Goal: Task Accomplishment & Management: Use online tool/utility

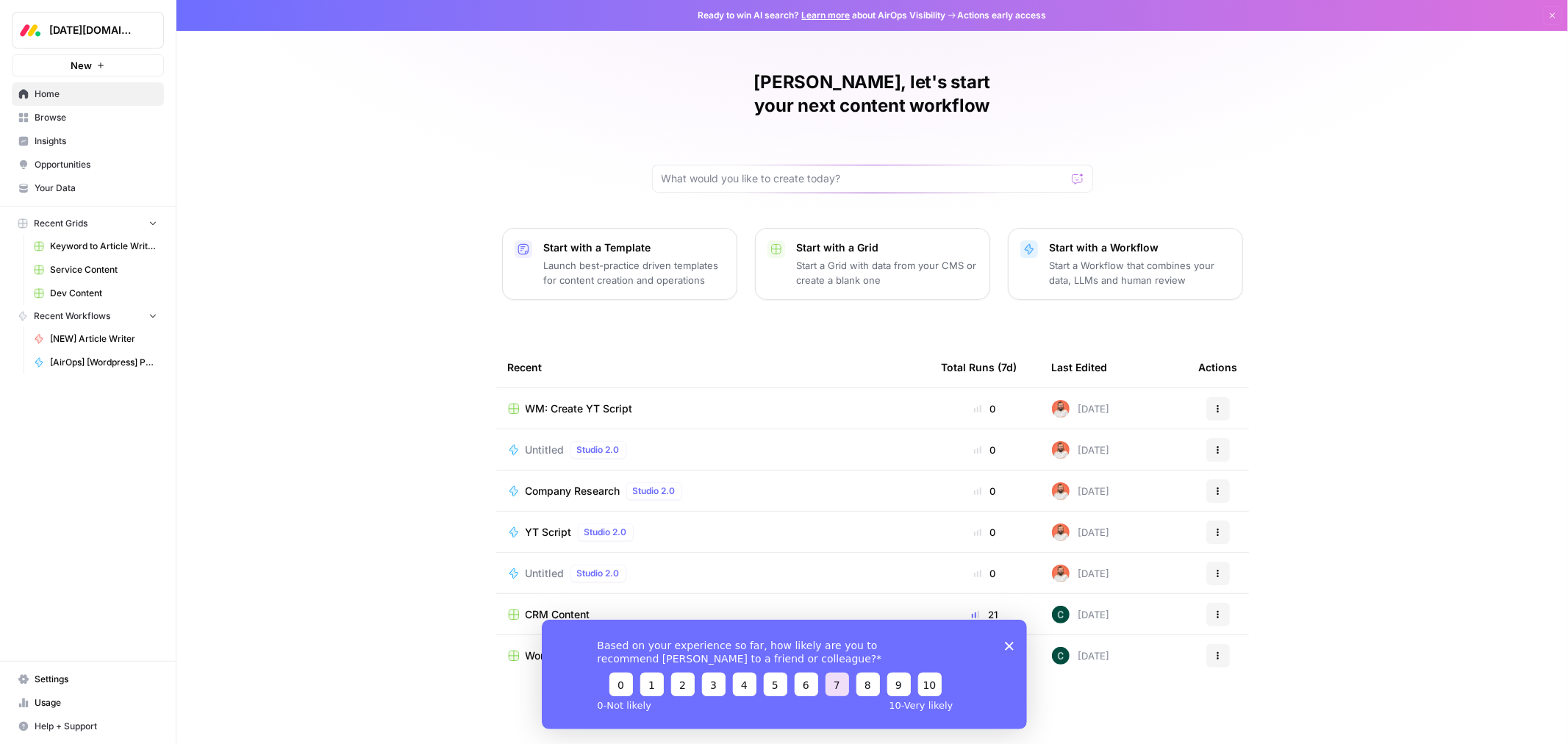
click at [837, 687] on button "7" at bounding box center [836, 684] width 23 height 23
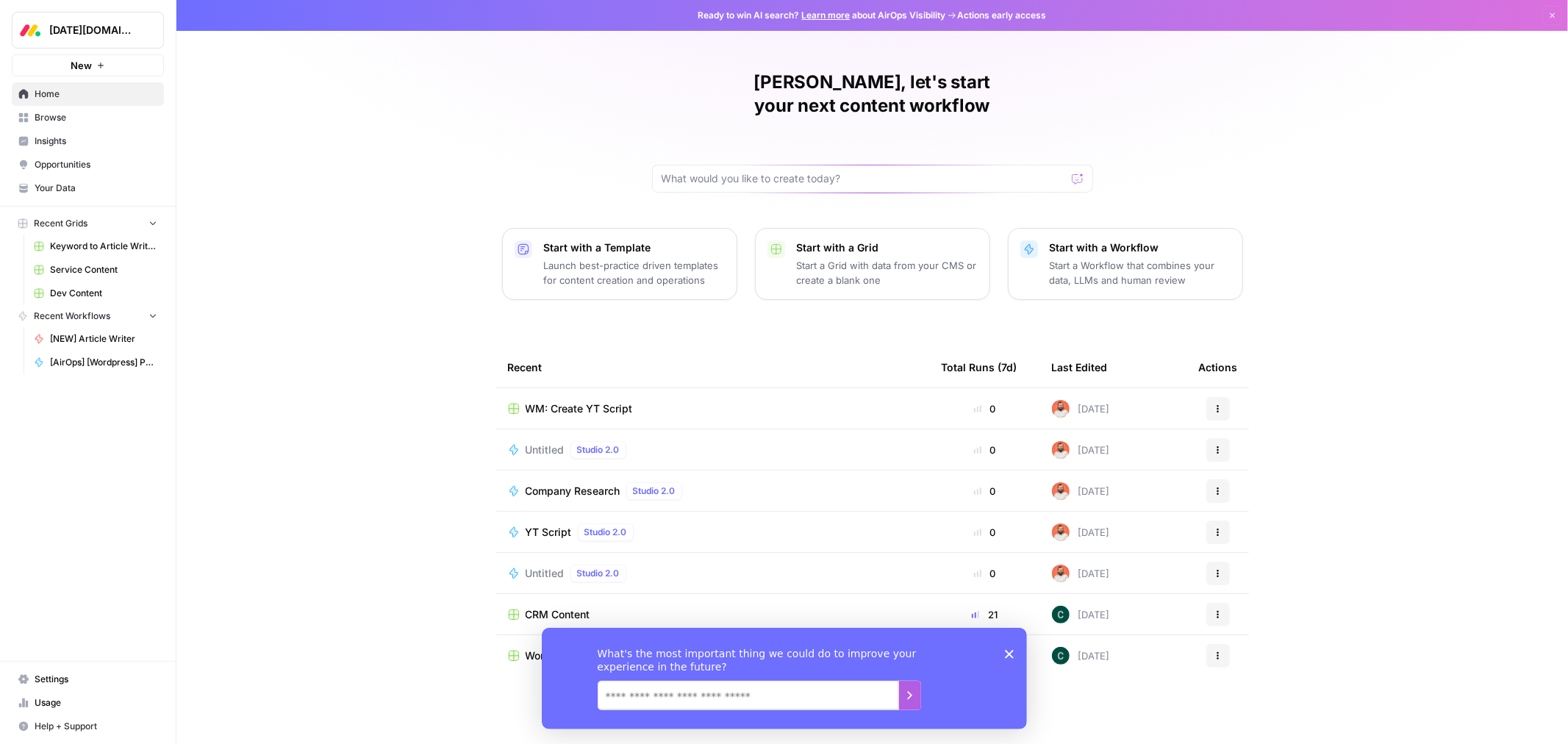
click at [1008, 650] on icon "Close survey" at bounding box center [1008, 653] width 9 height 9
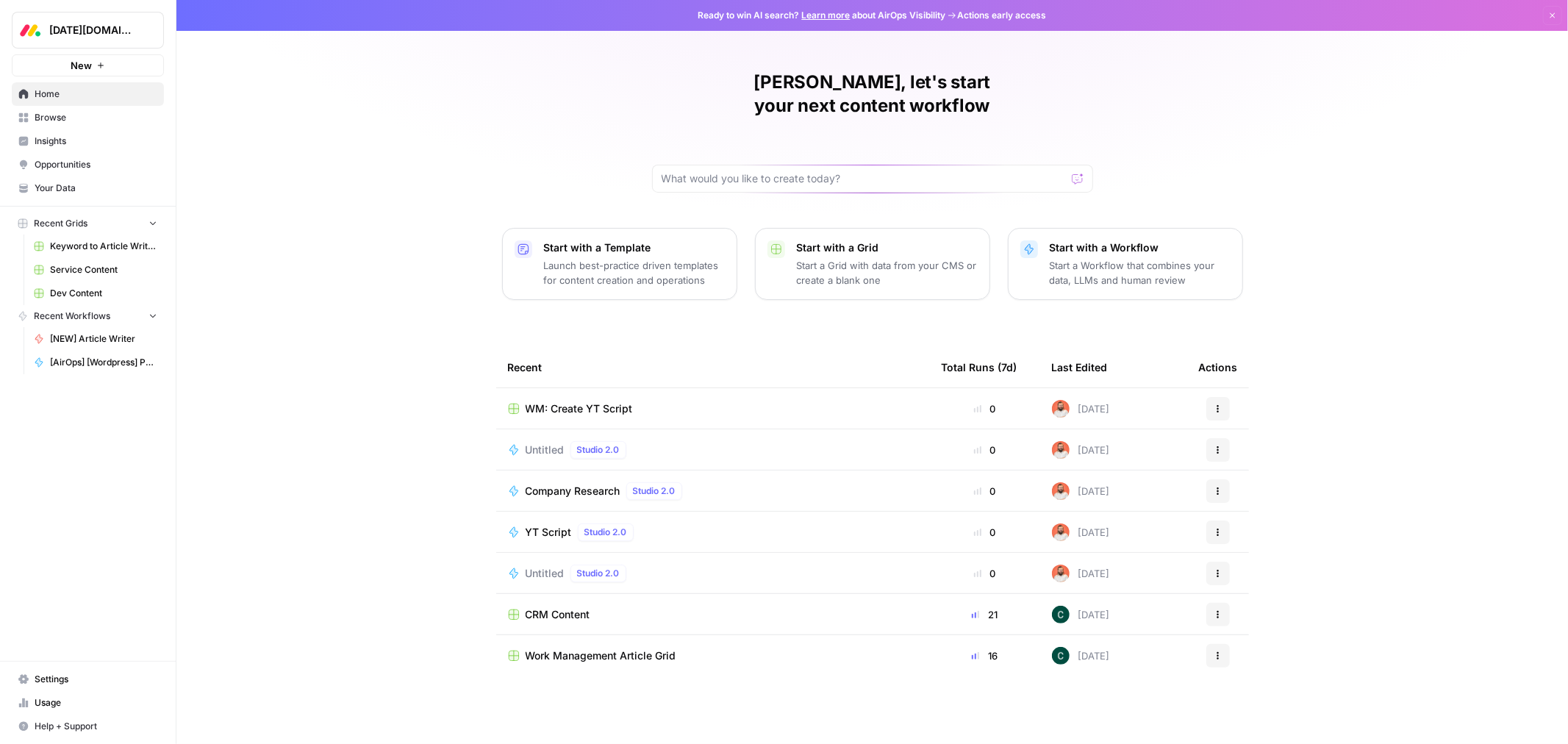
click at [30, 117] on link "Browse" at bounding box center [88, 117] width 152 height 23
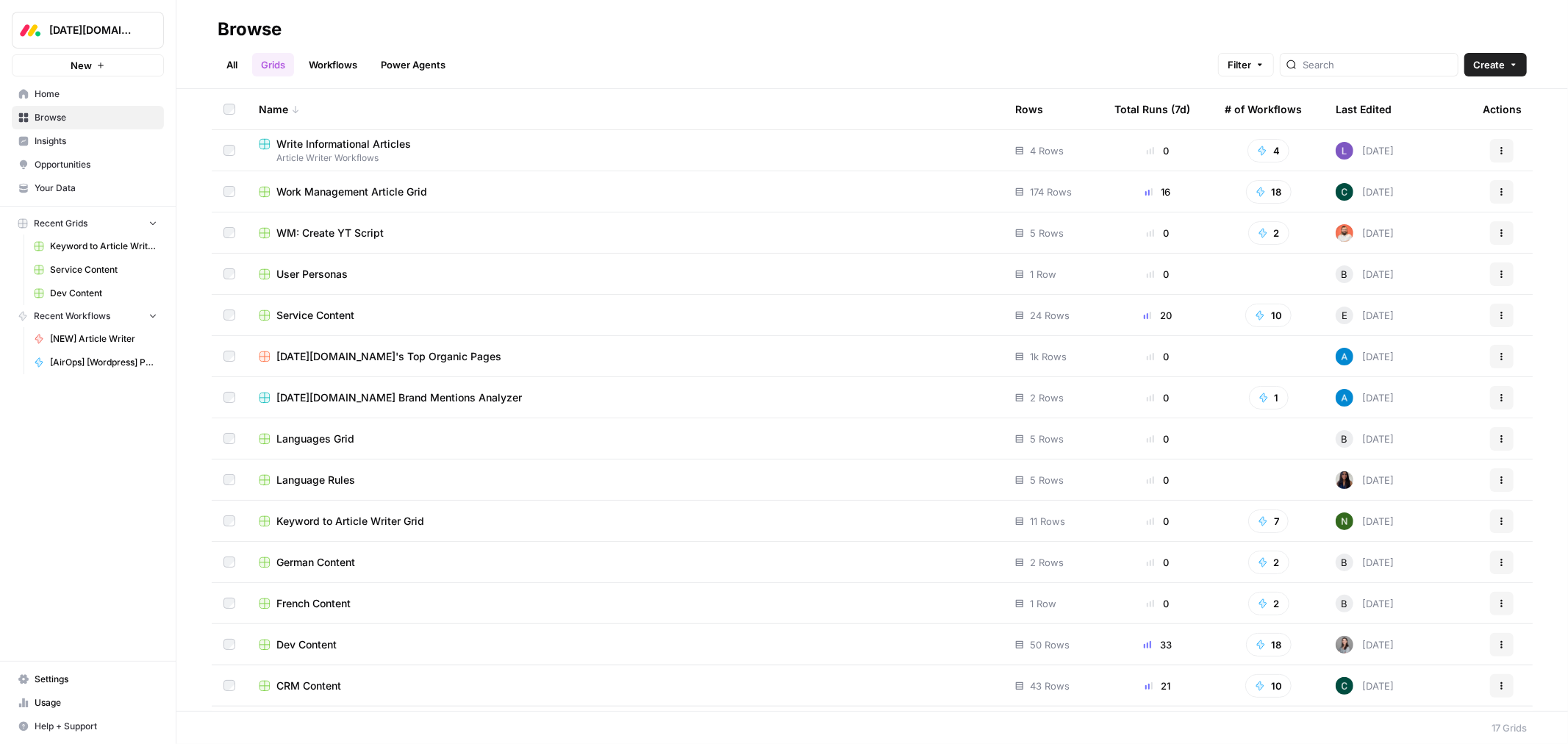
click at [413, 187] on span "Work Management Article Grid" at bounding box center [351, 192] width 150 height 15
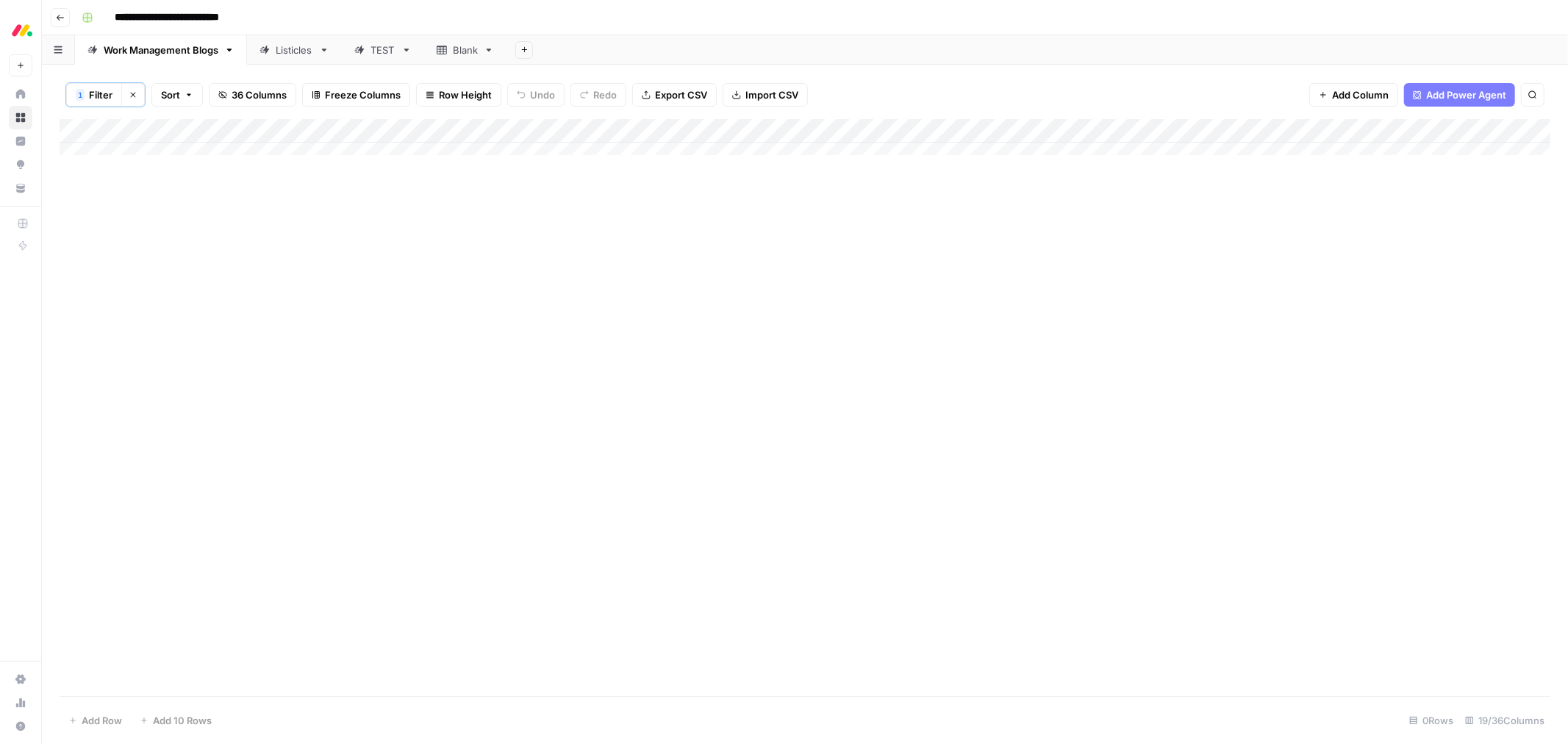
click at [136, 91] on icon "button" at bounding box center [133, 94] width 9 height 9
click at [287, 127] on div "Add Column" at bounding box center [805, 407] width 1491 height 579
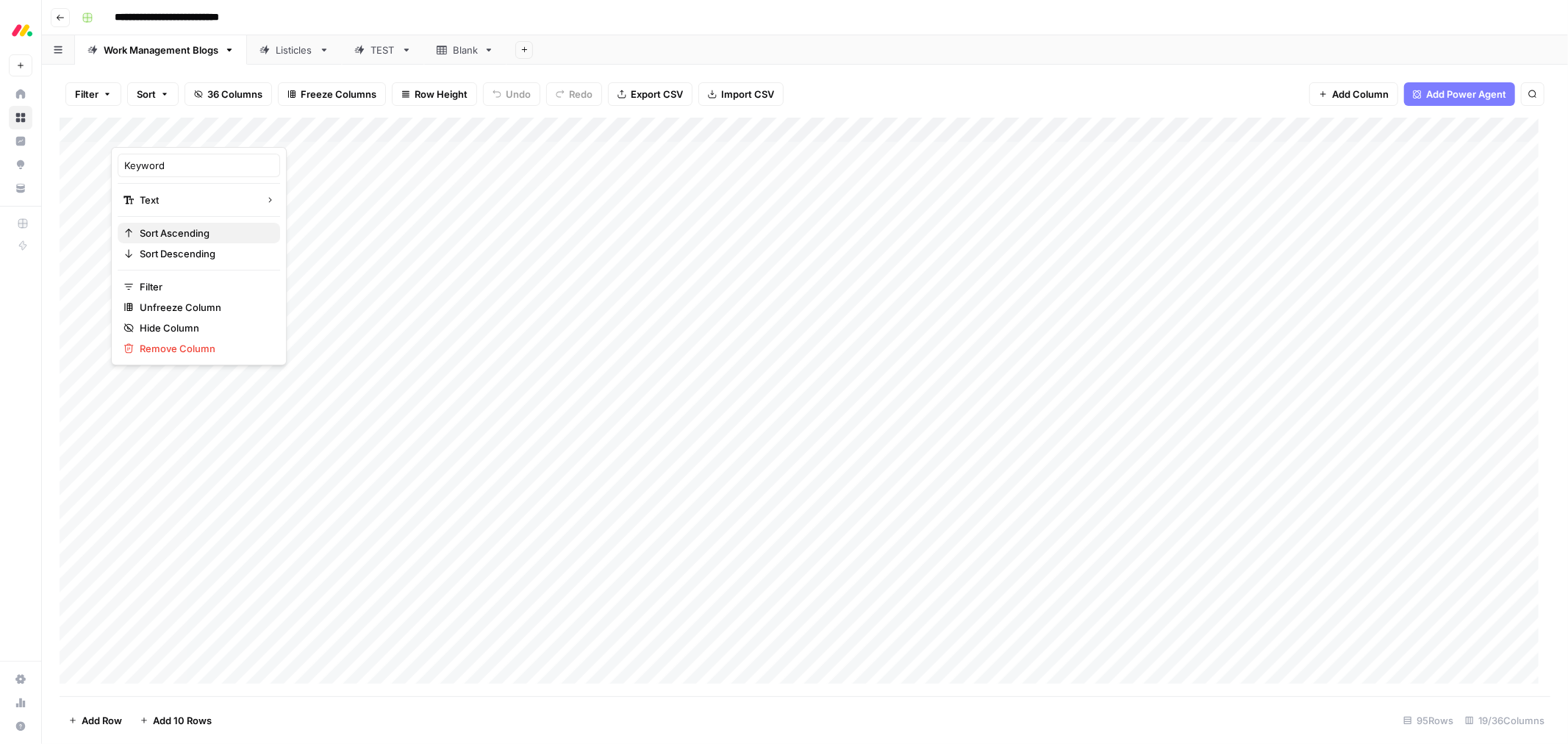
click at [203, 231] on span "Sort Ascending" at bounding box center [204, 233] width 129 height 15
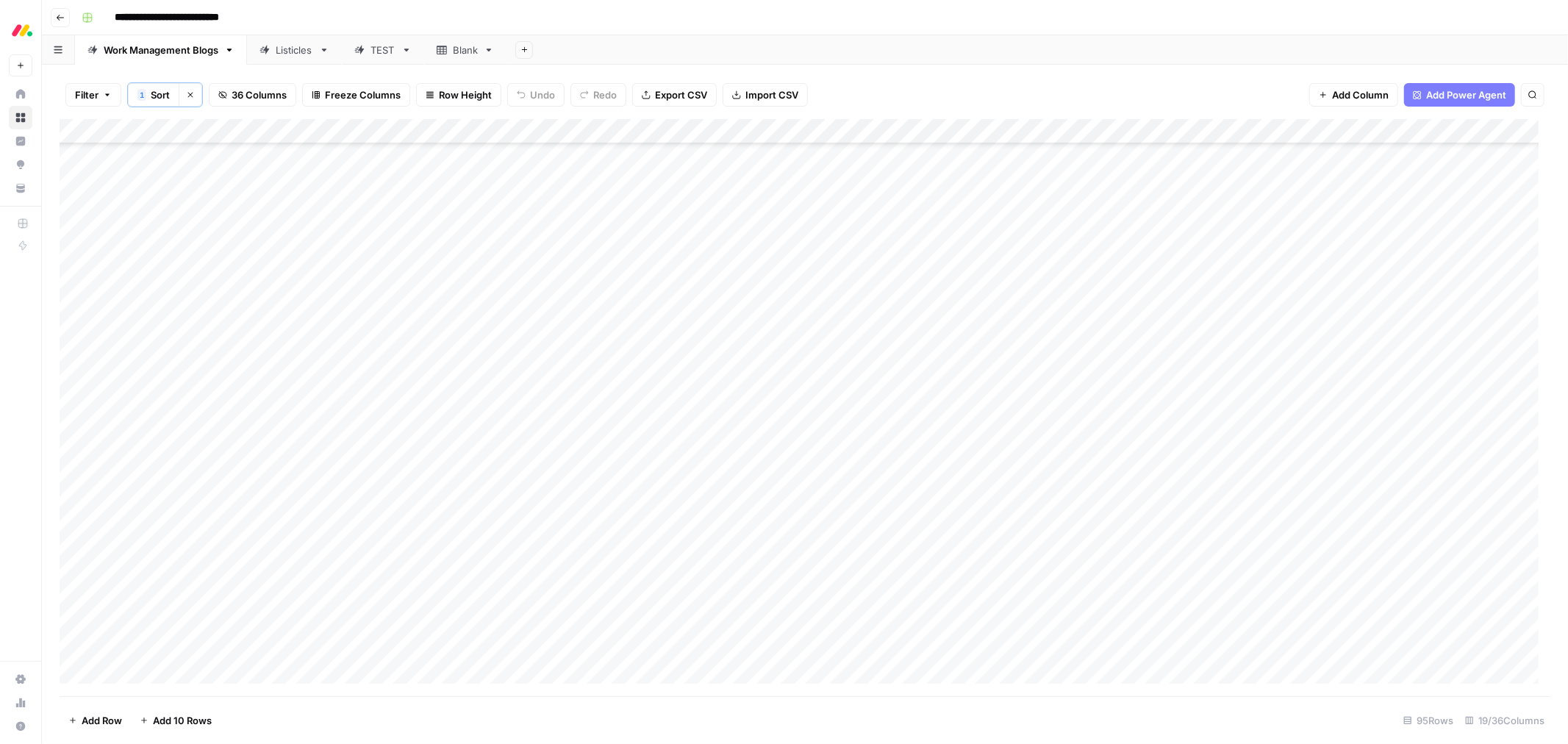
scroll to position [408, 0]
click at [275, 50] on div "Listicles" at bounding box center [286, 50] width 54 height 15
click at [134, 97] on icon "button" at bounding box center [133, 94] width 9 height 9
click at [284, 132] on div "Add Column" at bounding box center [805, 407] width 1491 height 579
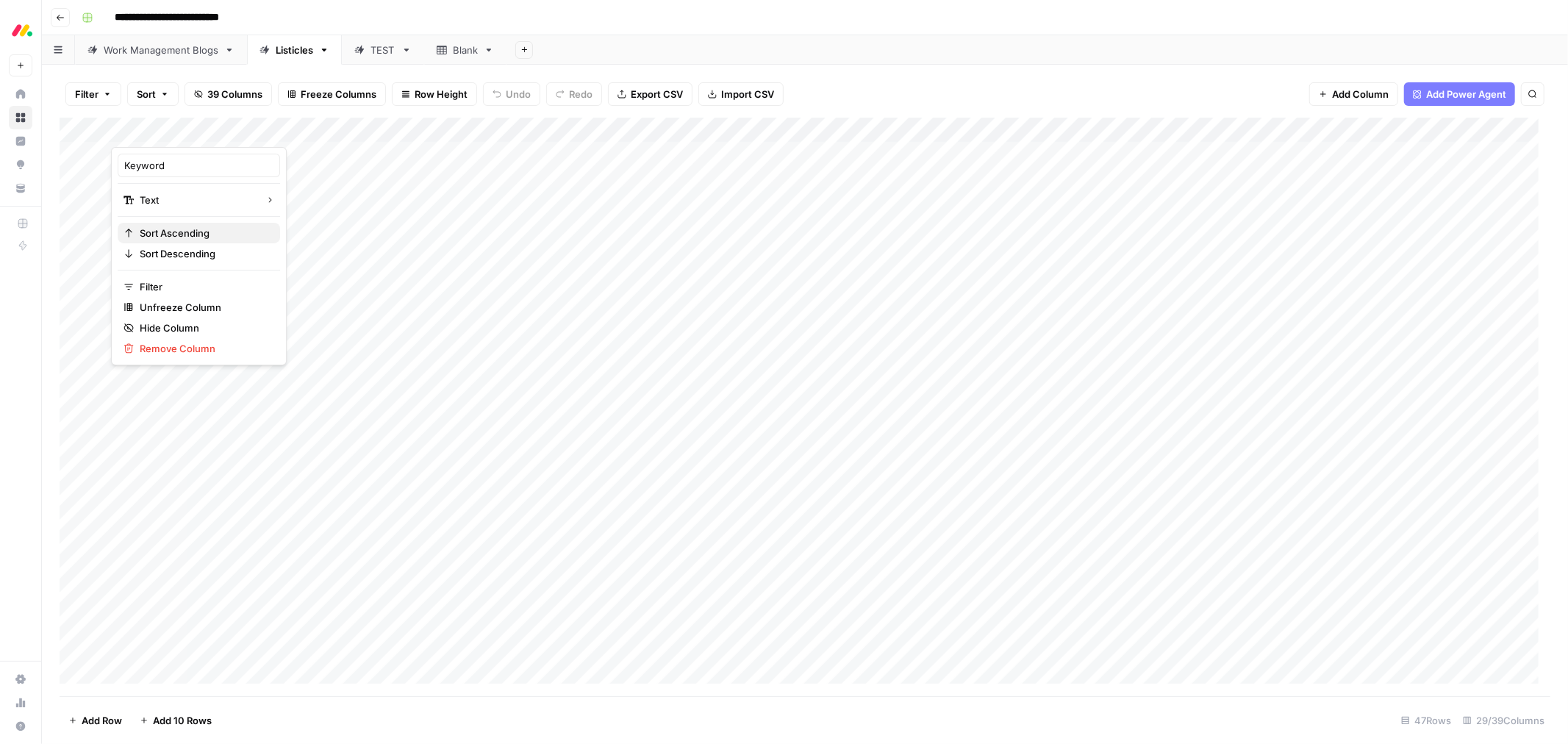
click at [181, 230] on span "Sort Ascending" at bounding box center [204, 233] width 129 height 15
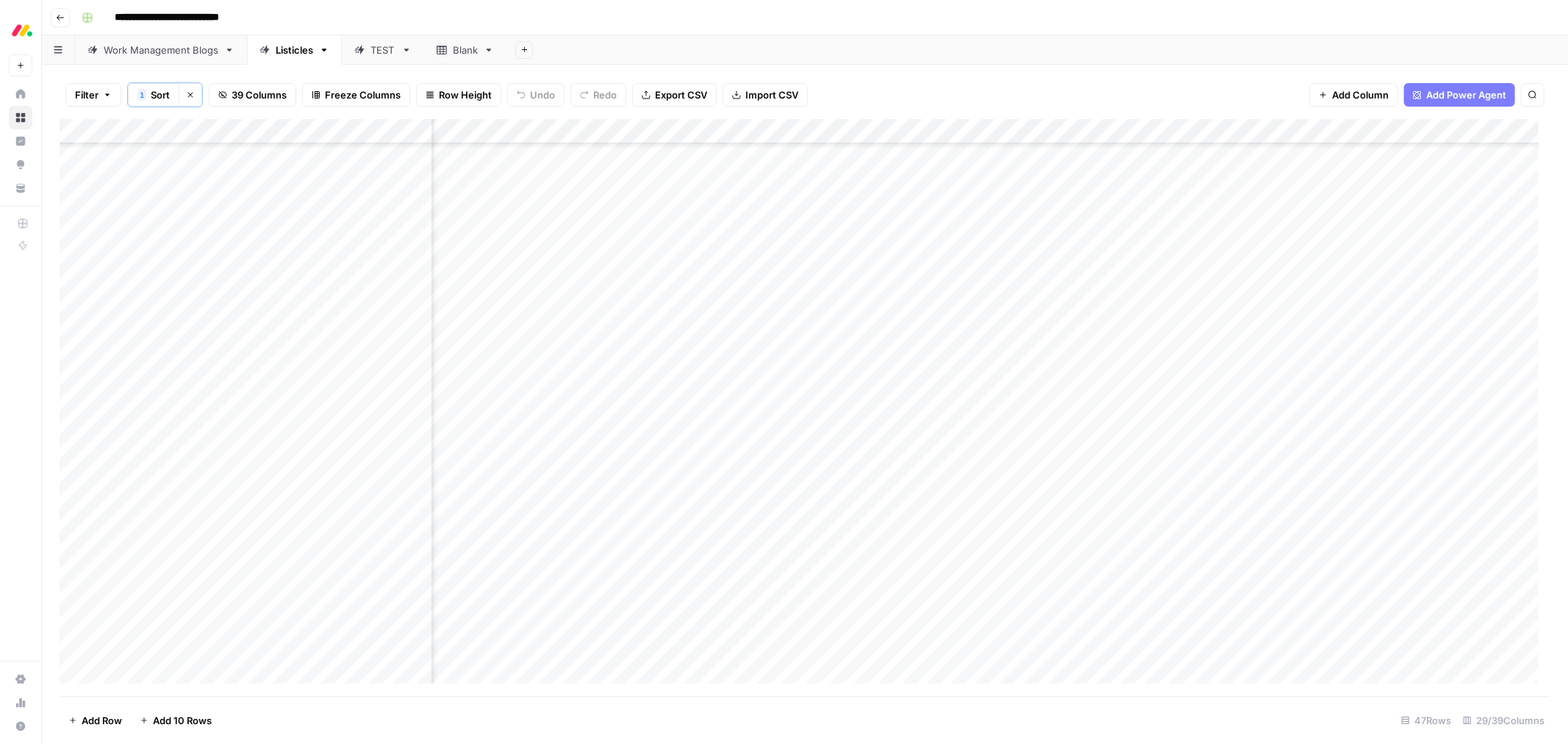
scroll to position [408, 2375]
click at [133, 48] on div "Work Management Blogs" at bounding box center [160, 50] width 115 height 15
click at [289, 128] on div "Add Column" at bounding box center [805, 407] width 1491 height 579
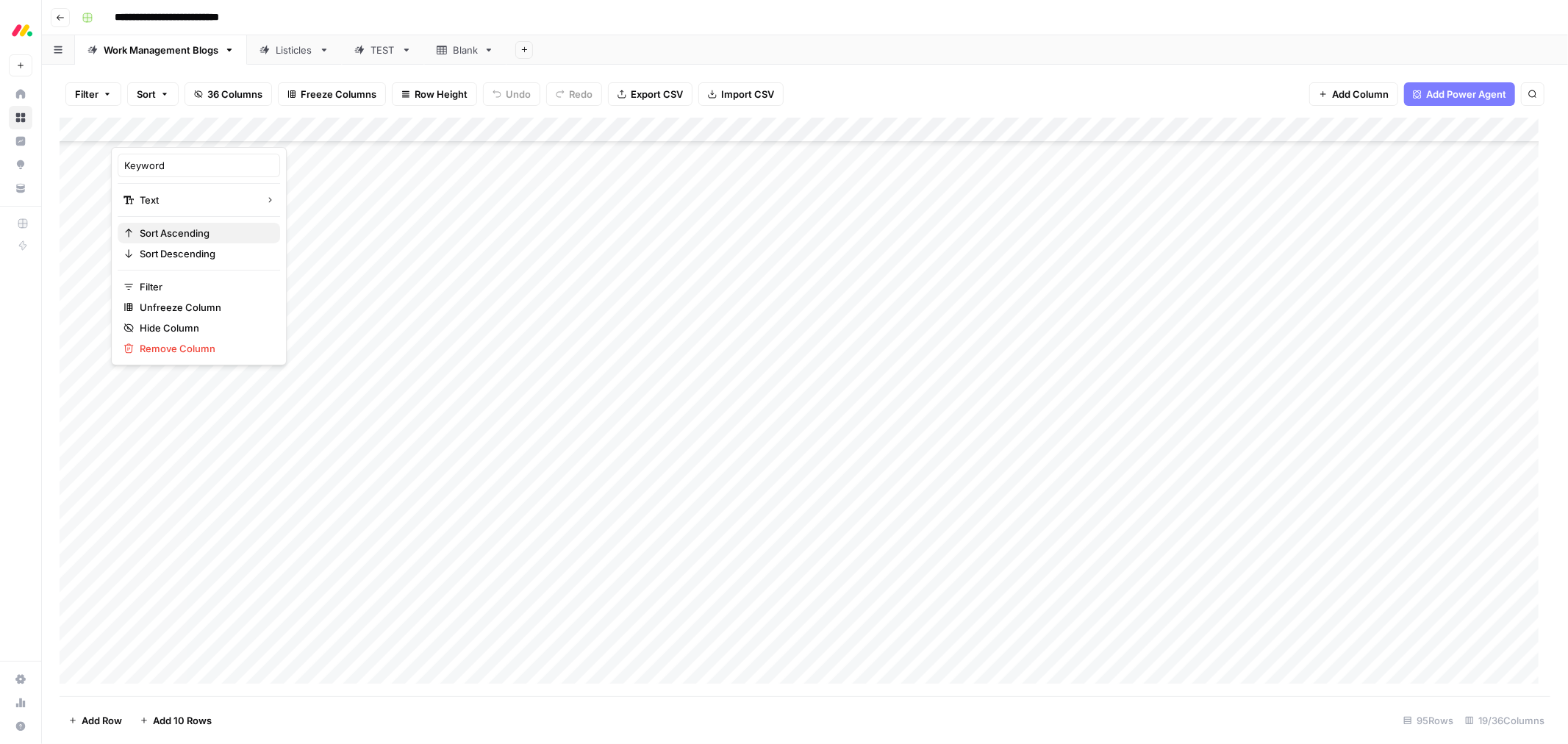
click at [207, 229] on span "Sort Ascending" at bounding box center [204, 233] width 129 height 15
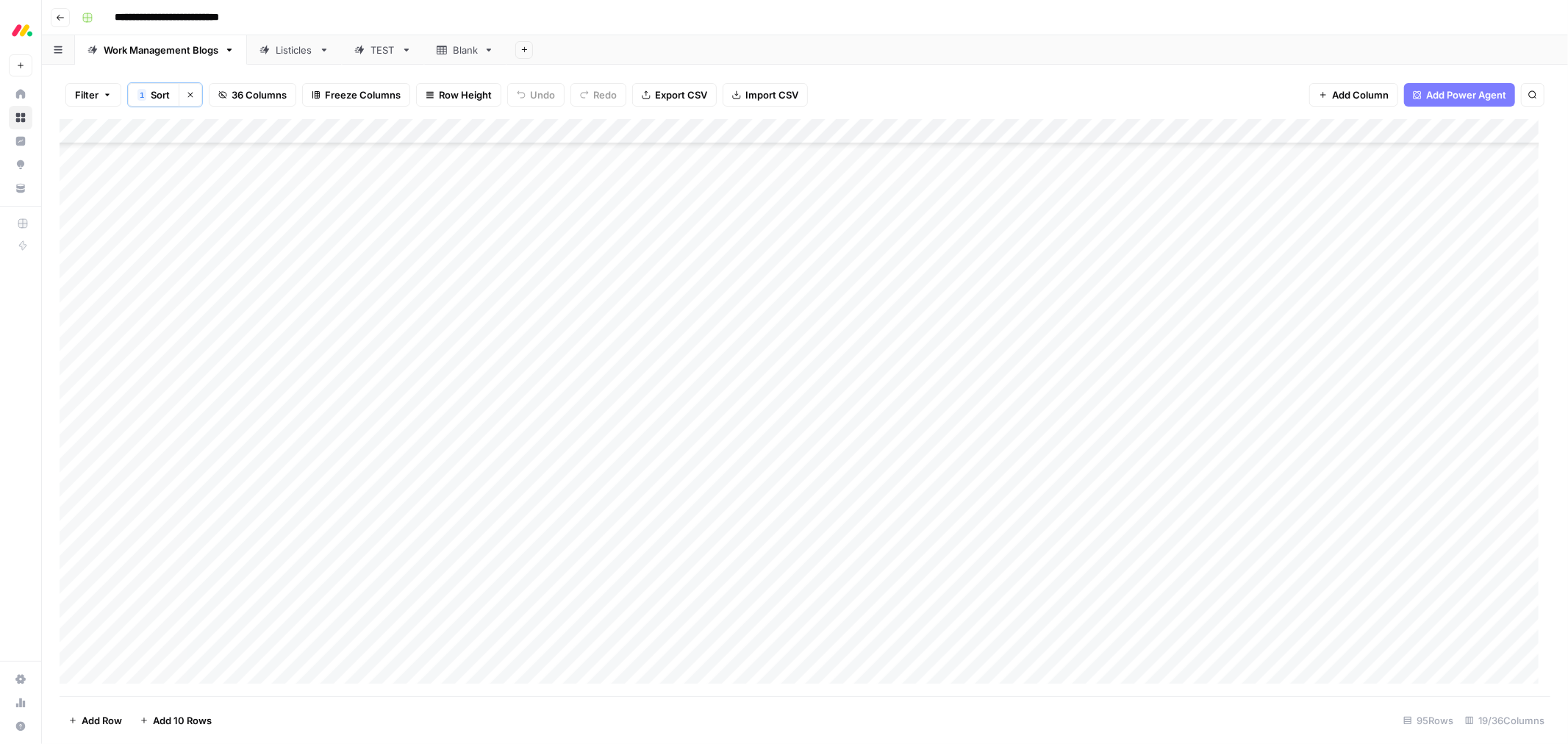
scroll to position [715, 0]
click at [188, 94] on icon "button" at bounding box center [190, 94] width 9 height 9
click at [188, 653] on div "Add Column" at bounding box center [805, 407] width 1491 height 579
click at [212, 650] on div "Add Column" at bounding box center [805, 407] width 1491 height 579
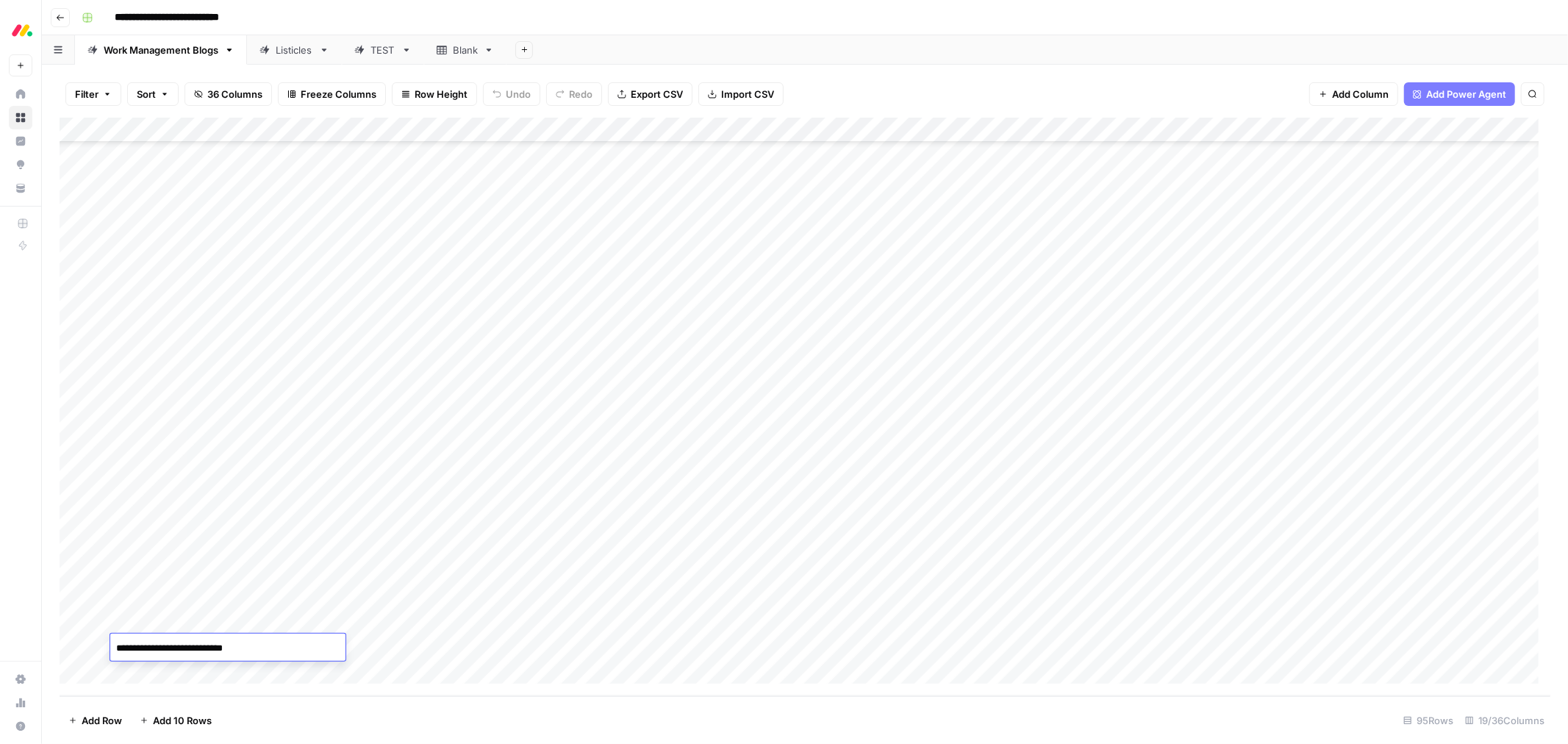
type textarea "**********"
click at [540, 637] on div "Add Column" at bounding box center [805, 407] width 1491 height 579
click at [539, 645] on div "Add Column" at bounding box center [805, 407] width 1491 height 579
click at [531, 728] on button "work management" at bounding box center [543, 730] width 97 height 17
click at [635, 645] on div "Add Column" at bounding box center [805, 407] width 1491 height 579
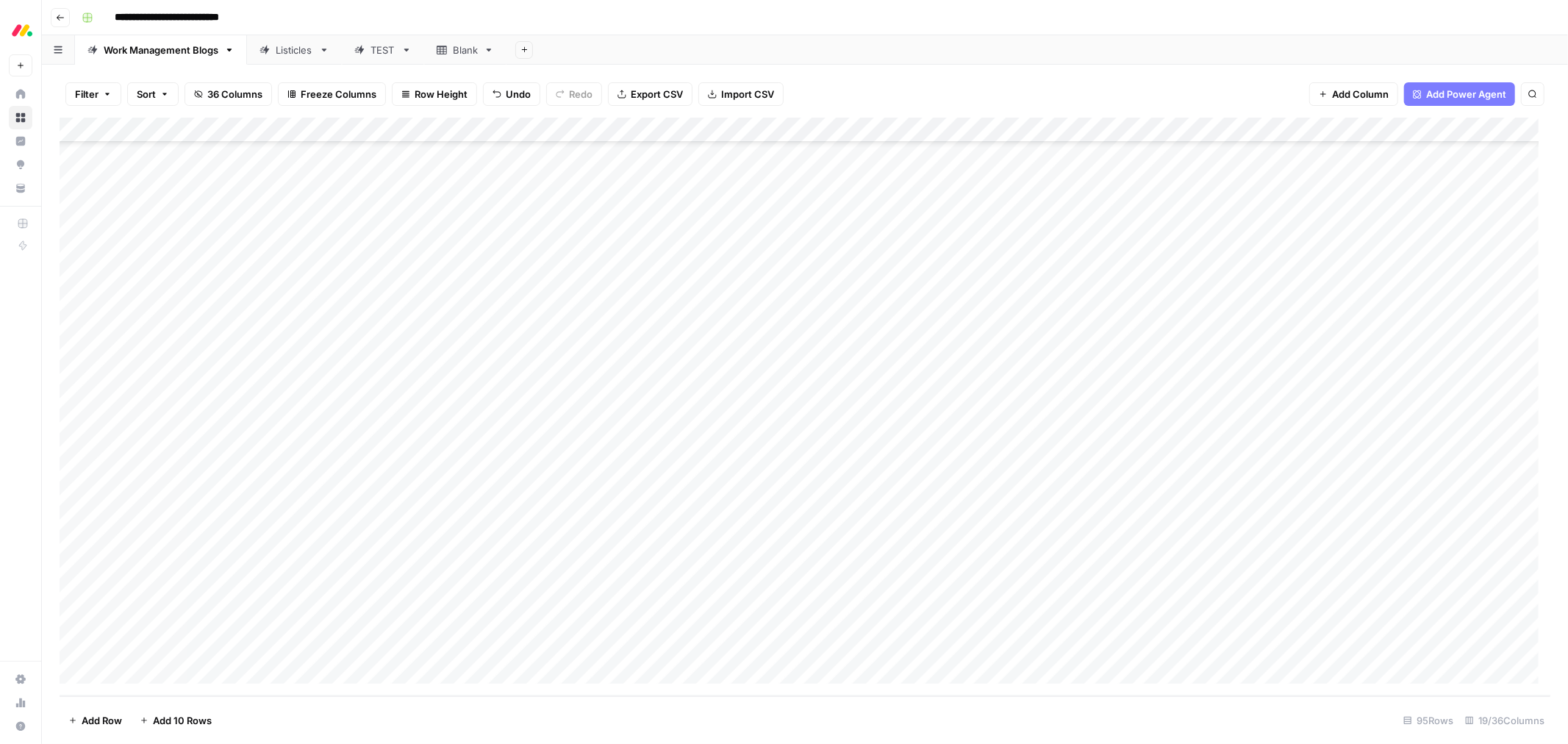
click at [635, 645] on div "Add Column" at bounding box center [805, 407] width 1491 height 579
click at [622, 728] on button "mwm" at bounding box center [621, 730] width 37 height 17
click at [777, 645] on div "Add Column" at bounding box center [805, 407] width 1491 height 579
click at [546, 648] on div "Add Column" at bounding box center [805, 407] width 1491 height 579
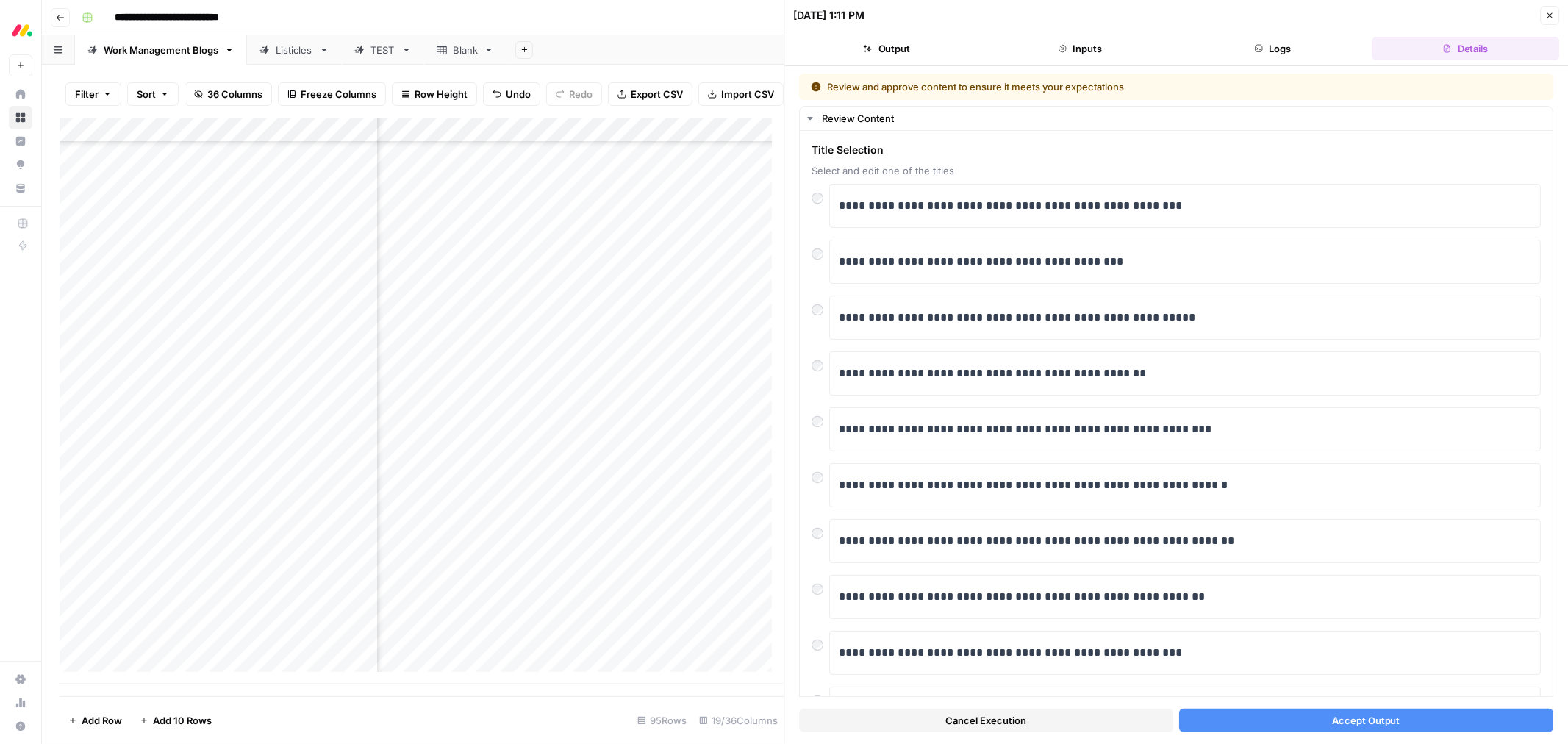
click at [1387, 718] on span "Accept Output" at bounding box center [1366, 721] width 69 height 15
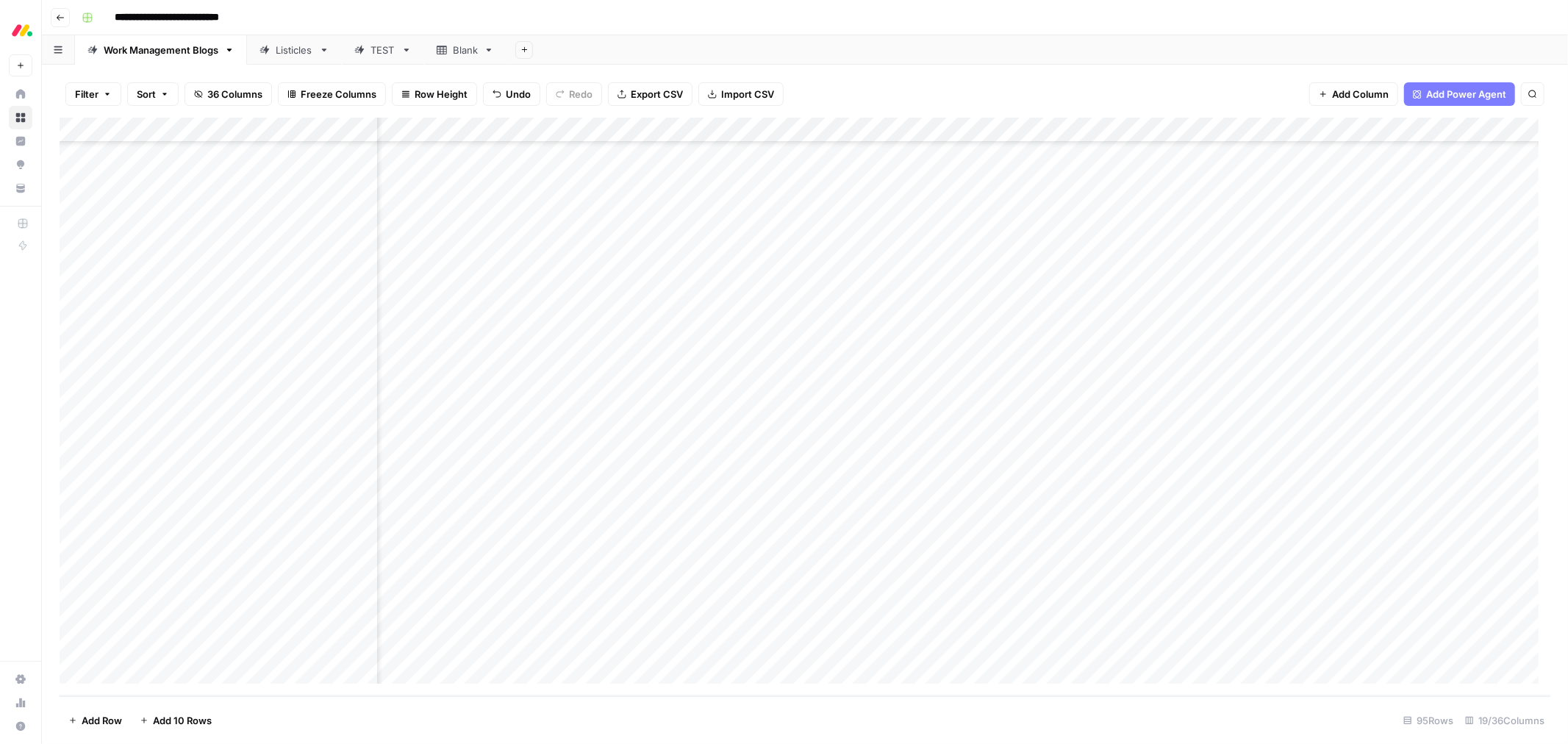
scroll to position [1857, 0]
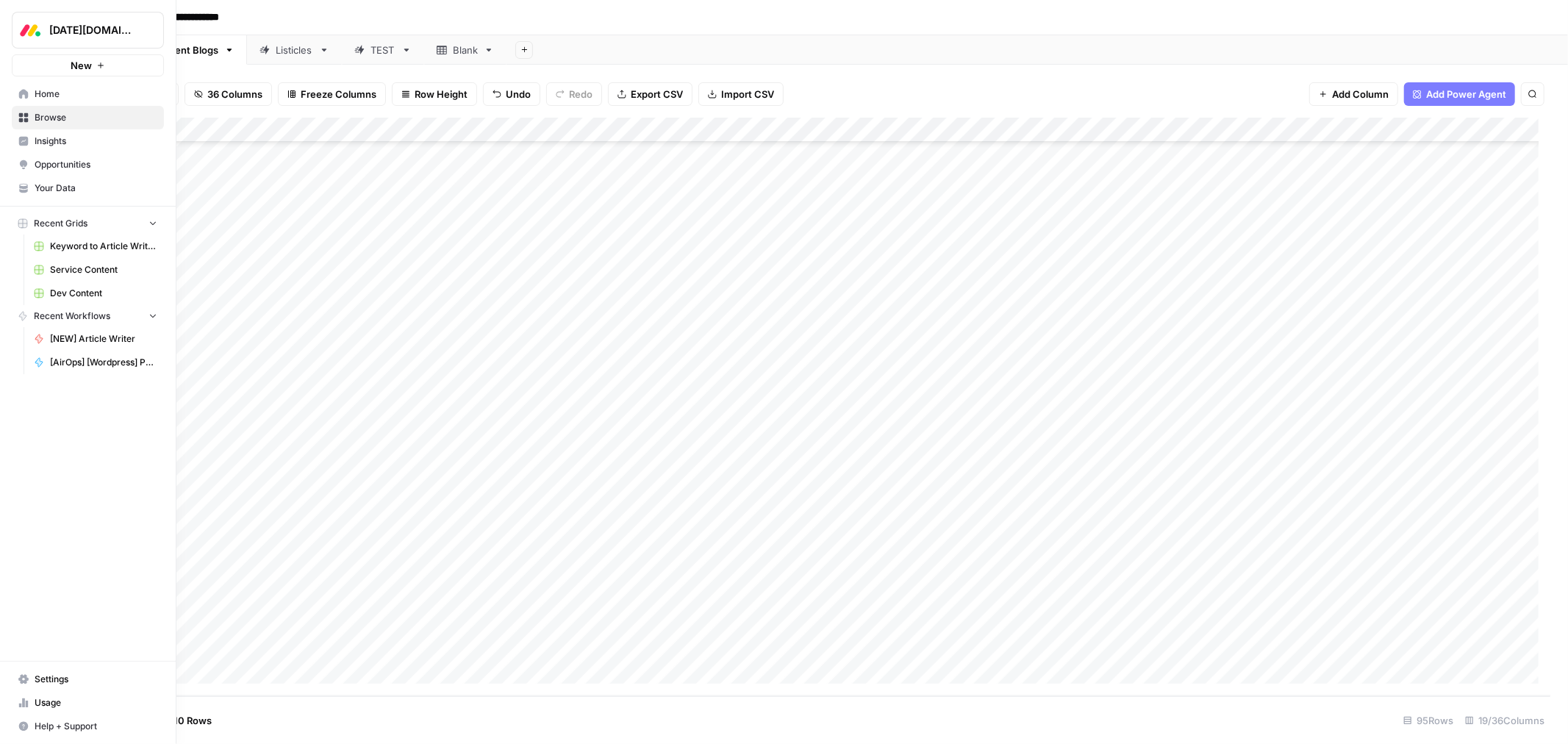
click at [64, 188] on span "Your Data" at bounding box center [96, 188] width 123 height 13
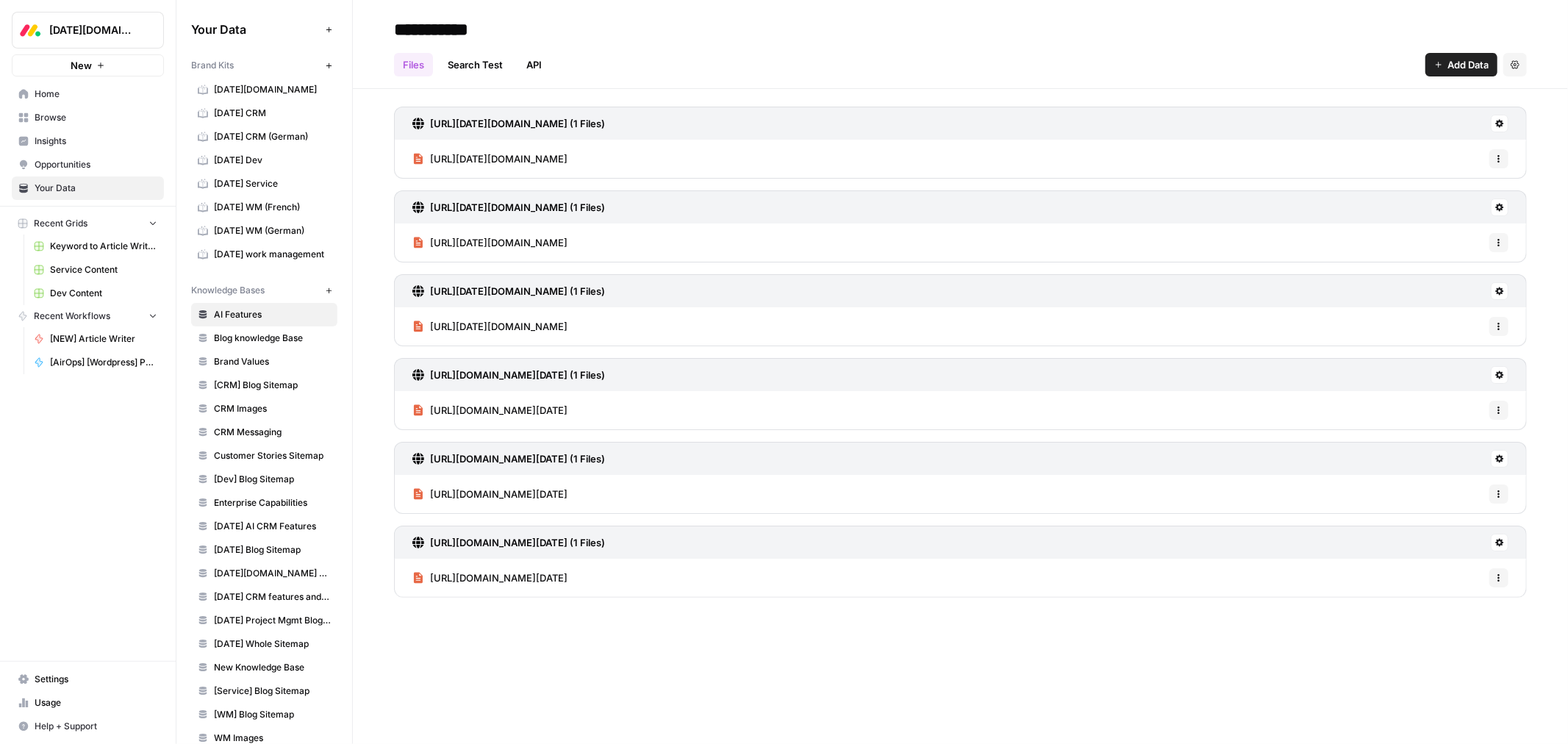
click at [262, 250] on span "monday work management" at bounding box center [272, 255] width 117 height 13
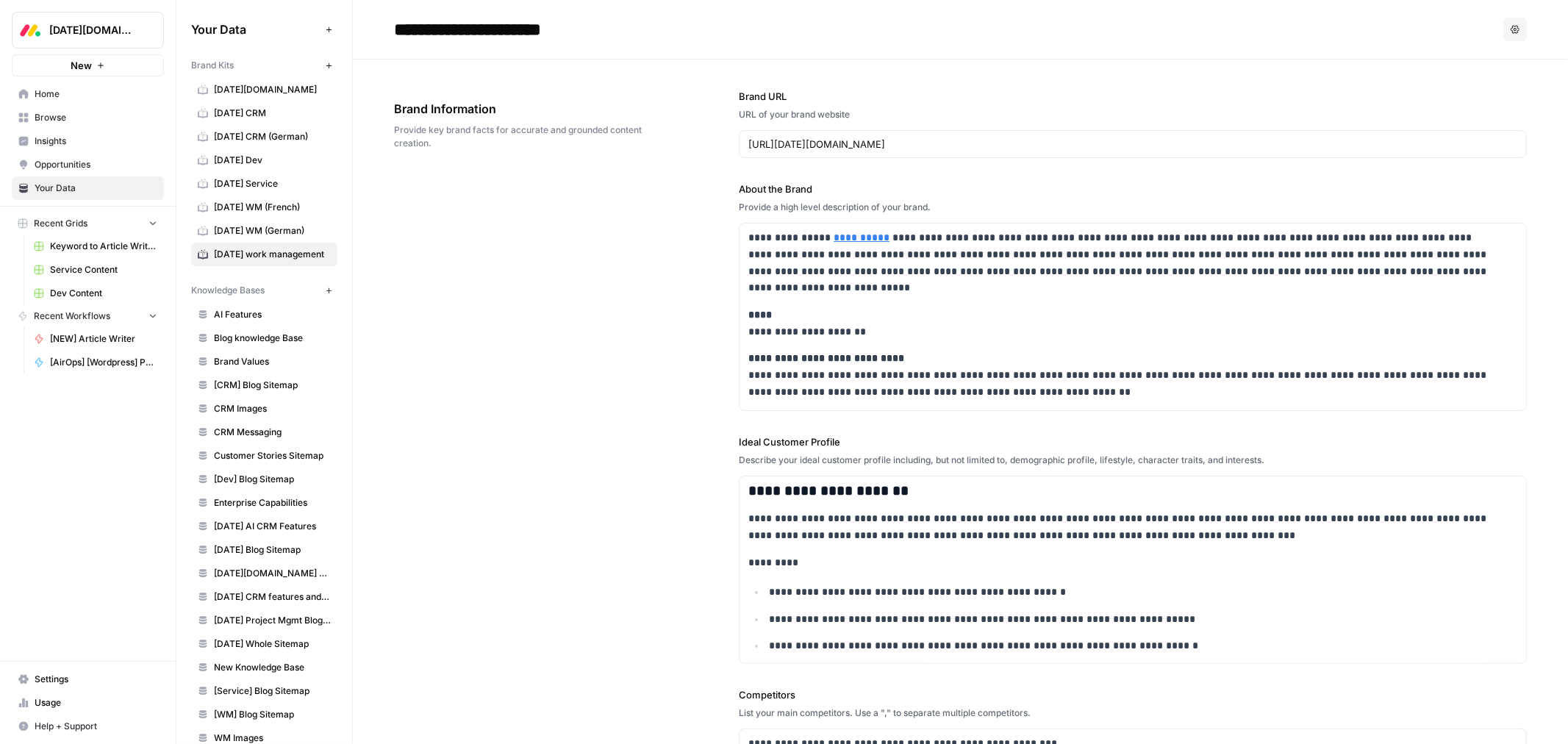
click at [1511, 27] on icon "button" at bounding box center [1515, 29] width 9 height 8
drag, startPoint x: 299, startPoint y: 257, endPoint x: 444, endPoint y: 222, distance: 149.2
click at [444, 222] on div "**********" at bounding box center [960, 583] width 1133 height 1047
click at [325, 27] on icon "button" at bounding box center [329, 30] width 8 height 8
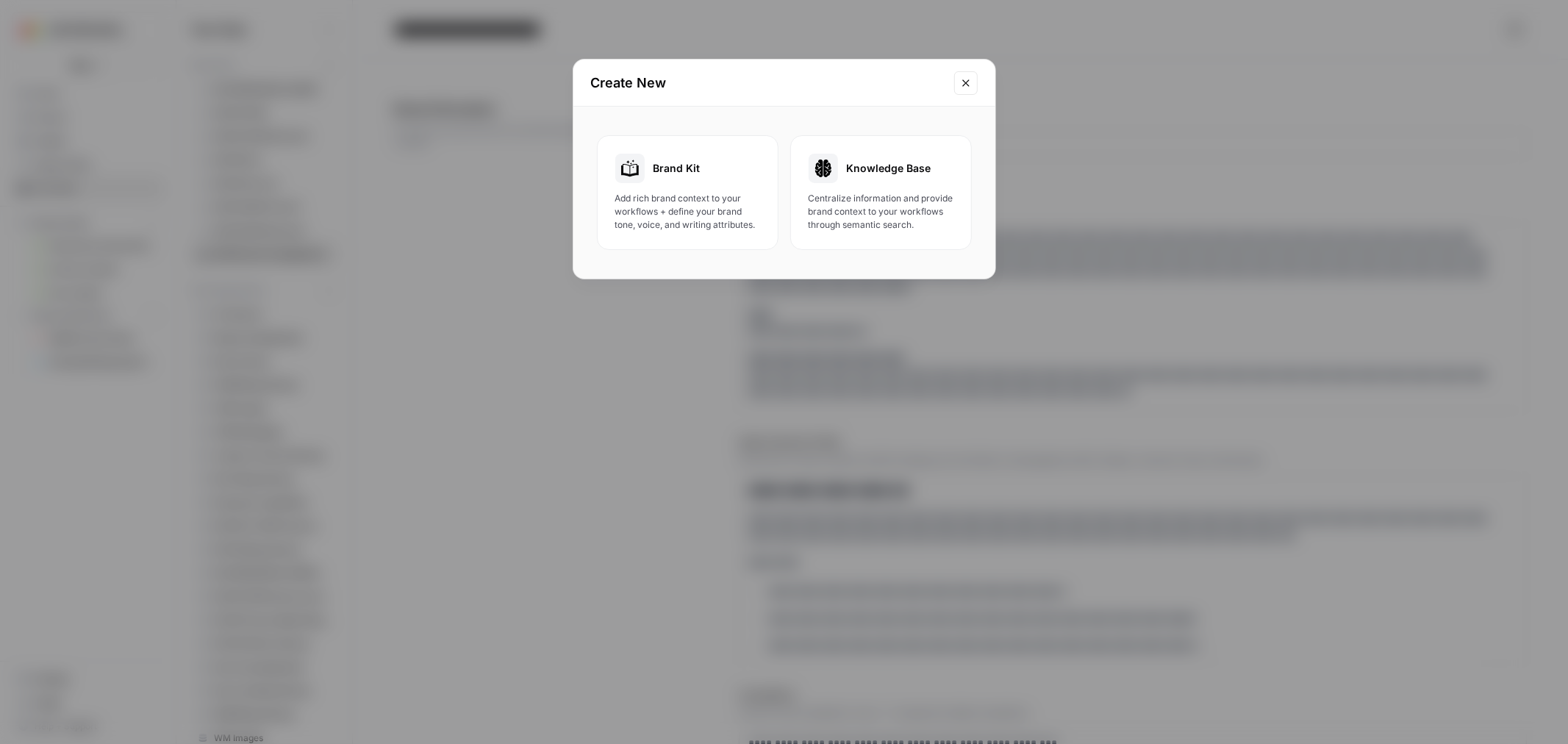
click at [963, 78] on icon "Close modal" at bounding box center [966, 83] width 12 height 12
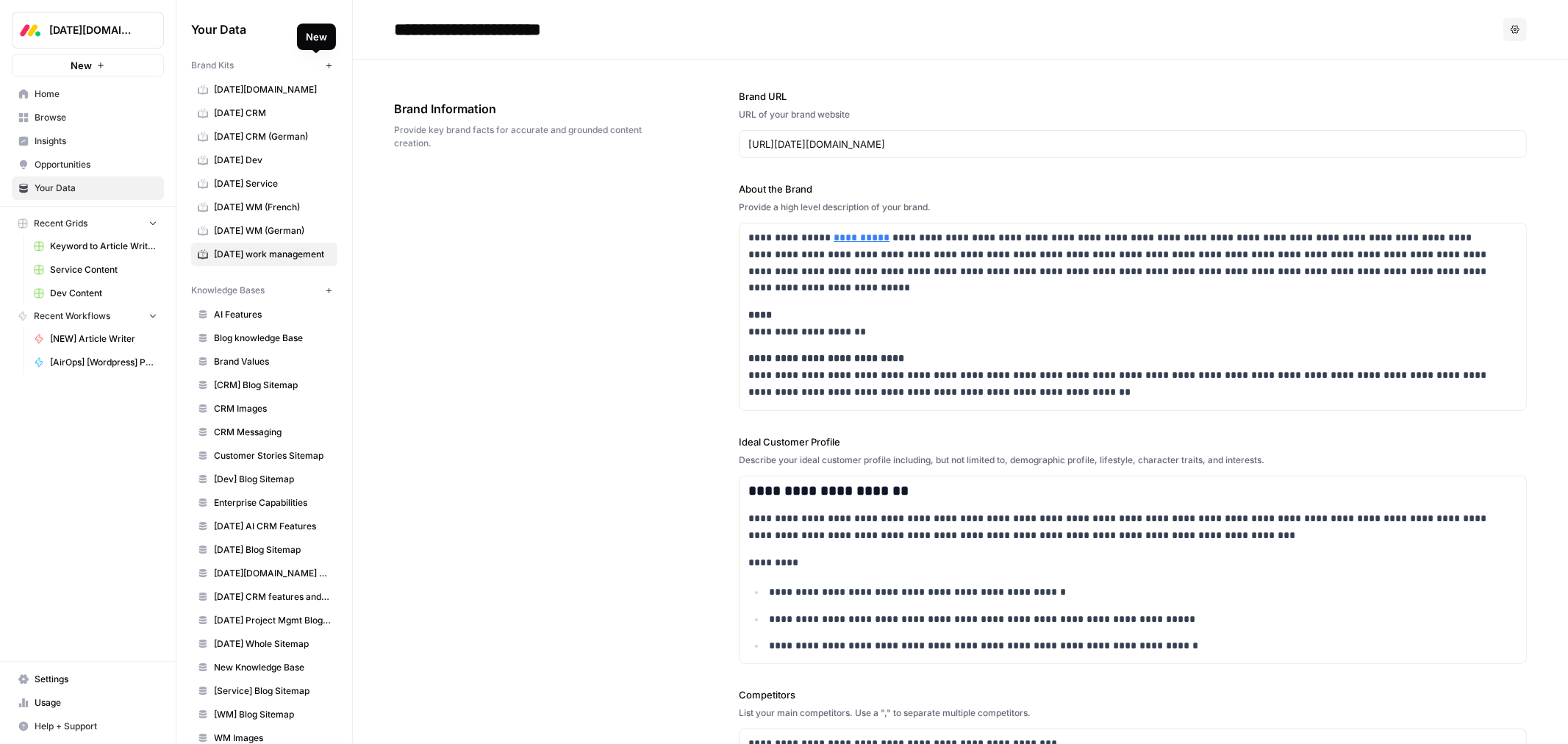
click at [320, 69] on button "New" at bounding box center [328, 64] width 17 height 17
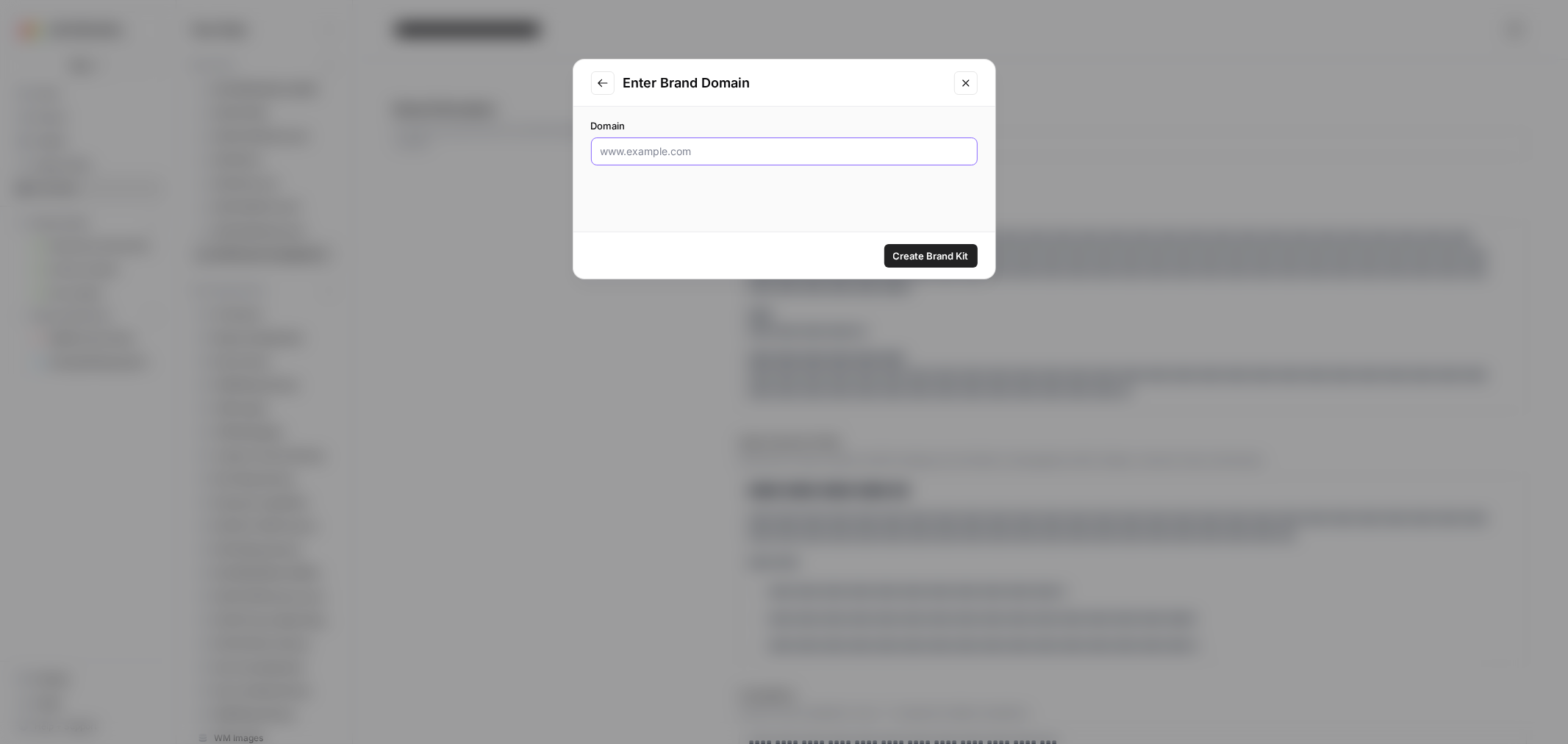
click at [696, 150] on input "Domain" at bounding box center [784, 151] width 368 height 15
type input "taka.ai"
click at [937, 260] on span "Create Brand Kit" at bounding box center [932, 256] width 76 height 15
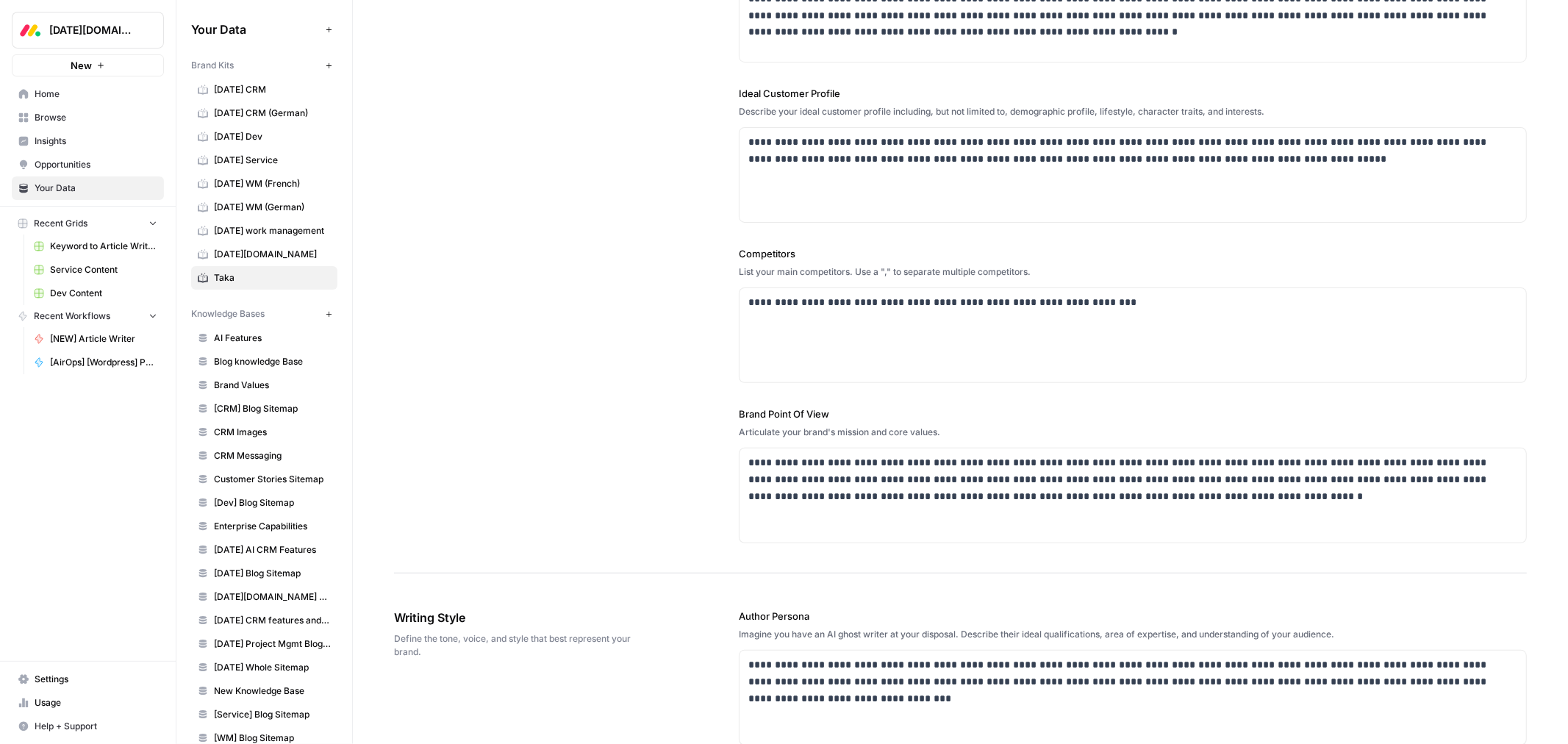
scroll to position [247, 0]
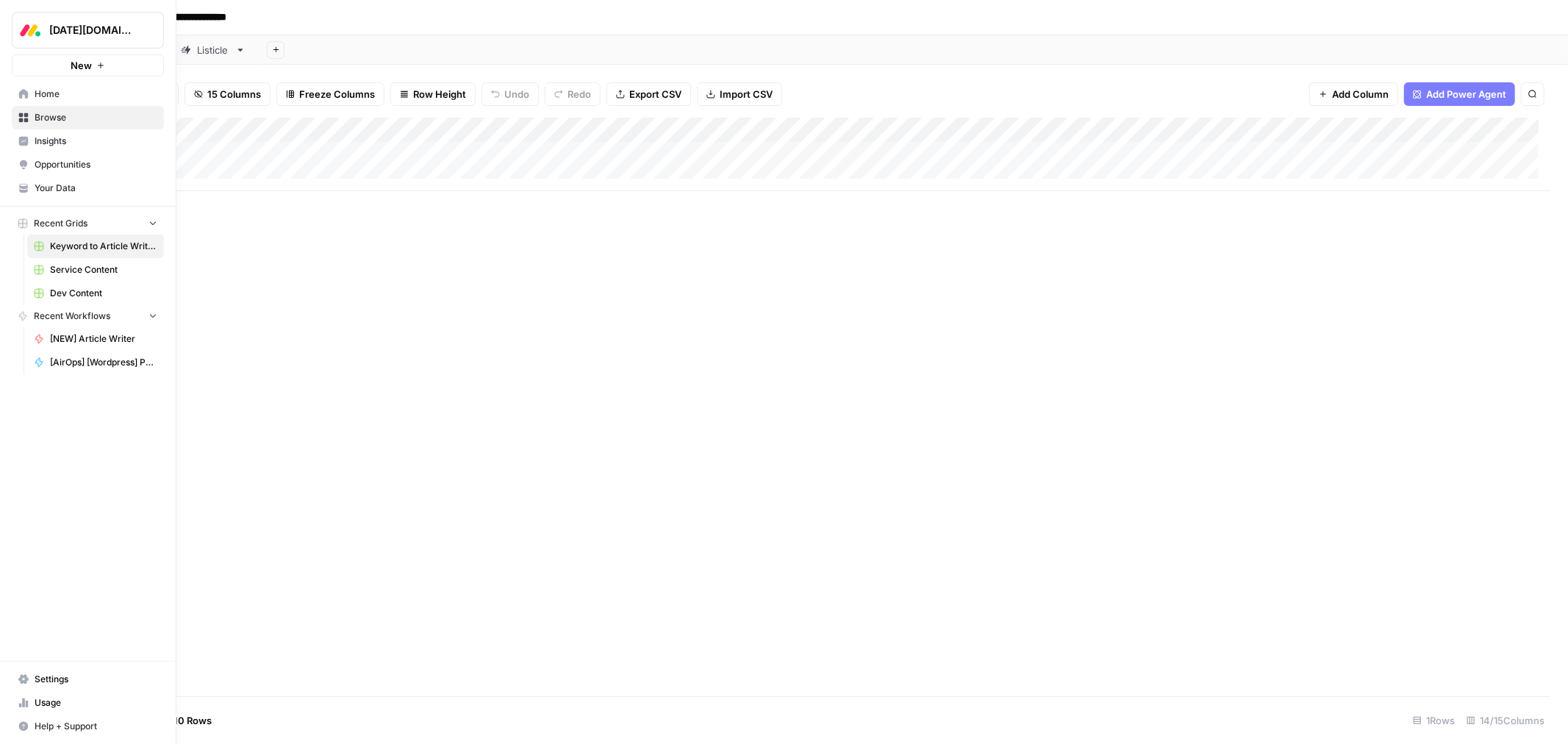
click at [96, 116] on span "Browse" at bounding box center [96, 117] width 123 height 13
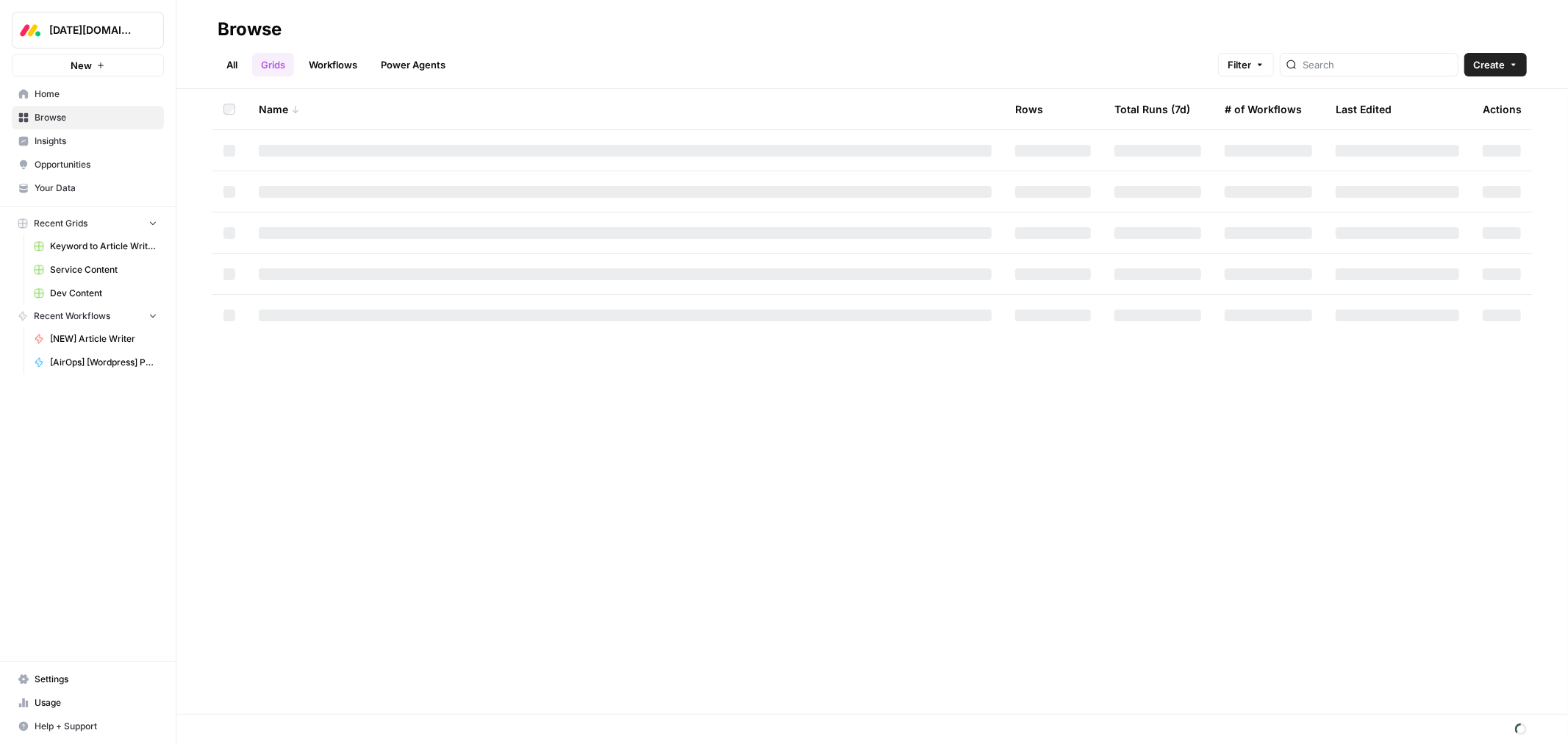
click at [324, 64] on link "Workflows" at bounding box center [333, 64] width 66 height 23
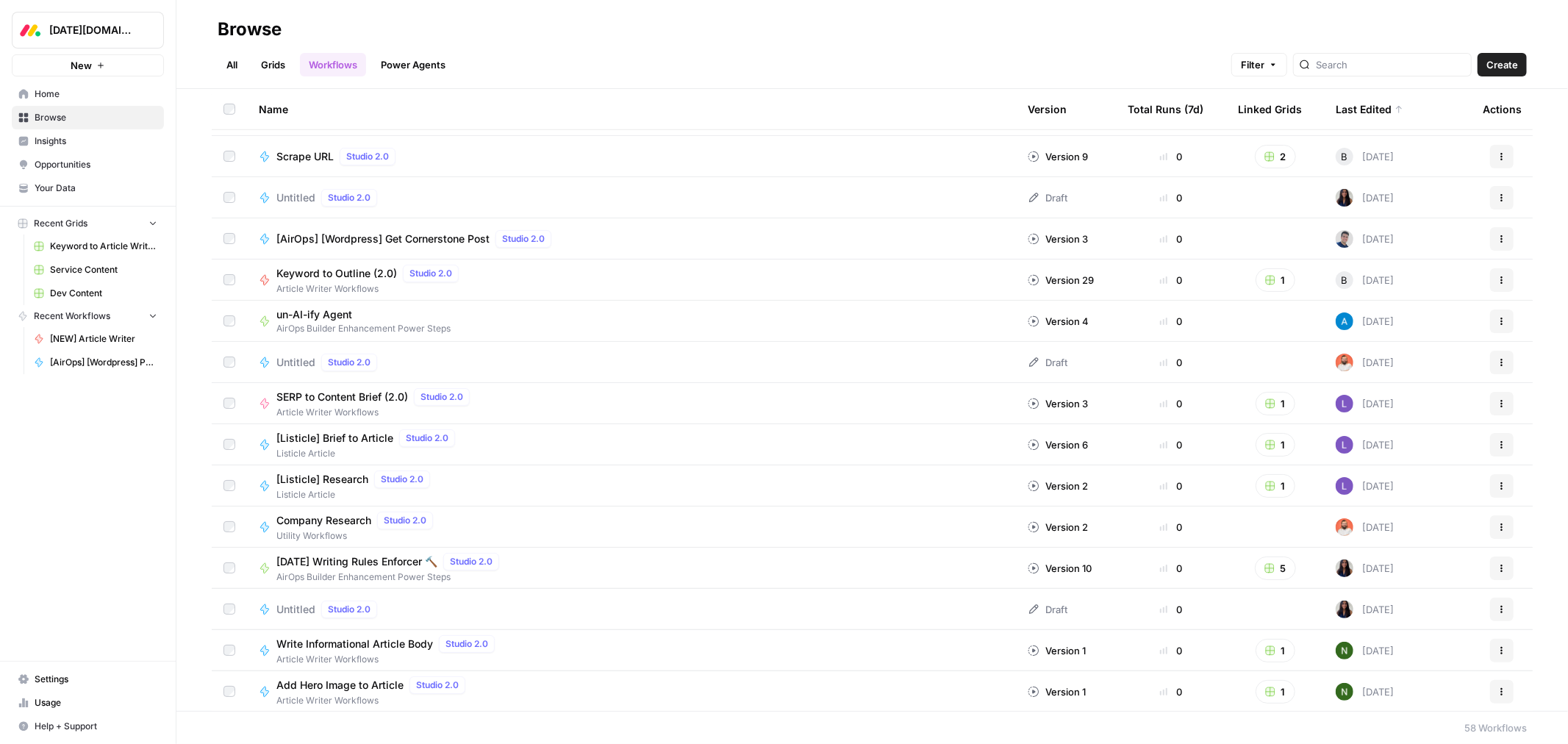
scroll to position [899, 0]
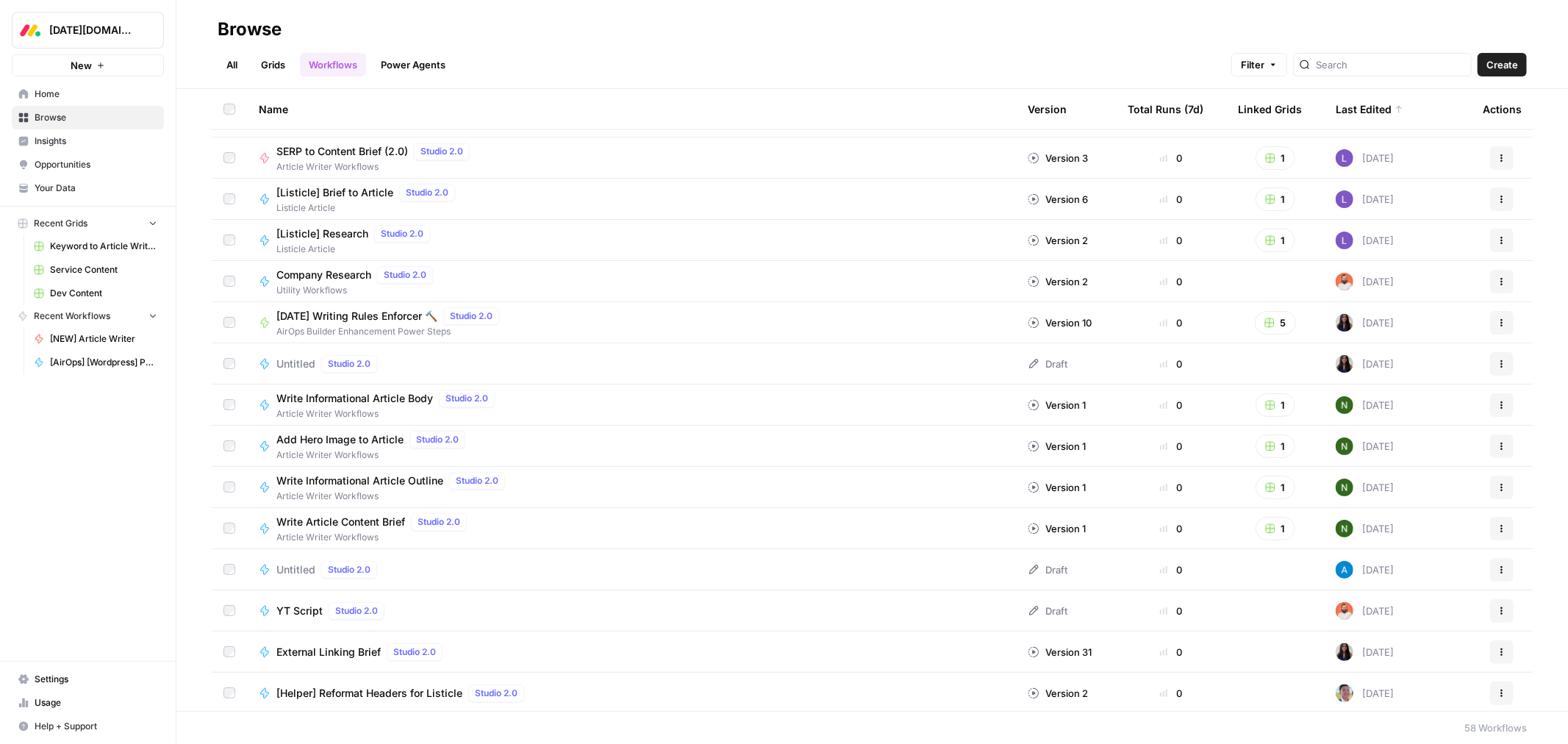
click at [1386, 56] on div at bounding box center [1383, 64] width 179 height 23
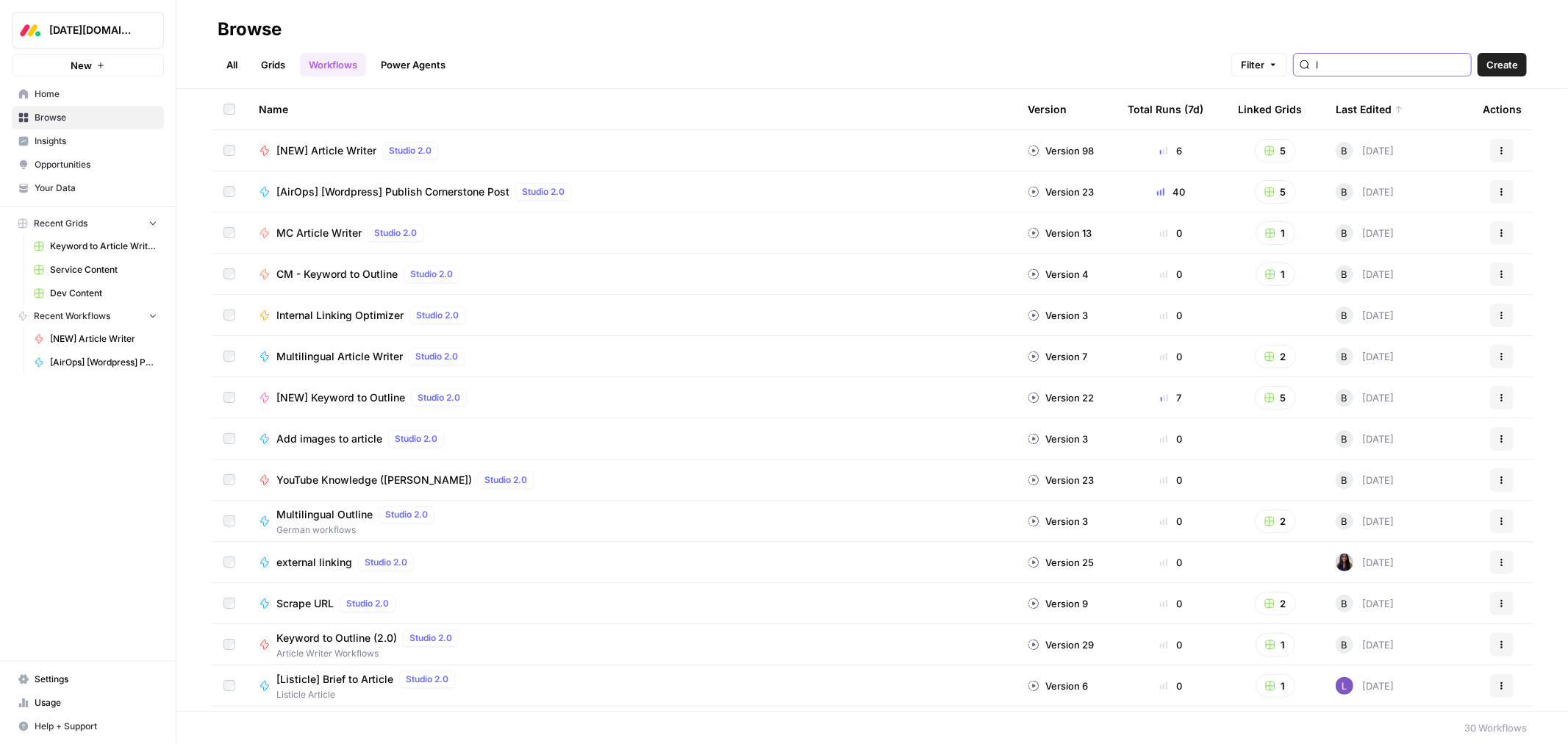
type input "l"
click at [409, 66] on link "Power Agents" at bounding box center [413, 64] width 83 height 23
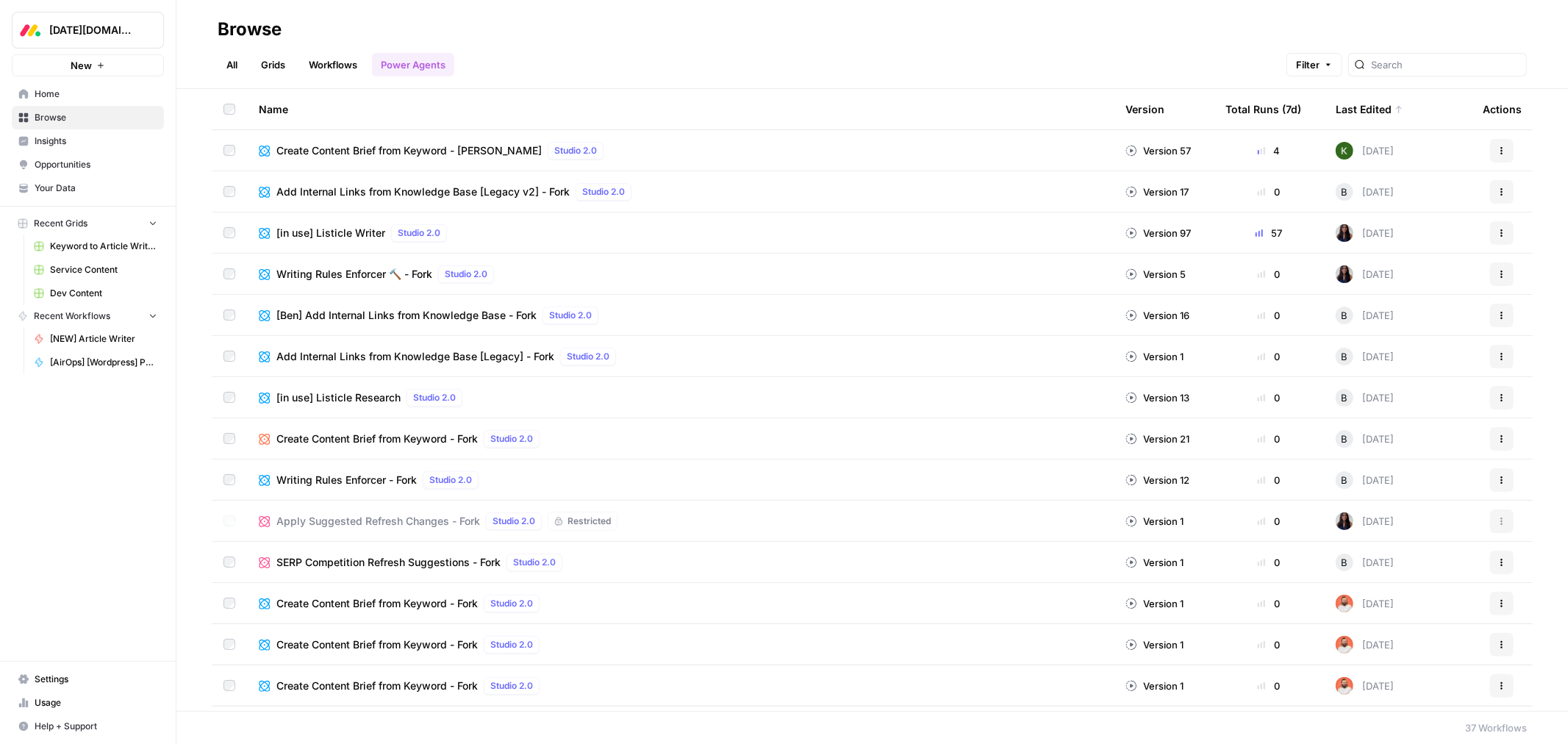
click at [324, 232] on span "[in use] Listicle Writer" at bounding box center [331, 233] width 109 height 15
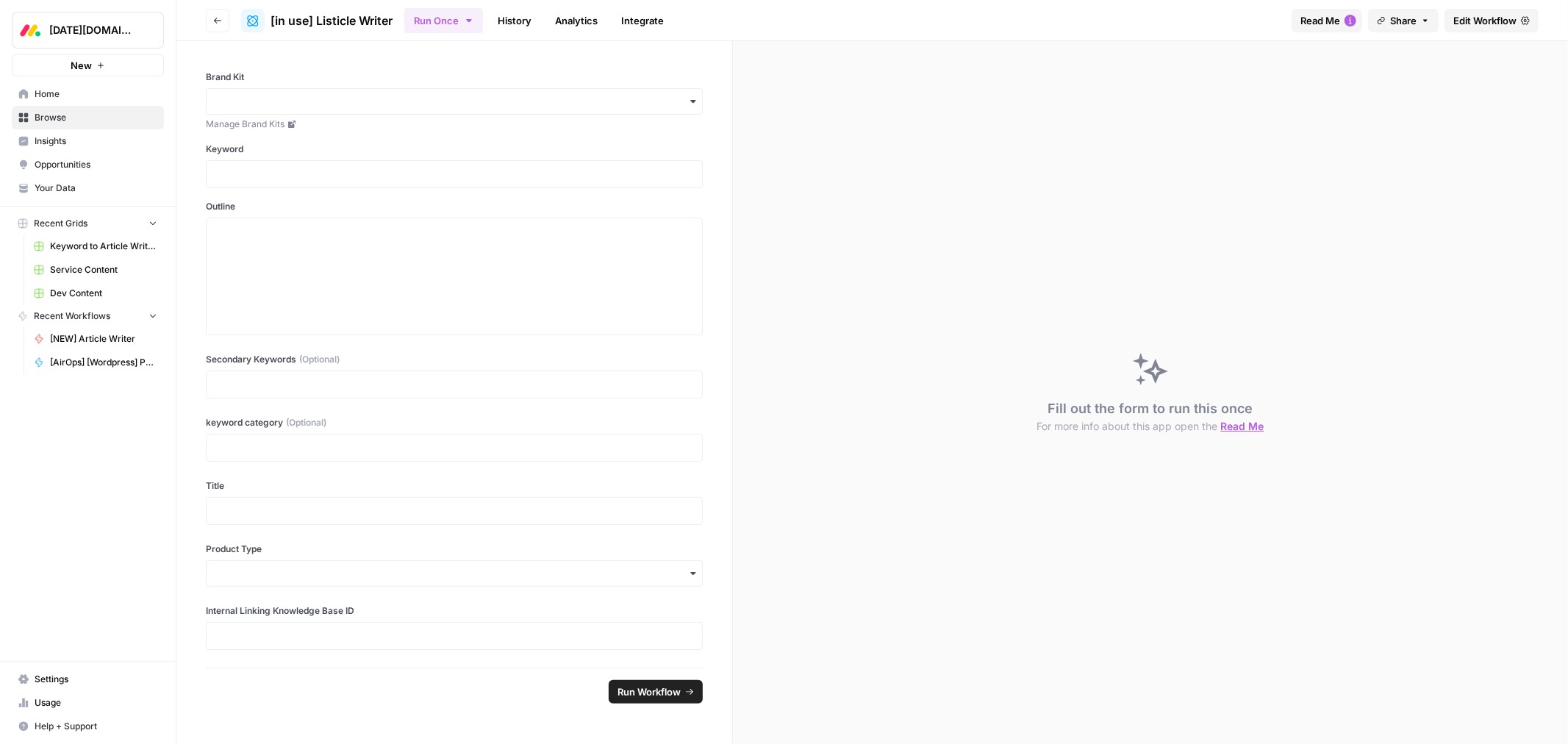
click at [1491, 10] on link "Edit Workflow" at bounding box center [1492, 21] width 94 height 23
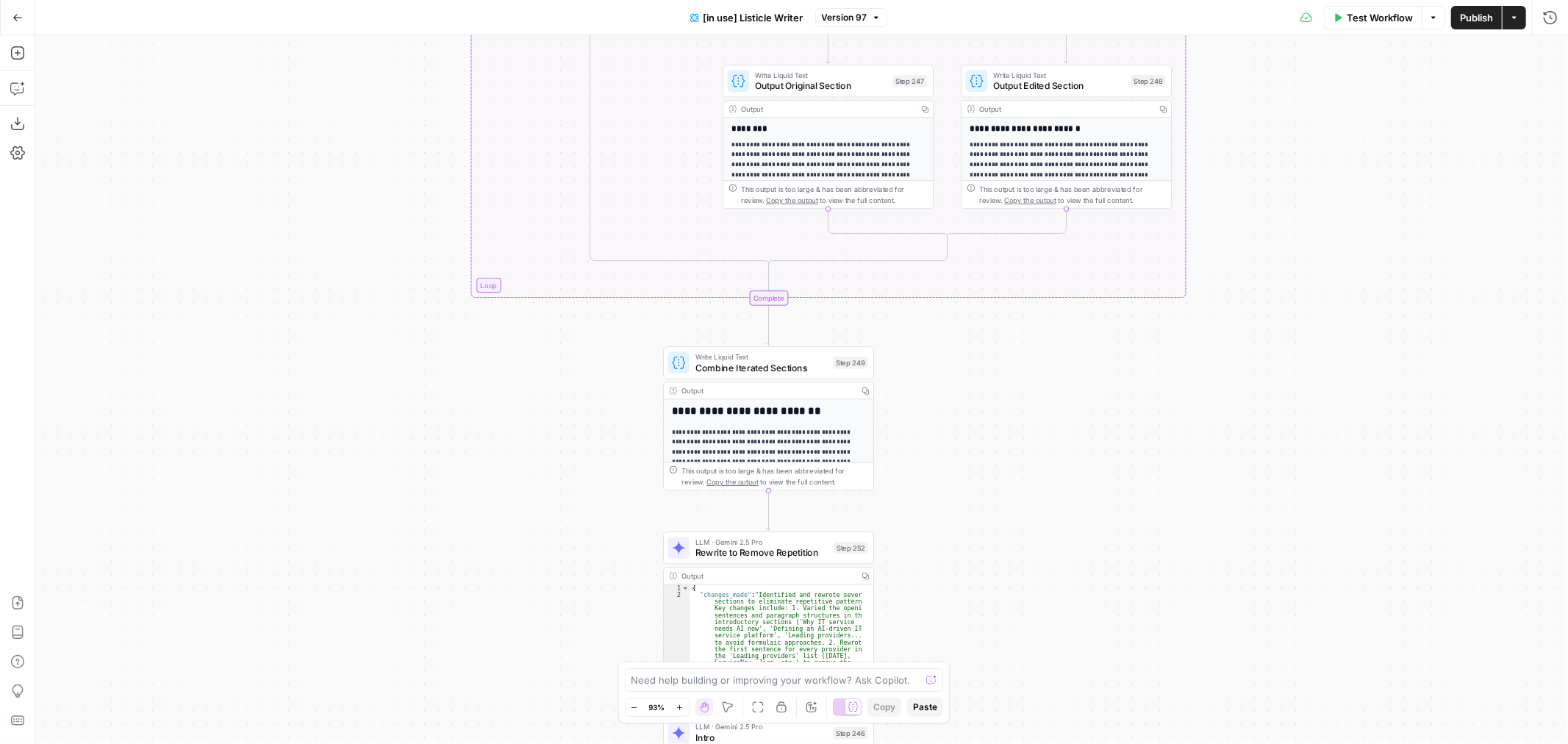
drag, startPoint x: 618, startPoint y: 234, endPoint x: 409, endPoint y: 365, distance: 246.7
click at [438, 420] on div "true false true false Workflow Set Inputs Inputs Loop Iteration Iterate Over Co…" at bounding box center [802, 389] width 1532 height 708
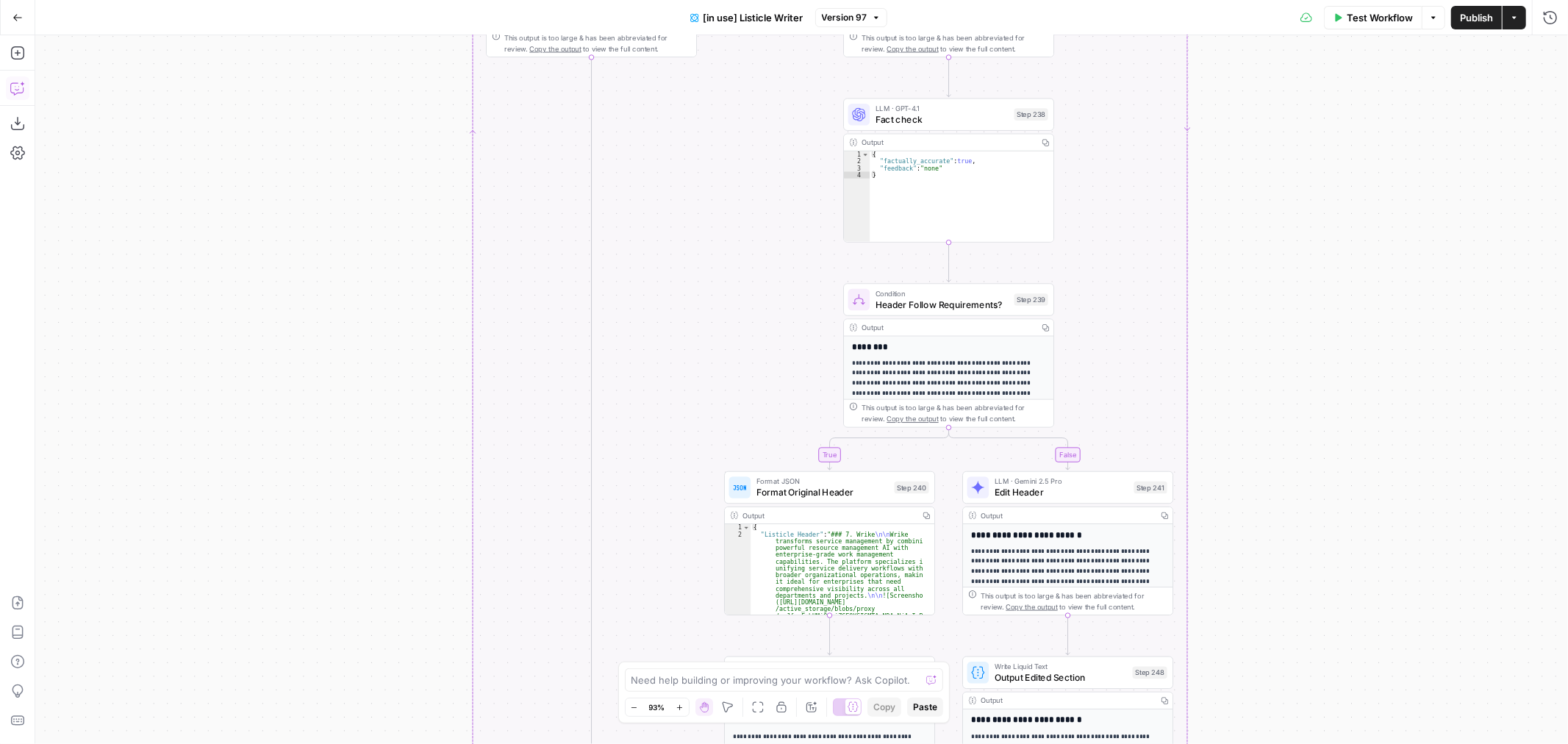
click at [9, 92] on button "Copilot" at bounding box center [17, 88] width 23 height 23
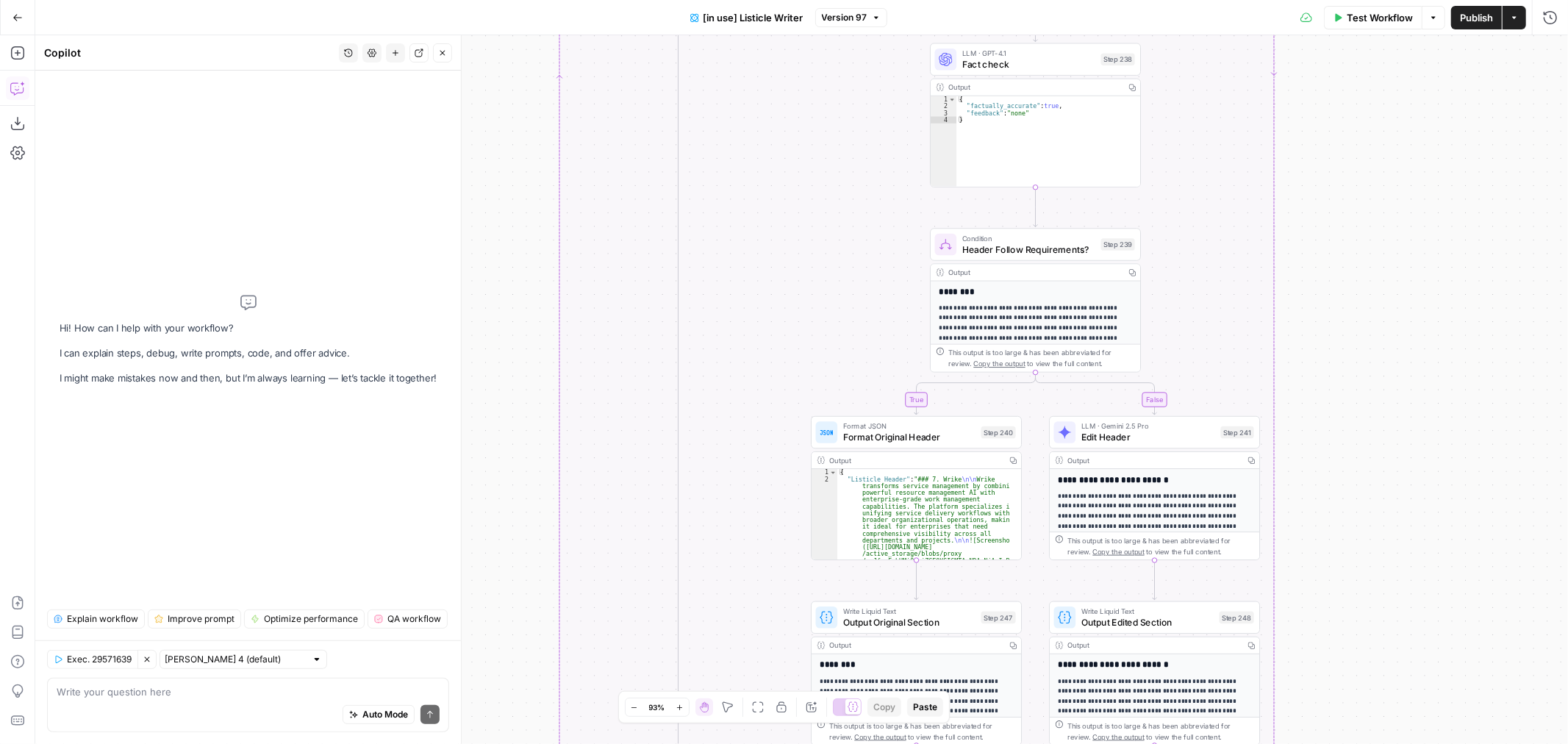
drag, startPoint x: 1350, startPoint y: 305, endPoint x: 570, endPoint y: 739, distance: 892.6
click at [1361, 291] on div "true false true false Workflow Set Inputs Inputs Loop Iteration Iterate Over Co…" at bounding box center [802, 389] width 1532 height 708
click at [120, 695] on textarea at bounding box center [247, 692] width 383 height 15
type textarea "where in this workflow does it mention writing the pricing, use case, sections"
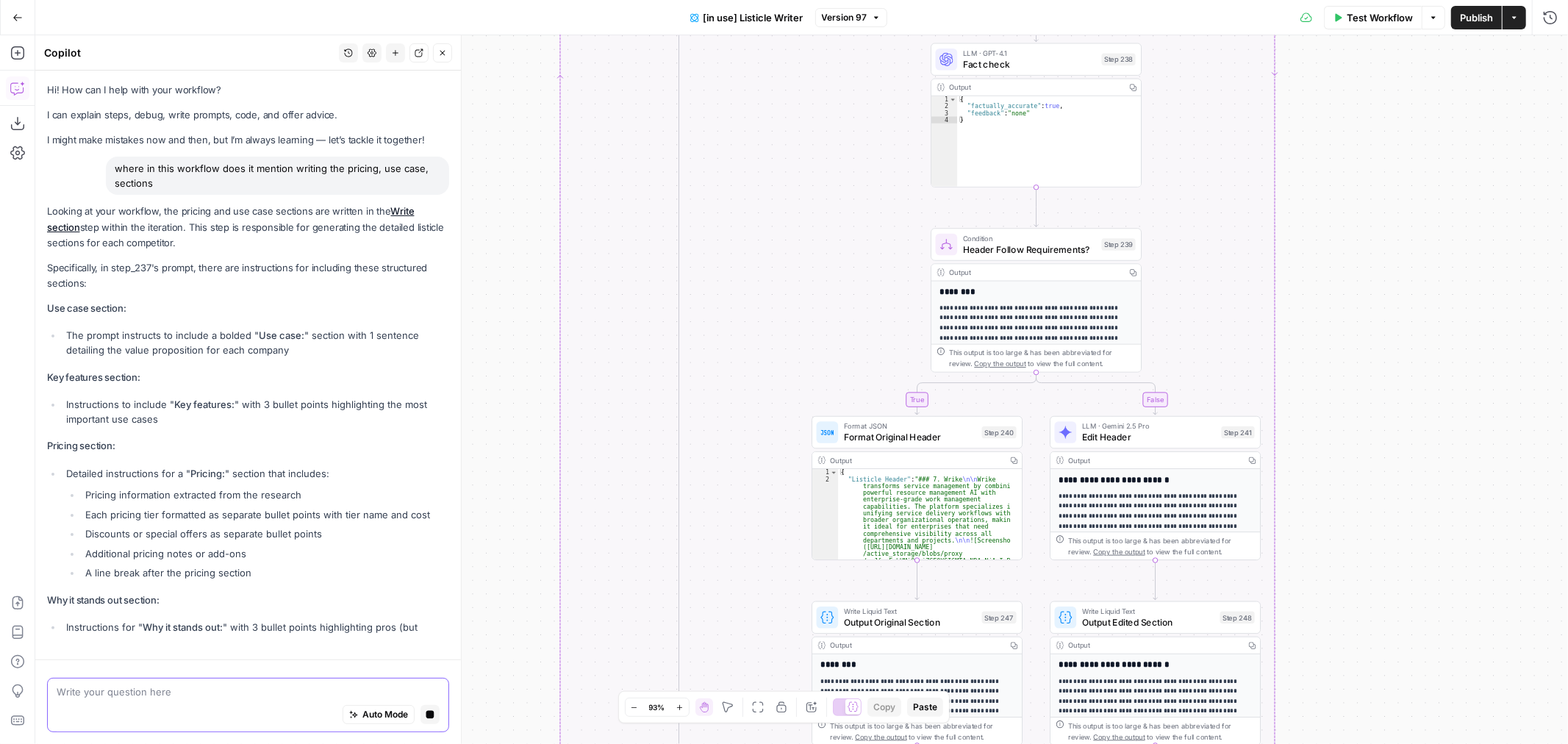
scroll to position [28, 0]
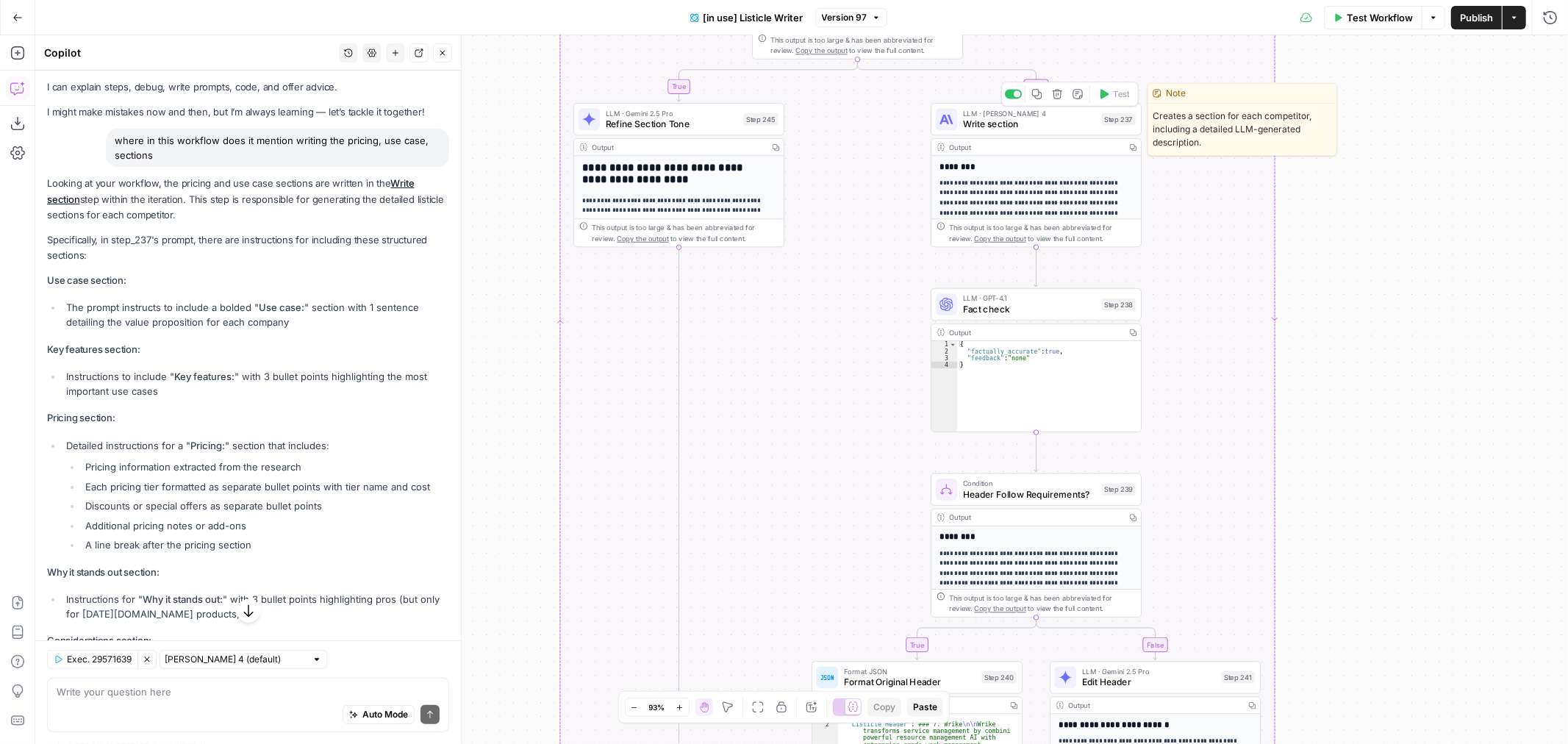
click at [1070, 119] on span "Write section" at bounding box center [1029, 123] width 133 height 14
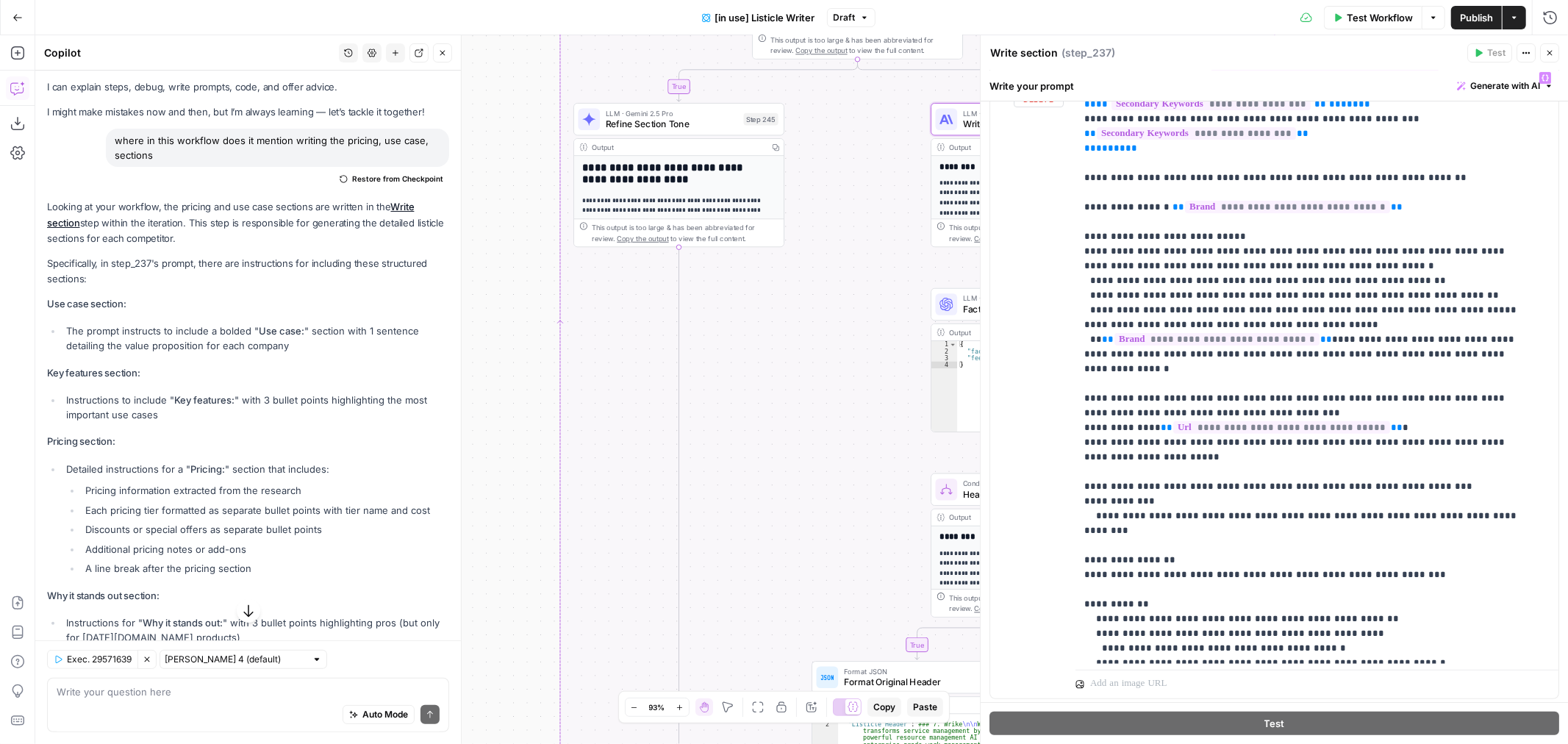
scroll to position [245, 0]
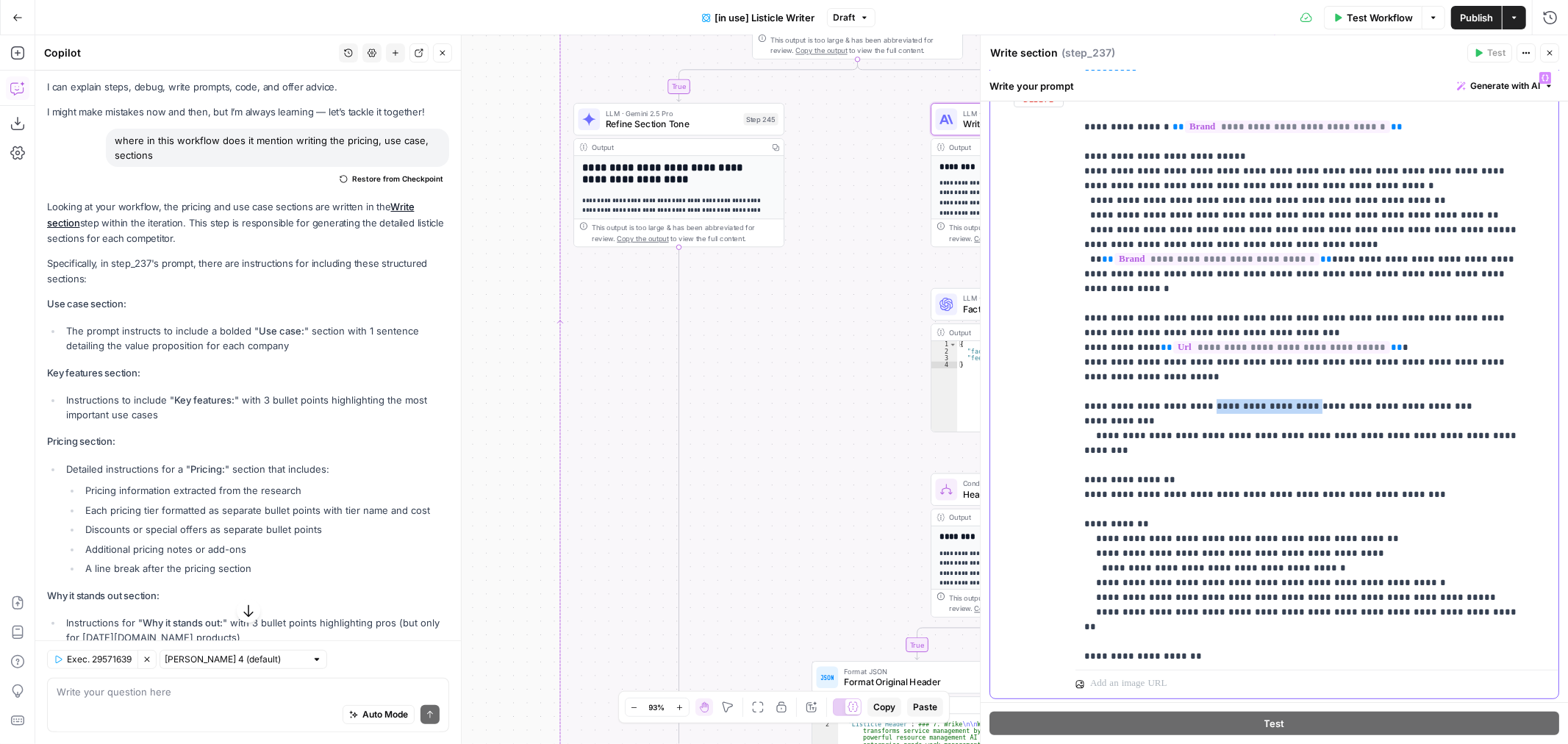
drag, startPoint x: 1193, startPoint y: 377, endPoint x: 1280, endPoint y: 376, distance: 87.0
click at [1280, 376] on p "**********" at bounding box center [1304, 539] width 441 height 1427
click at [1094, 384] on p "**********" at bounding box center [1304, 539] width 441 height 1427
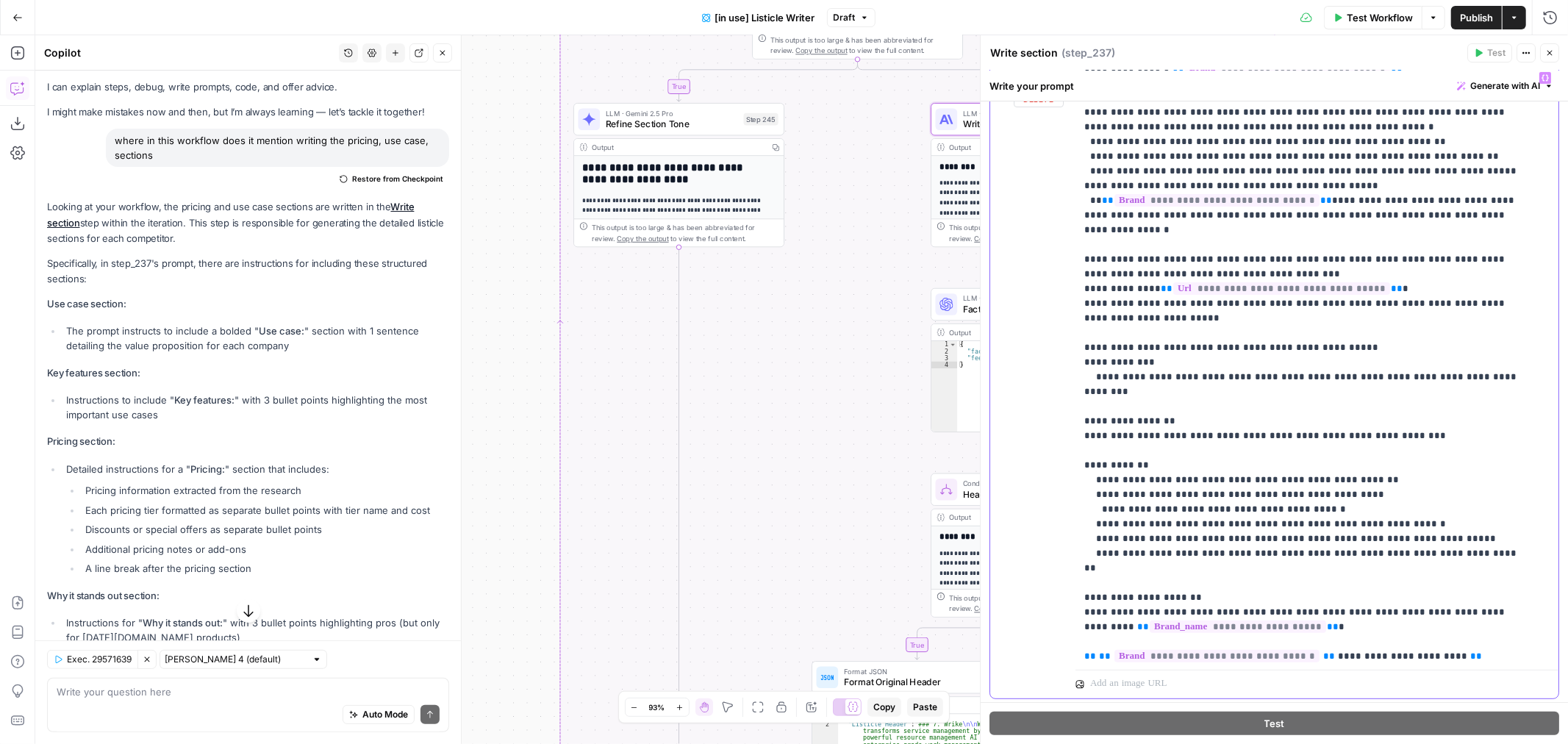
scroll to position [327, 0]
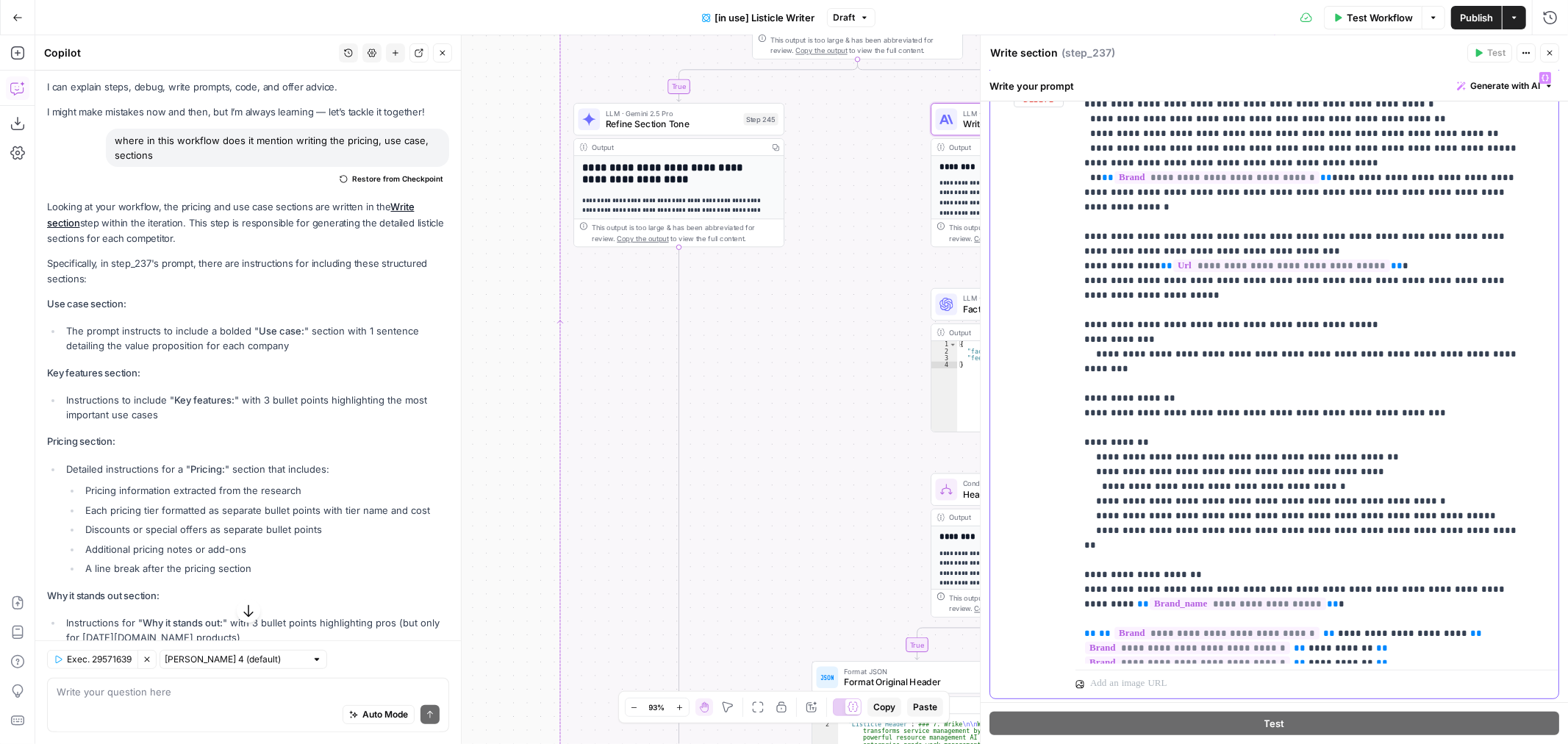
click at [1193, 359] on p "**********" at bounding box center [1304, 457] width 441 height 1427
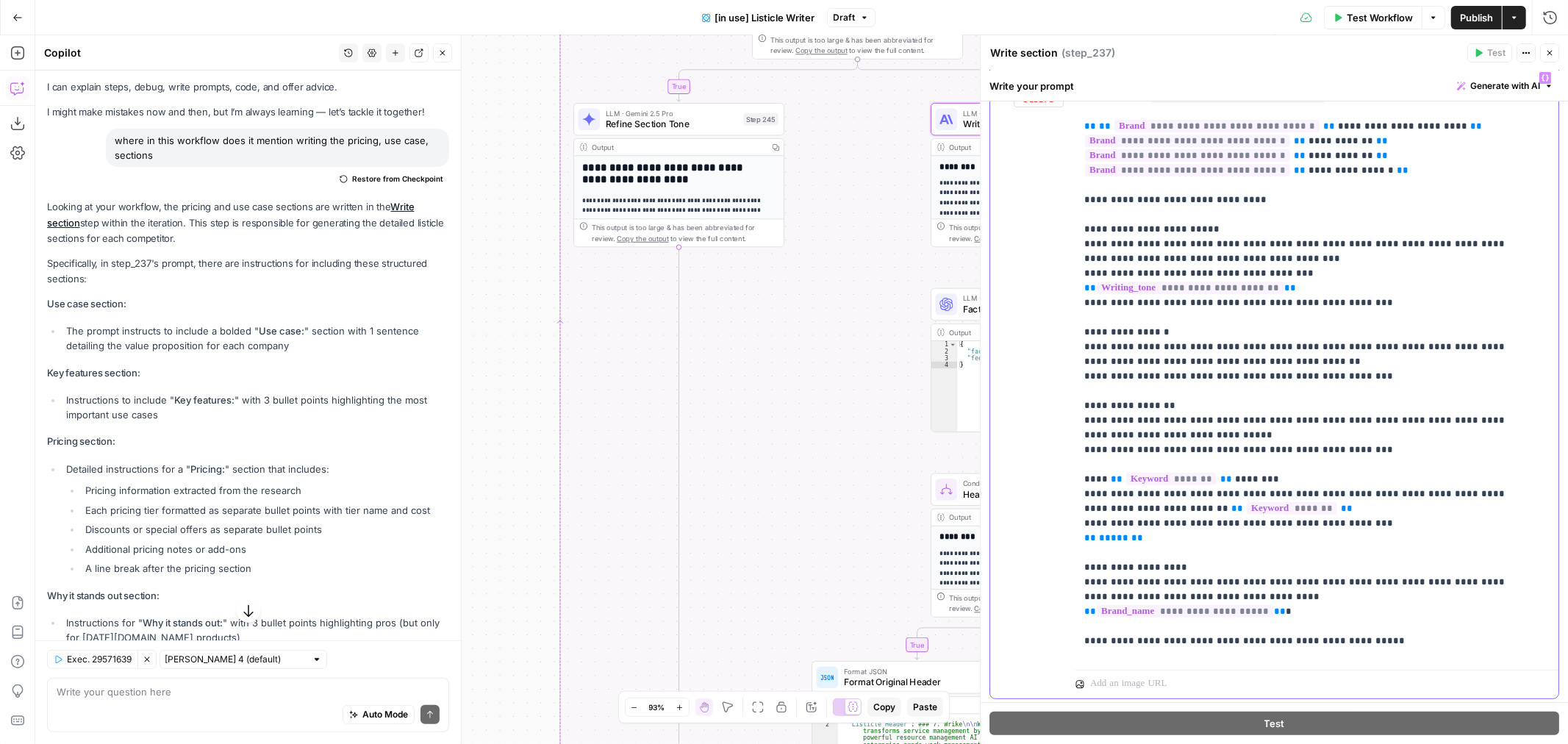
scroll to position [839, 0]
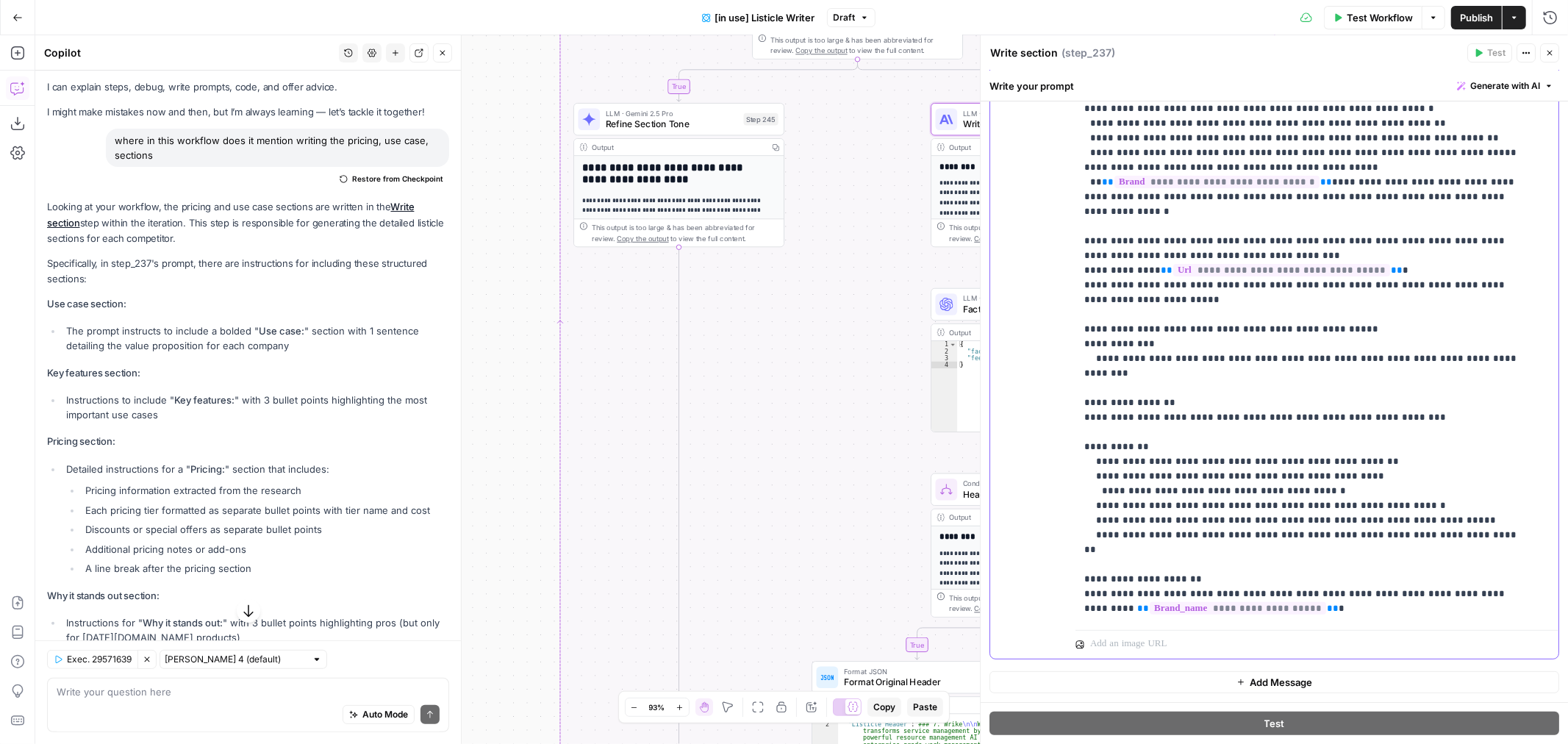
scroll to position [267, 0]
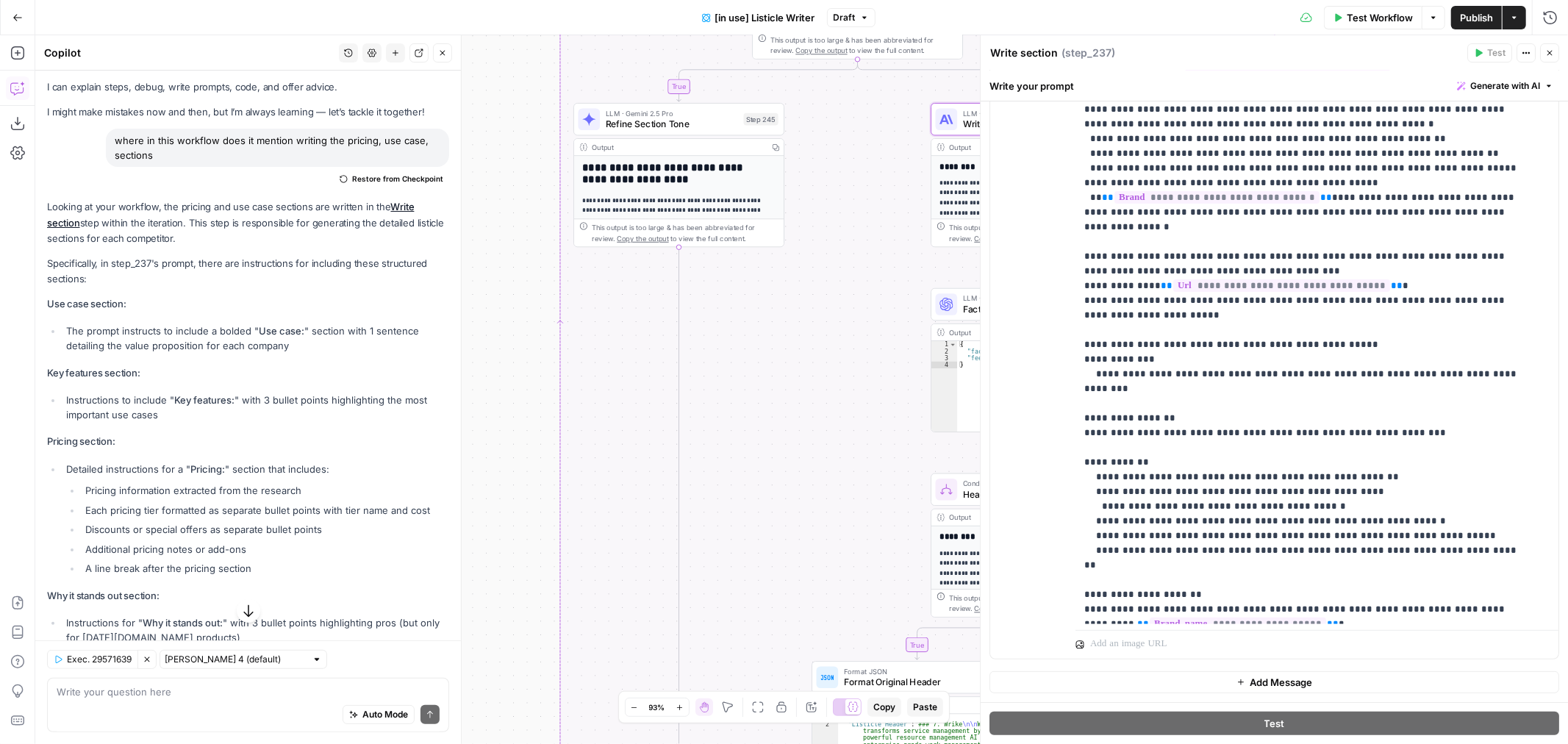
click at [1482, 19] on span "Publish" at bounding box center [1476, 17] width 33 height 15
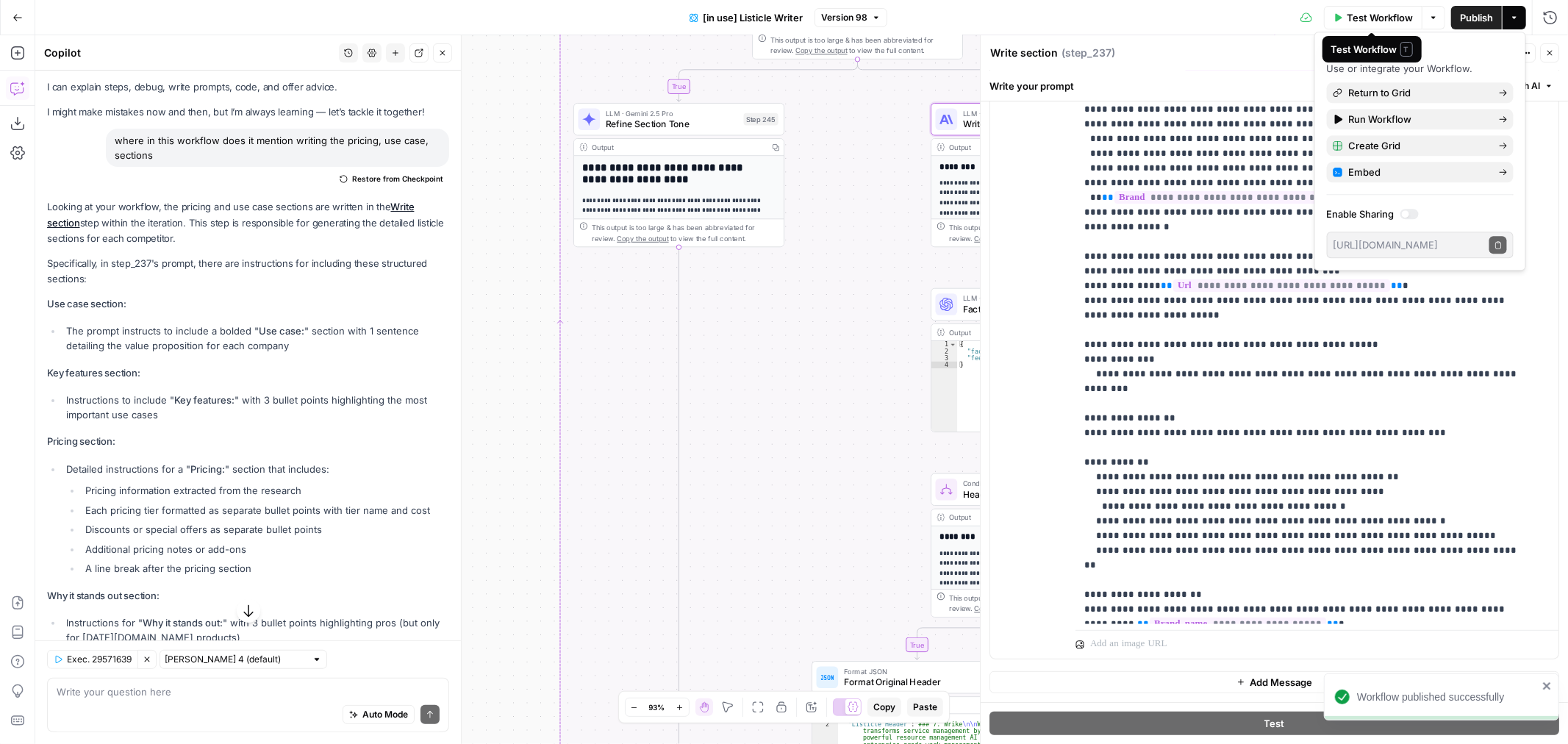
click at [1356, 12] on span "Test Workflow" at bounding box center [1380, 17] width 66 height 15
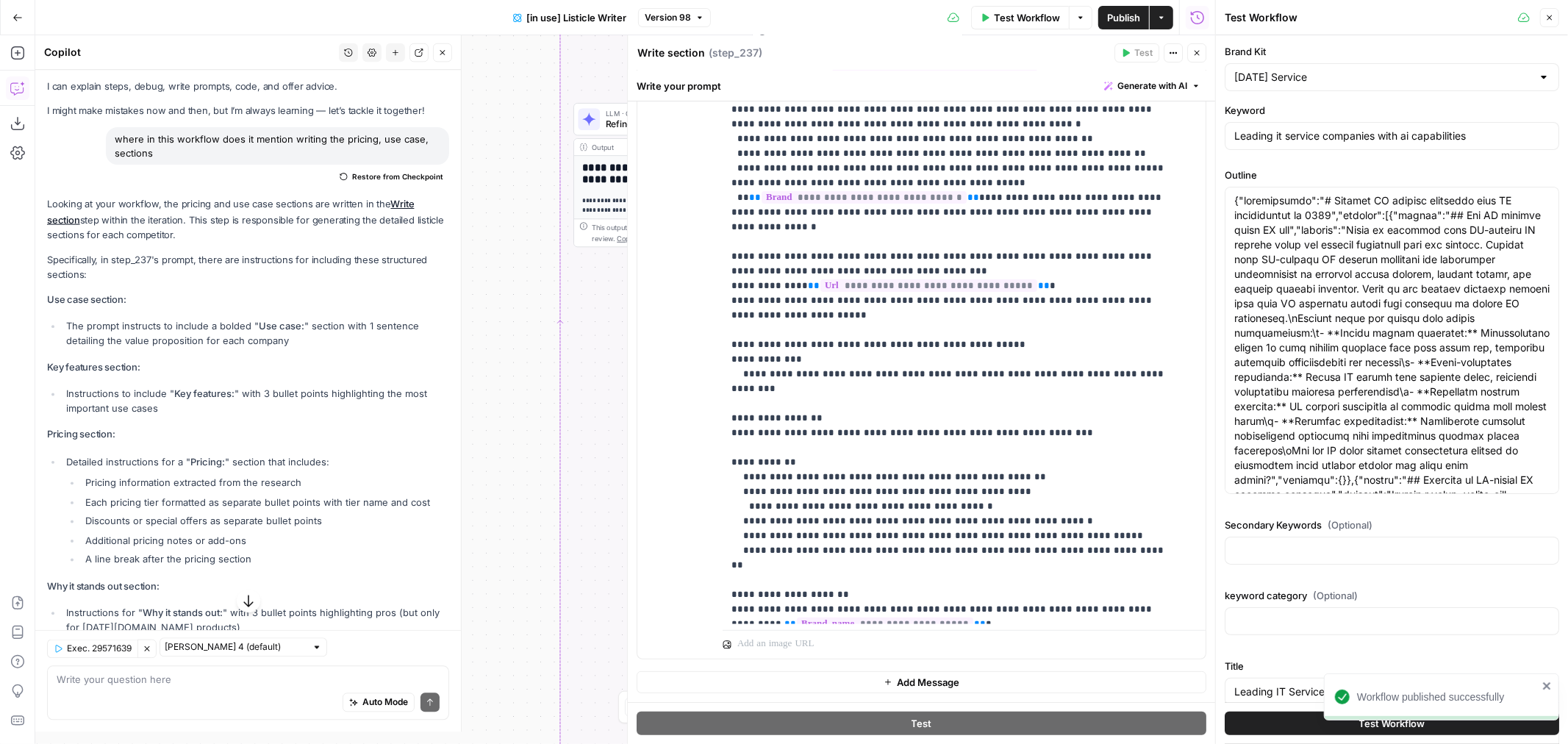
click at [1546, 17] on icon "button" at bounding box center [1550, 17] width 9 height 9
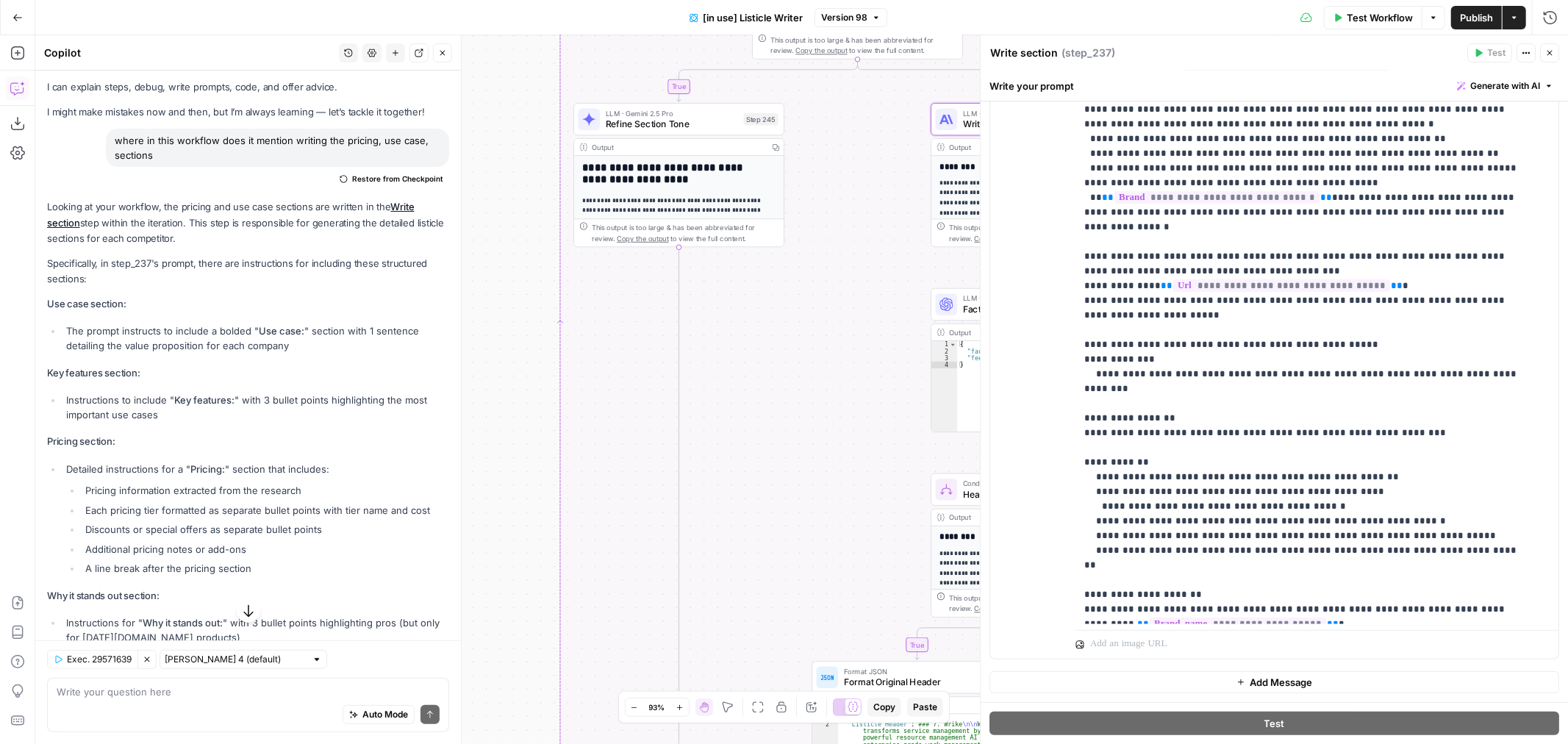
click at [1365, 22] on span "Test Workflow" at bounding box center [1380, 17] width 66 height 15
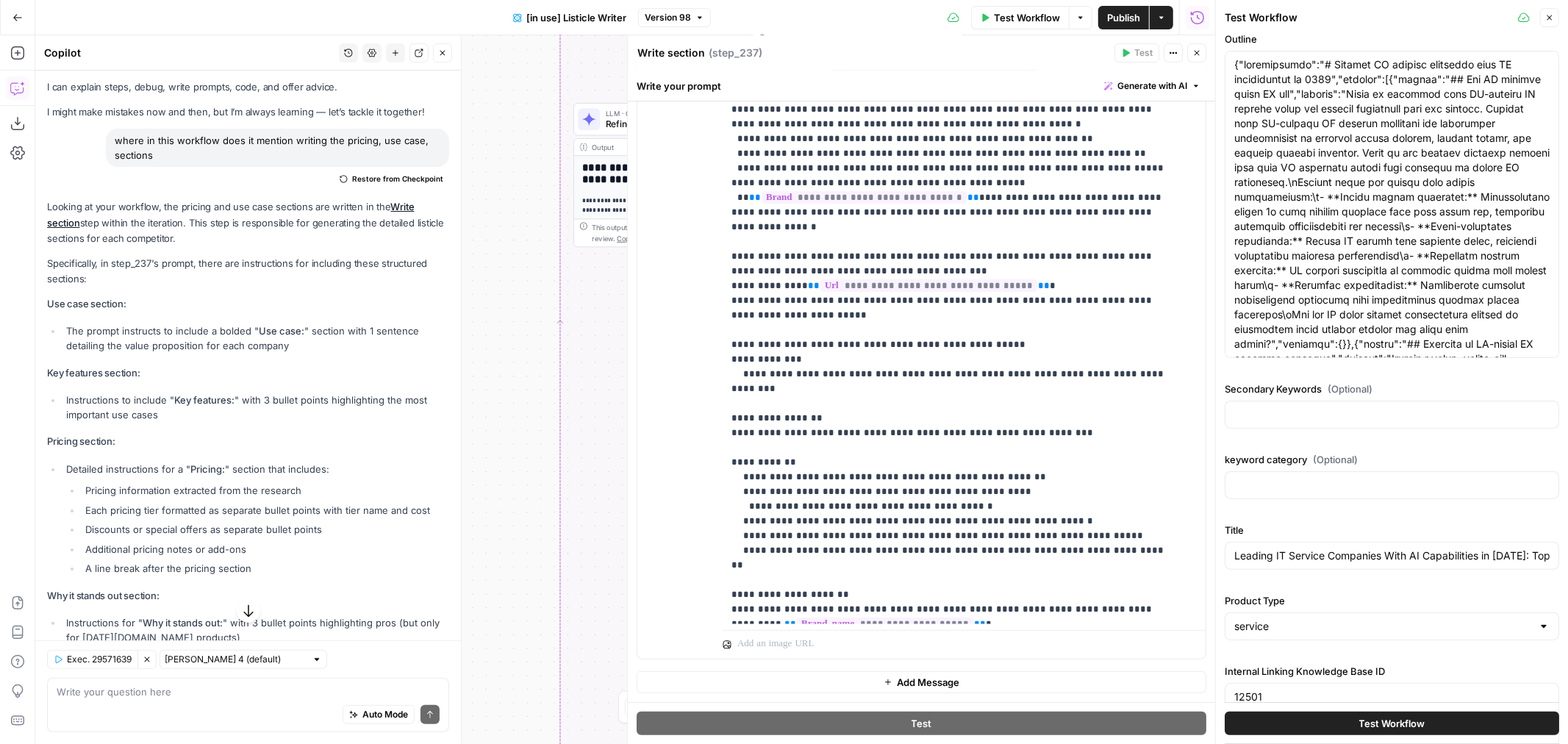
scroll to position [159, 0]
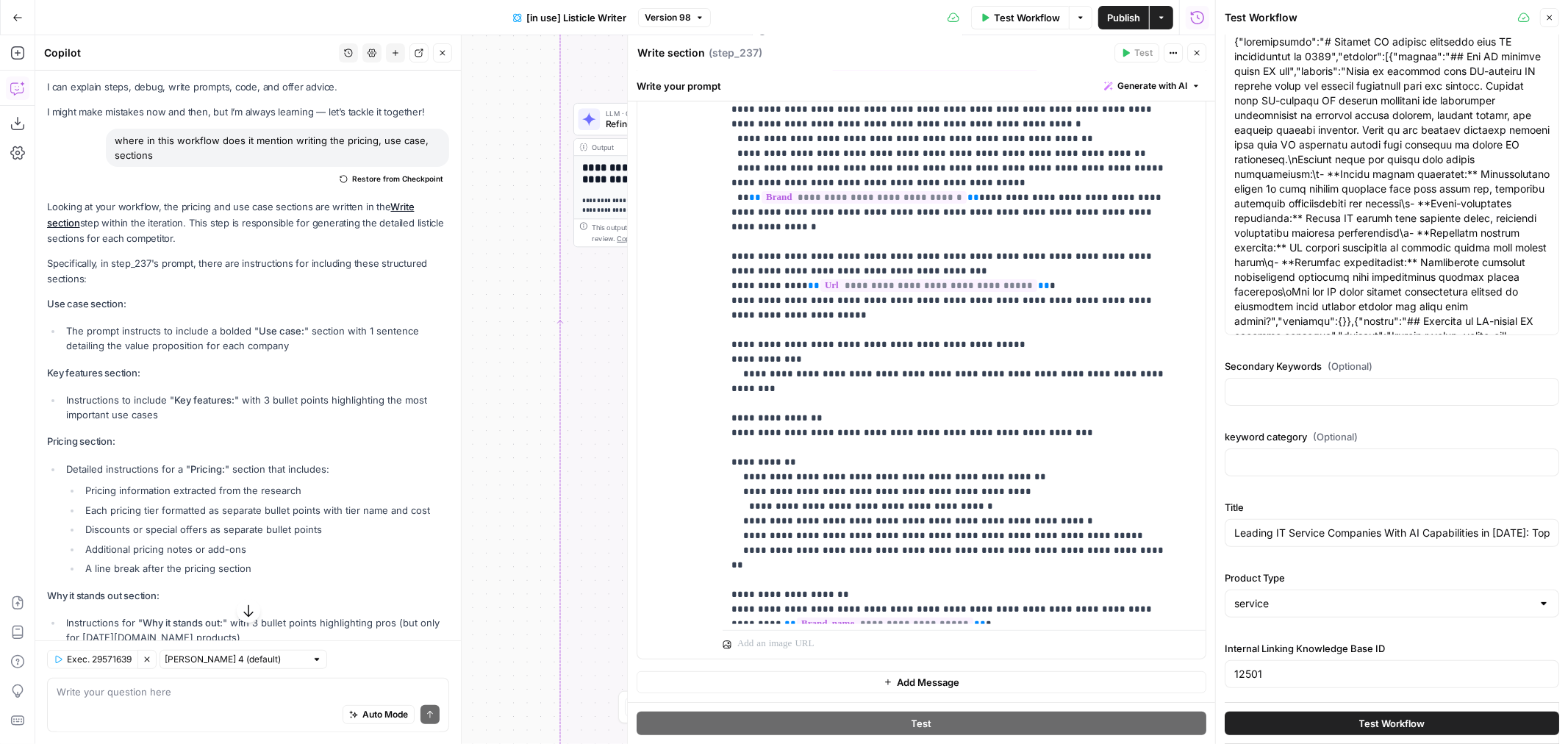
click at [1400, 724] on span "Test Workflow" at bounding box center [1393, 723] width 66 height 15
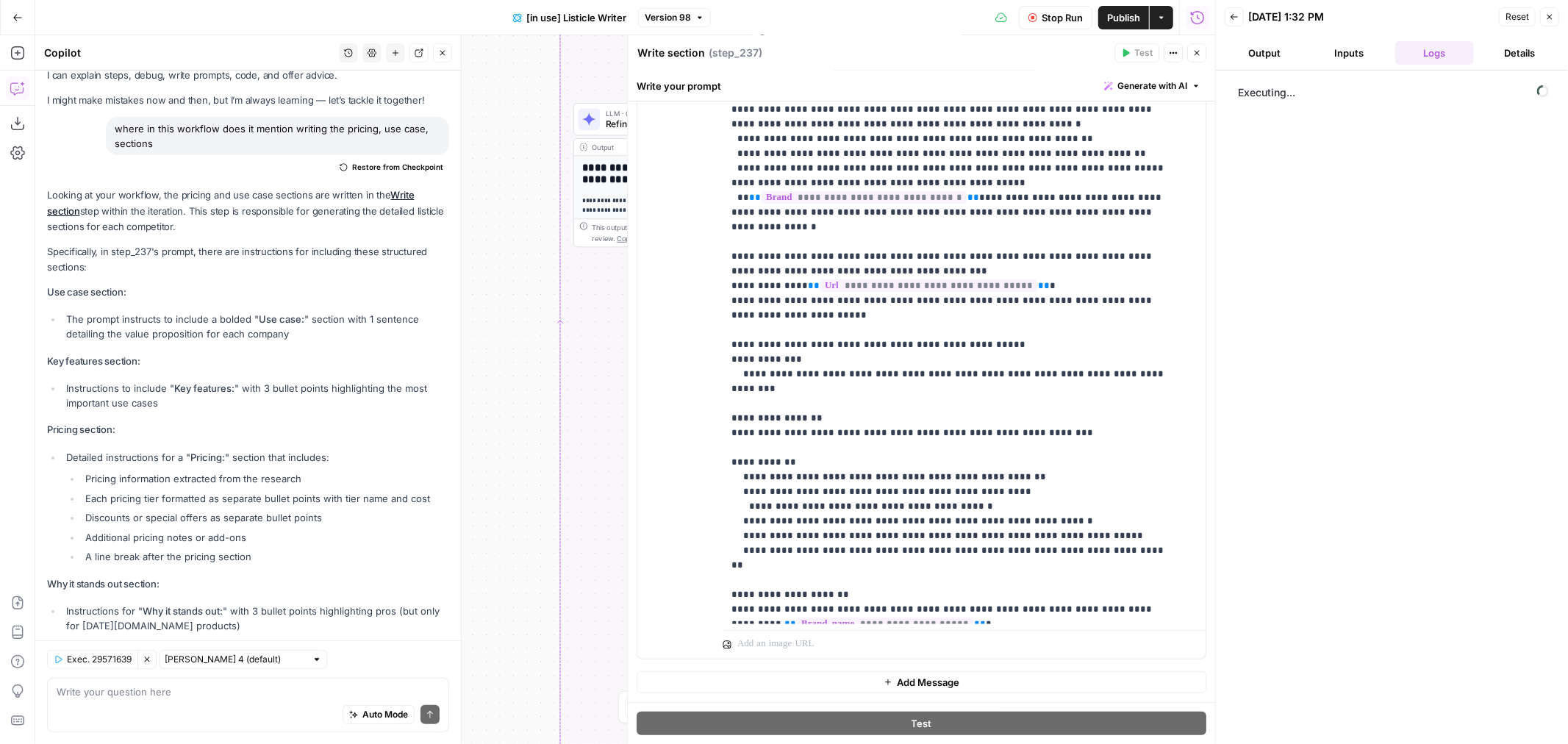
scroll to position [31, 0]
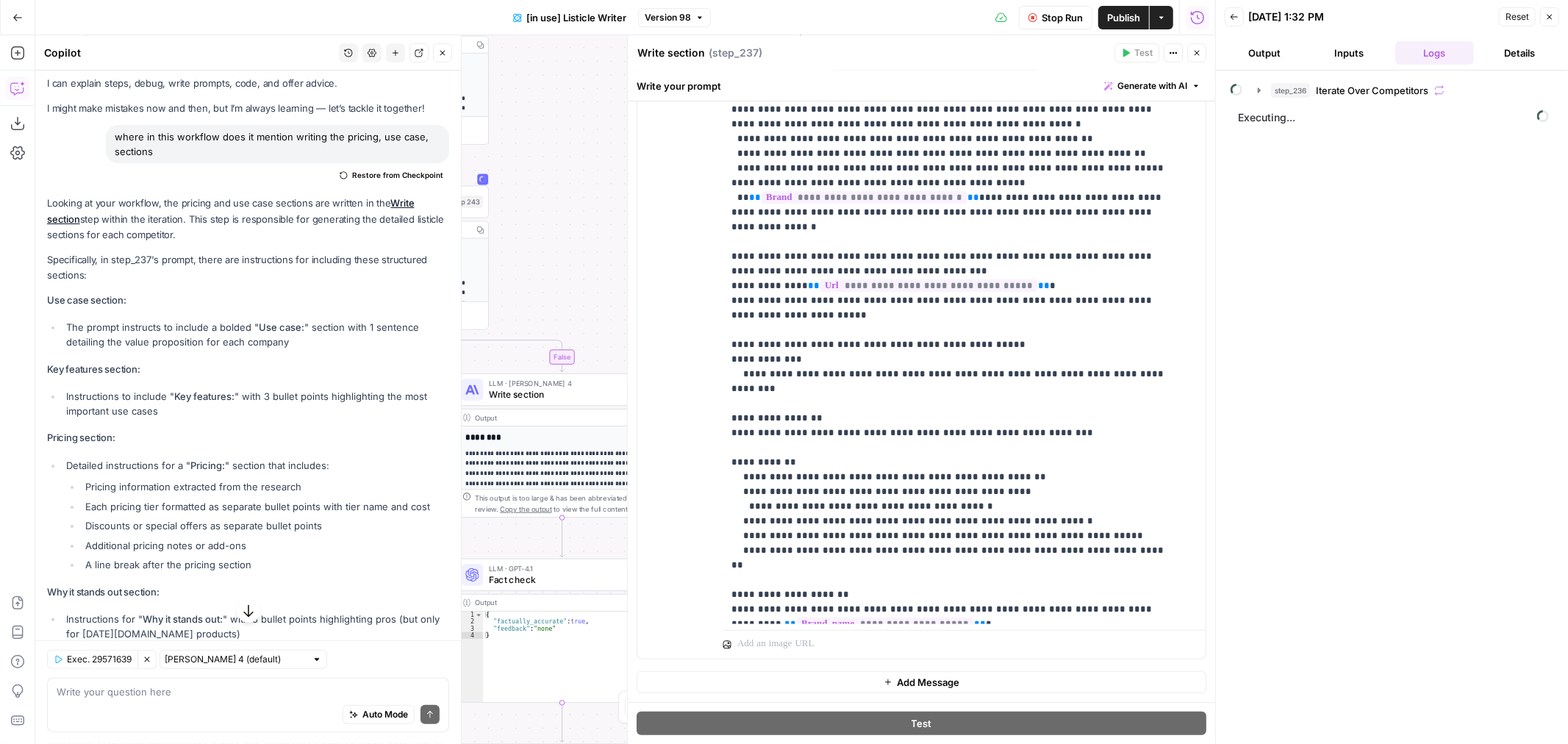
click at [439, 61] on button "Close" at bounding box center [442, 52] width 19 height 19
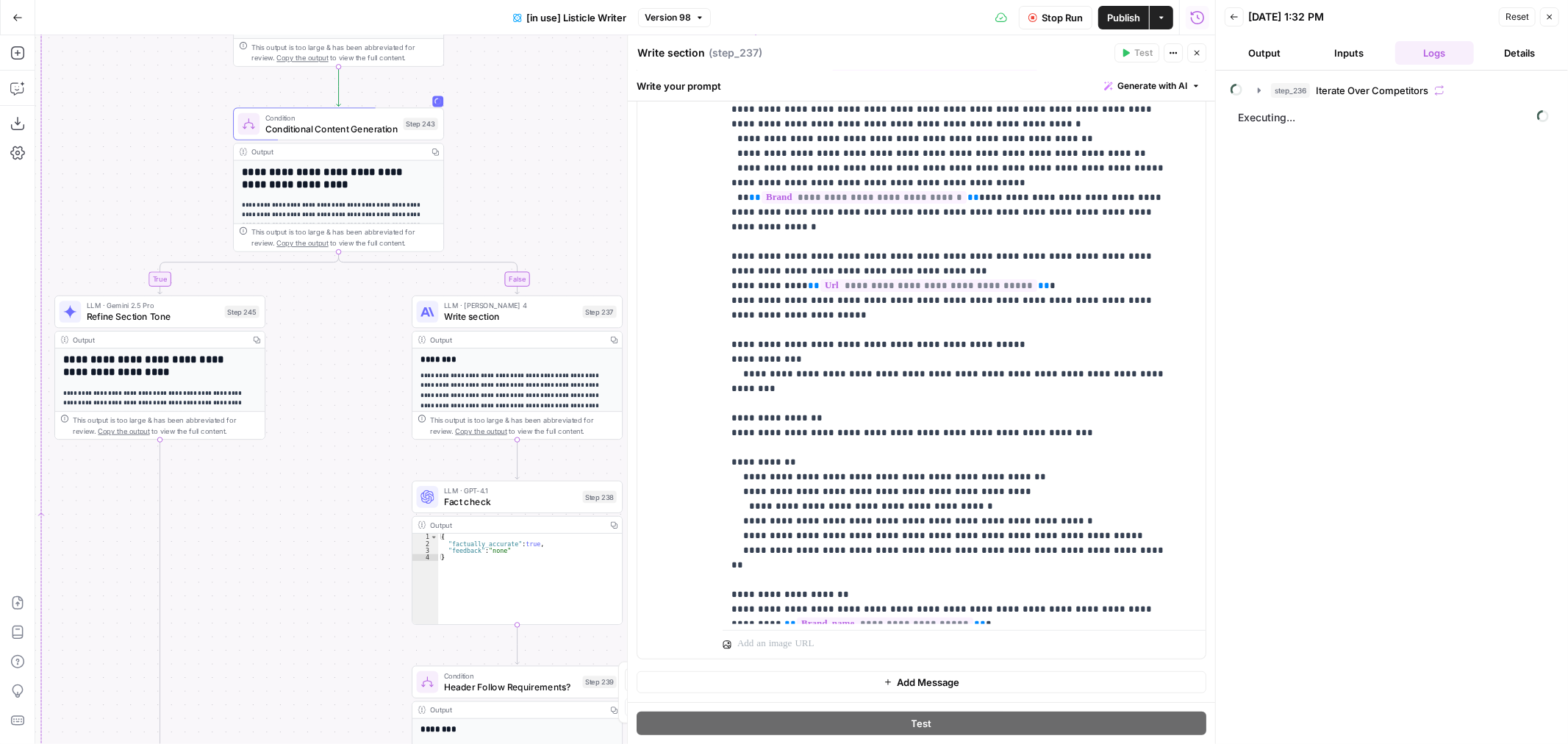
drag, startPoint x: 555, startPoint y: 270, endPoint x: 501, endPoint y: 218, distance: 75.0
click at [511, 192] on div "true false true false Workflow Set Inputs Inputs Loop Loop 1 Iteration Iterate …" at bounding box center [626, 389] width 1180 height 708
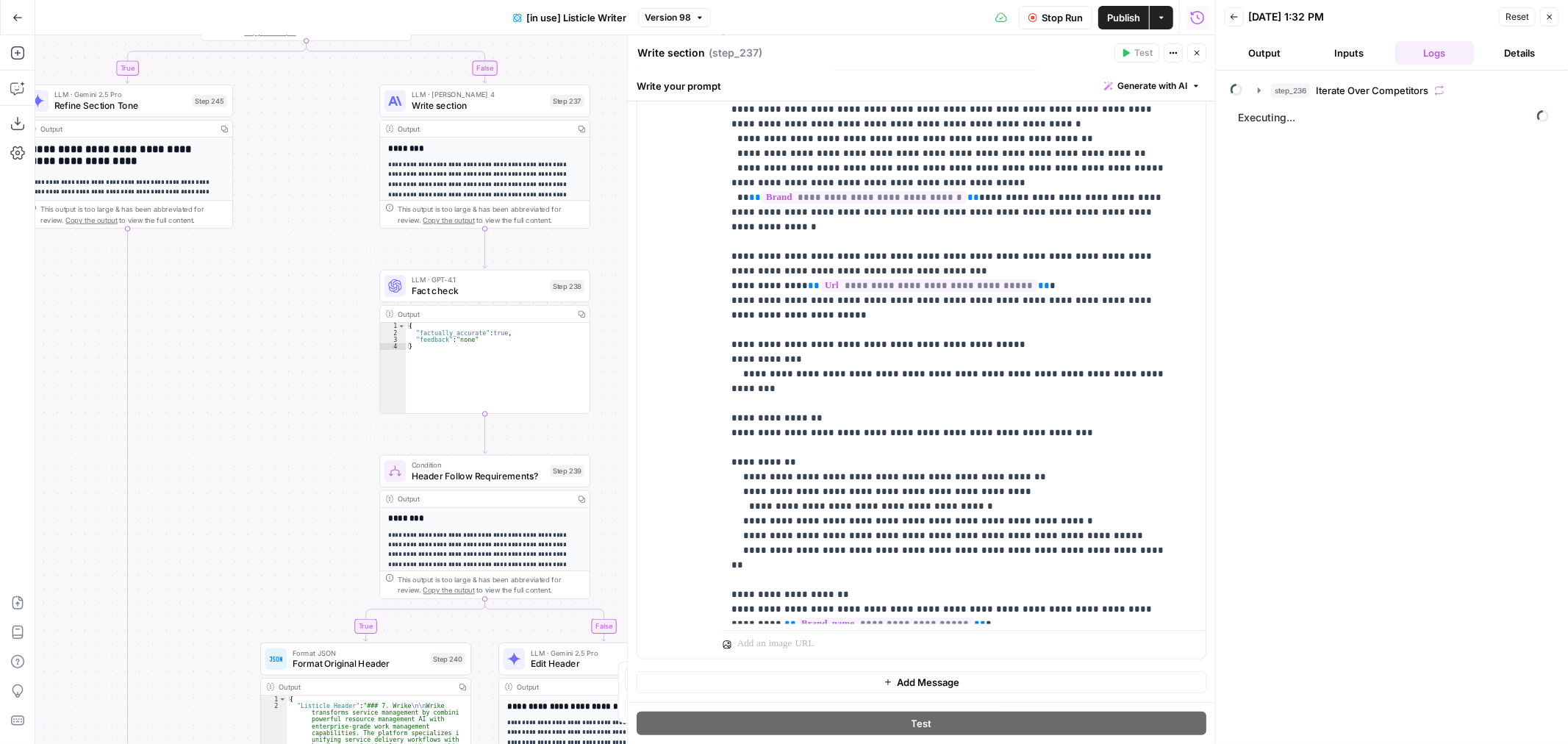
drag, startPoint x: 322, startPoint y: 462, endPoint x: 296, endPoint y: 321, distance: 143.4
click at [297, 298] on div "true false true false Workflow Set Inputs Inputs Loop Loop 1 Iteration Iterate …" at bounding box center [626, 389] width 1180 height 708
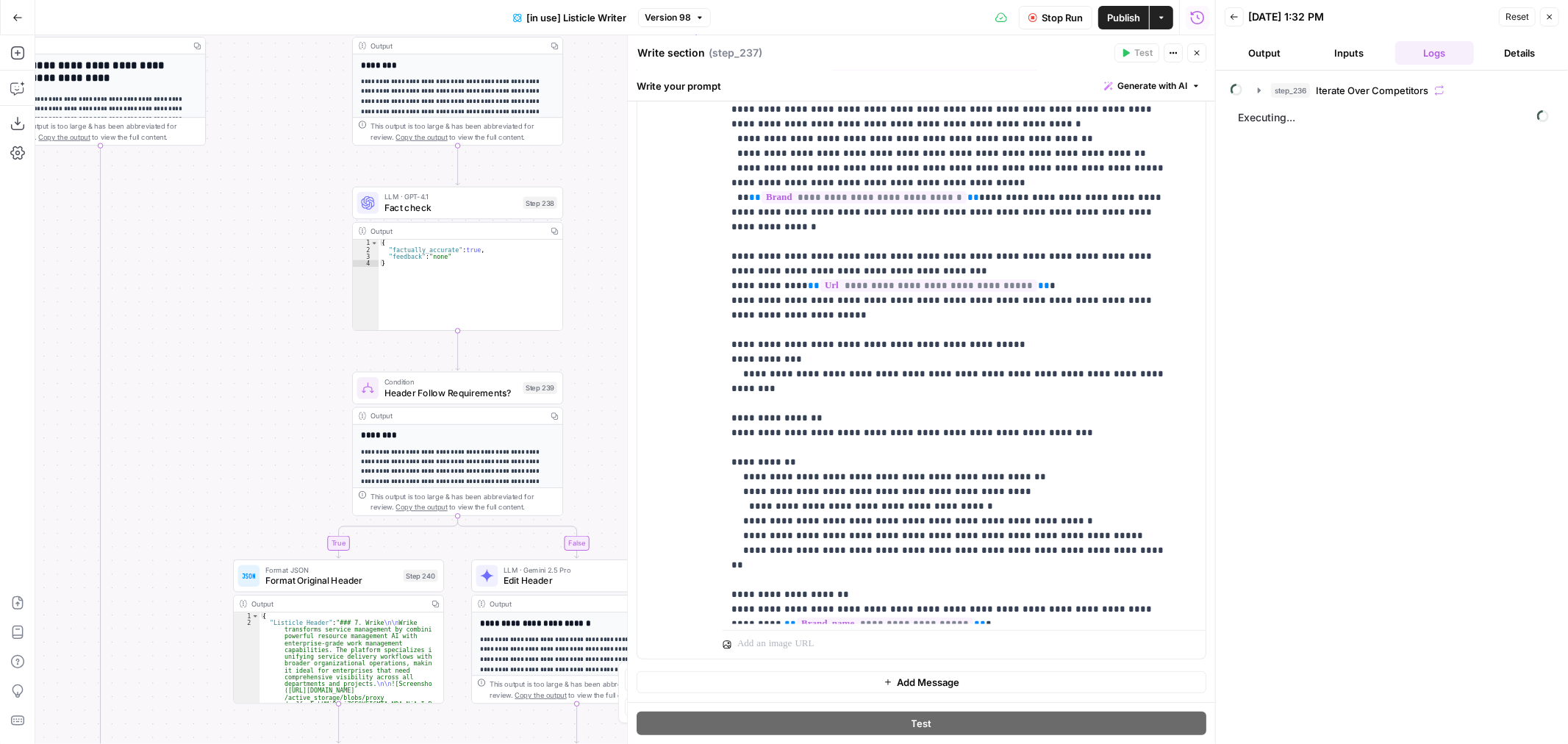
drag, startPoint x: 276, startPoint y: 400, endPoint x: 268, endPoint y: 372, distance: 29.1
click at [265, 372] on div "true false true false Workflow Set Inputs Inputs Loop Loop 1 Iteration Iterate …" at bounding box center [626, 389] width 1180 height 708
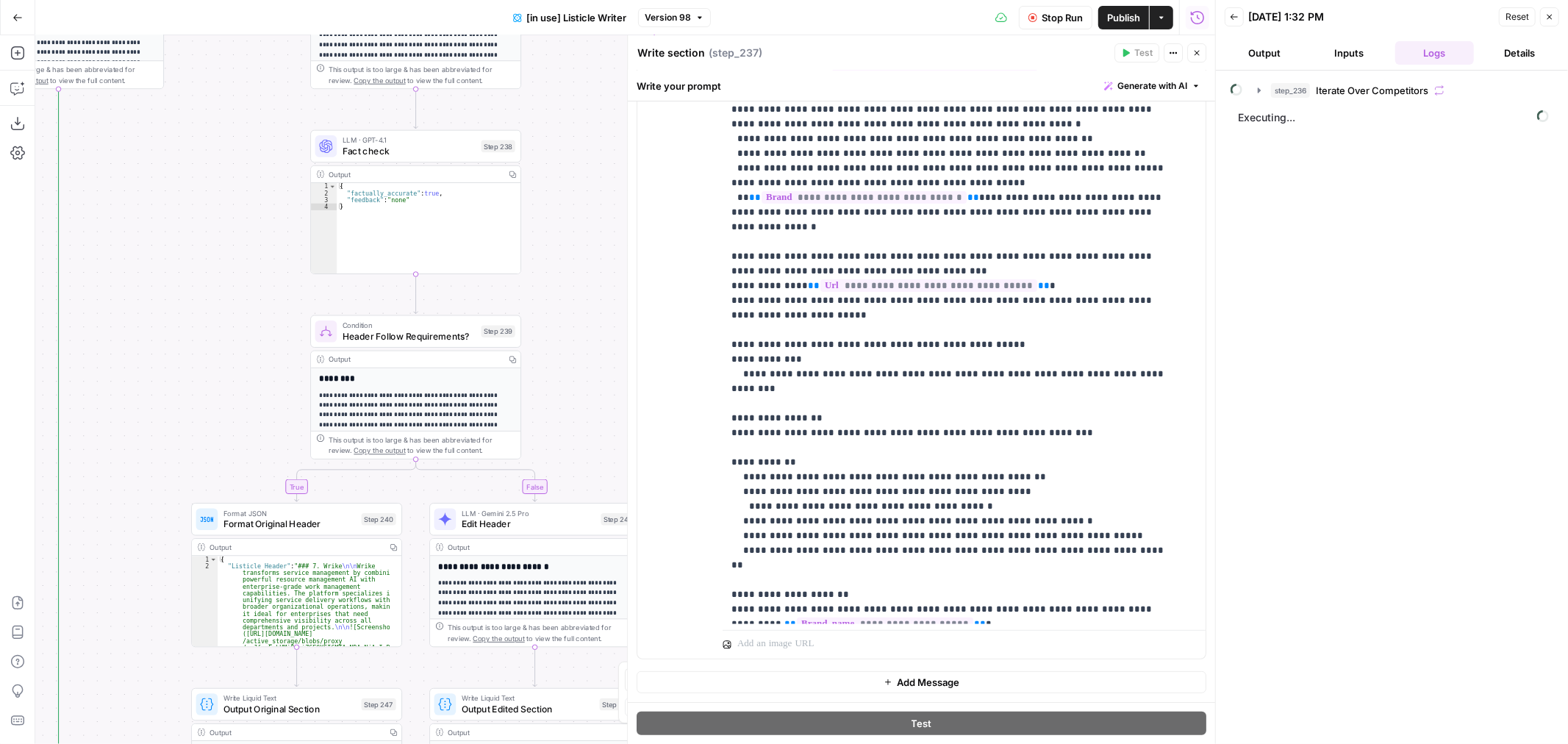
drag, startPoint x: 240, startPoint y: 446, endPoint x: 173, endPoint y: 357, distance: 111.4
click at [173, 357] on div "true false true false Workflow Set Inputs Inputs Loop Loop 1 Iteration Iterate …" at bounding box center [626, 389] width 1180 height 708
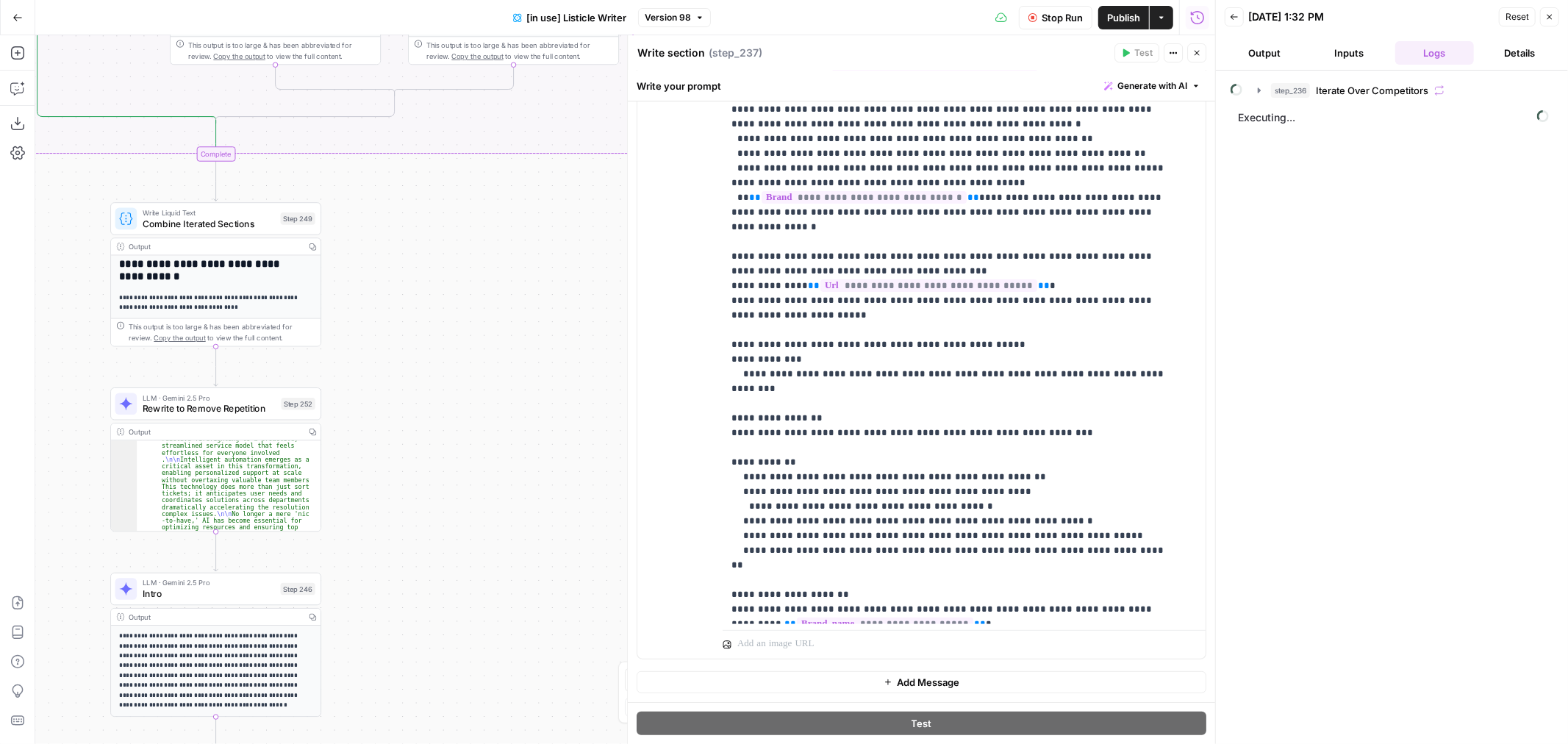
scroll to position [245, 0]
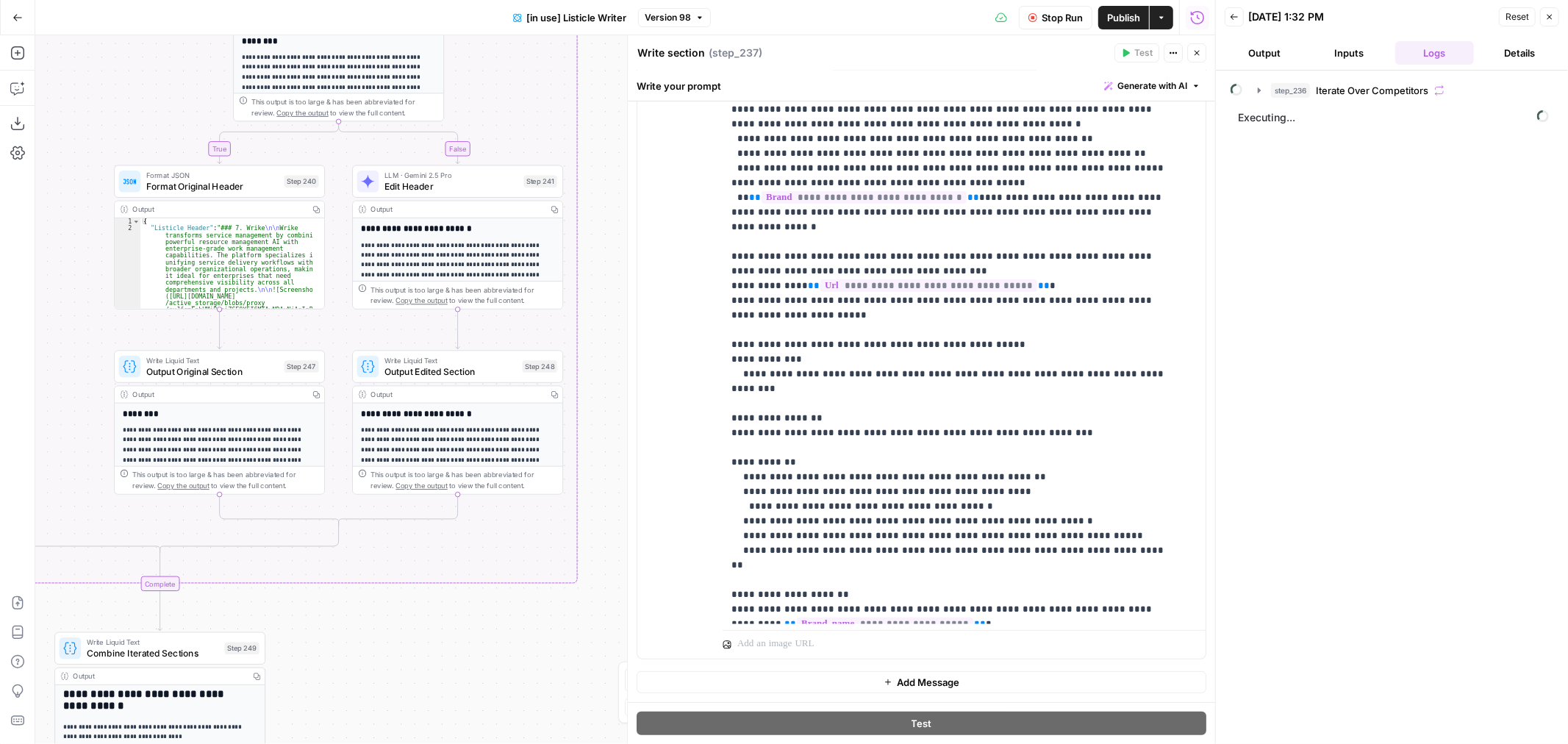
drag, startPoint x: 552, startPoint y: 589, endPoint x: 502, endPoint y: 697, distance: 119.0
click at [502, 697] on div "true false true false Workflow Set Inputs Inputs Loop Loop 2 Iteration Iterate …" at bounding box center [626, 389] width 1180 height 708
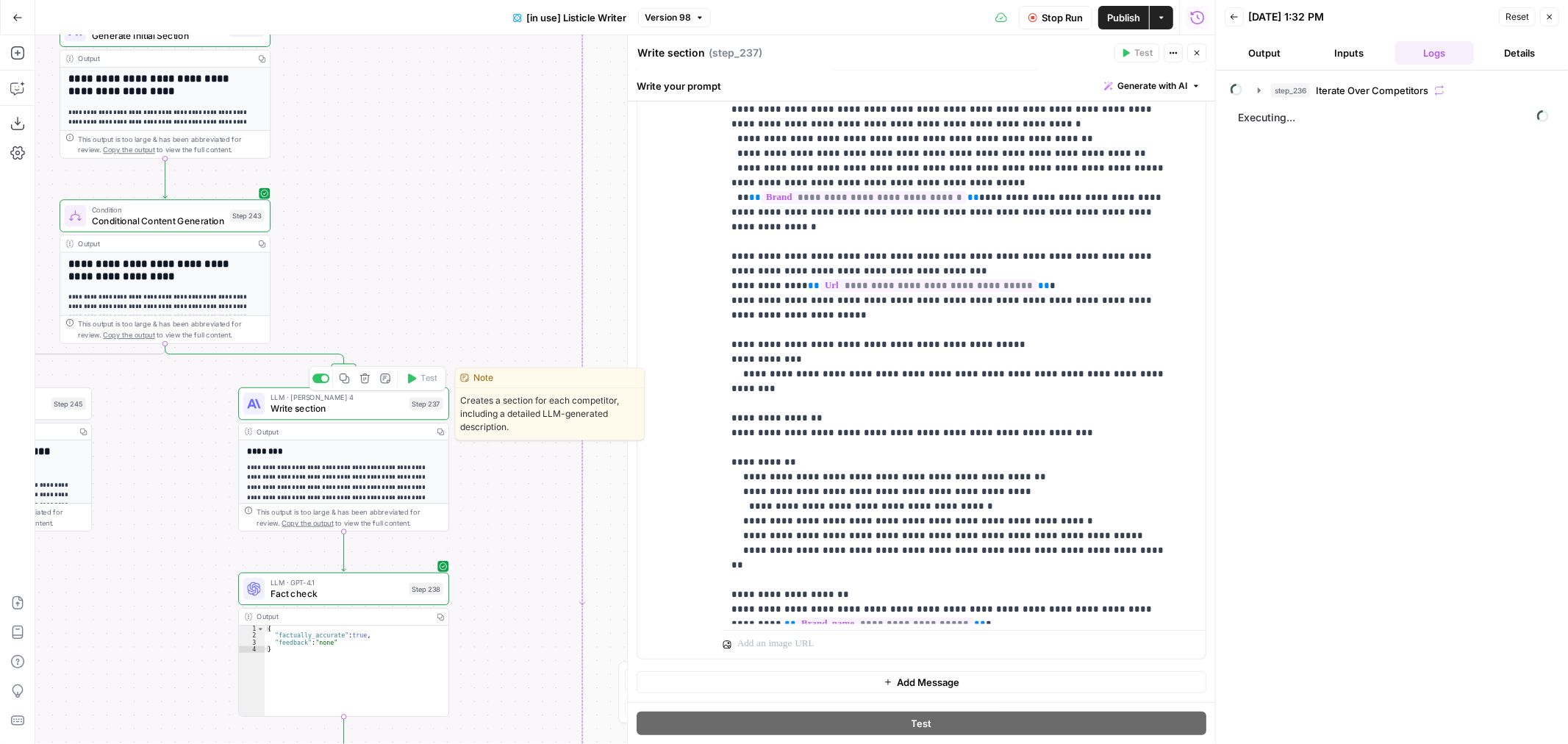
click at [407, 409] on div "LLM · Claude Sonnet 4 Write section Step 237 Copy step Delete step Edit Note Te…" at bounding box center [343, 403] width 200 height 23
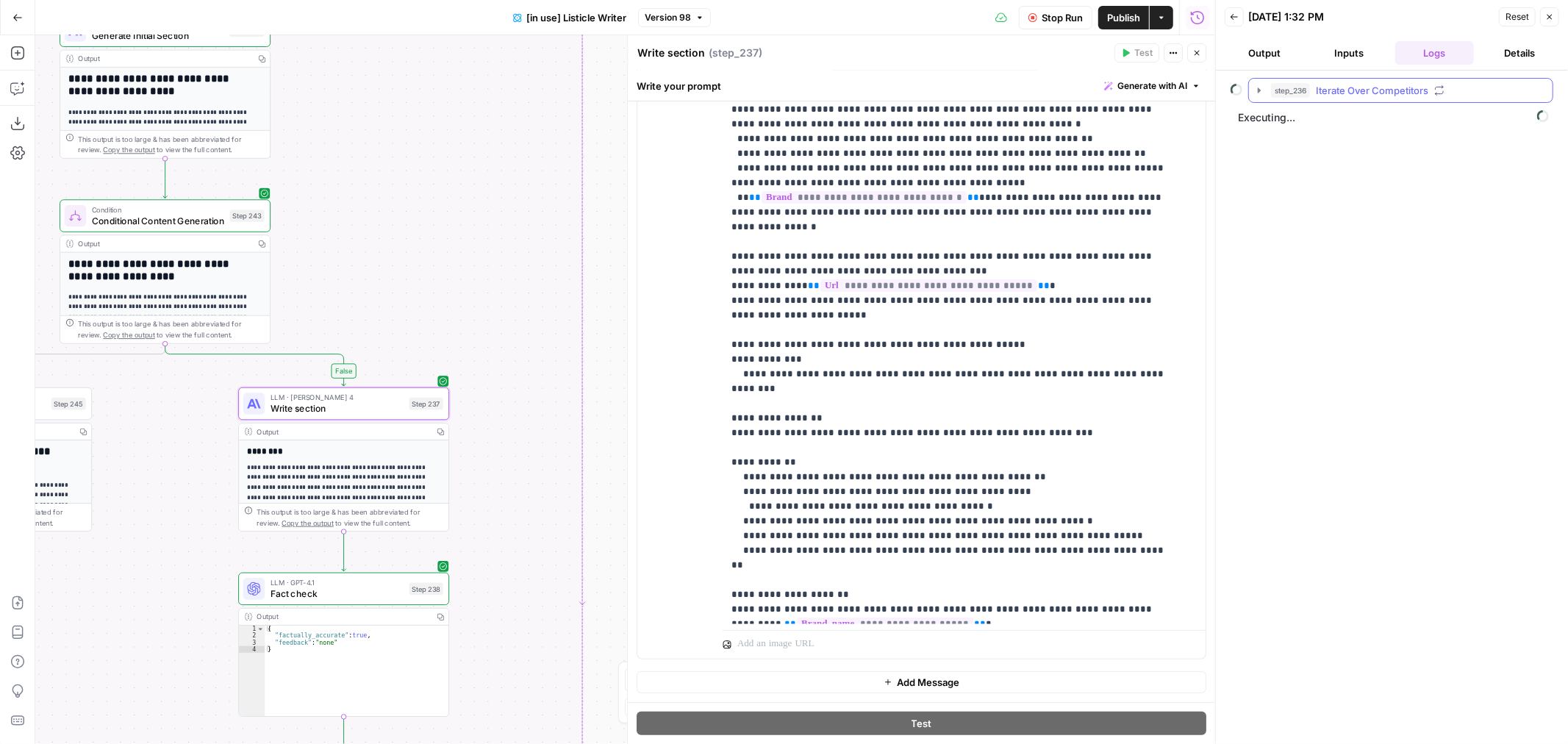
click at [1265, 79] on button "step_236 Iterate Over Competitors" at bounding box center [1400, 90] width 303 height 23
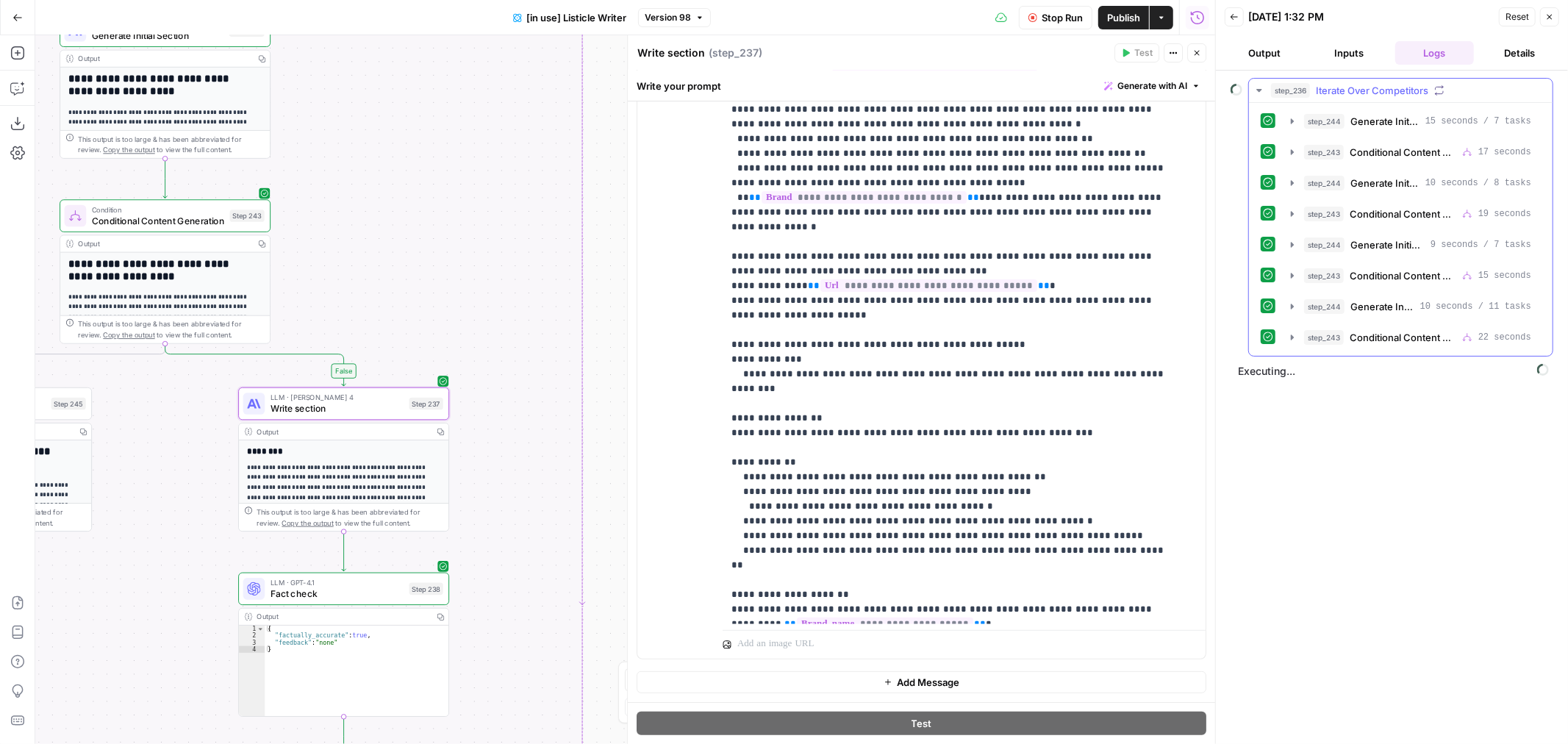
click at [1274, 86] on span "step_236" at bounding box center [1290, 91] width 39 height 15
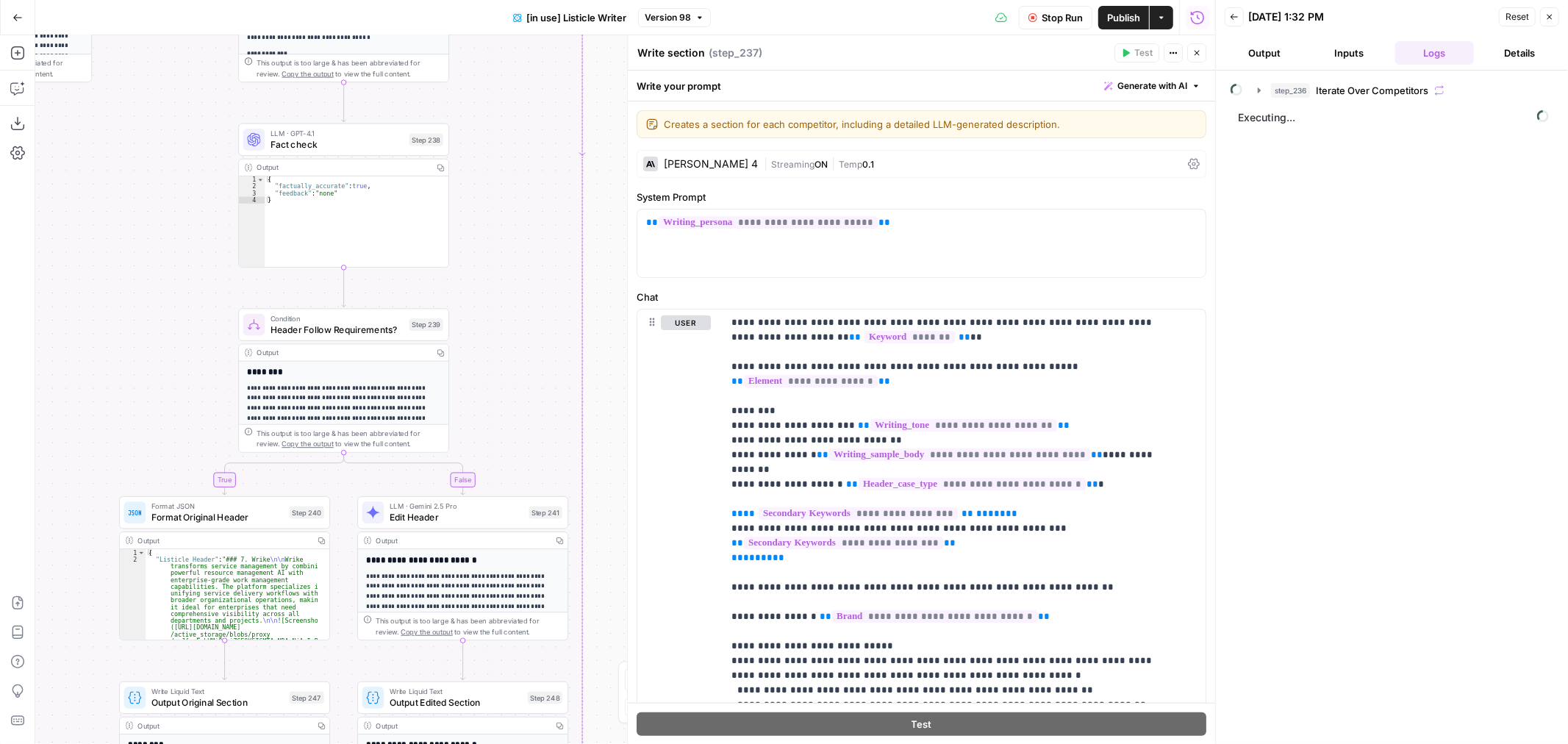
scroll to position [267, 0]
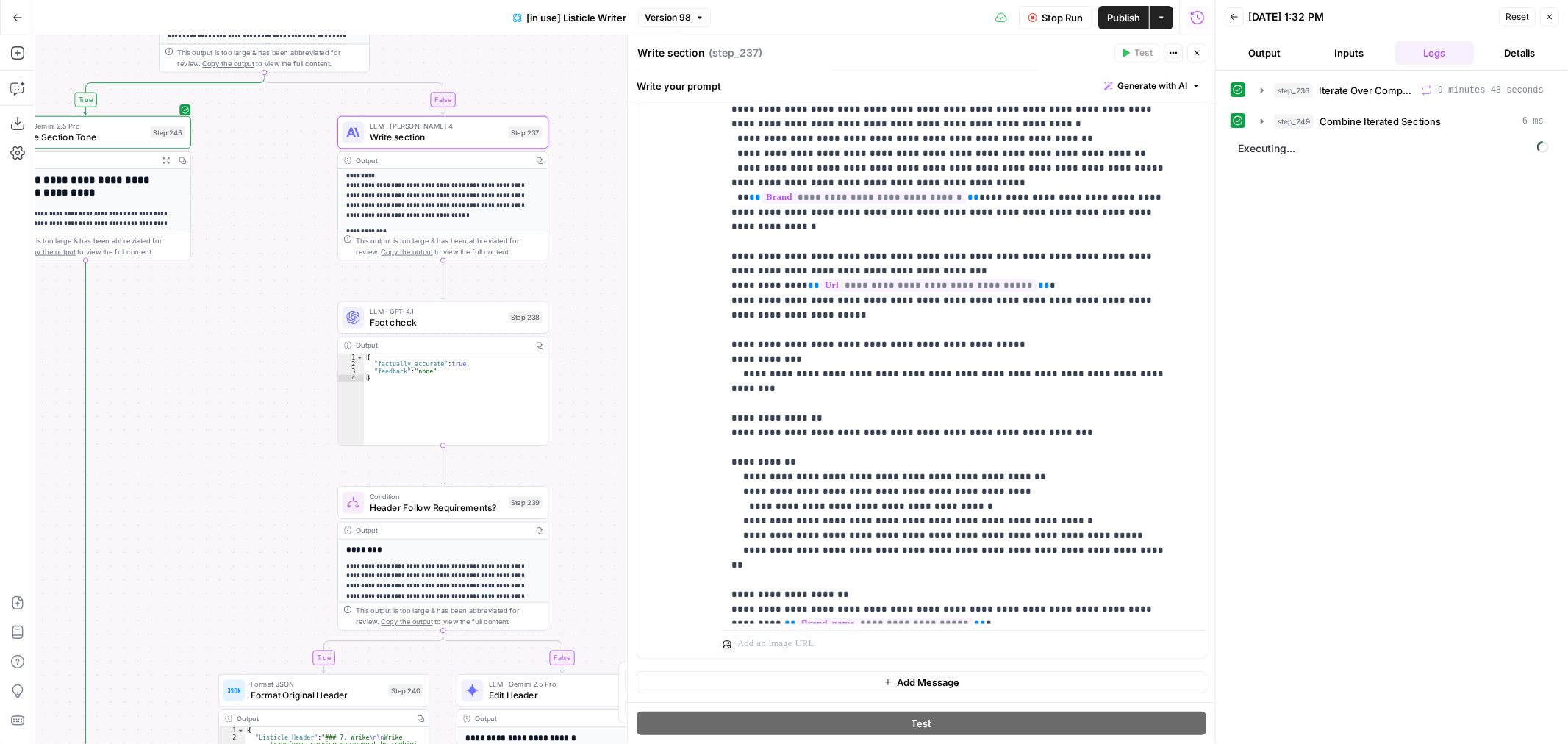
drag, startPoint x: 170, startPoint y: 383, endPoint x: 269, endPoint y: 193, distance: 214.2
click at [269, 193] on div "true false true false Workflow Set Inputs Inputs Loop Iteration Iterate Over Co…" at bounding box center [626, 389] width 1180 height 708
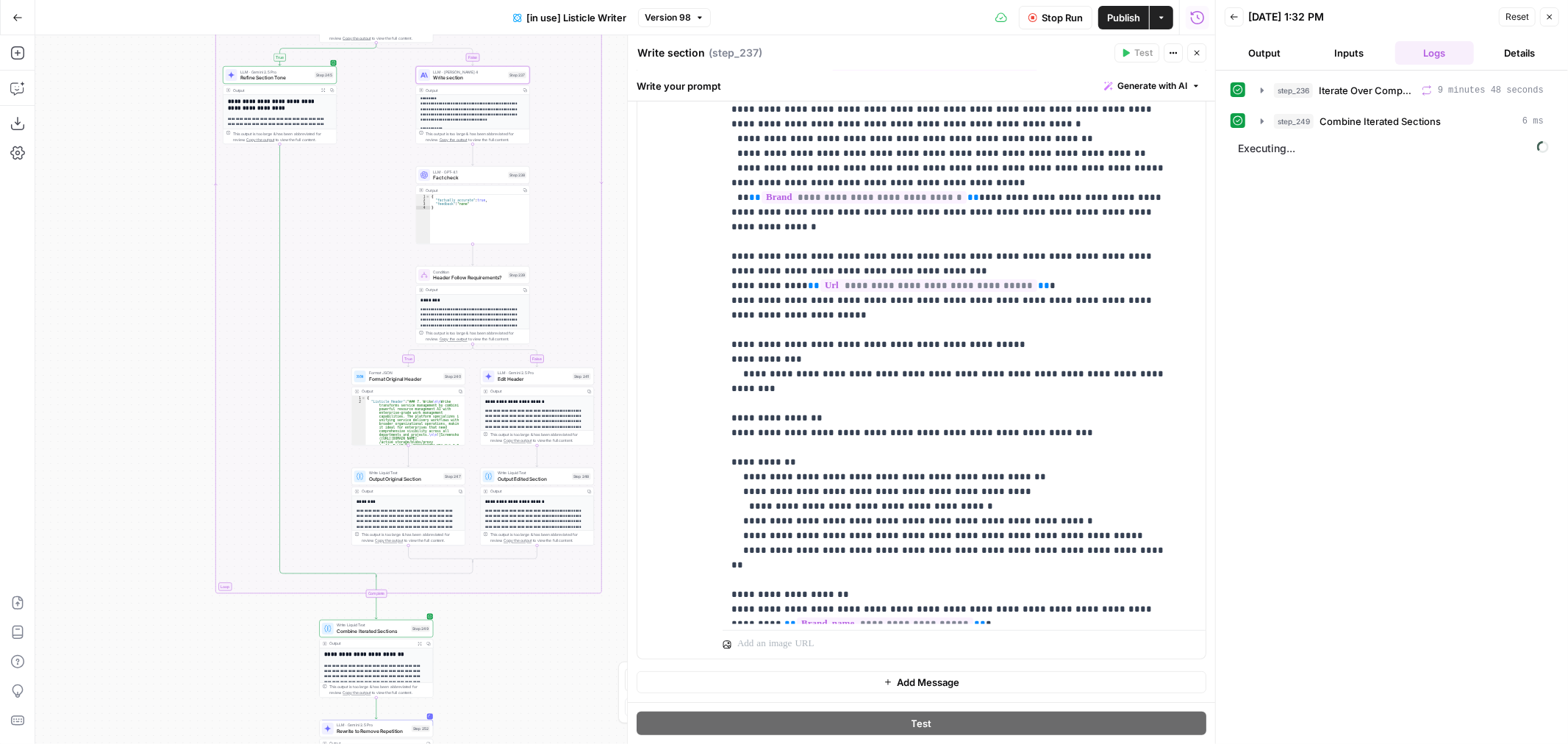
drag, startPoint x: 231, startPoint y: 432, endPoint x: 340, endPoint y: 269, distance: 196.1
click at [340, 269] on div "true false true false Workflow Set Inputs Inputs Loop Iteration Iterate Over Co…" at bounding box center [626, 389] width 1180 height 708
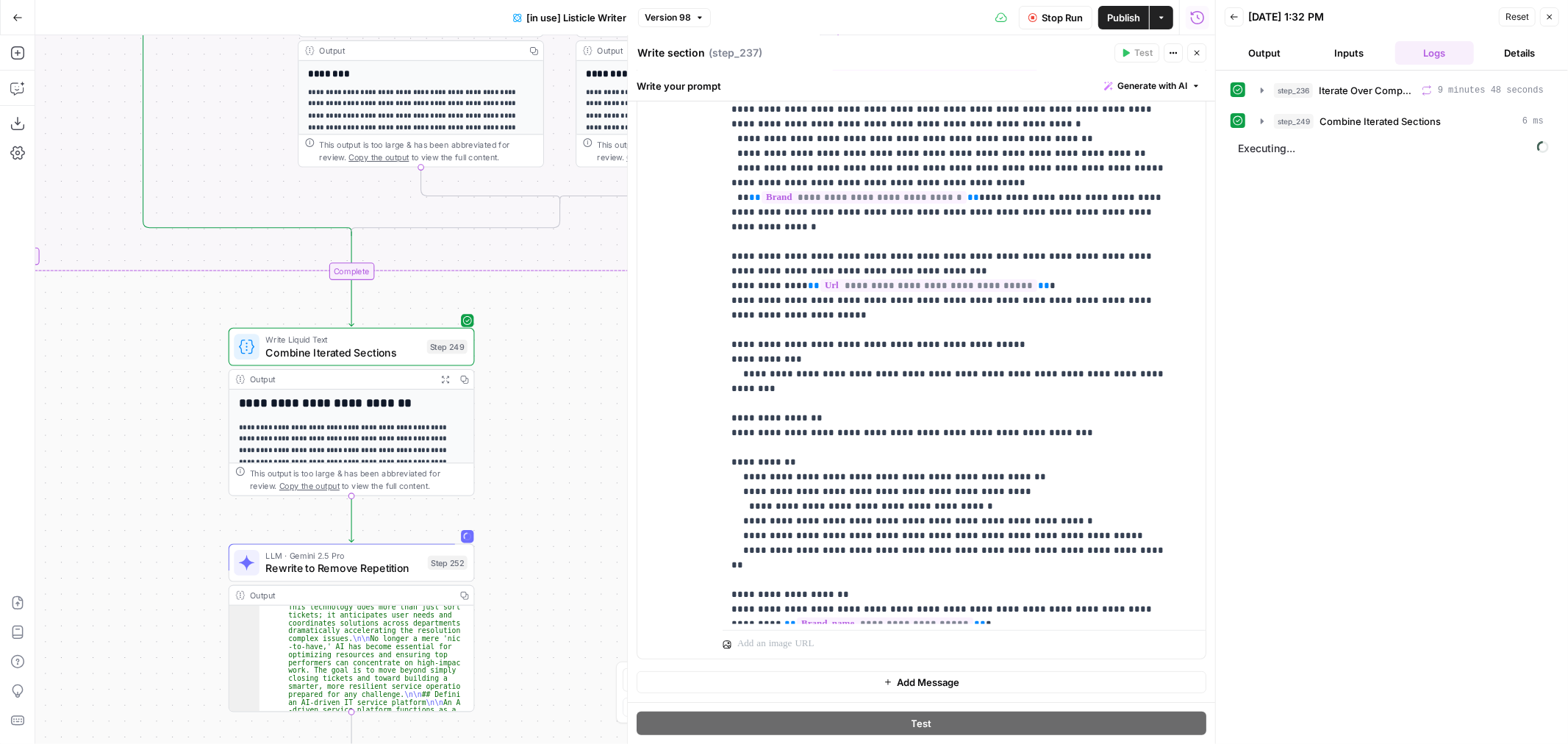
drag, startPoint x: 299, startPoint y: 670, endPoint x: 203, endPoint y: 390, distance: 296.0
click at [181, 398] on div "true false true false Workflow Set Inputs Inputs Loop Iteration Iterate Over Co…" at bounding box center [626, 389] width 1180 height 708
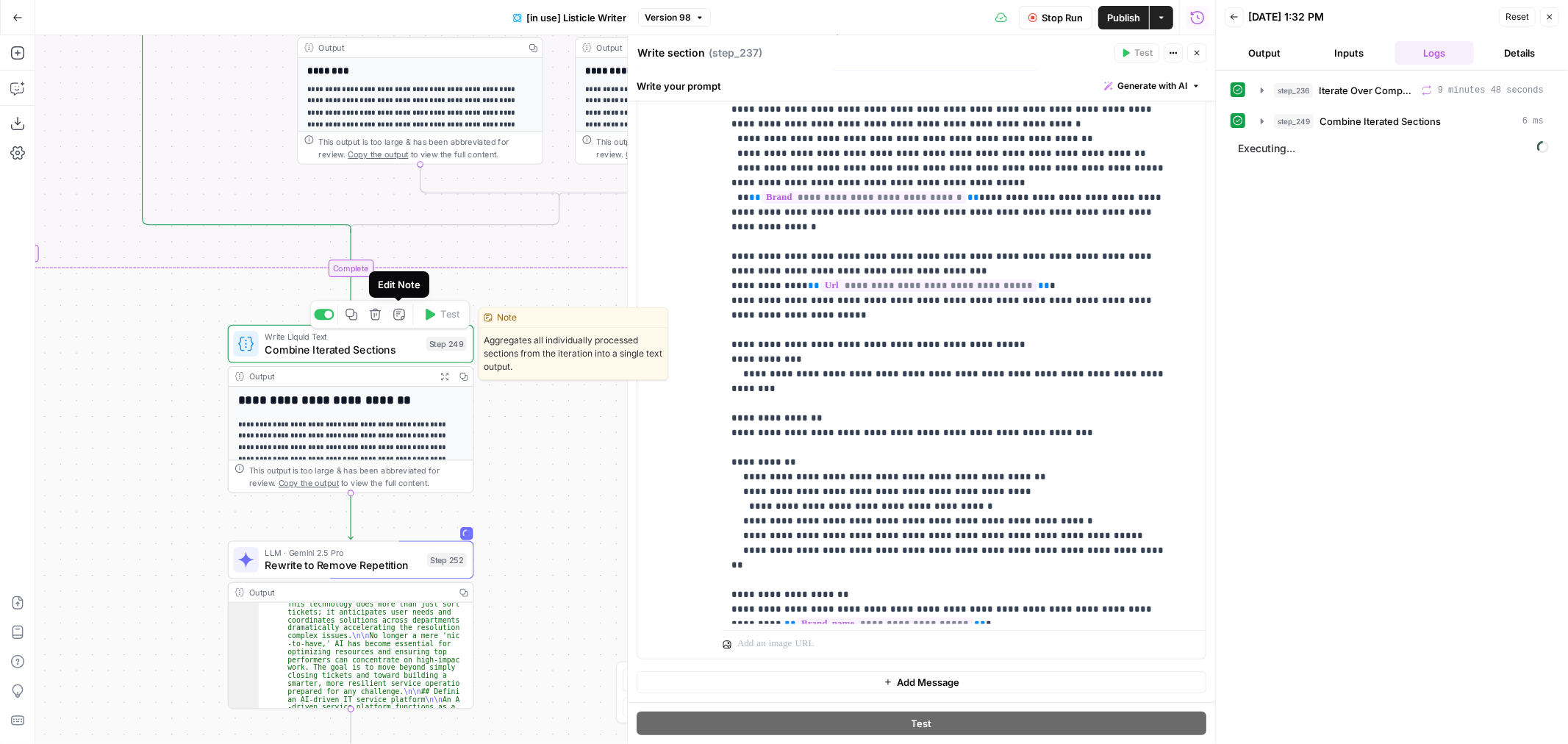
click at [403, 354] on span "Combine Iterated Sections" at bounding box center [343, 350] width 155 height 17
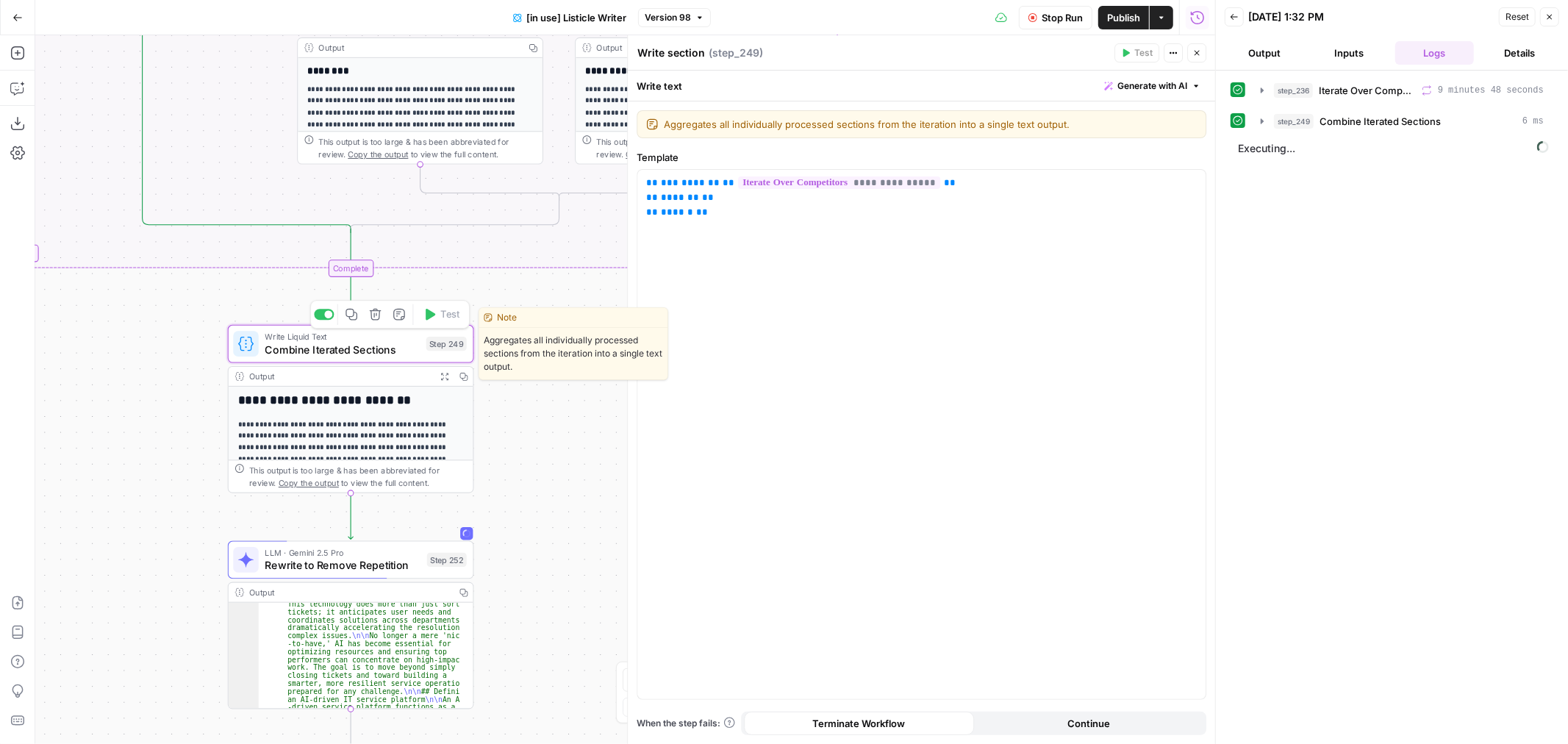
type textarea "Combine Iterated Sections"
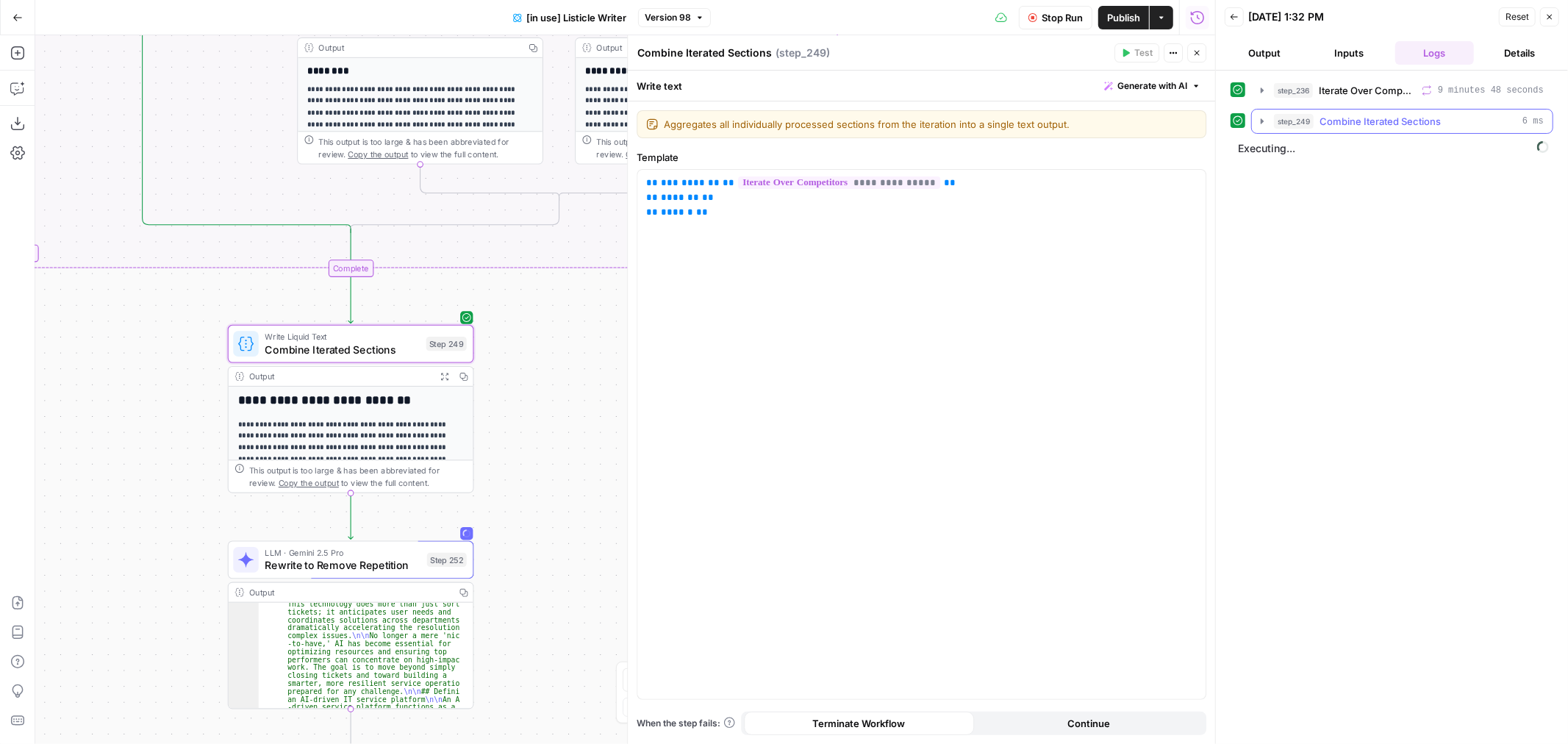
click at [1265, 115] on button "step_249 Combine Iterated Sections 6 ms" at bounding box center [1403, 122] width 301 height 23
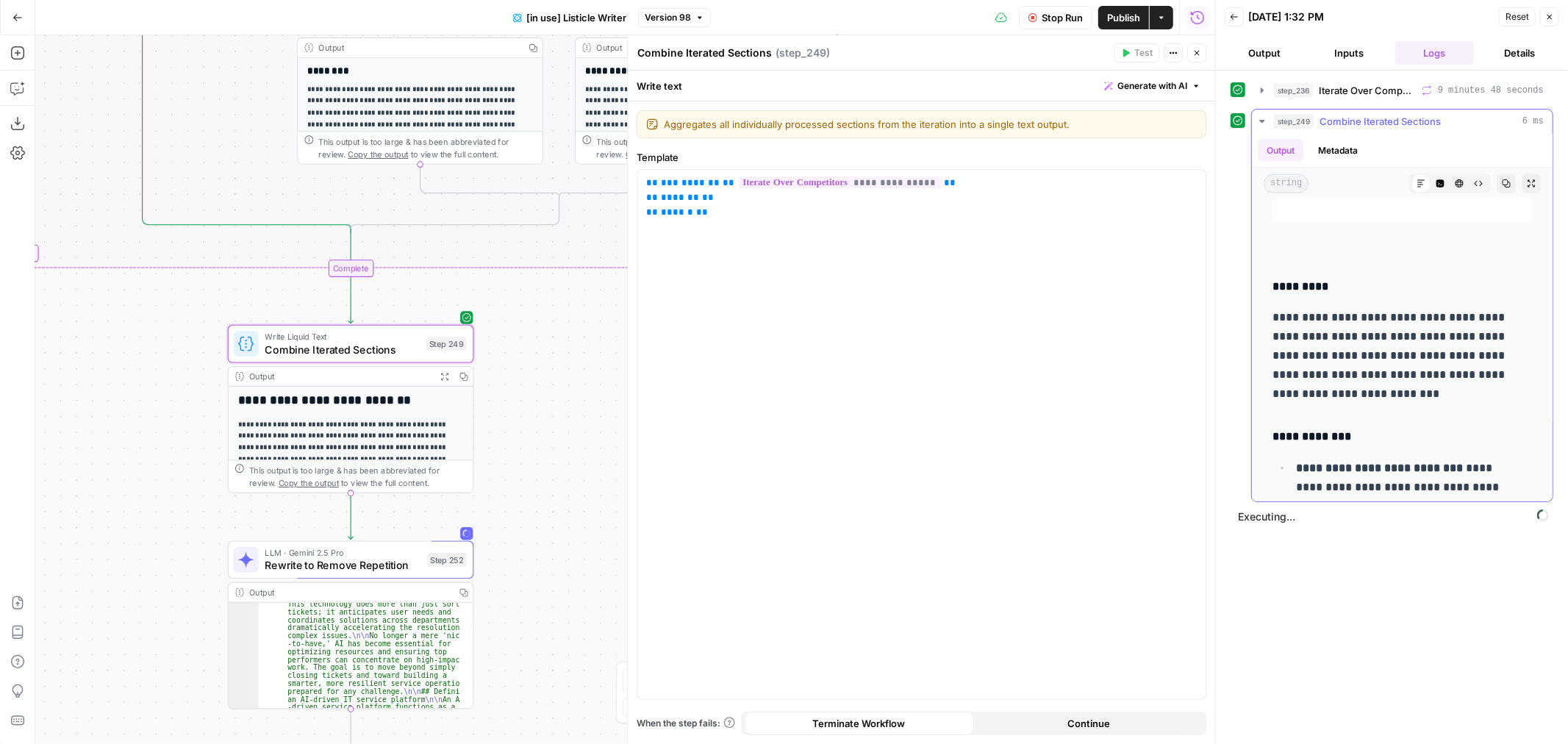
scroll to position [1960, 0]
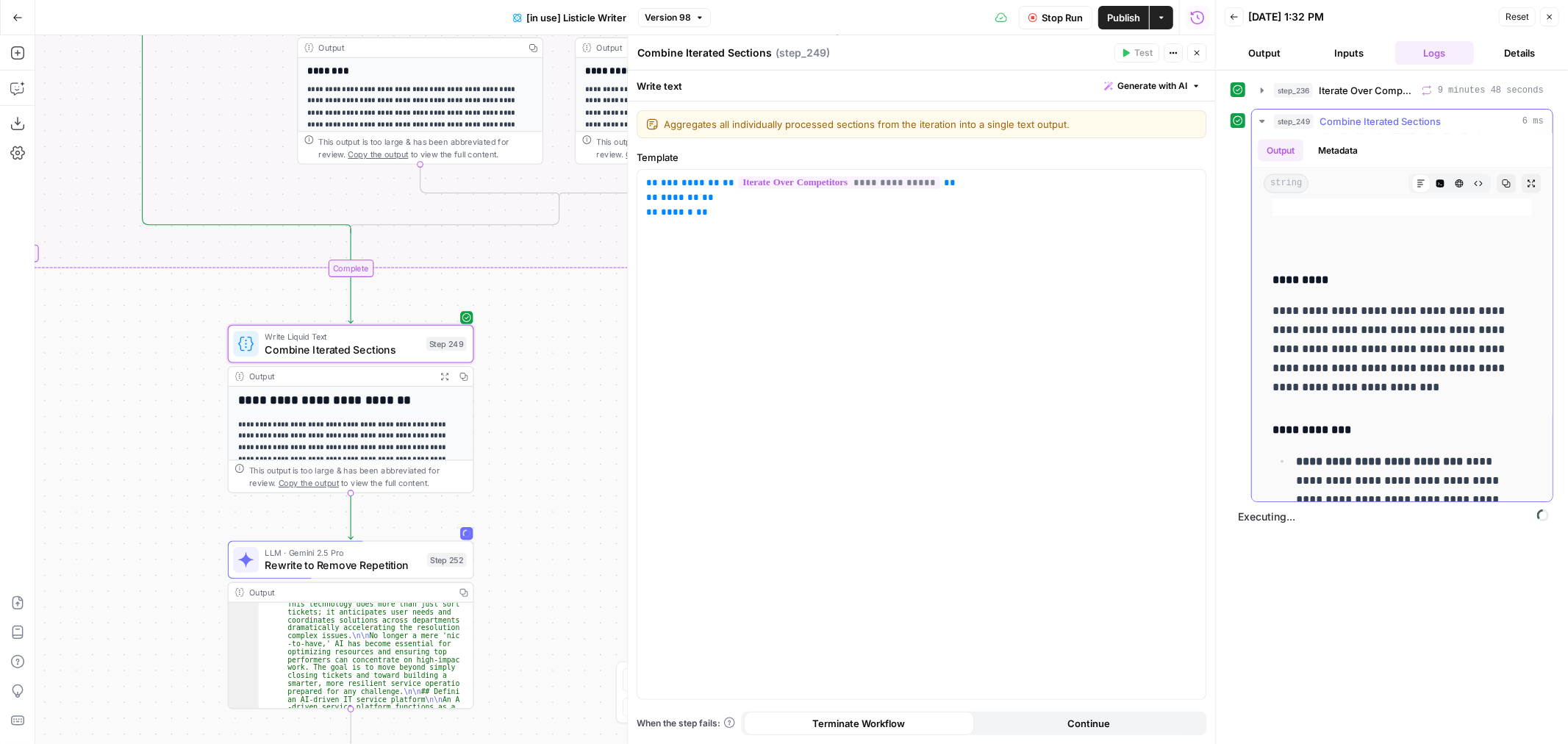
click at [1306, 424] on h4 "**********" at bounding box center [1396, 430] width 247 height 19
click at [1417, 186] on icon at bounding box center [1421, 184] width 9 height 9
click at [1437, 187] on icon "button" at bounding box center [1441, 184] width 8 height 8
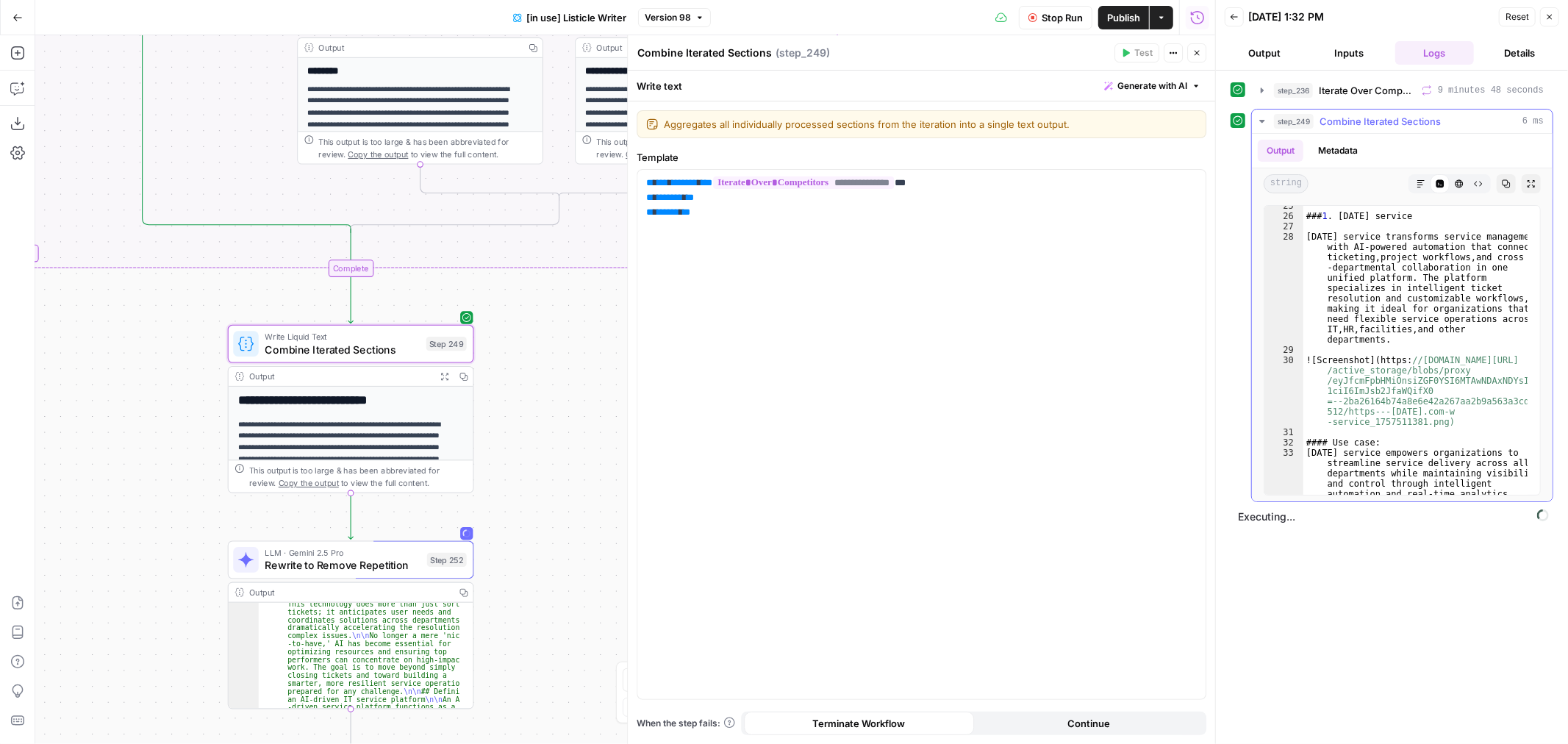
scroll to position [980, 0]
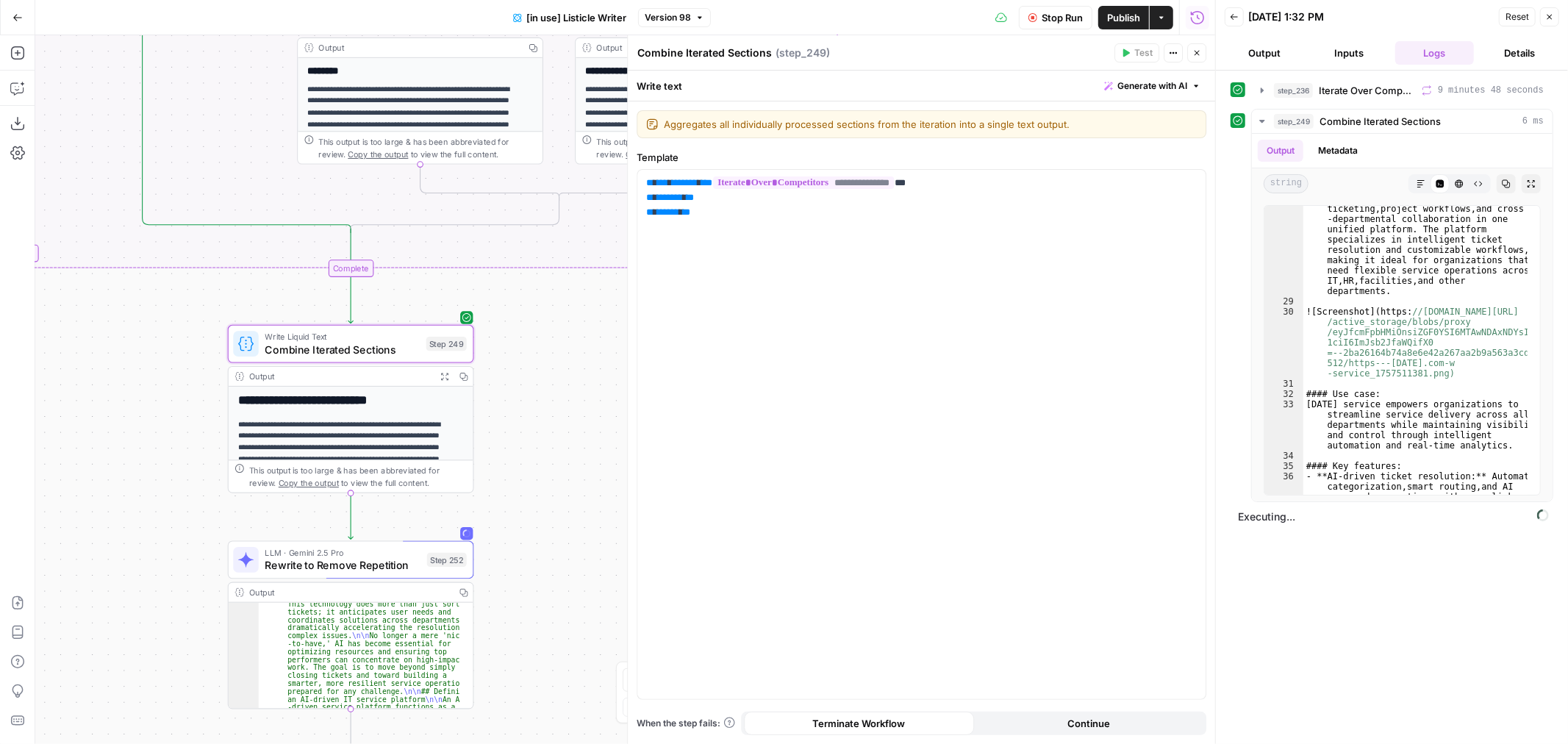
click at [1553, 21] on icon "button" at bounding box center [1550, 17] width 9 height 9
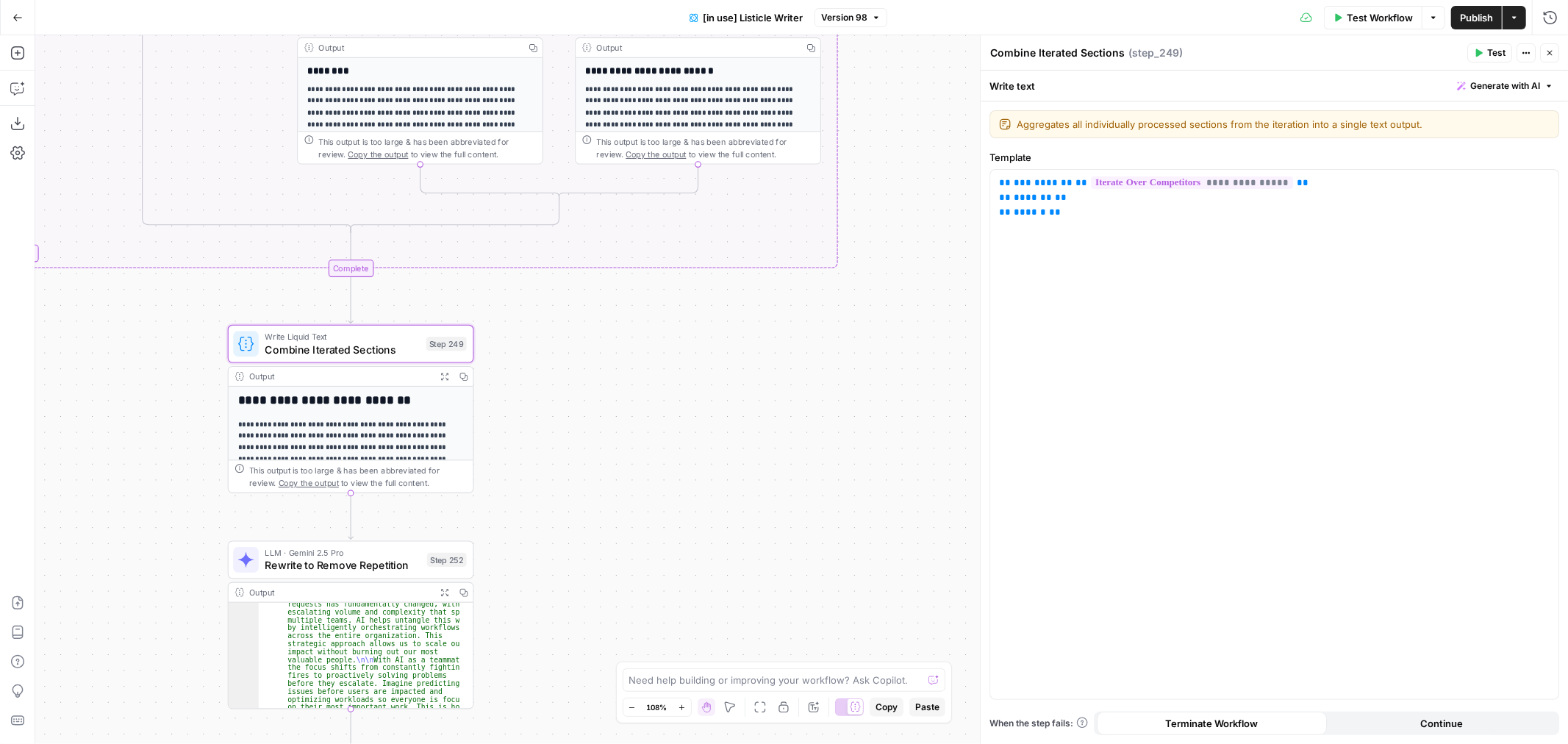
click at [17, 18] on icon "button" at bounding box center [17, 17] width 10 height 10
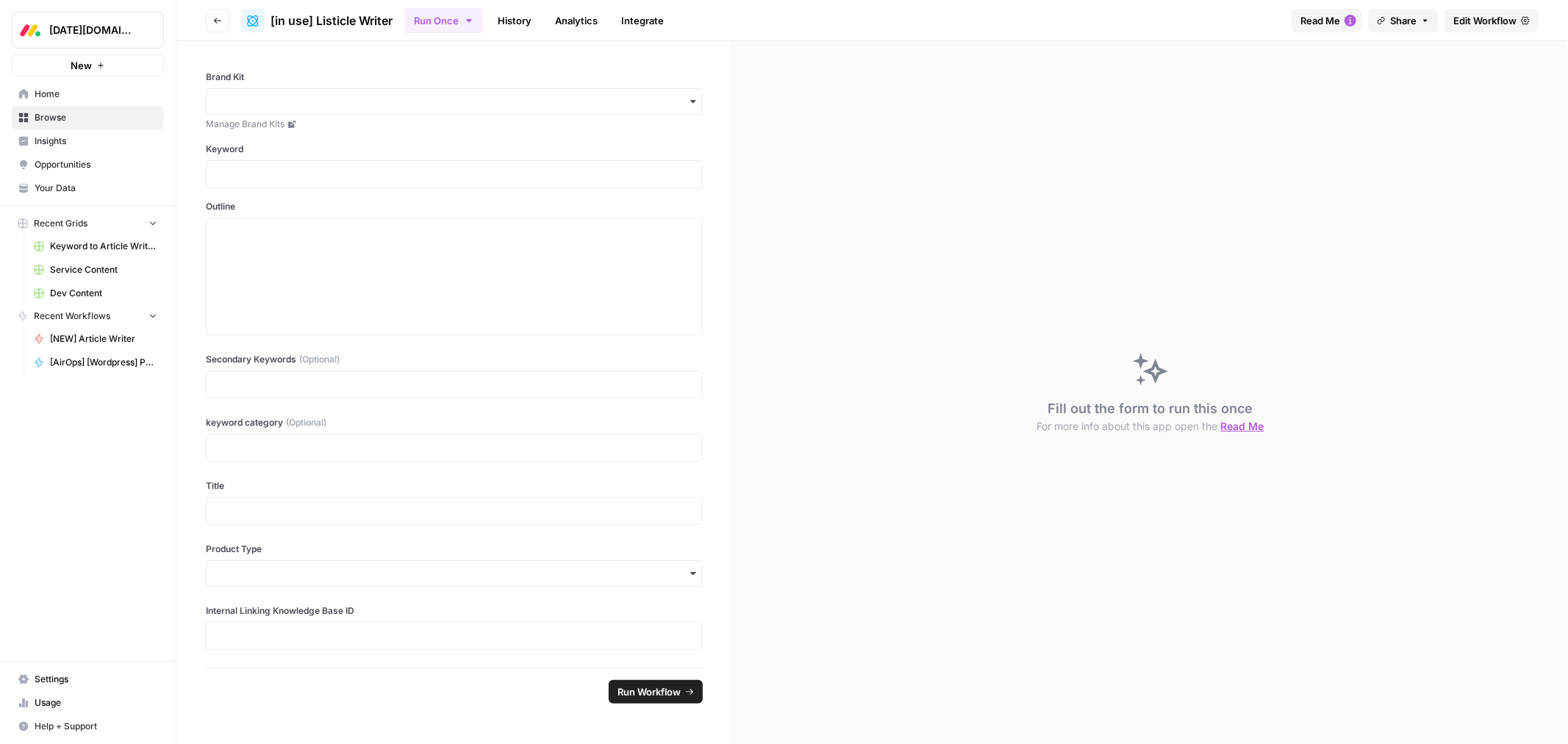
click at [70, 115] on span "Browse" at bounding box center [96, 117] width 123 height 13
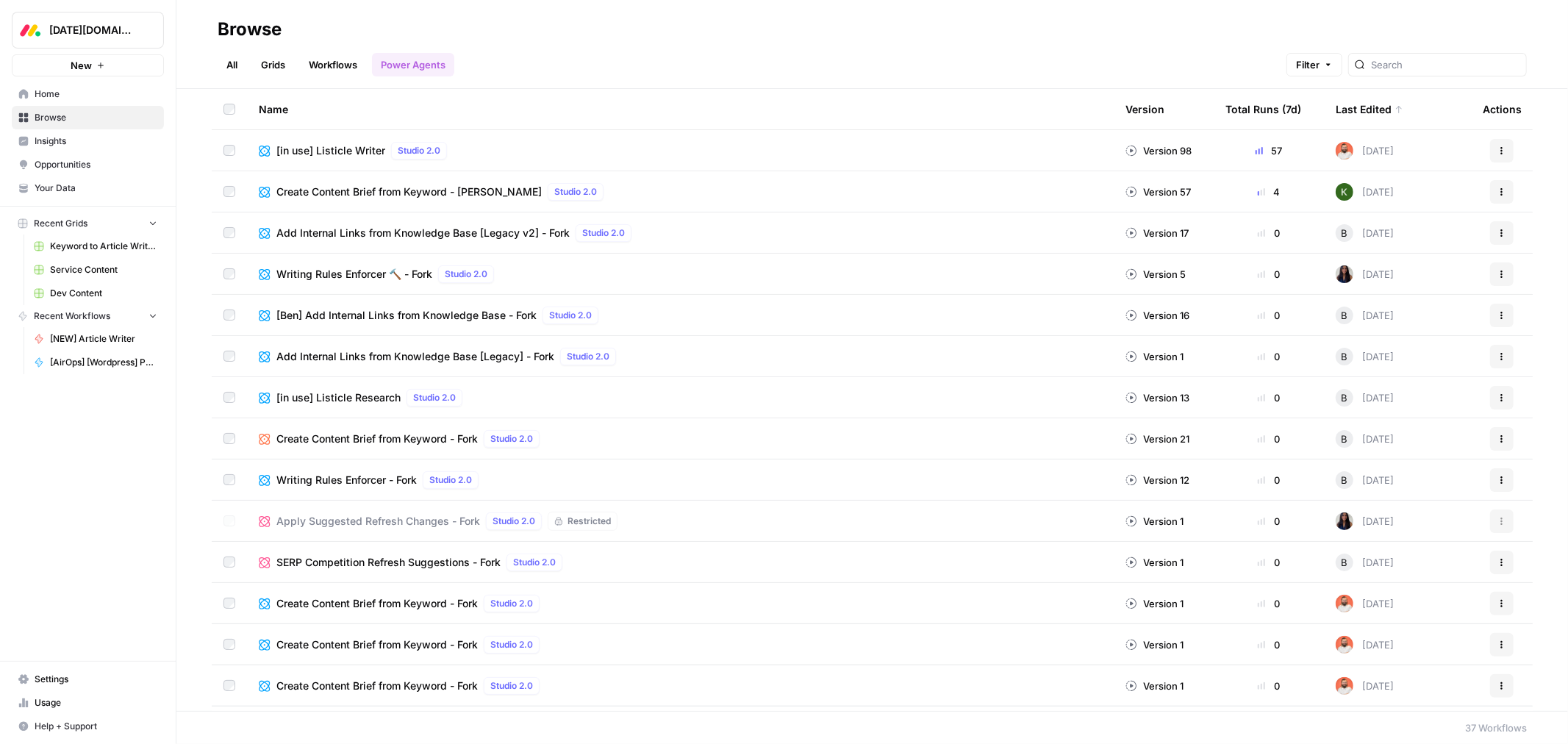
click at [331, 64] on link "Workflows" at bounding box center [333, 64] width 66 height 23
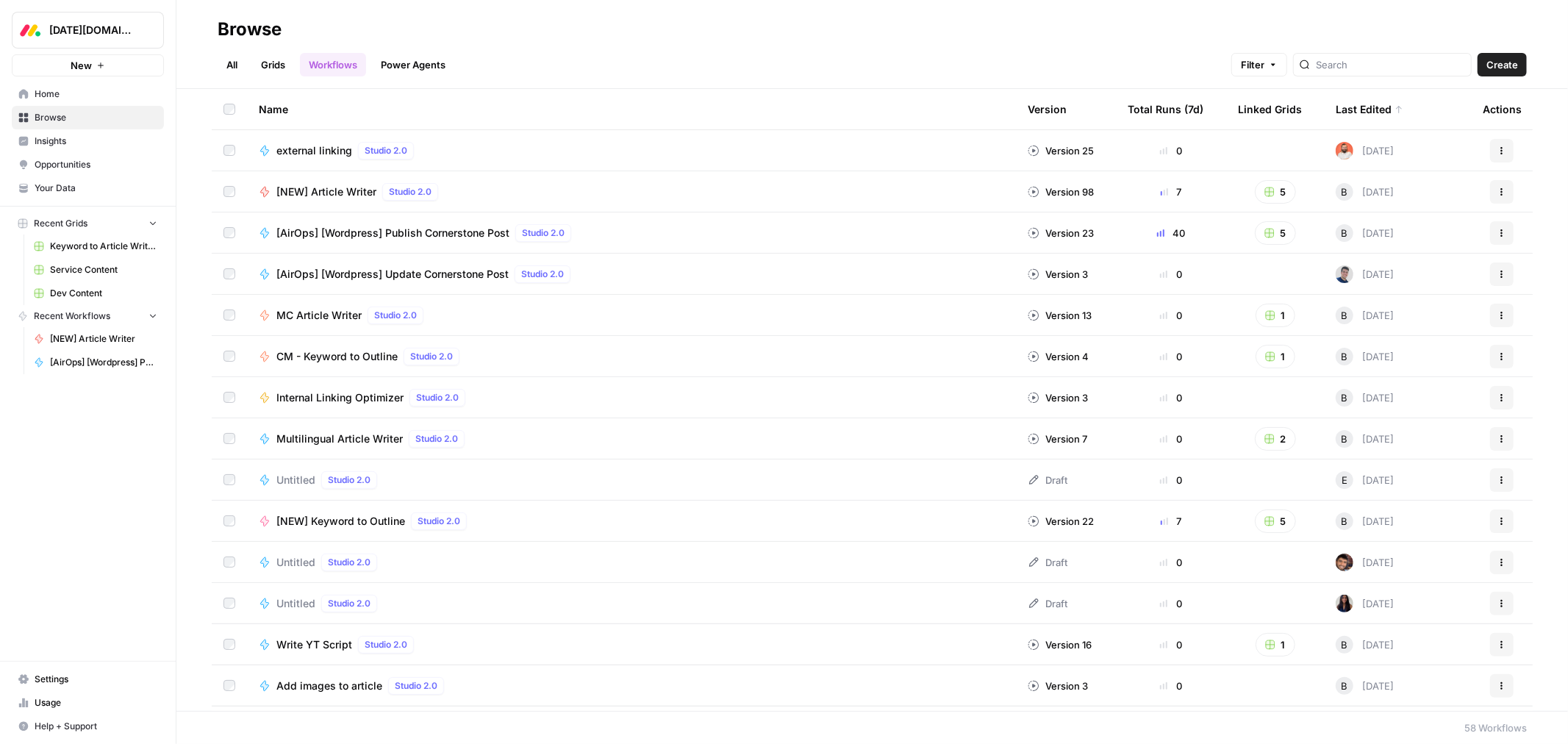
click at [311, 149] on span "external linking" at bounding box center [314, 150] width 76 height 15
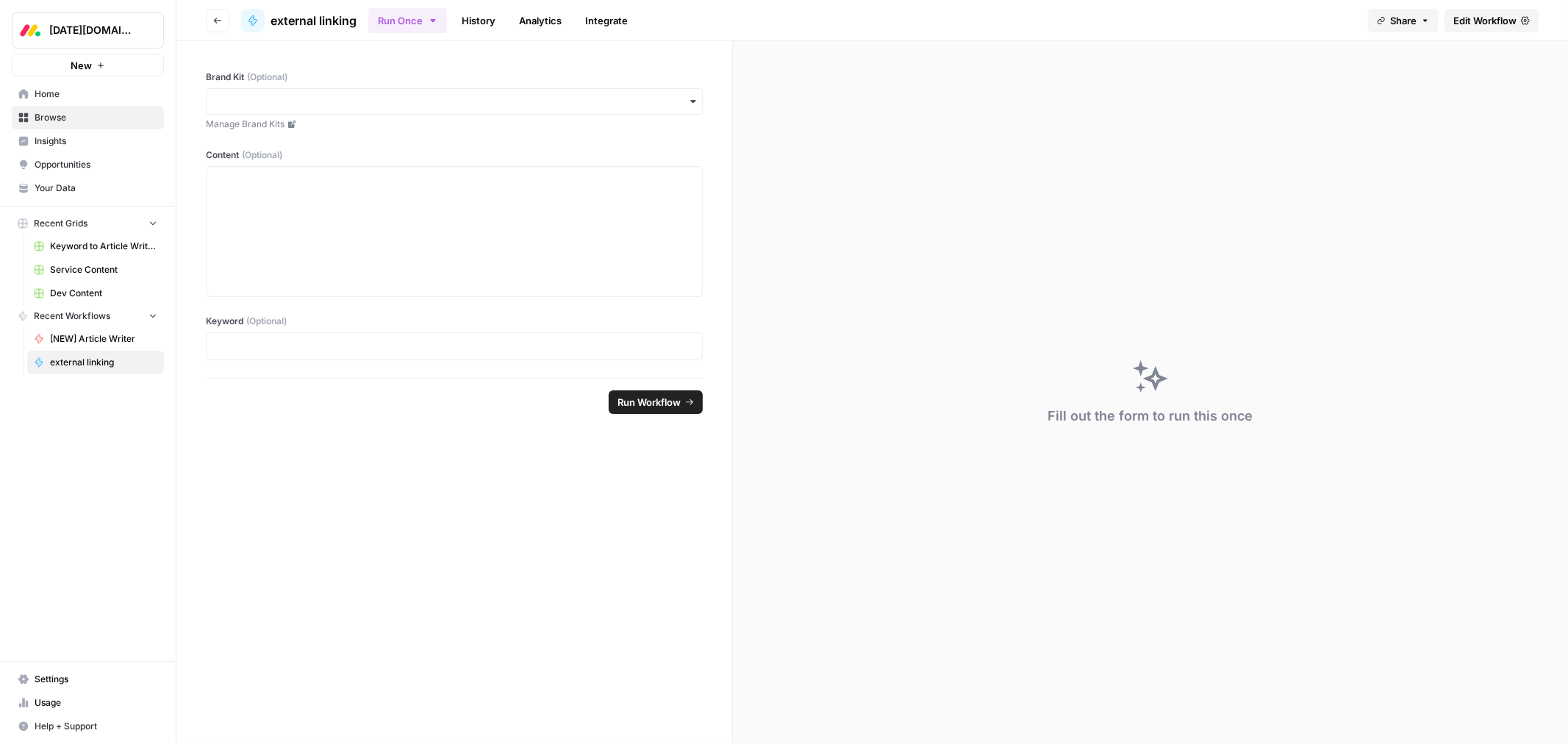
click at [539, 15] on link "Analytics" at bounding box center [540, 21] width 60 height 23
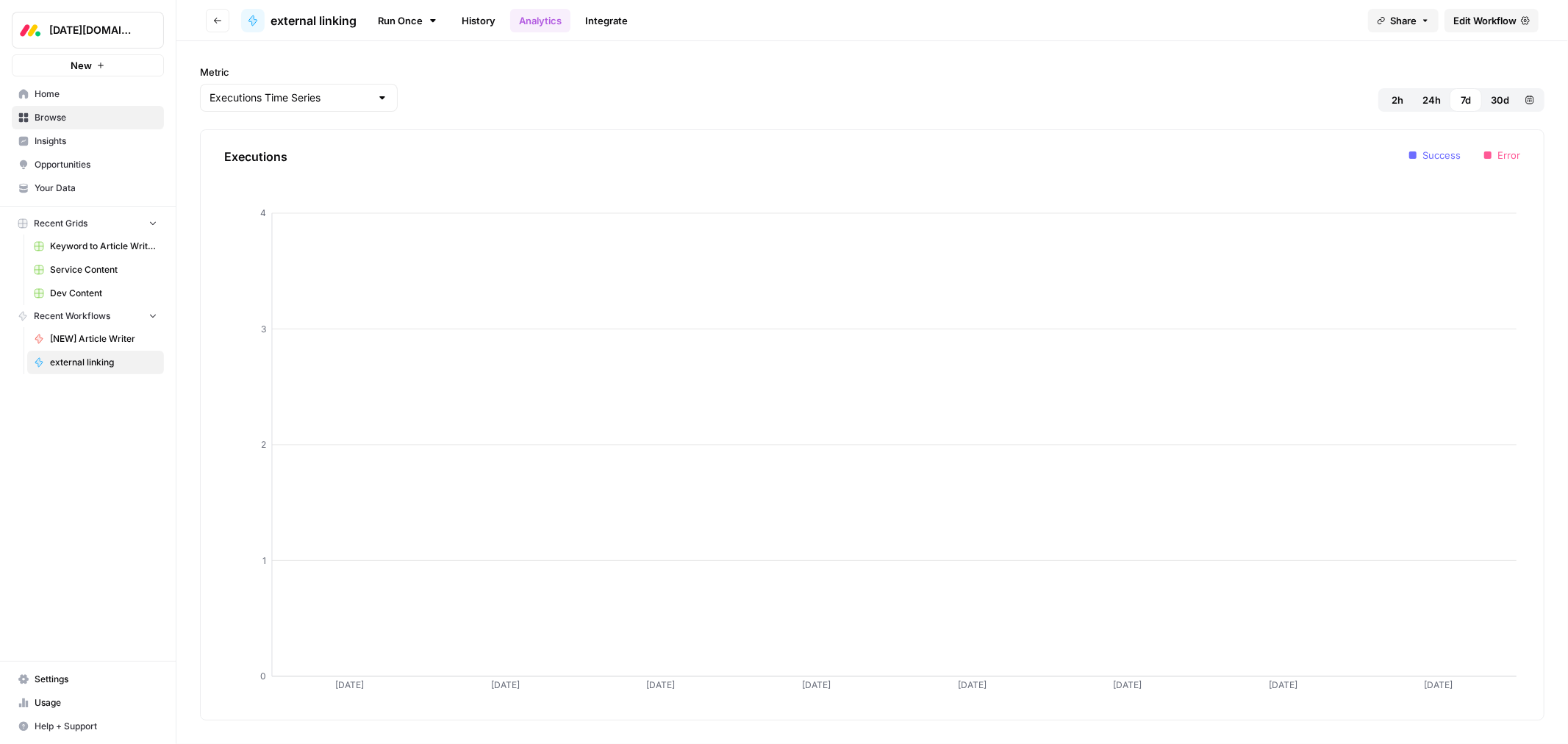
click at [479, 15] on link "History" at bounding box center [479, 21] width 51 height 23
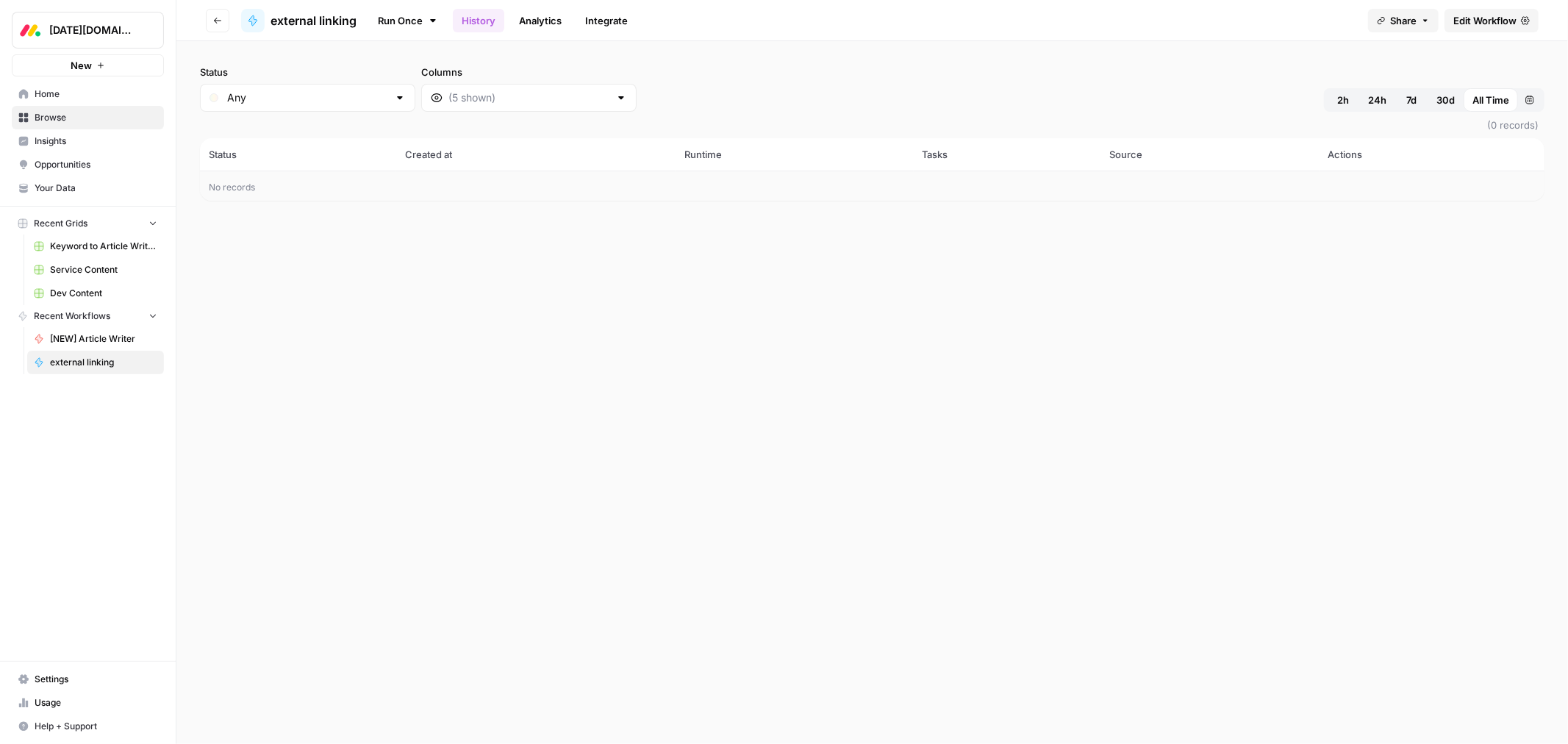
click at [593, 17] on link "Integrate" at bounding box center [606, 21] width 60 height 23
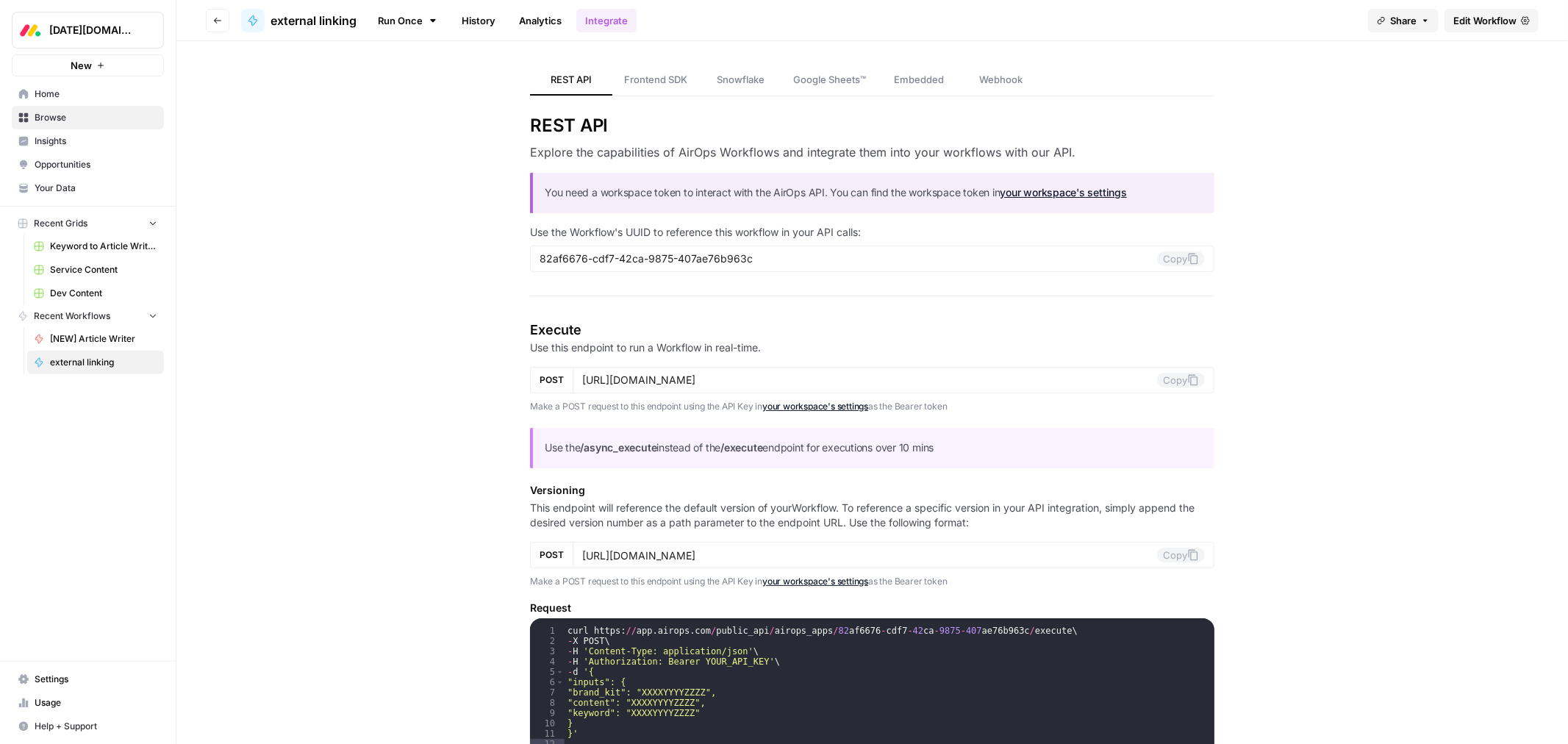
click at [392, 16] on link "Run Once" at bounding box center [407, 21] width 79 height 25
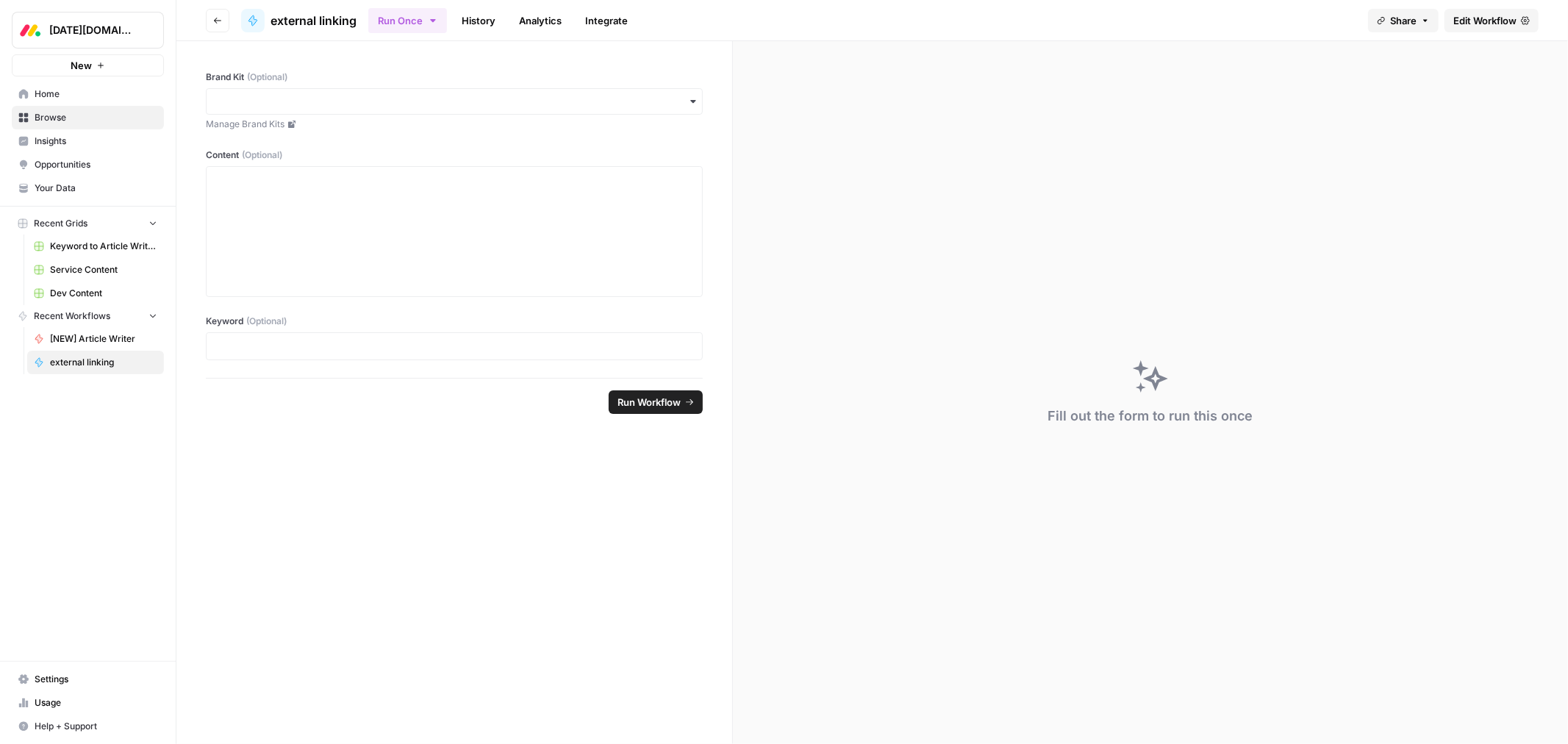
click at [314, 20] on span "external linking" at bounding box center [313, 20] width 86 height 17
click at [219, 18] on icon "button" at bounding box center [217, 21] width 9 height 9
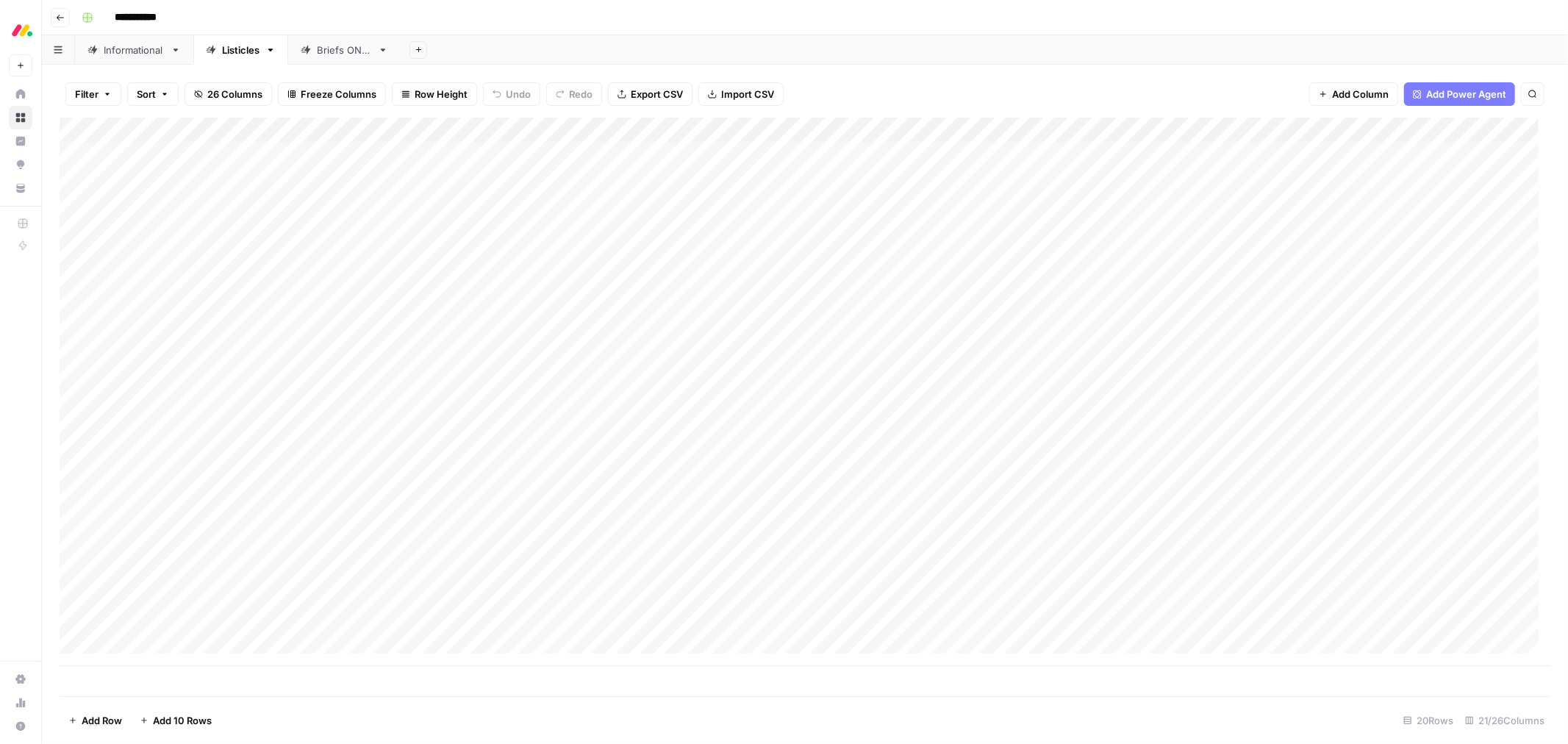
click at [17, 114] on icon at bounding box center [21, 118] width 10 height 10
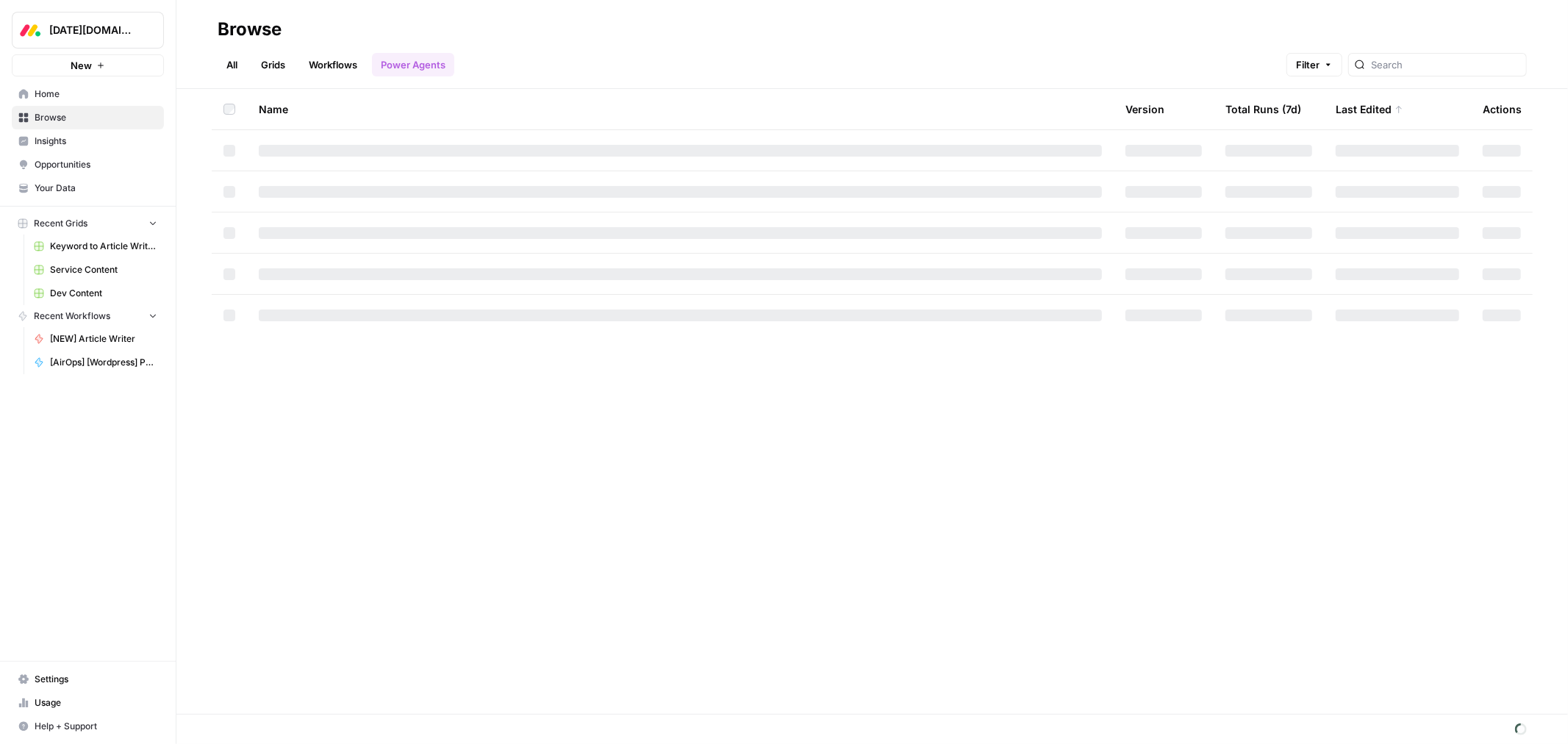
click at [260, 60] on link "Grids" at bounding box center [273, 64] width 42 height 23
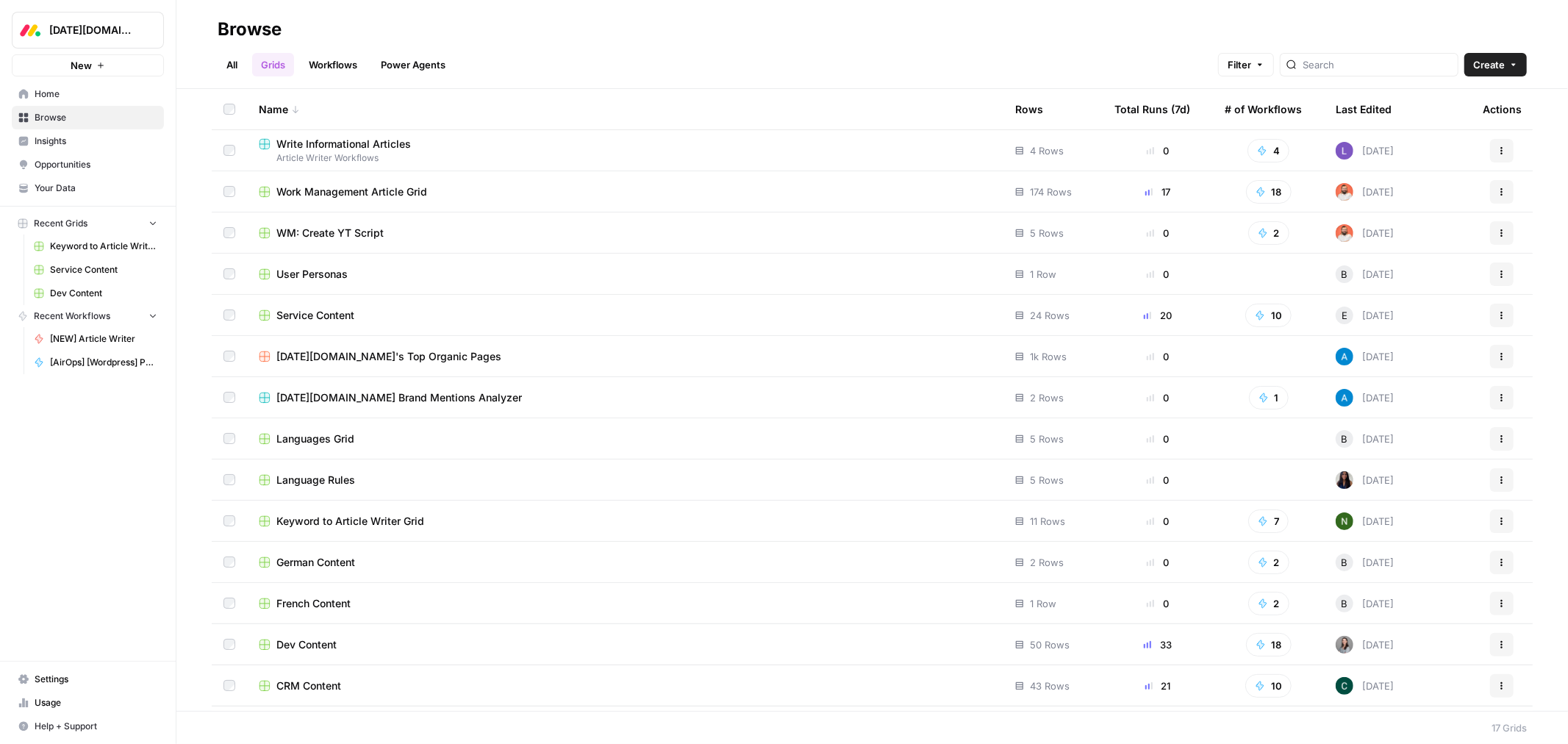
click at [306, 192] on span "Work Management Article Grid" at bounding box center [351, 192] width 150 height 15
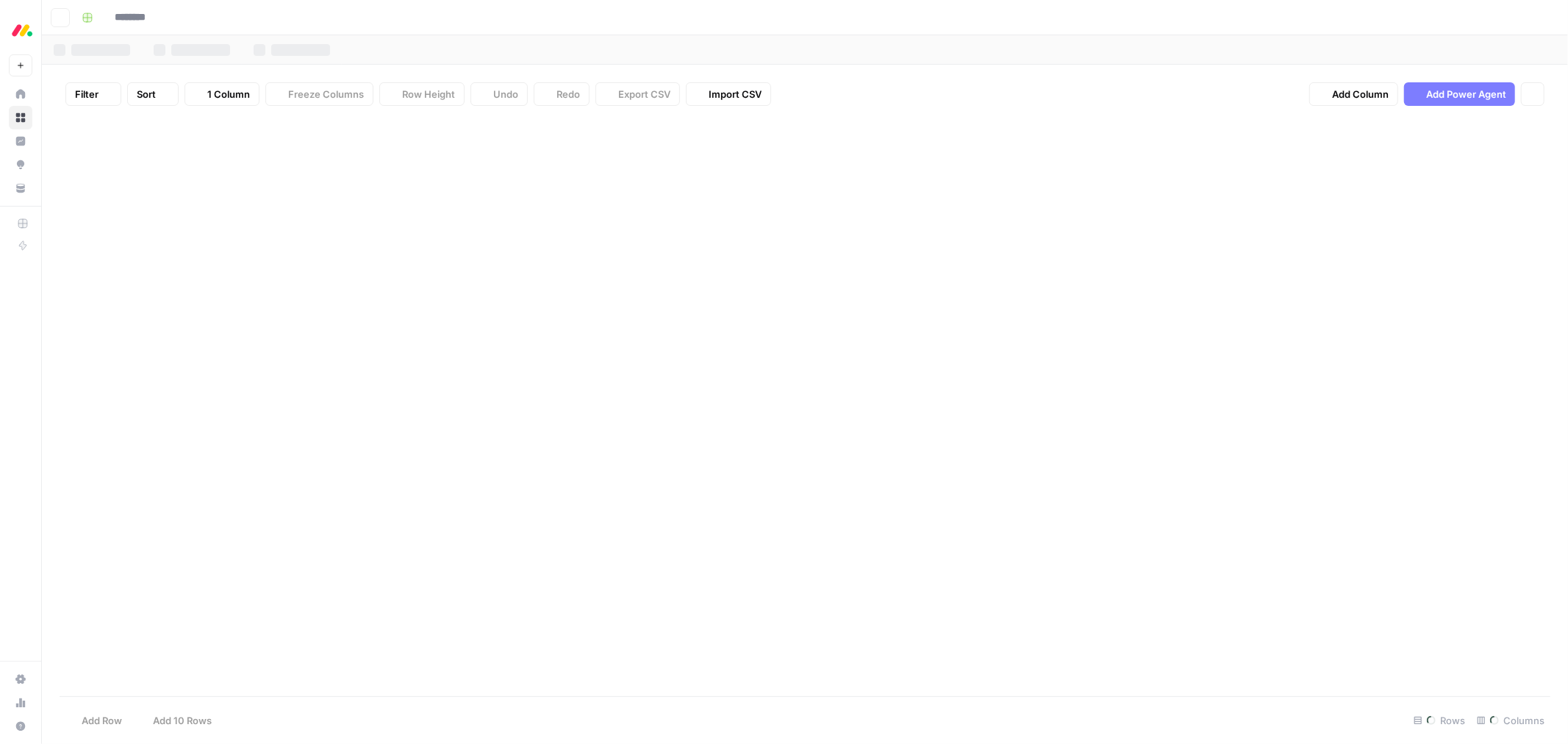
type input "**********"
click at [303, 60] on link "Listicles" at bounding box center [294, 50] width 95 height 30
click at [189, 48] on div "Work Management Blogs" at bounding box center [160, 50] width 115 height 15
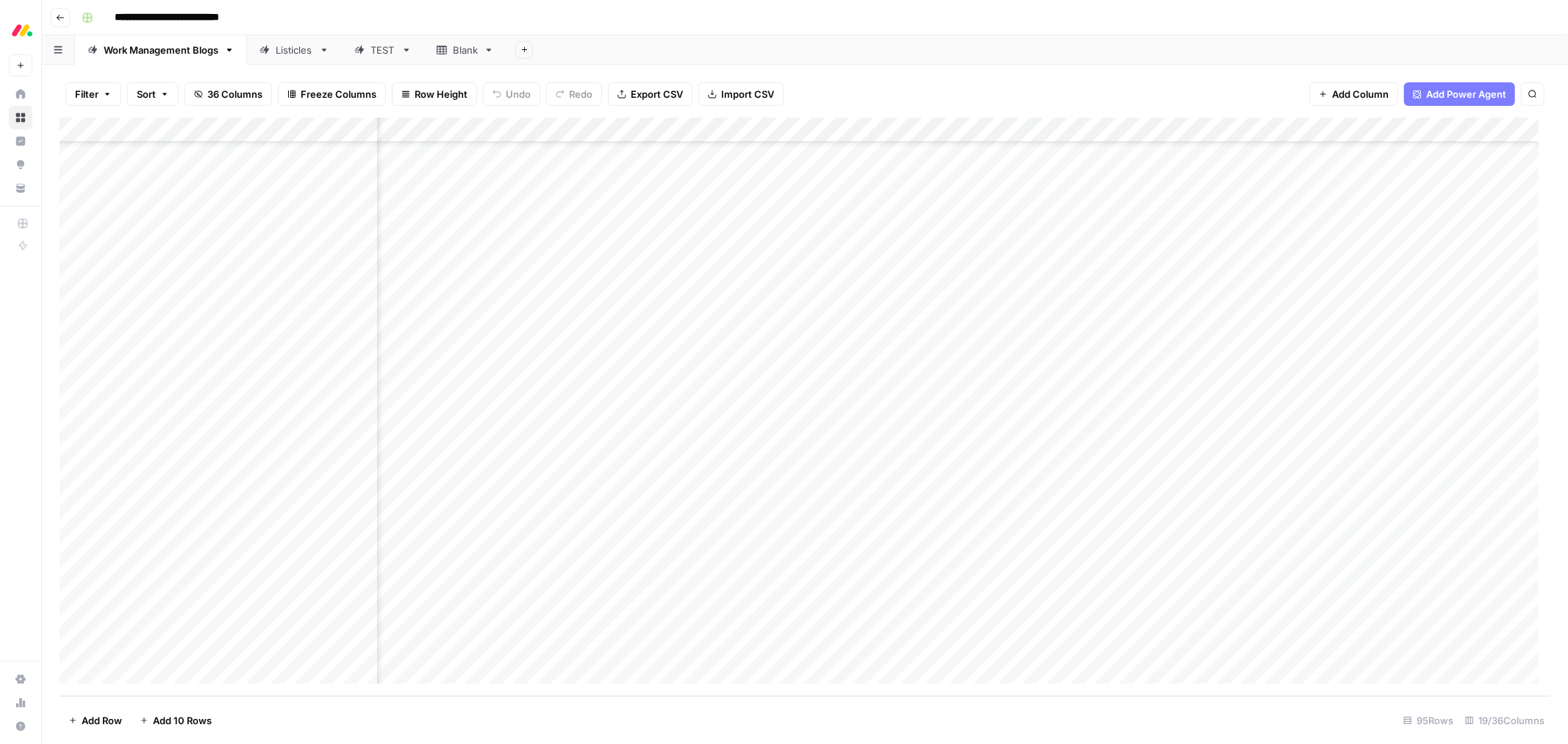
scroll to position [1857, 407]
click at [1032, 647] on div "Add Column" at bounding box center [805, 407] width 1491 height 579
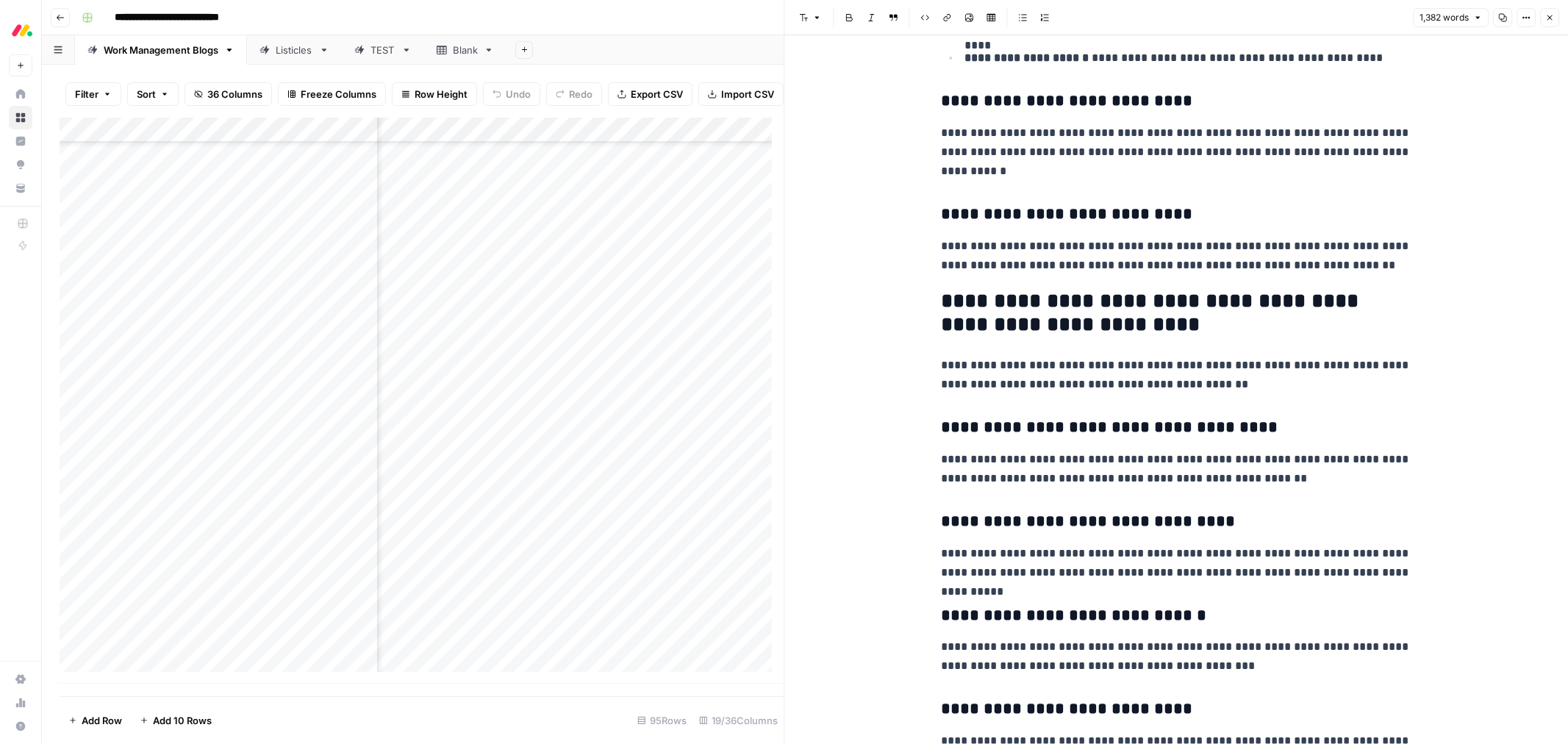
scroll to position [3995, 0]
click at [1547, 20] on icon "button" at bounding box center [1550, 17] width 9 height 9
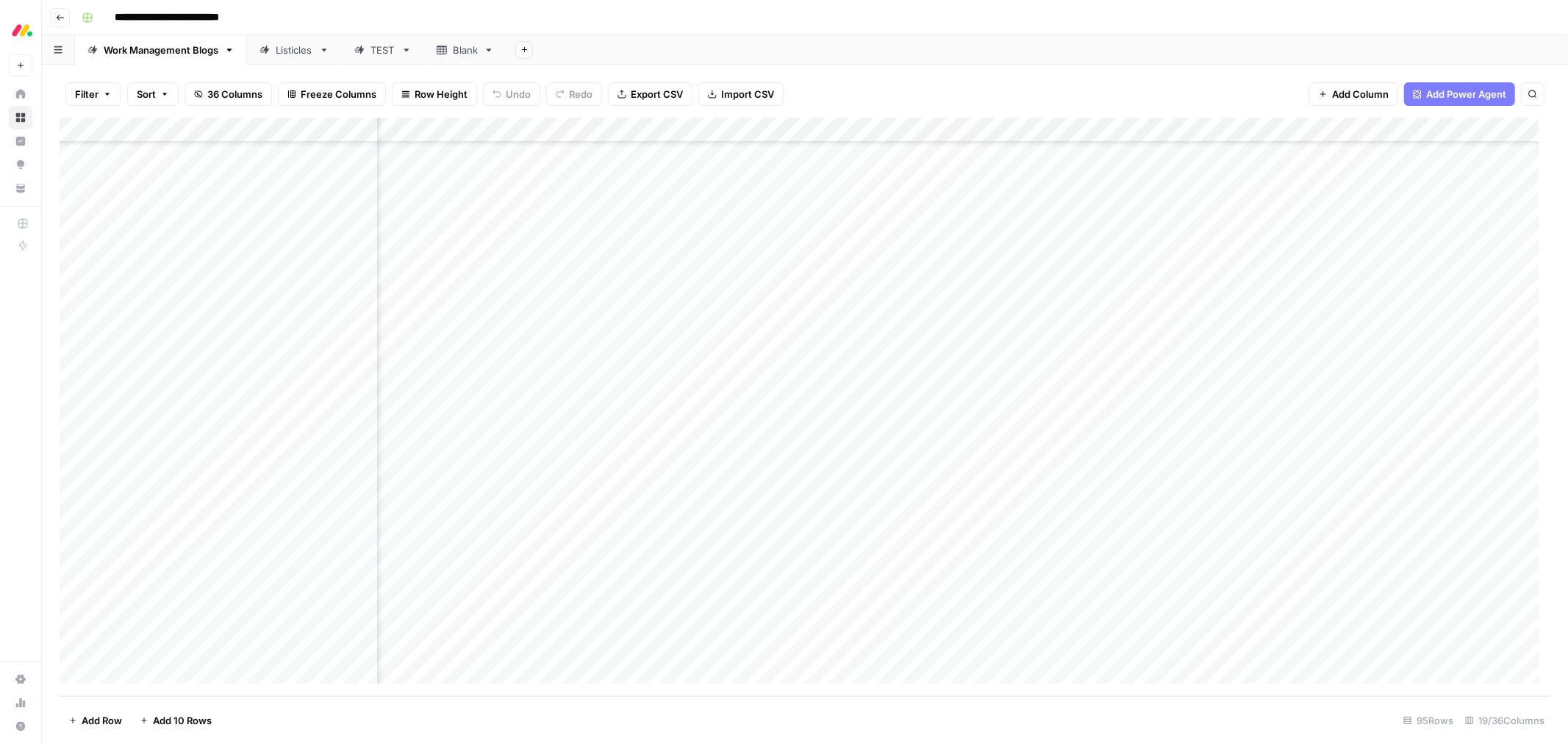
click at [1180, 647] on div "Add Column" at bounding box center [805, 407] width 1491 height 579
click at [295, 47] on div "Listicles" at bounding box center [294, 50] width 37 height 15
click at [1333, 130] on div "Add Column" at bounding box center [805, 407] width 1491 height 579
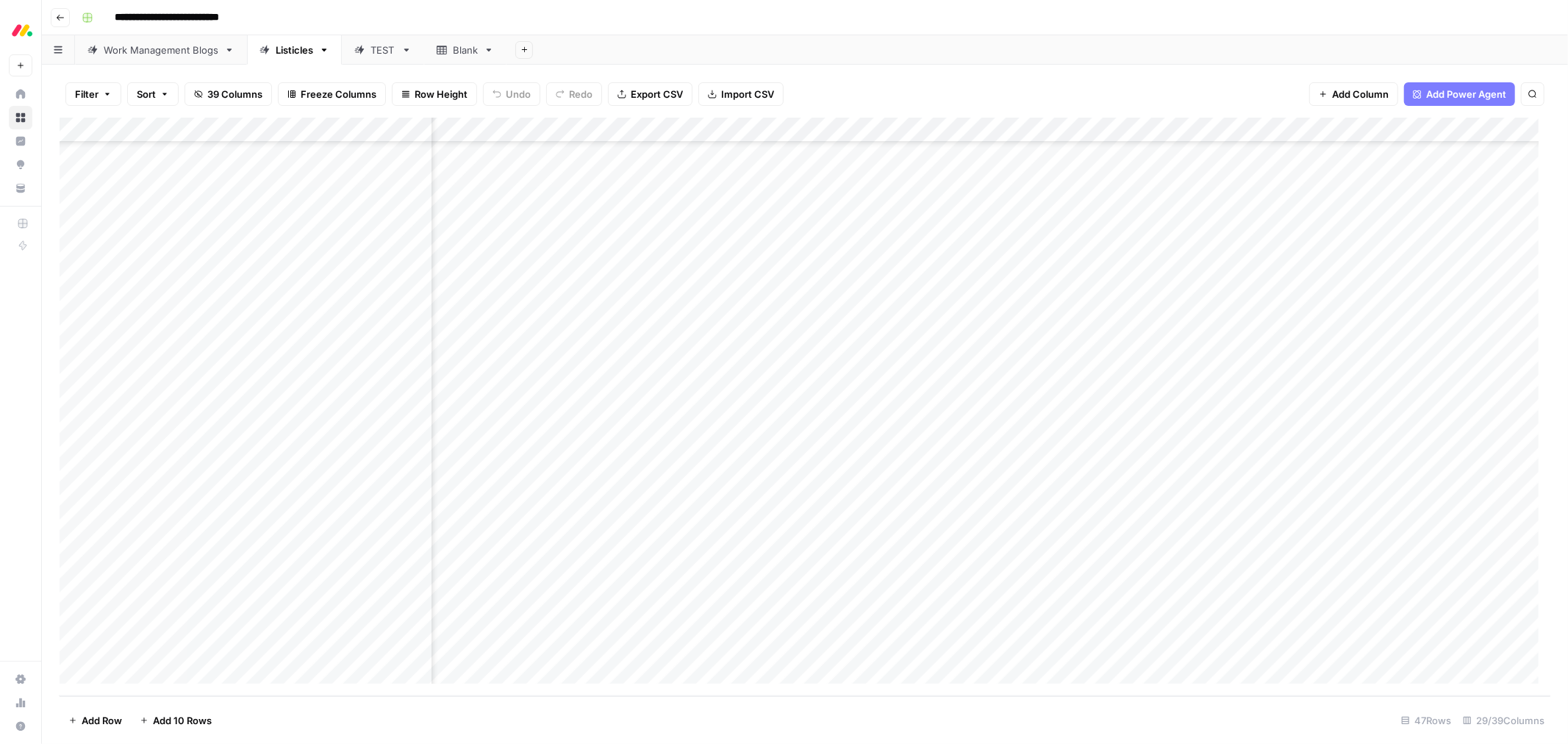
click at [173, 49] on div "Work Management Blogs" at bounding box center [160, 50] width 115 height 15
click at [848, 133] on div "Add Column" at bounding box center [805, 407] width 1491 height 579
click at [878, 83] on div "Filter Sort 36 Columns Freeze Columns Row Height Undo Redo Export CSV Import CS…" at bounding box center [805, 93] width 1491 height 47
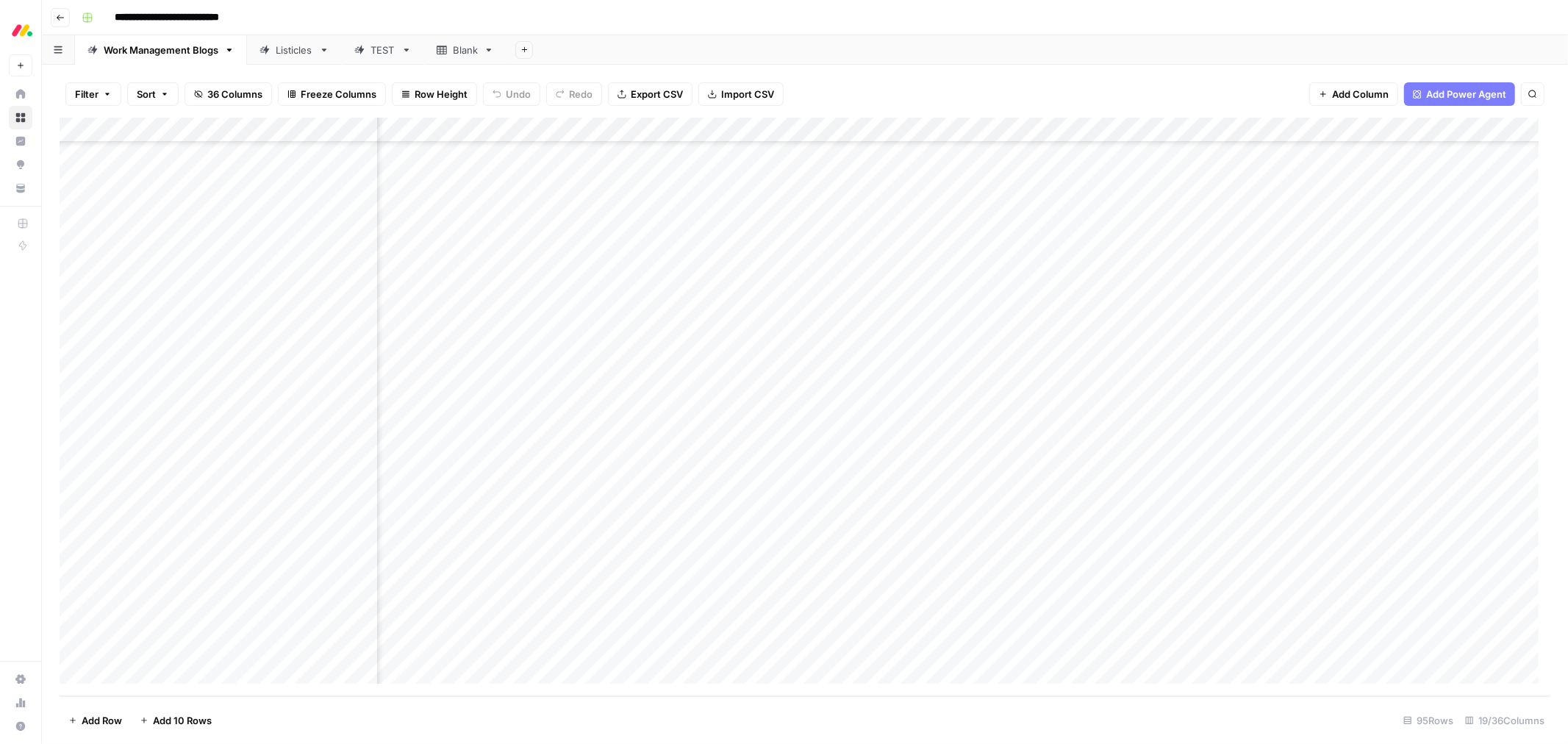
scroll to position [1857, 914]
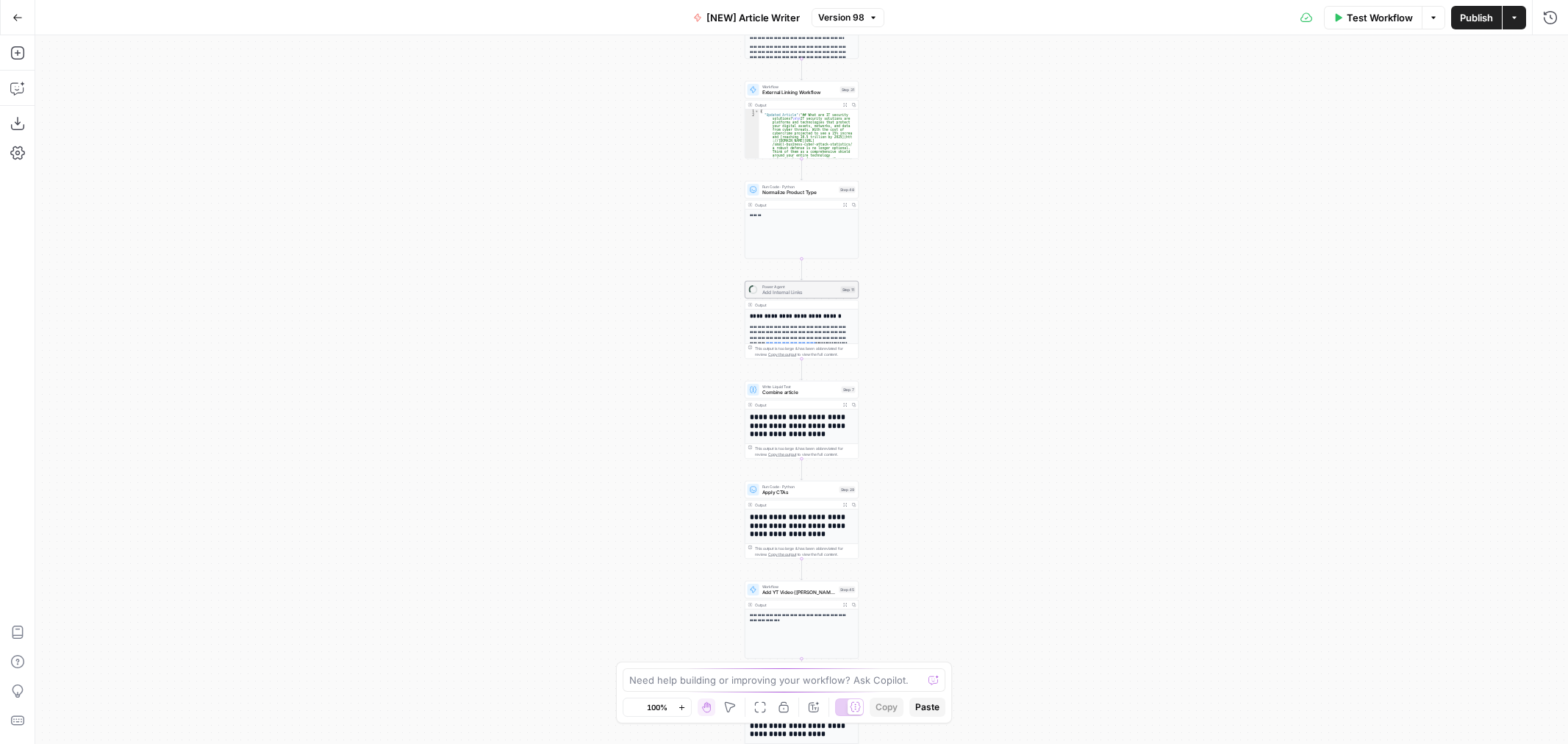
click at [791, 91] on span "External Linking Workflow" at bounding box center [799, 93] width 75 height 7
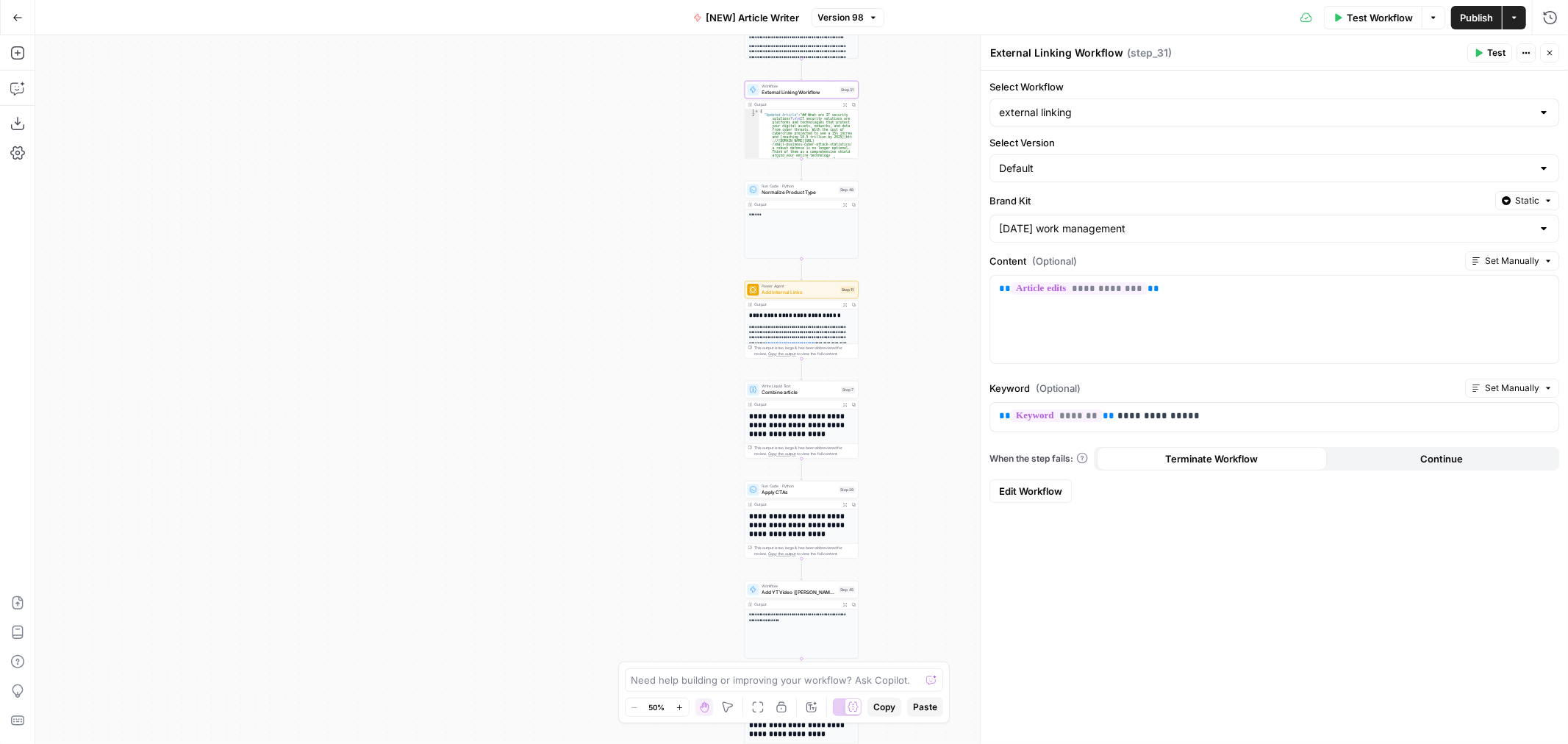
click at [1044, 490] on span "Edit Workflow" at bounding box center [1031, 491] width 63 height 15
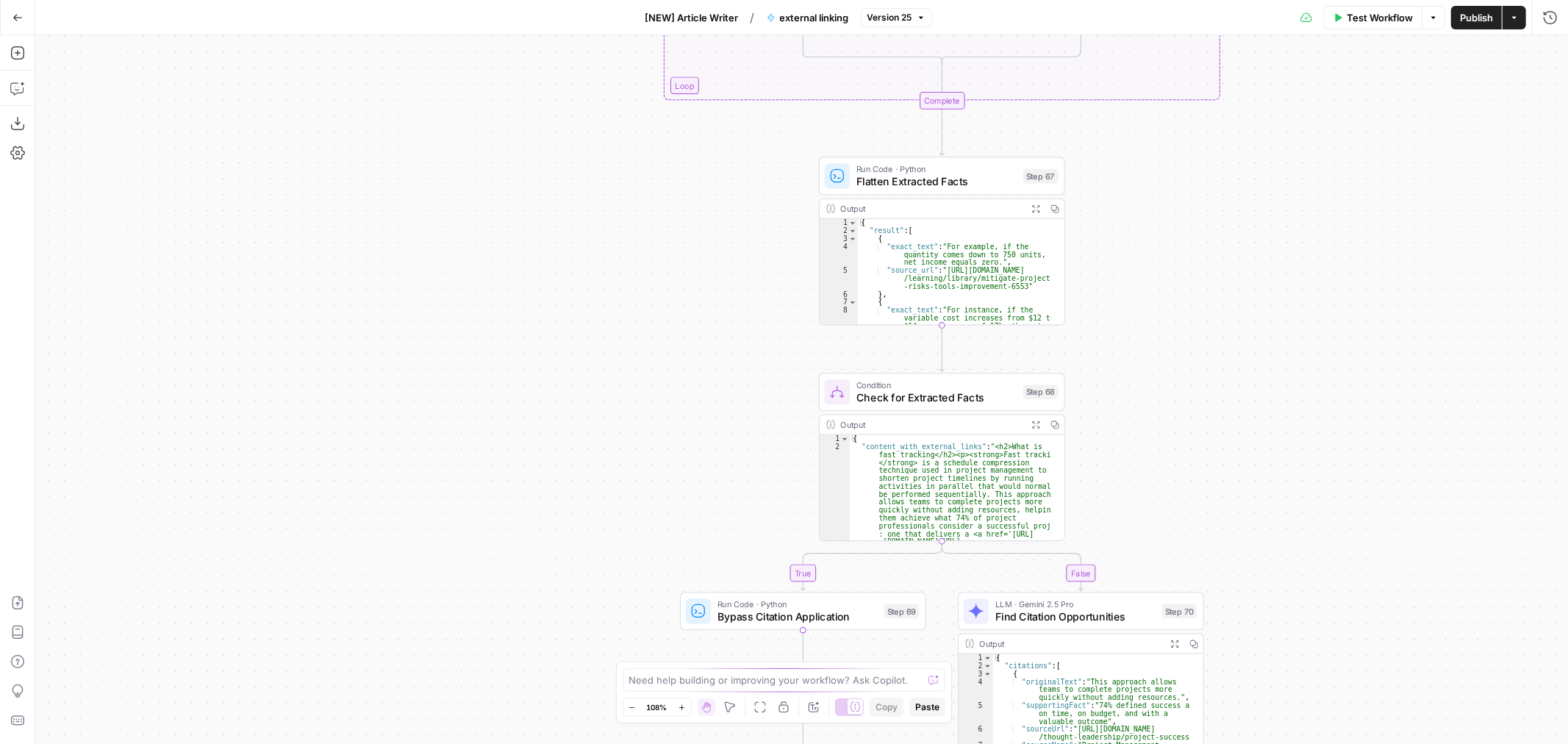
drag, startPoint x: 711, startPoint y: 354, endPoint x: 603, endPoint y: 327, distance: 111.3
click at [603, 327] on div "**********" at bounding box center [802, 389] width 1532 height 708
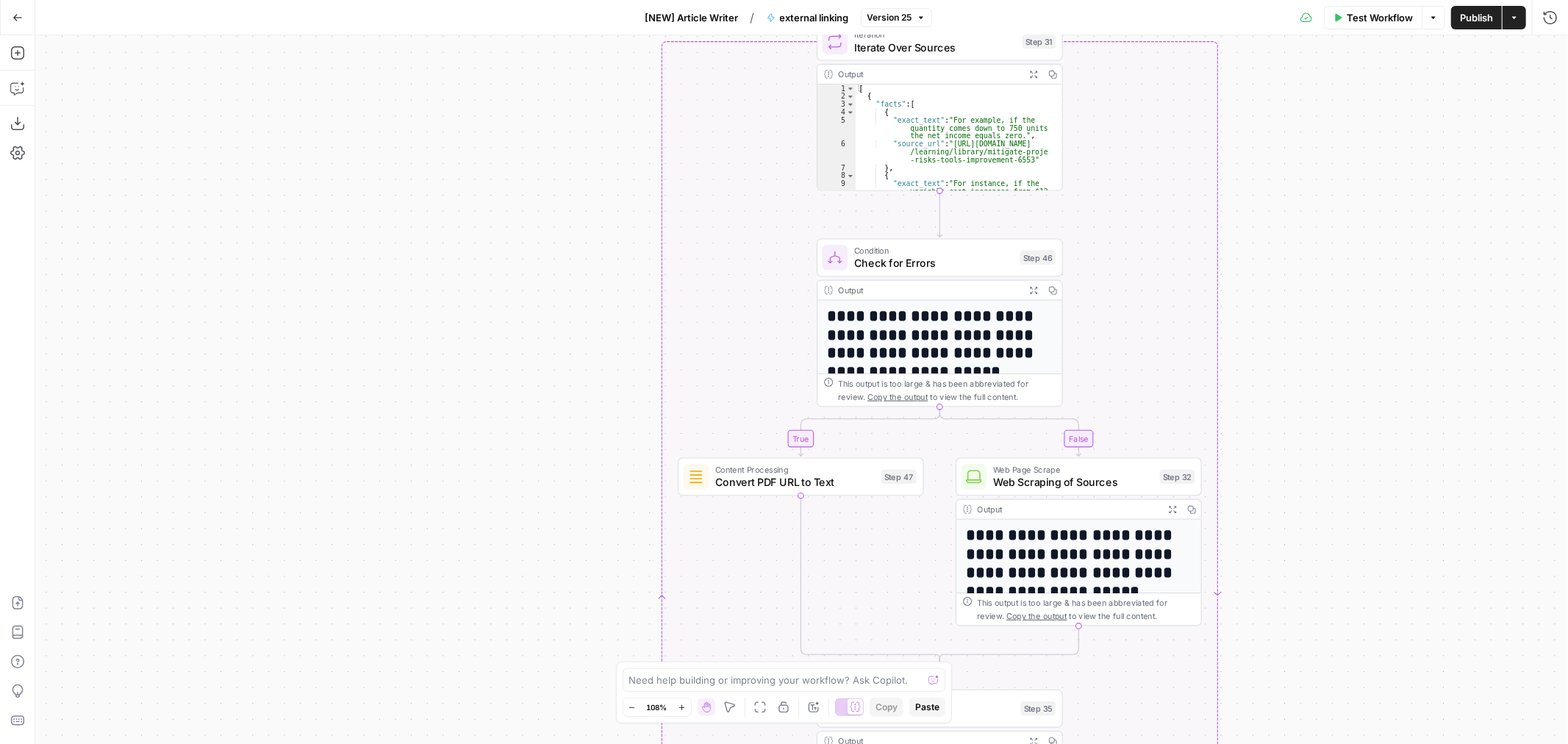
click at [1431, 25] on button "Options" at bounding box center [1433, 17] width 23 height 23
click at [1511, 23] on button "Actions" at bounding box center [1514, 17] width 23 height 23
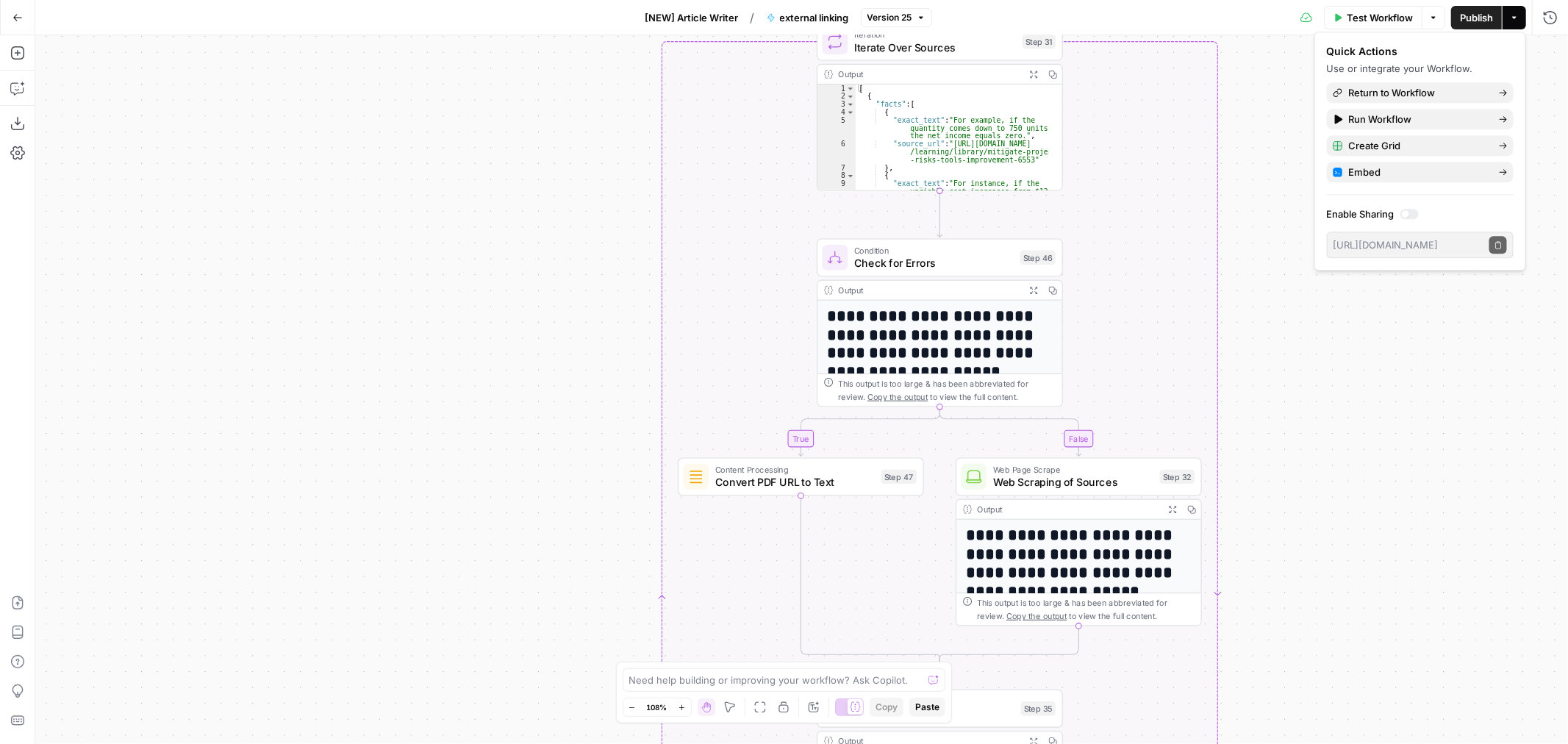
click at [1511, 23] on button "Actions" at bounding box center [1514, 17] width 23 height 23
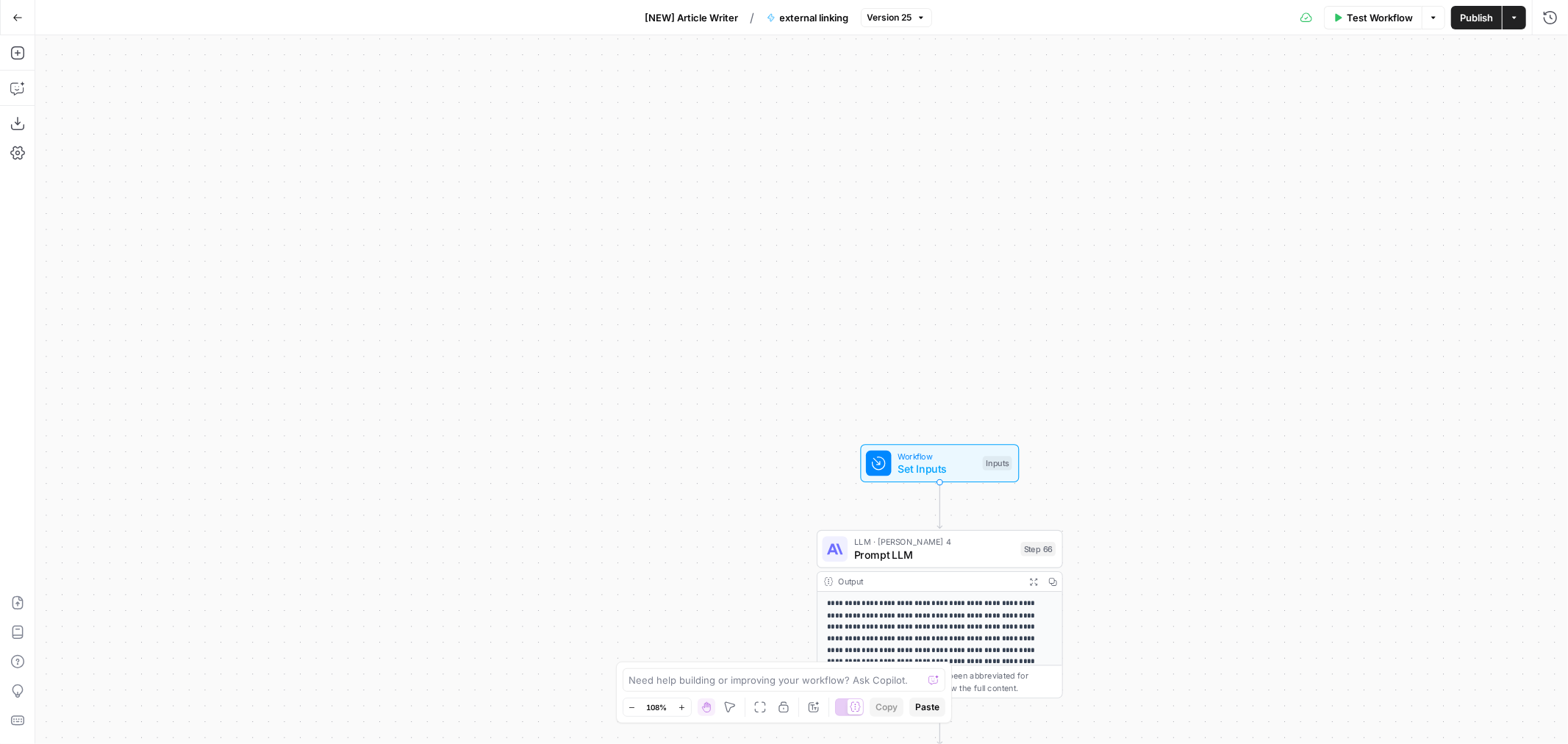
click at [901, 472] on span "Set Inputs" at bounding box center [937, 470] width 79 height 17
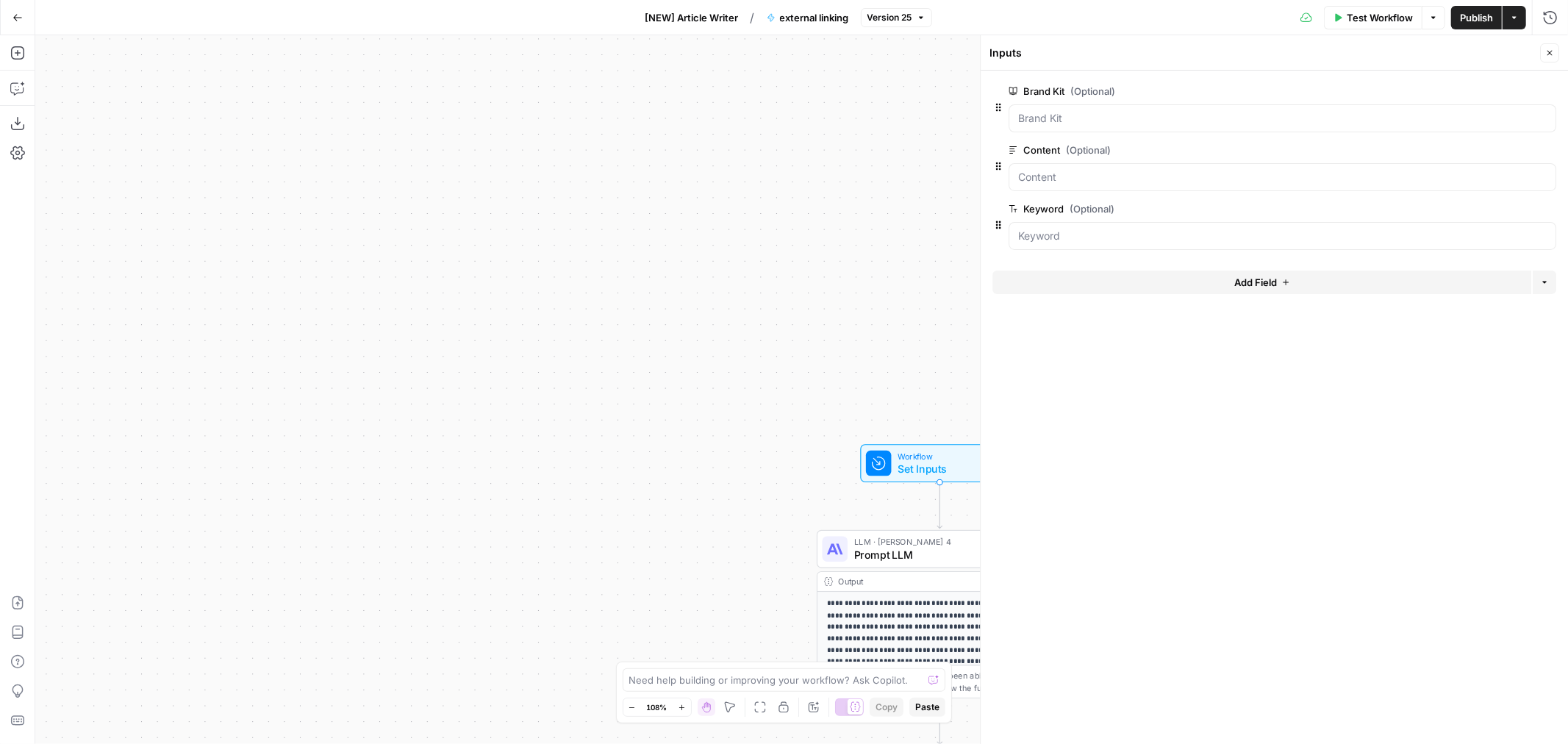
click at [811, 17] on span "external linking" at bounding box center [815, 17] width 69 height 15
drag, startPoint x: 718, startPoint y: 17, endPoint x: 691, endPoint y: 22, distance: 27.5
click at [691, 22] on span "[NEW] Article Writer" at bounding box center [692, 17] width 93 height 15
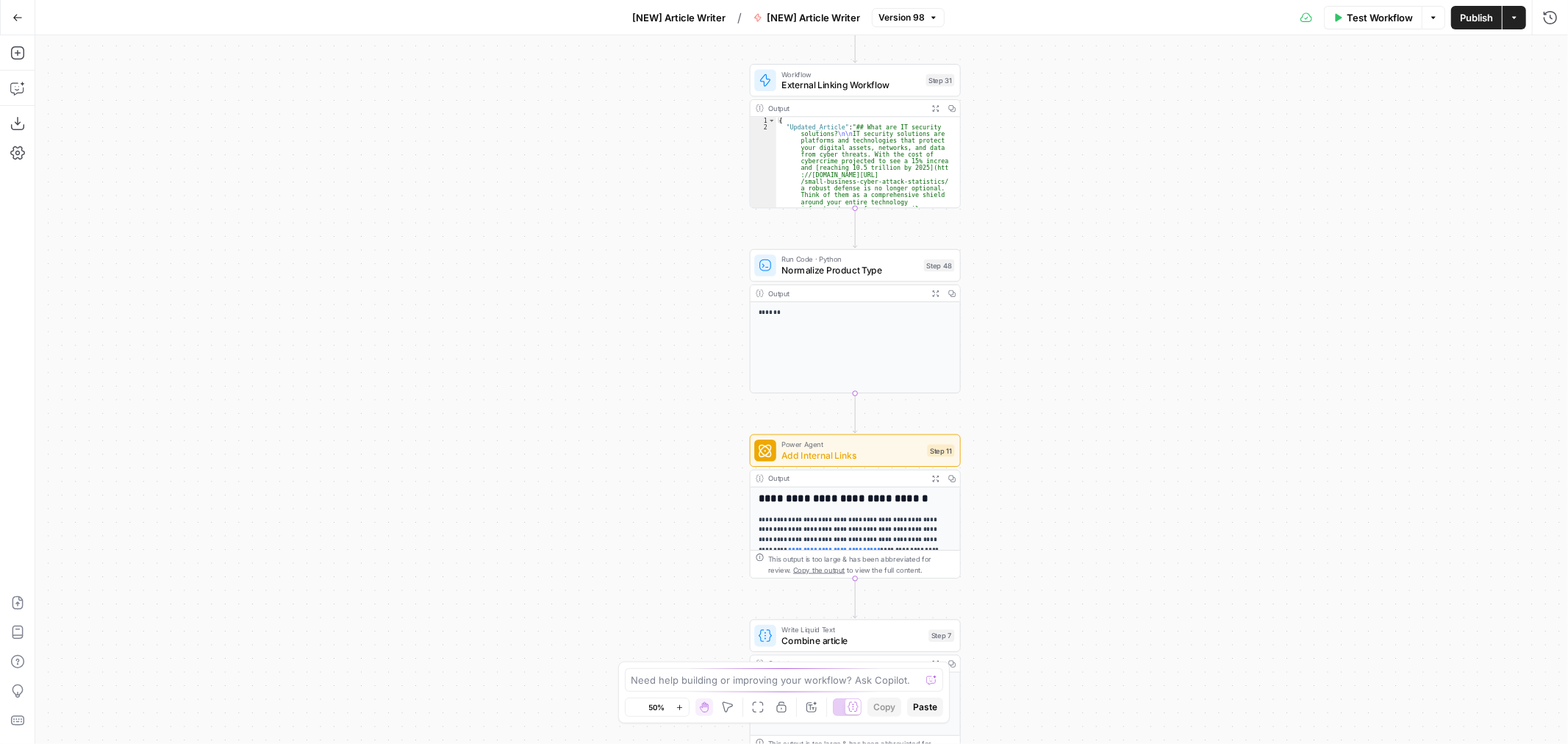
click at [856, 76] on span "Workflow" at bounding box center [851, 74] width 139 height 11
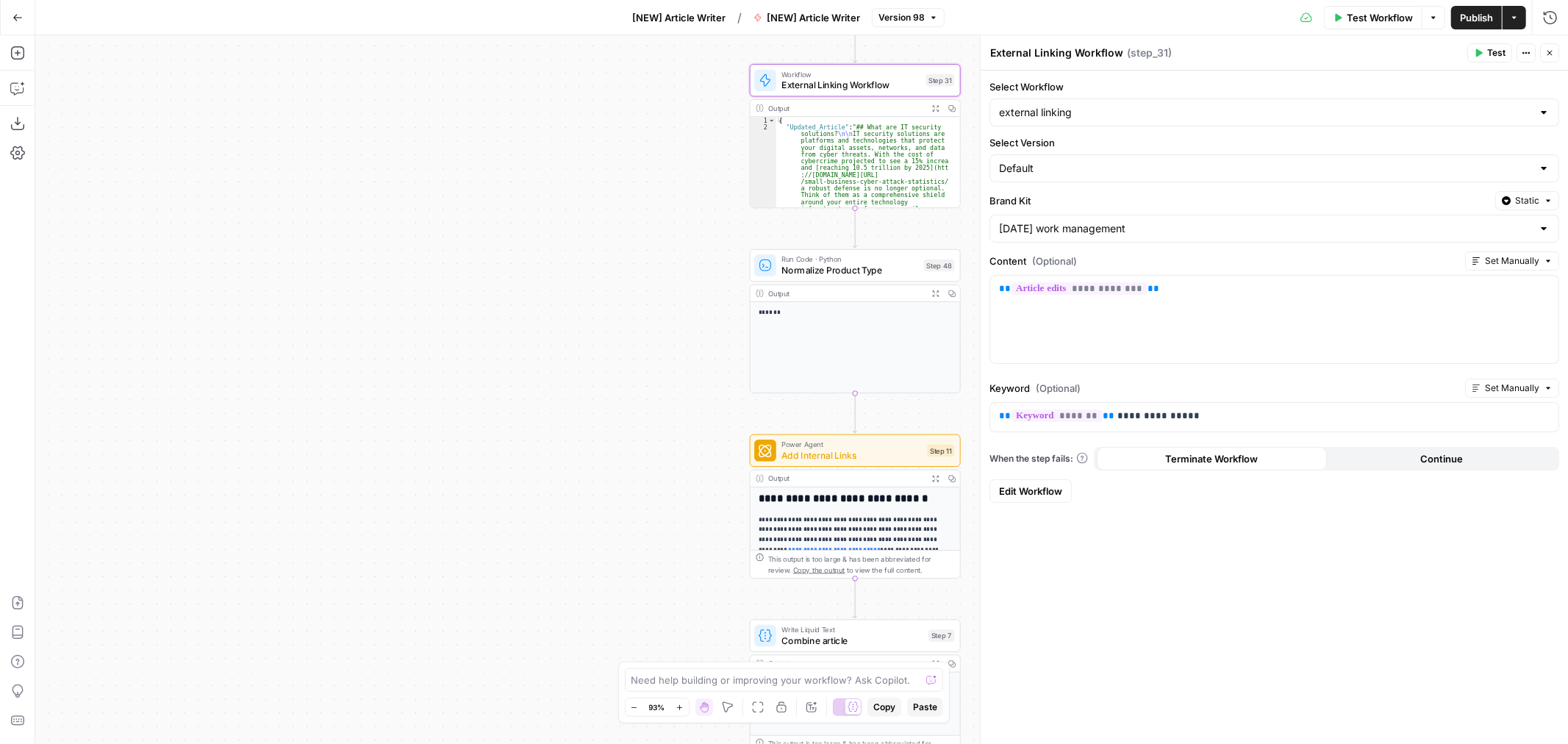
click at [1532, 53] on button "Actions" at bounding box center [1526, 52] width 19 height 19
click at [1059, 494] on span "Edit Workflow" at bounding box center [1031, 491] width 63 height 15
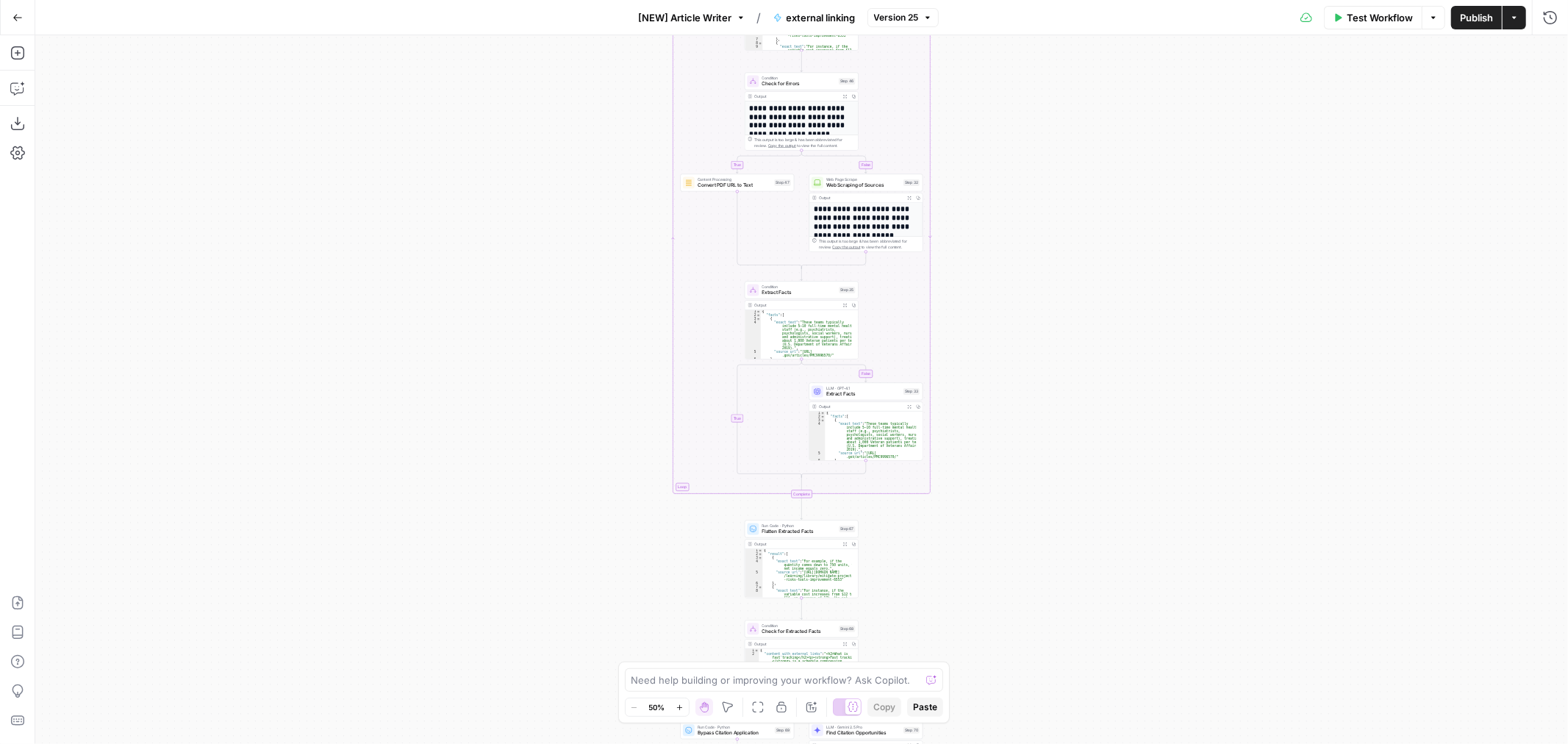
click at [603, 285] on div "**********" at bounding box center [802, 389] width 1532 height 708
click at [568, 378] on div "**********" at bounding box center [802, 389] width 1532 height 708
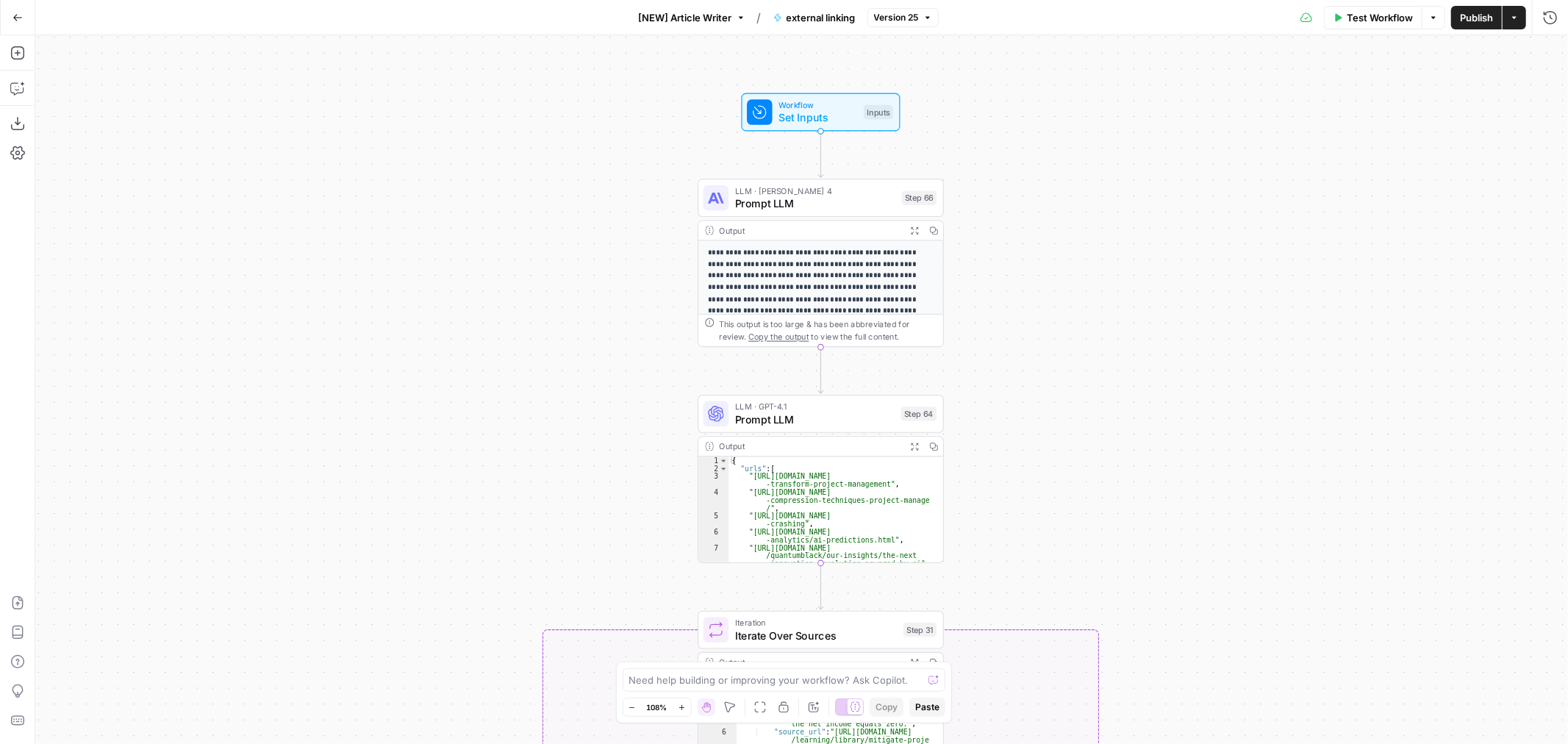
drag, startPoint x: 598, startPoint y: 243, endPoint x: 541, endPoint y: 284, distance: 70.2
click at [541, 284] on div "**********" at bounding box center [802, 389] width 1532 height 708
click at [820, 199] on span "Prompt LLM" at bounding box center [815, 204] width 160 height 17
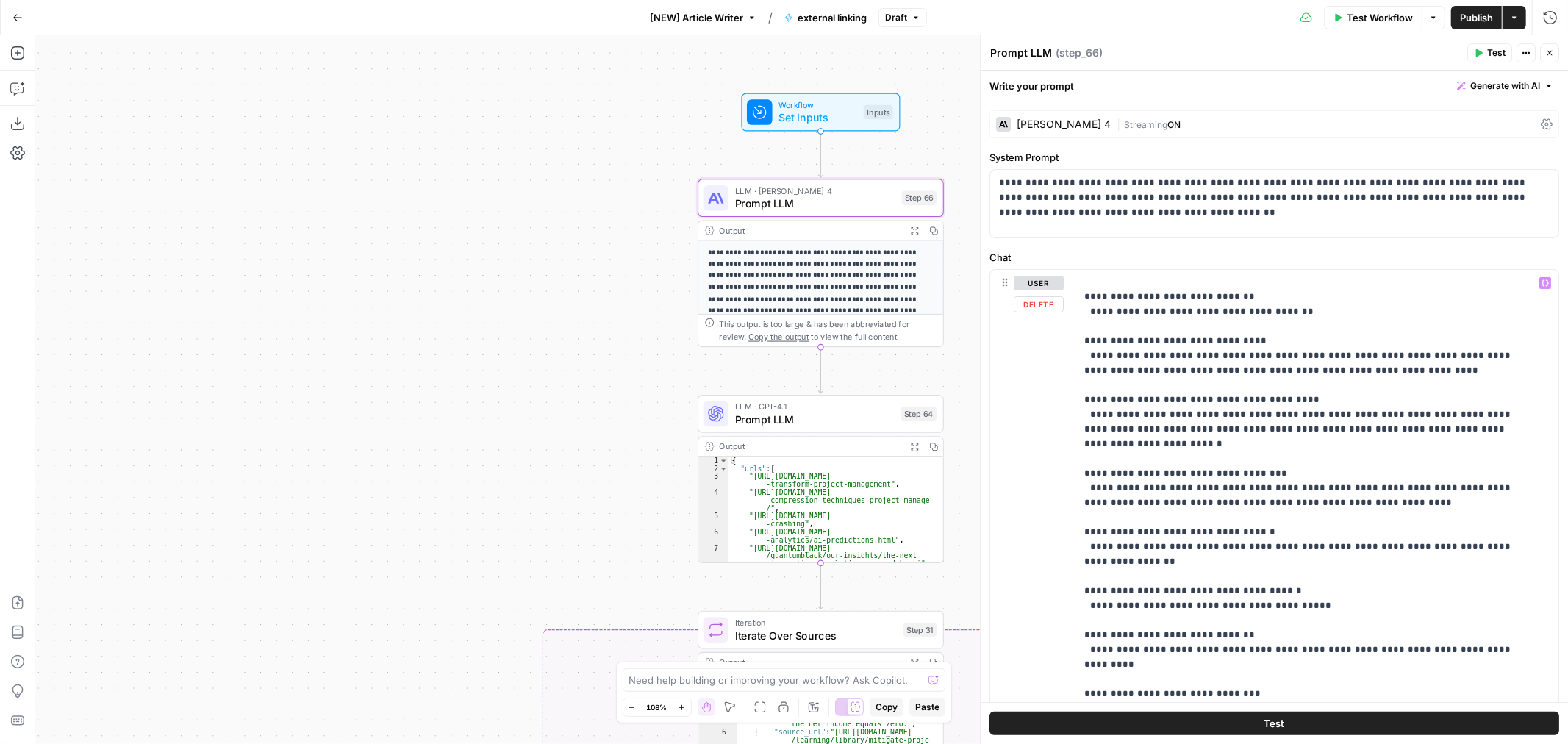
scroll to position [245, 0]
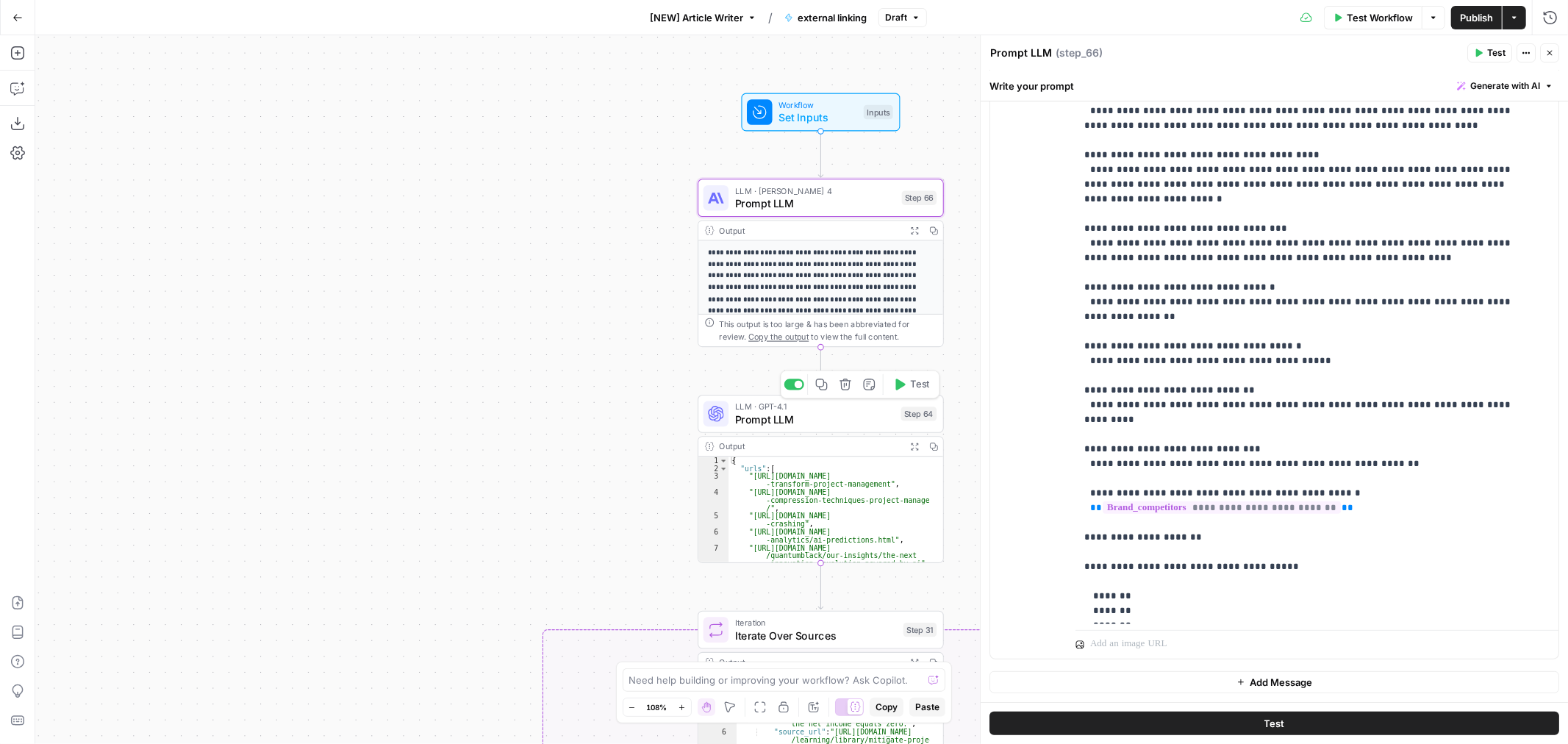
click at [834, 421] on span "Prompt LLM" at bounding box center [814, 420] width 160 height 17
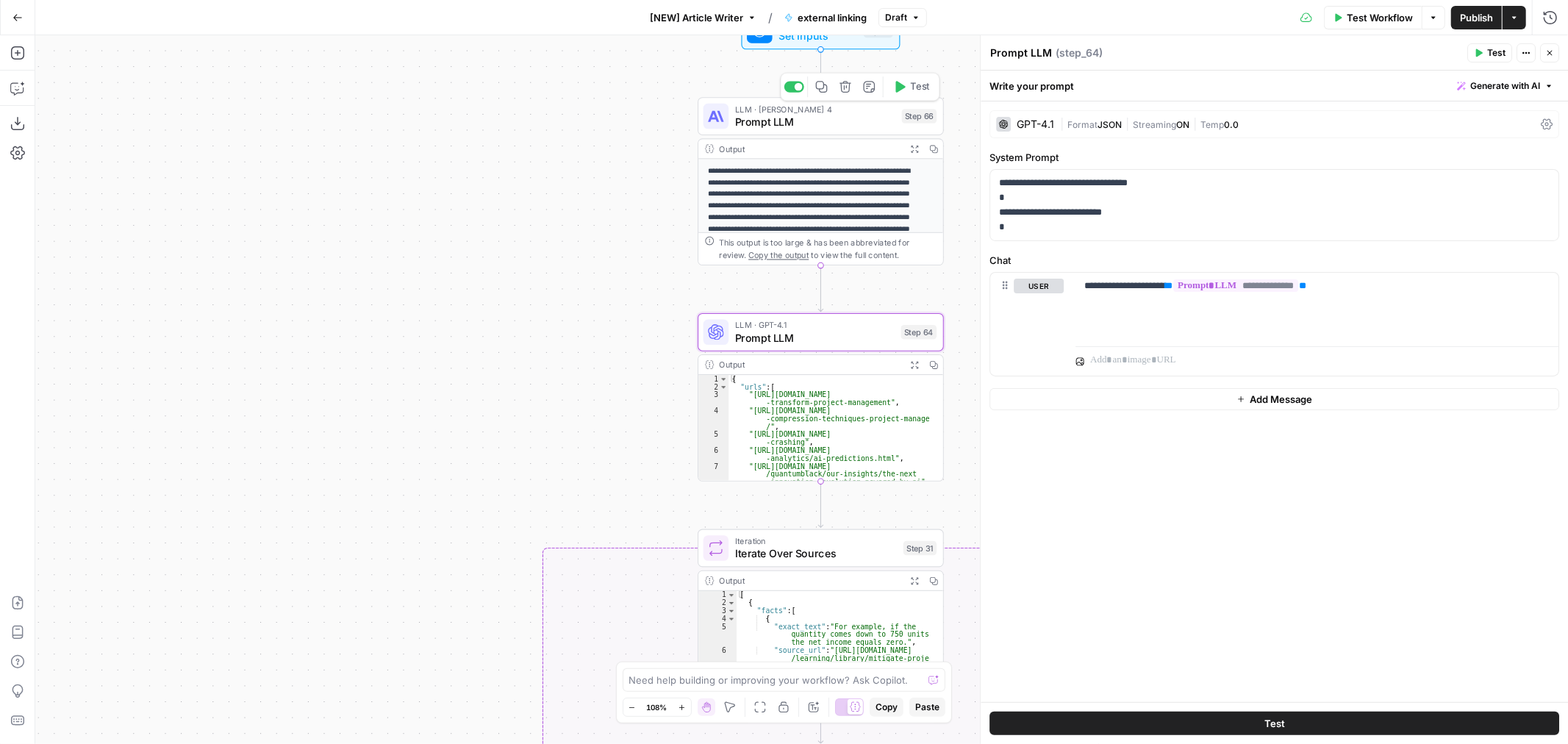
click at [821, 119] on span "Prompt LLM" at bounding box center [815, 122] width 160 height 17
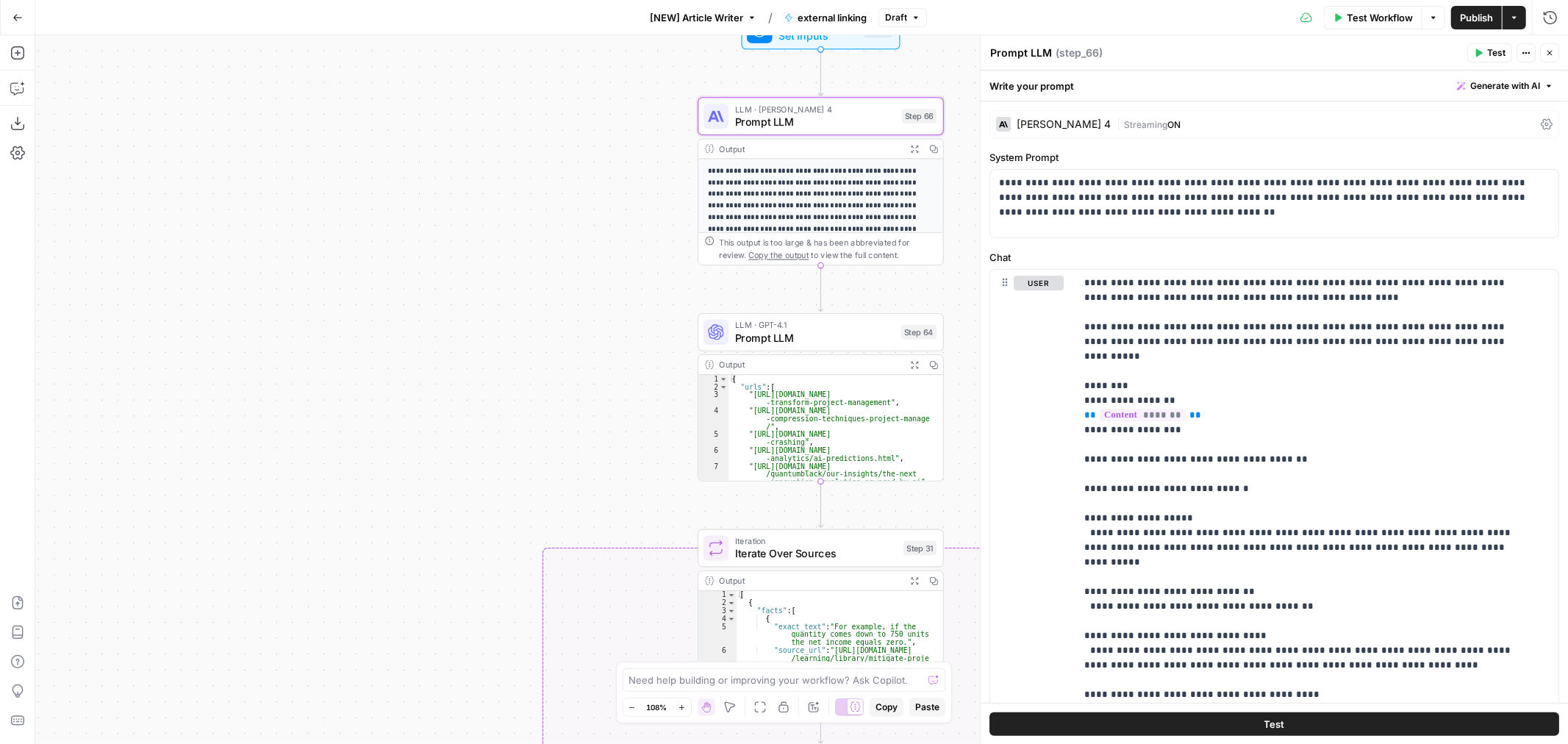
click at [1523, 53] on icon "button" at bounding box center [1523, 53] width 2 height 2
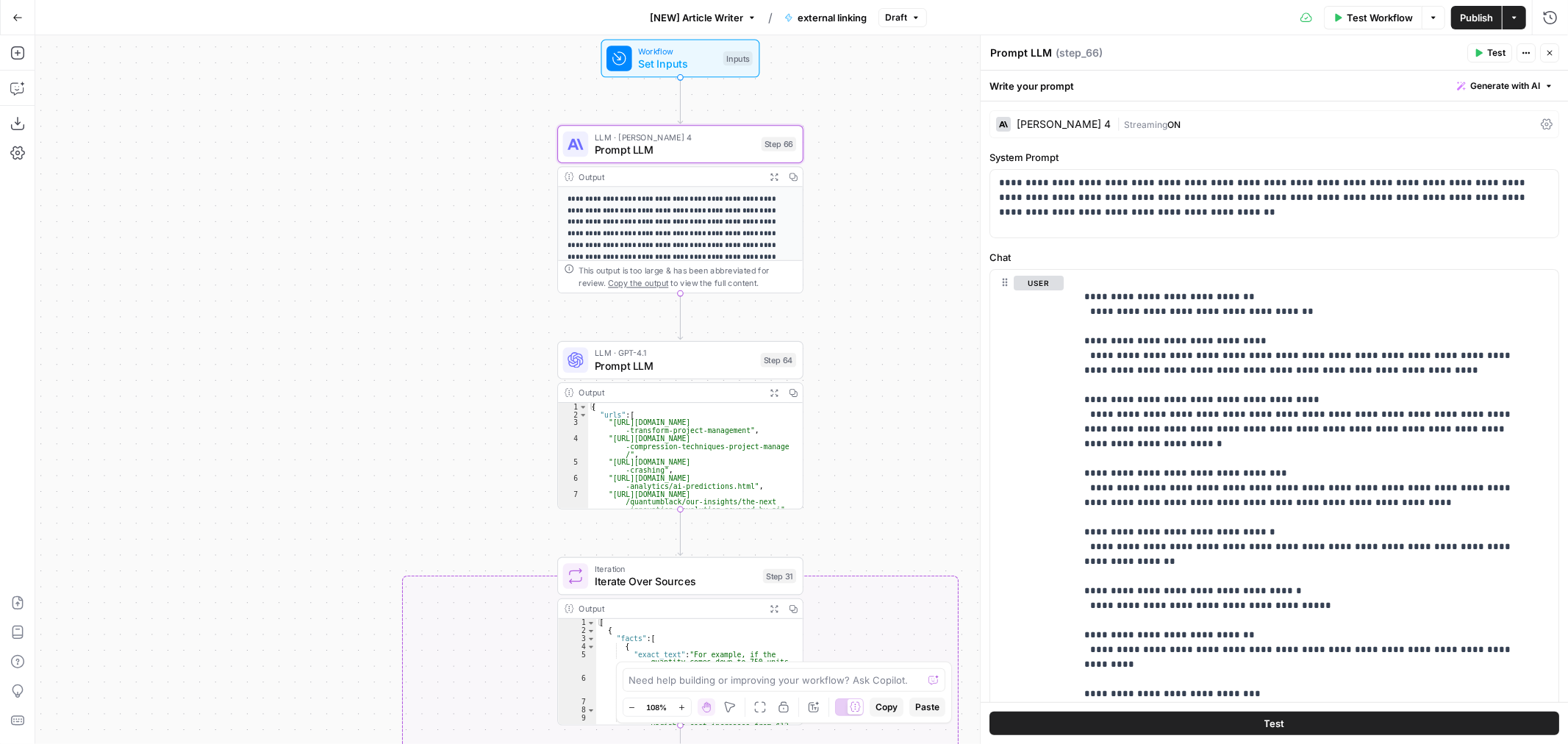
drag, startPoint x: 630, startPoint y: 292, endPoint x: 501, endPoint y: 341, distance: 138.0
click at [501, 331] on div "**********" at bounding box center [802, 389] width 1532 height 708
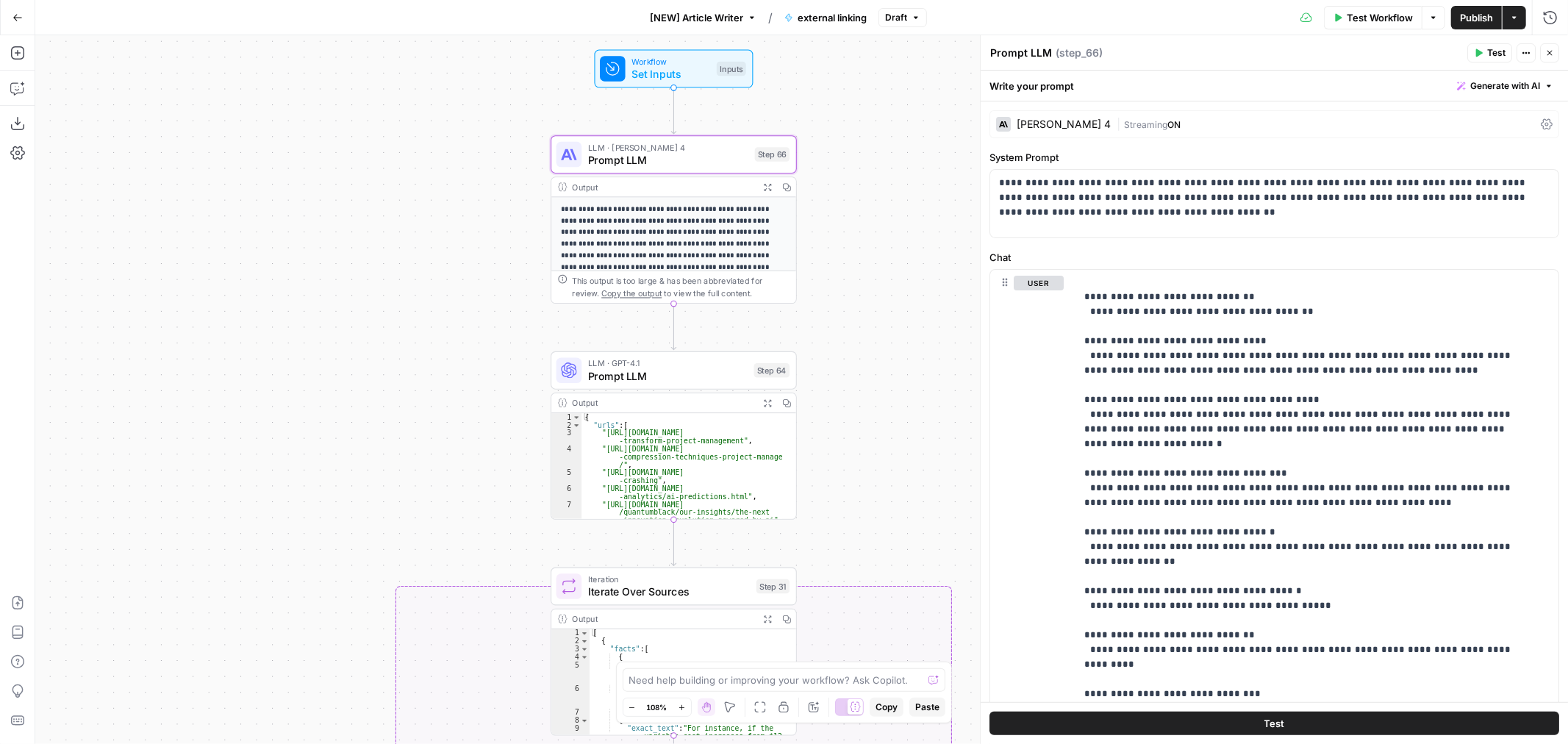
click at [653, 379] on span "Prompt LLM" at bounding box center [668, 377] width 160 height 17
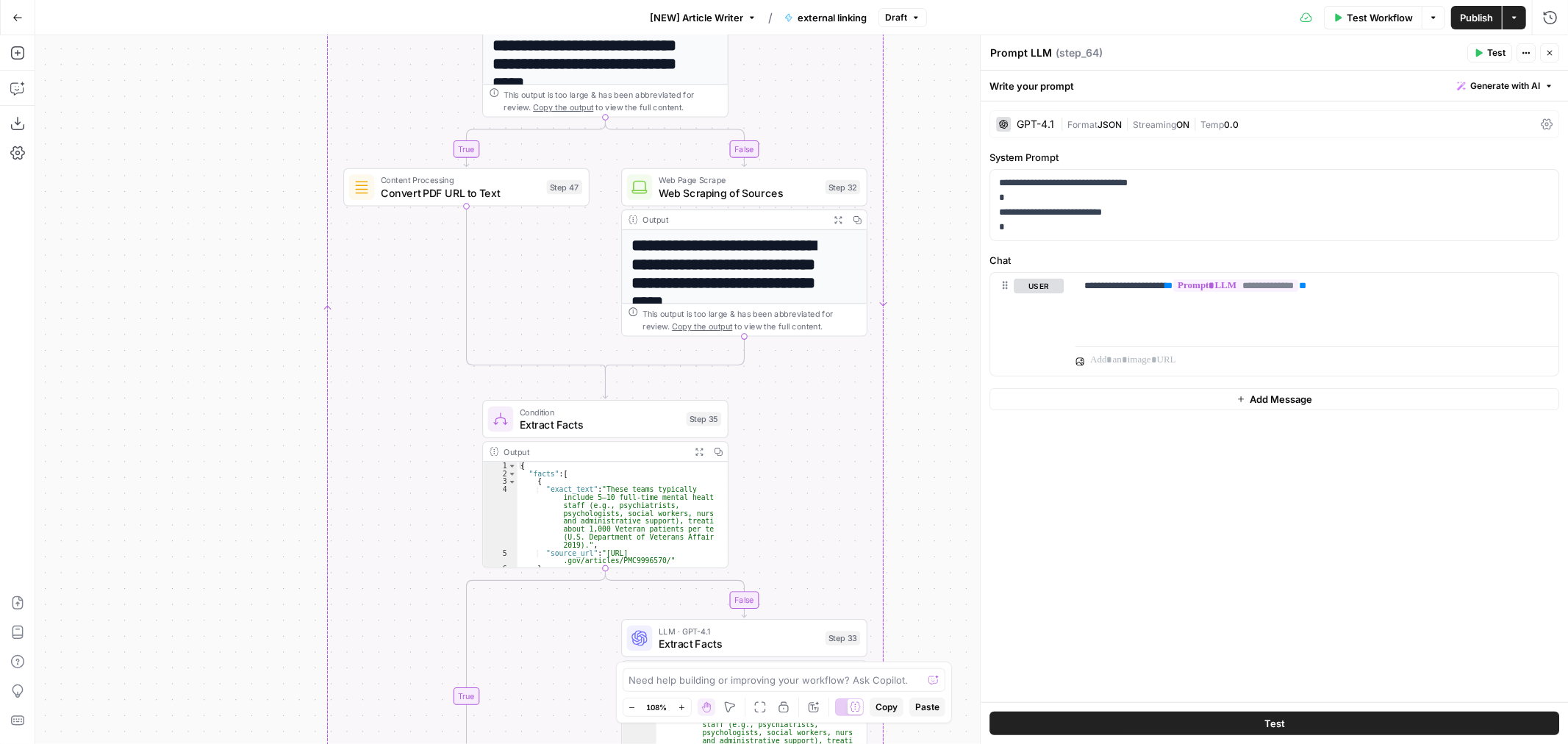
drag, startPoint x: 355, startPoint y: 480, endPoint x: 290, endPoint y: 302, distance: 189.5
click at [288, 289] on div "**********" at bounding box center [802, 389] width 1532 height 708
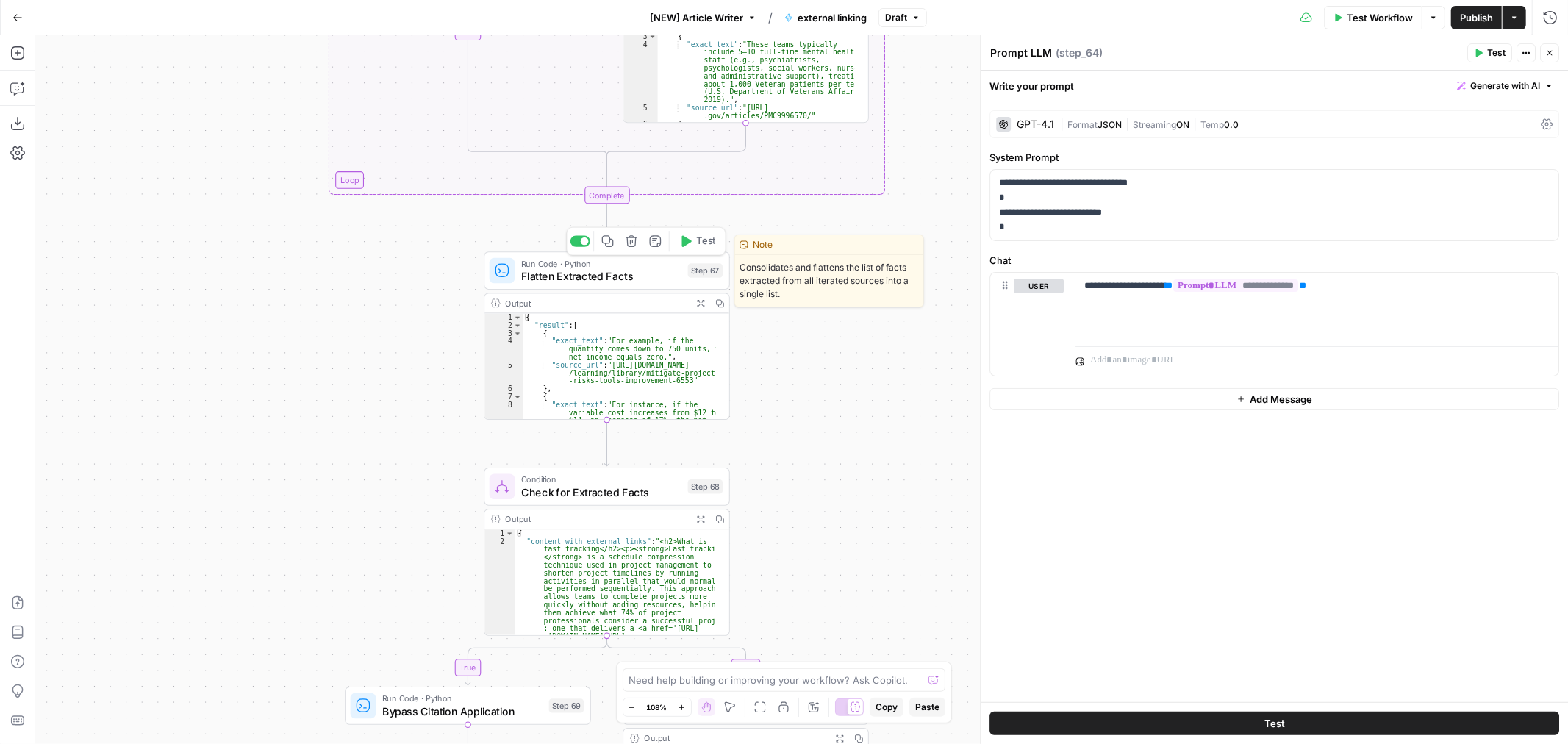
click at [592, 274] on span "Flatten Extracted Facts" at bounding box center [602, 277] width 160 height 17
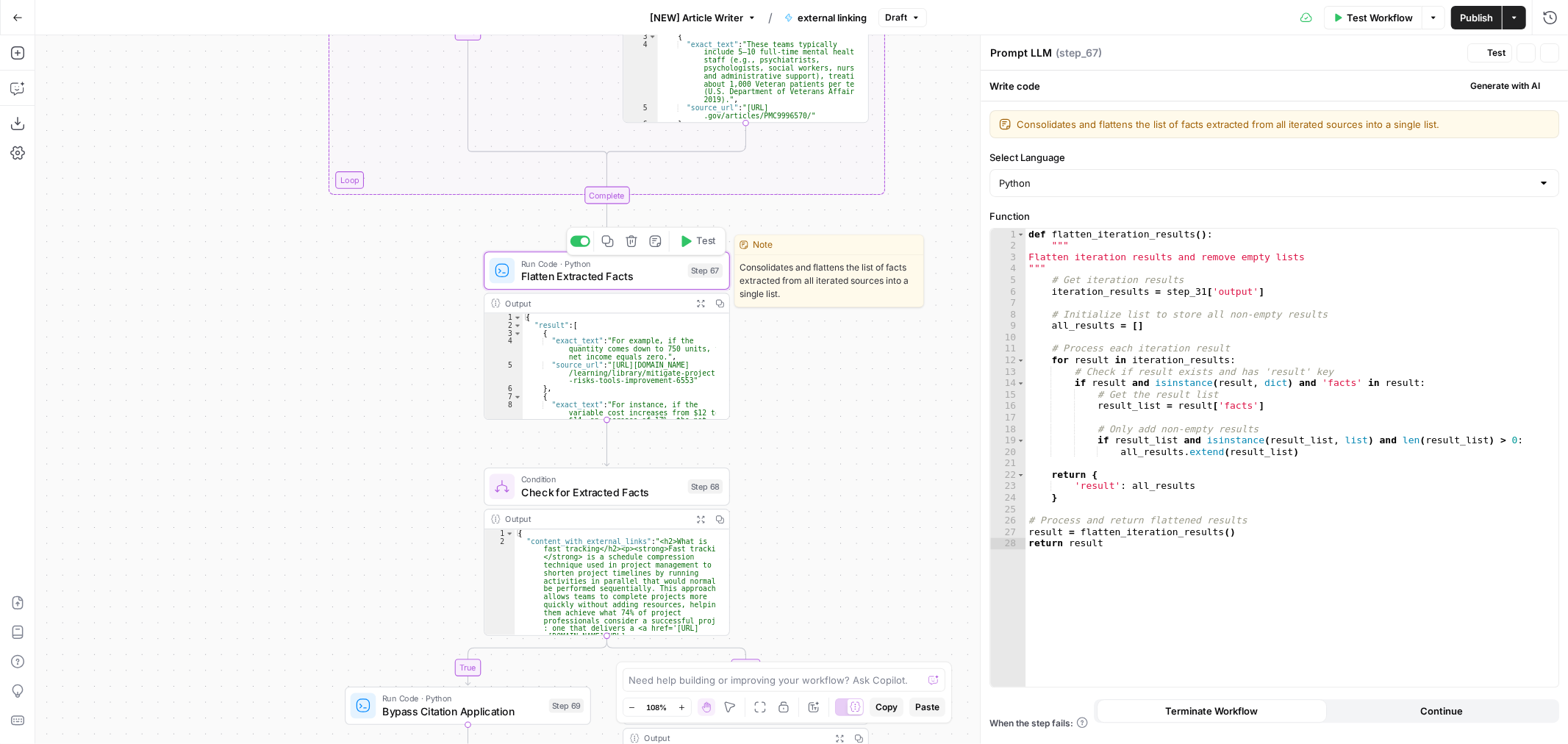
type textarea "Flatten Extracted Facts"
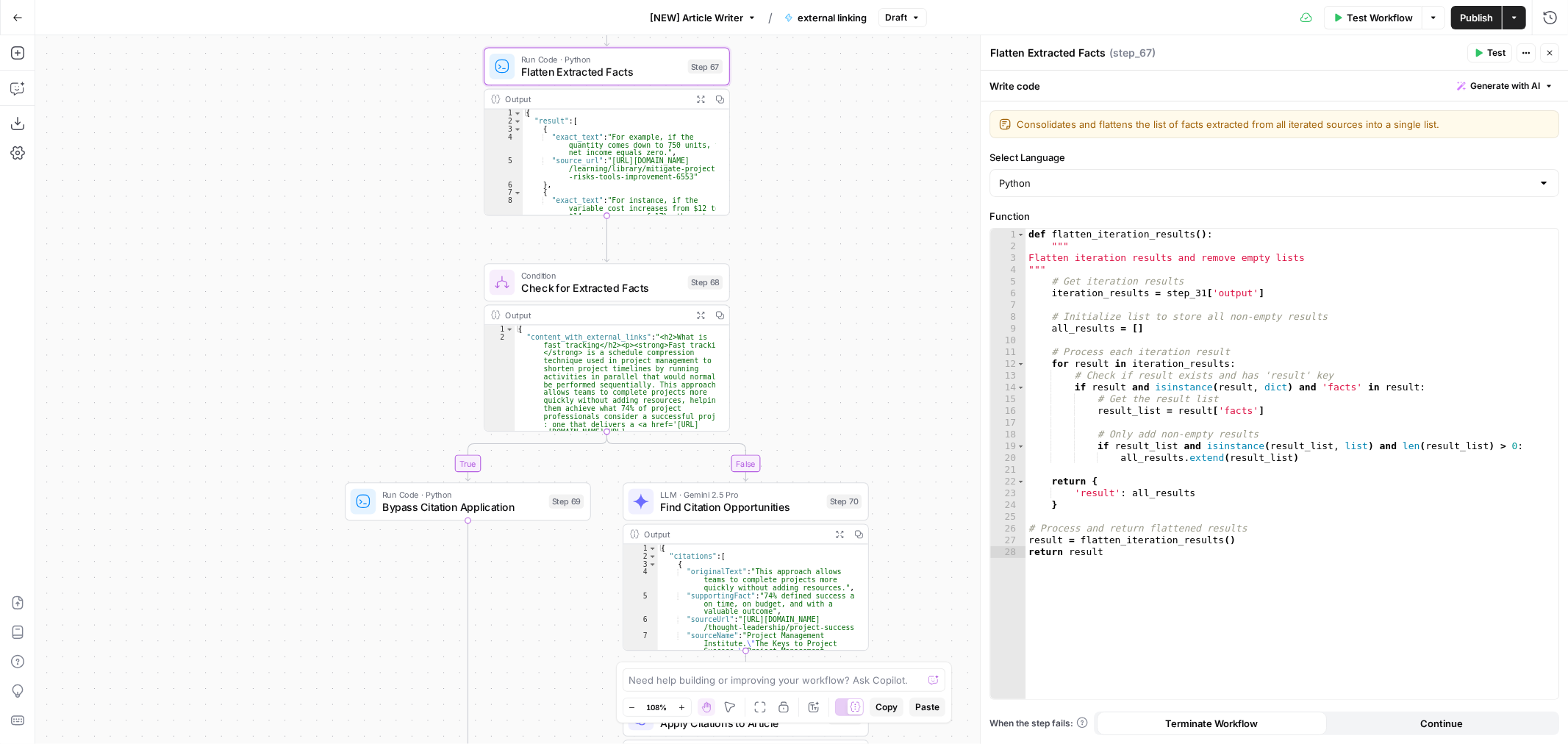
click at [564, 288] on span "Check for Extracted Facts" at bounding box center [602, 289] width 160 height 17
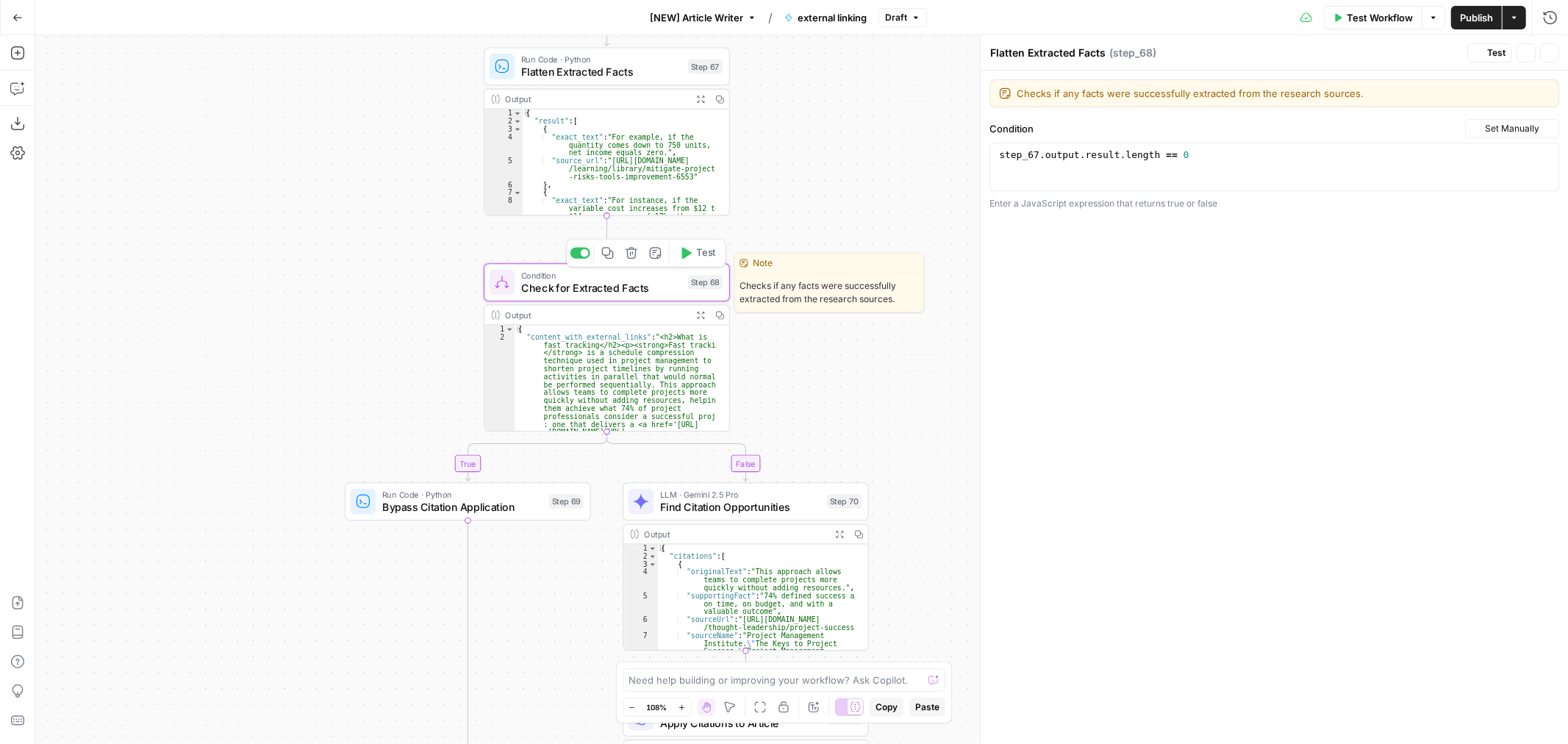
type textarea "Check for Extracted Facts"
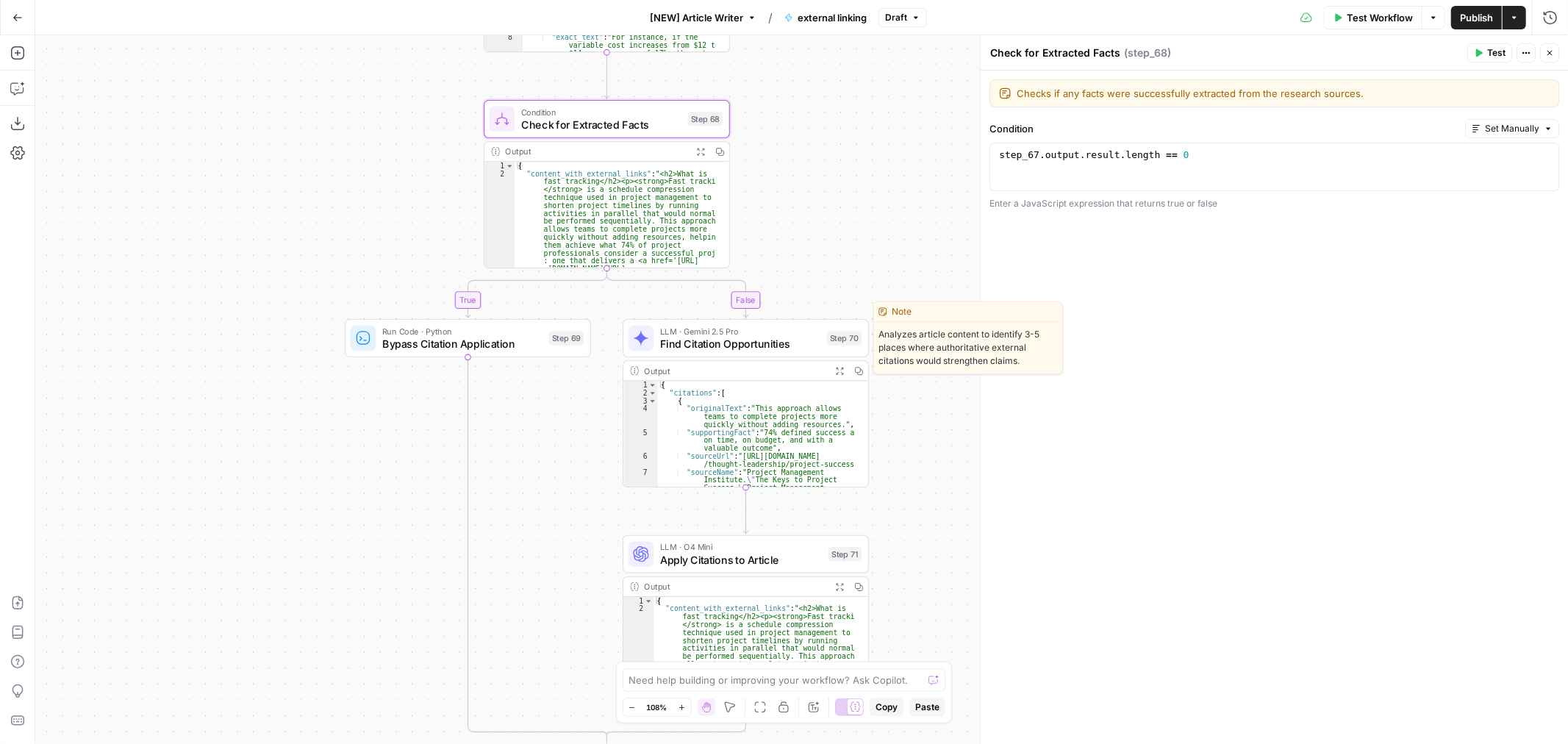
click at [716, 336] on span "Find Citation Opportunities" at bounding box center [741, 344] width 160 height 17
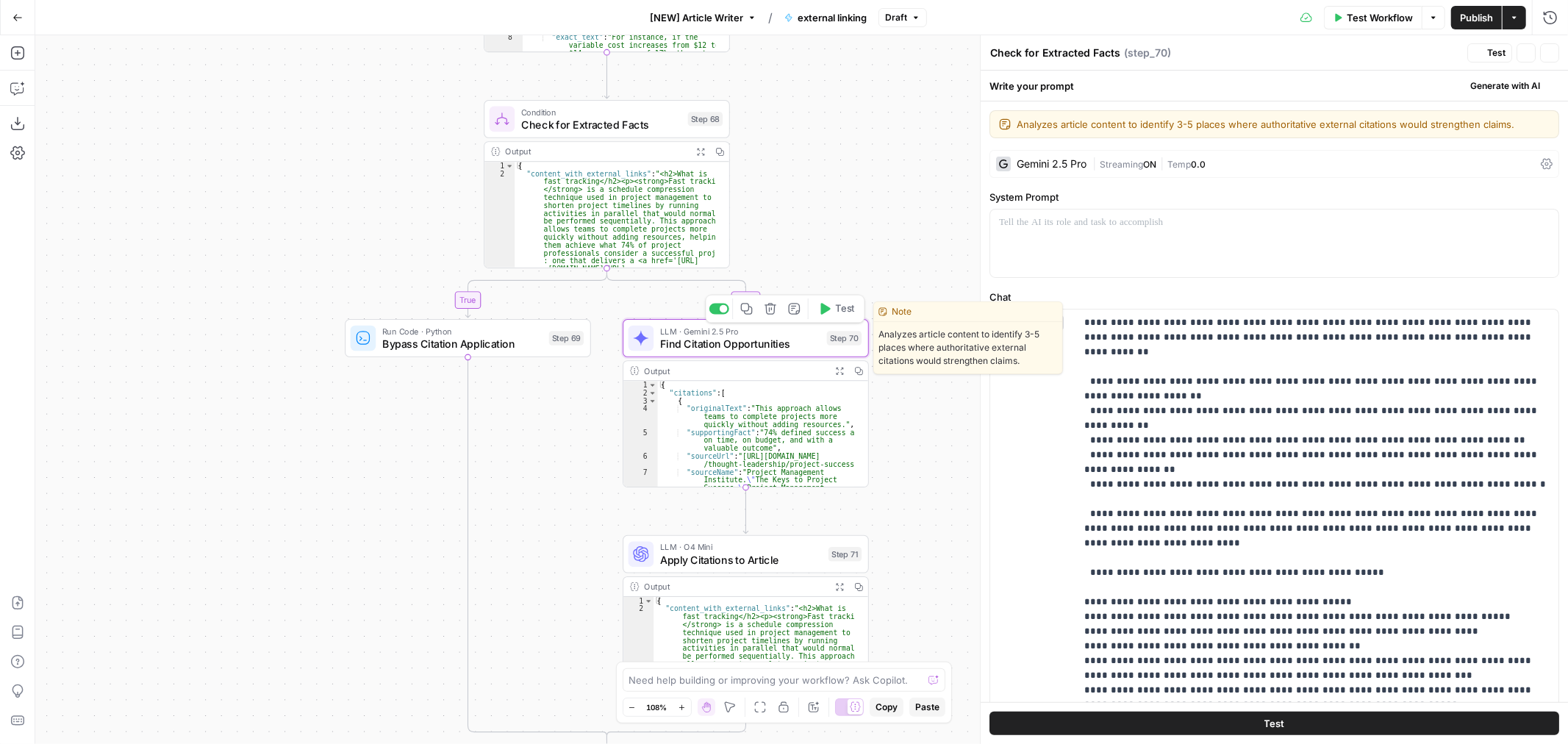
type textarea "Find Citation Opportunities"
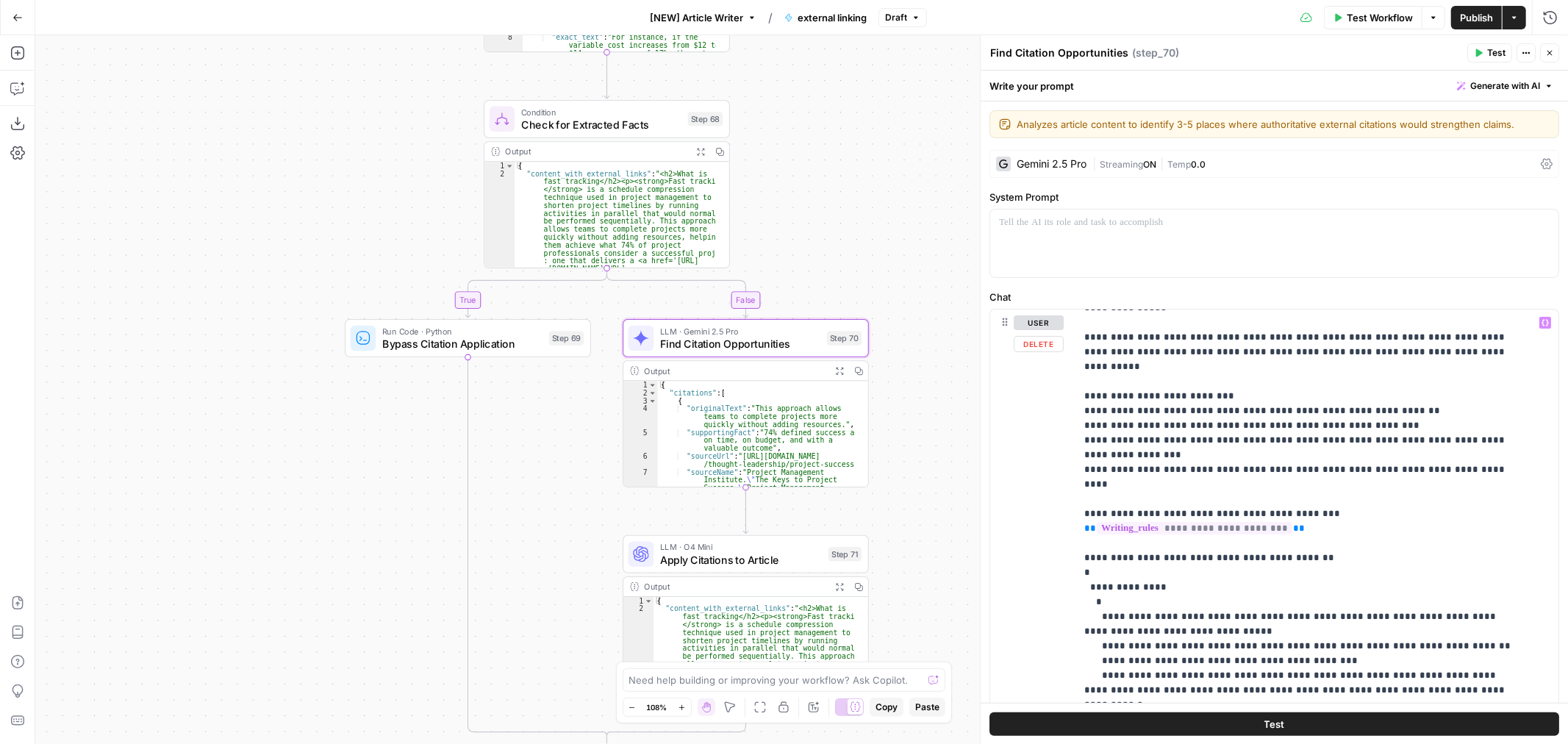
scroll to position [515, 0]
click at [715, 560] on span "Apply Citations to Article" at bounding box center [741, 560] width 162 height 17
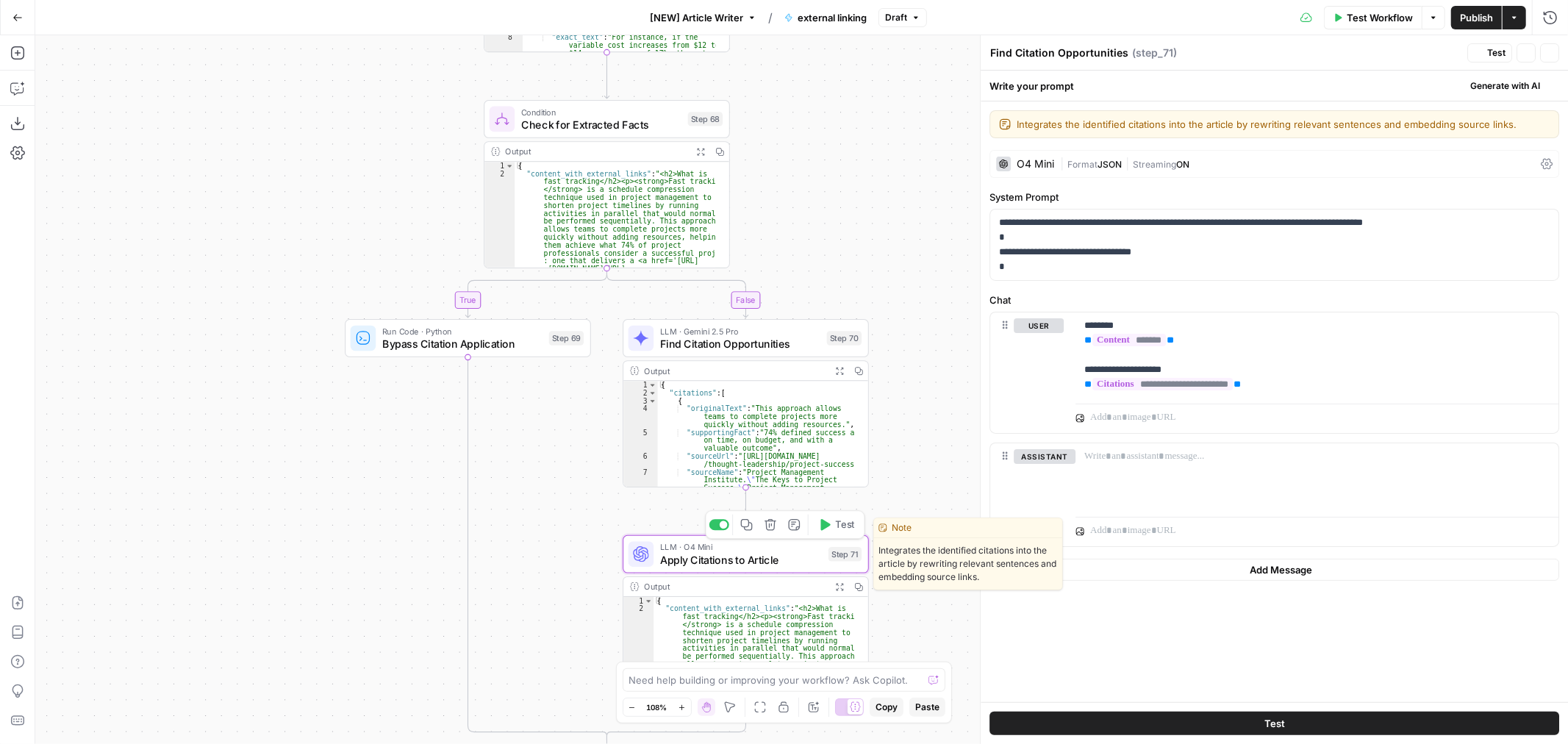
type textarea "Apply Citations to Article"
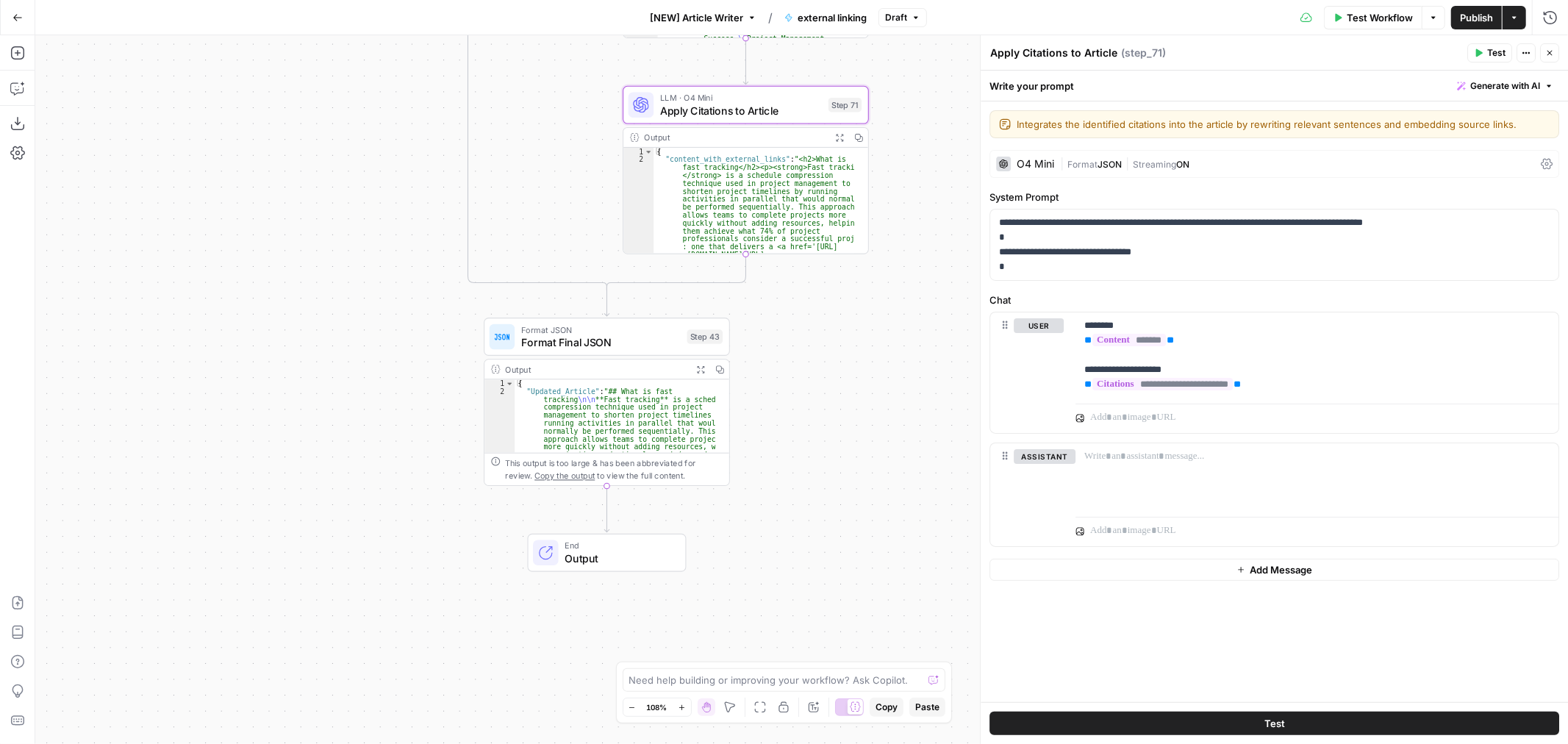
click at [572, 341] on span "Format Final JSON" at bounding box center [601, 343] width 160 height 17
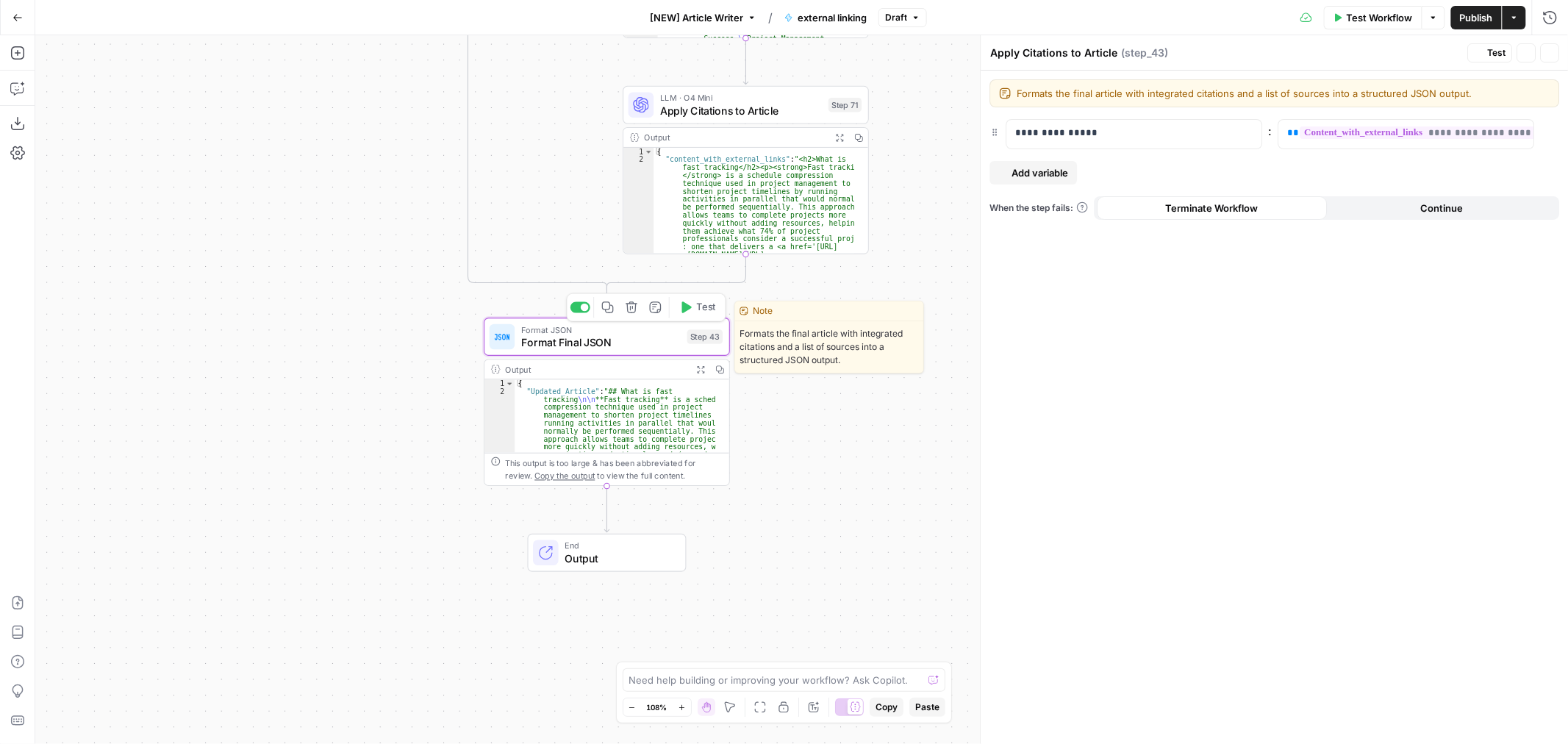
type textarea "Format Final JSON"
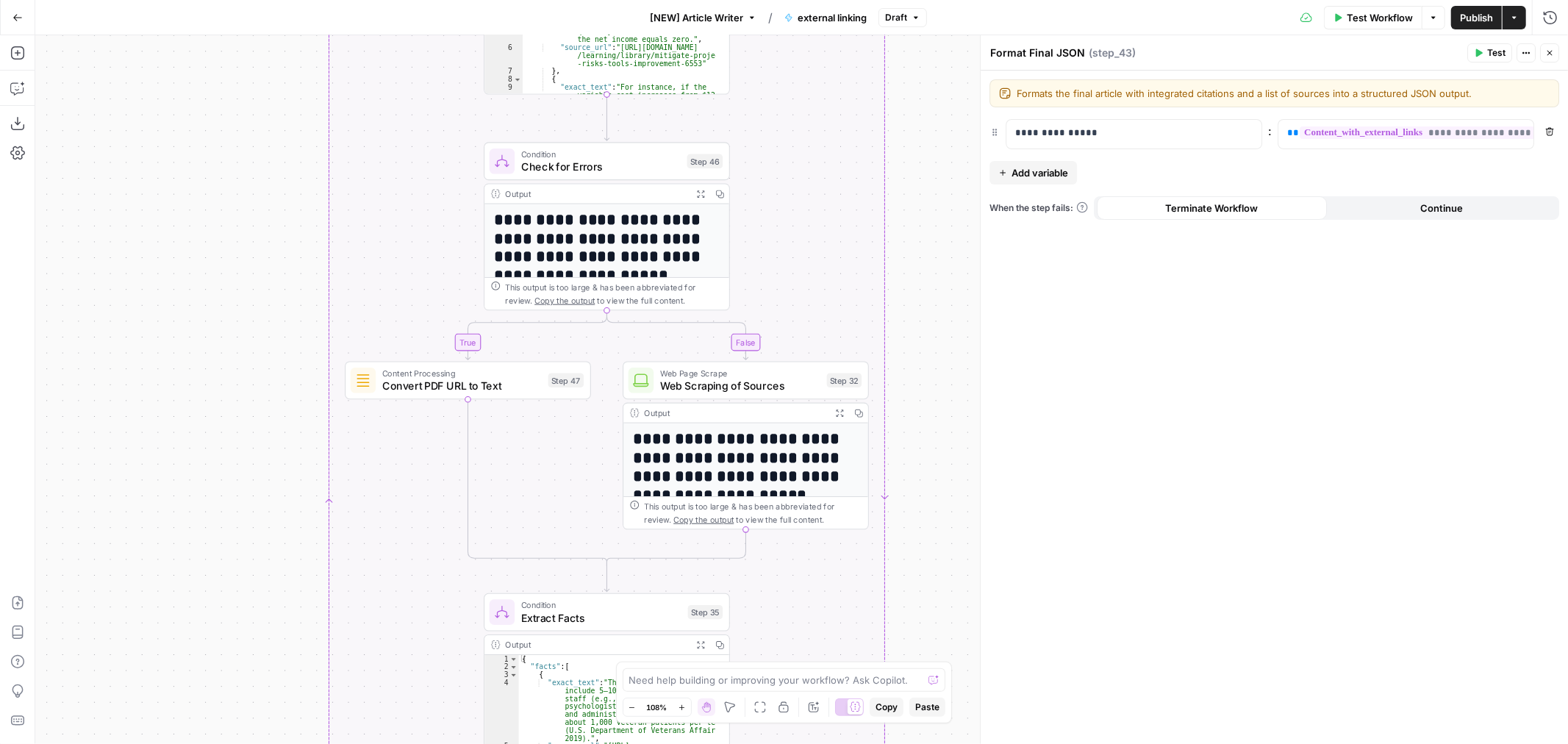
click at [745, 383] on span "Web Scraping of Sources" at bounding box center [741, 386] width 160 height 17
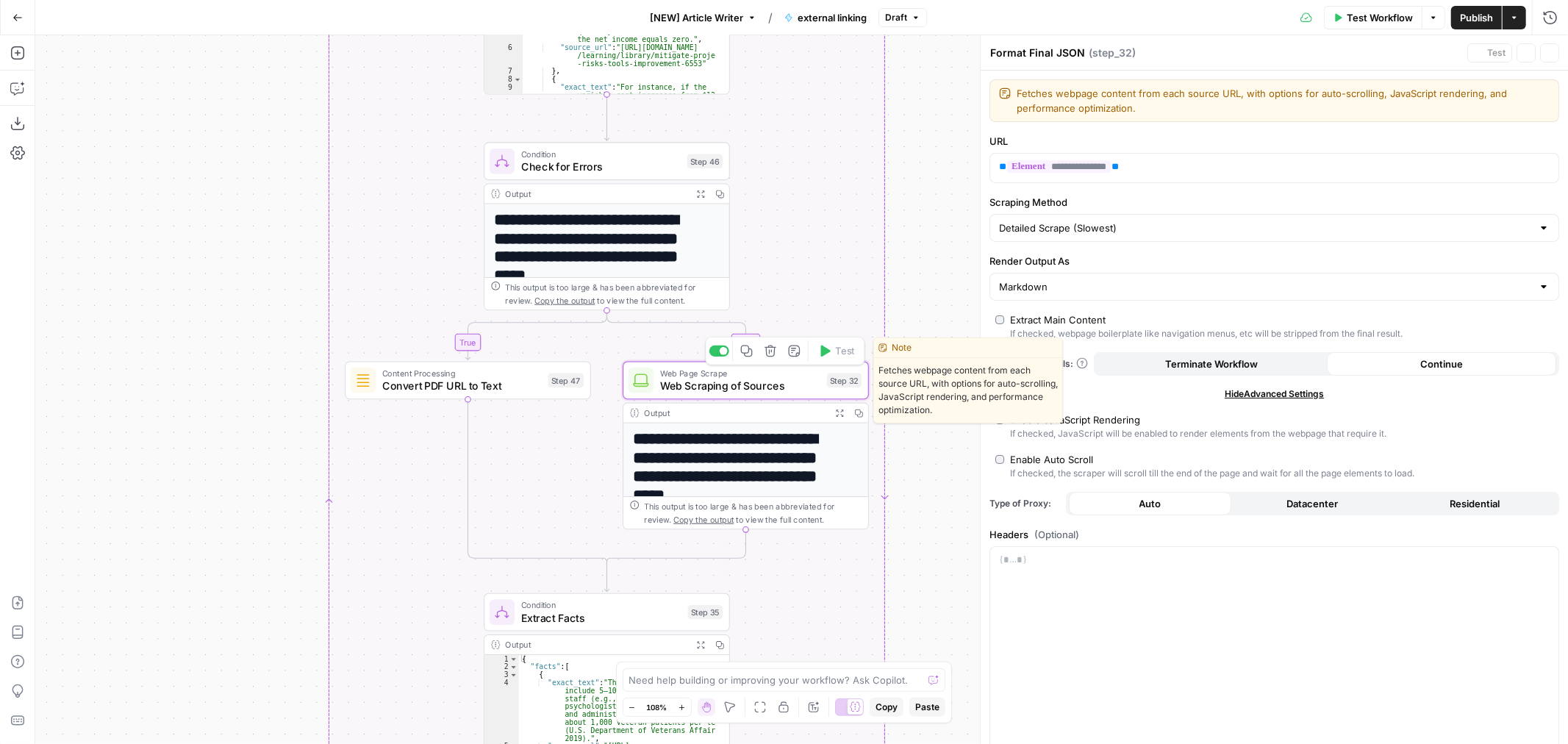
type textarea "Web Scraping of Sources"
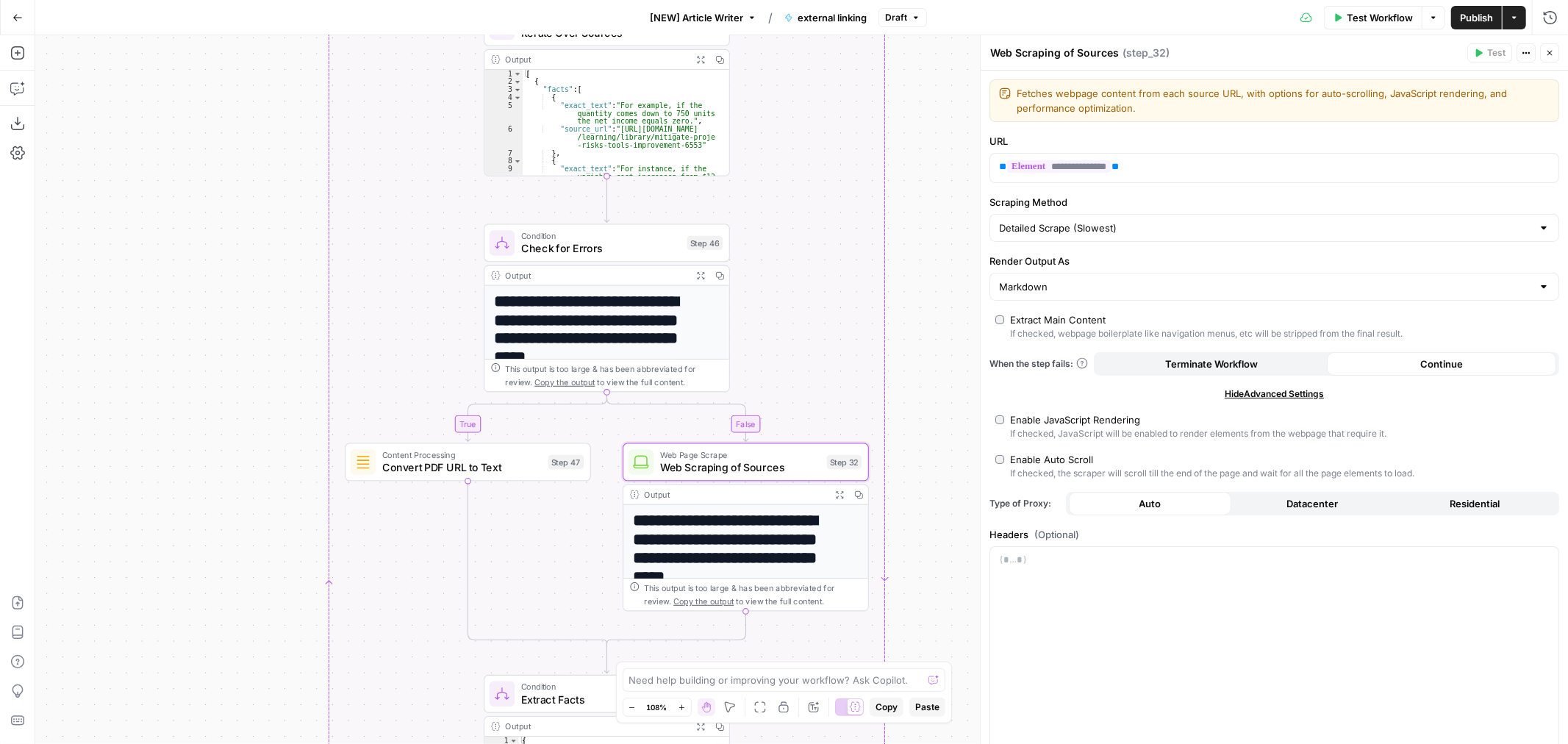
click at [615, 246] on span "Check for Errors" at bounding box center [601, 249] width 160 height 17
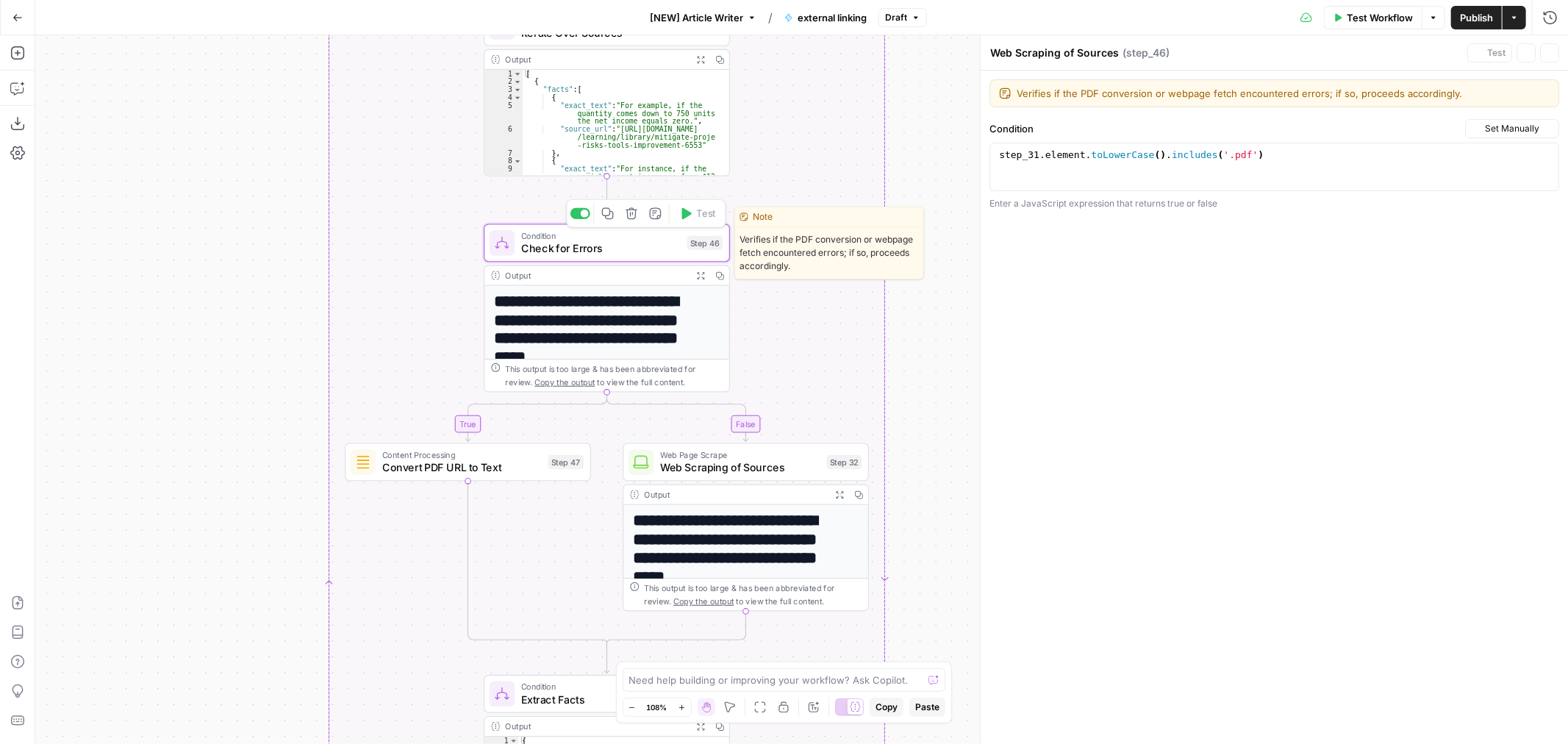
type textarea "Check for Errors"
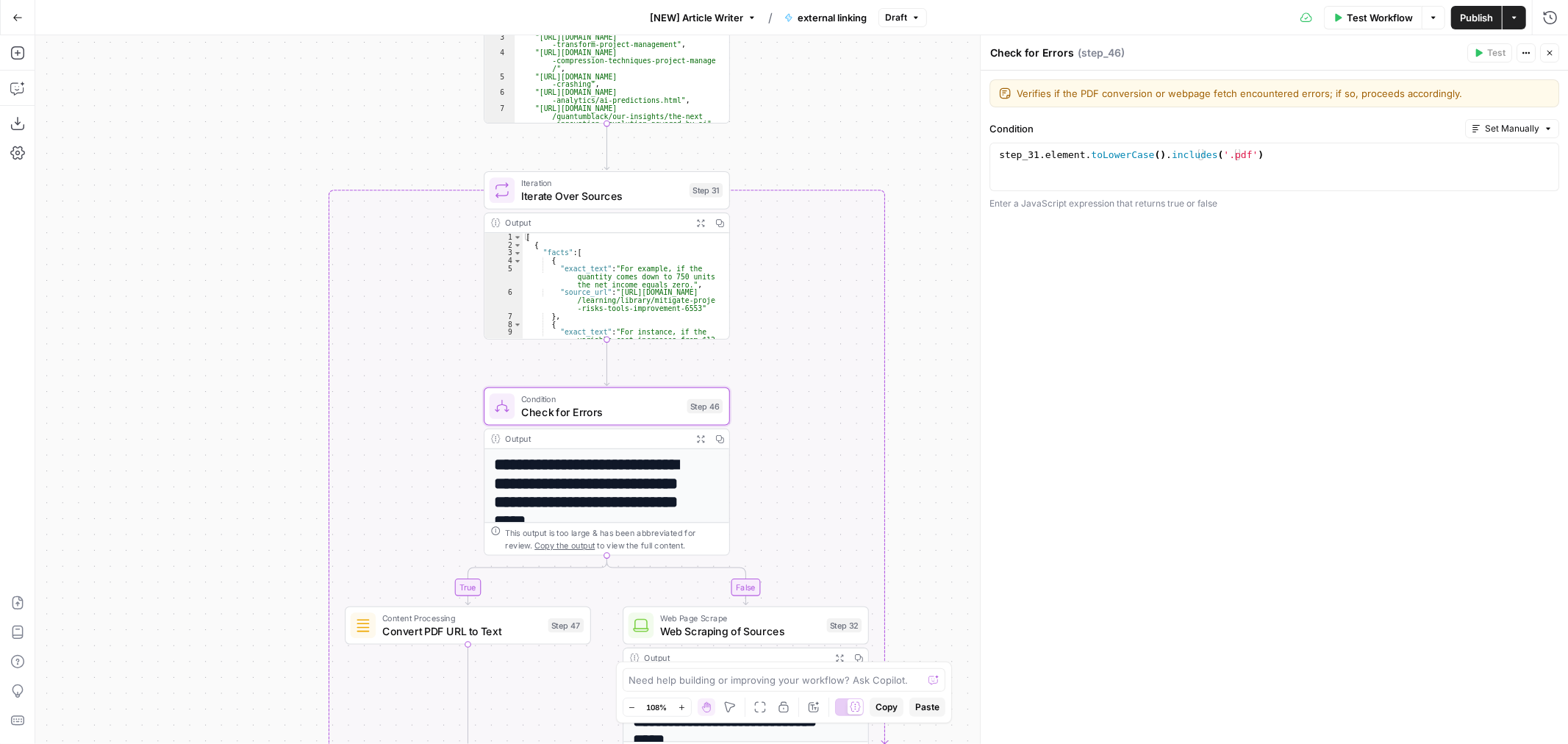
click at [633, 196] on span "Iterate Over Sources" at bounding box center [603, 197] width 162 height 17
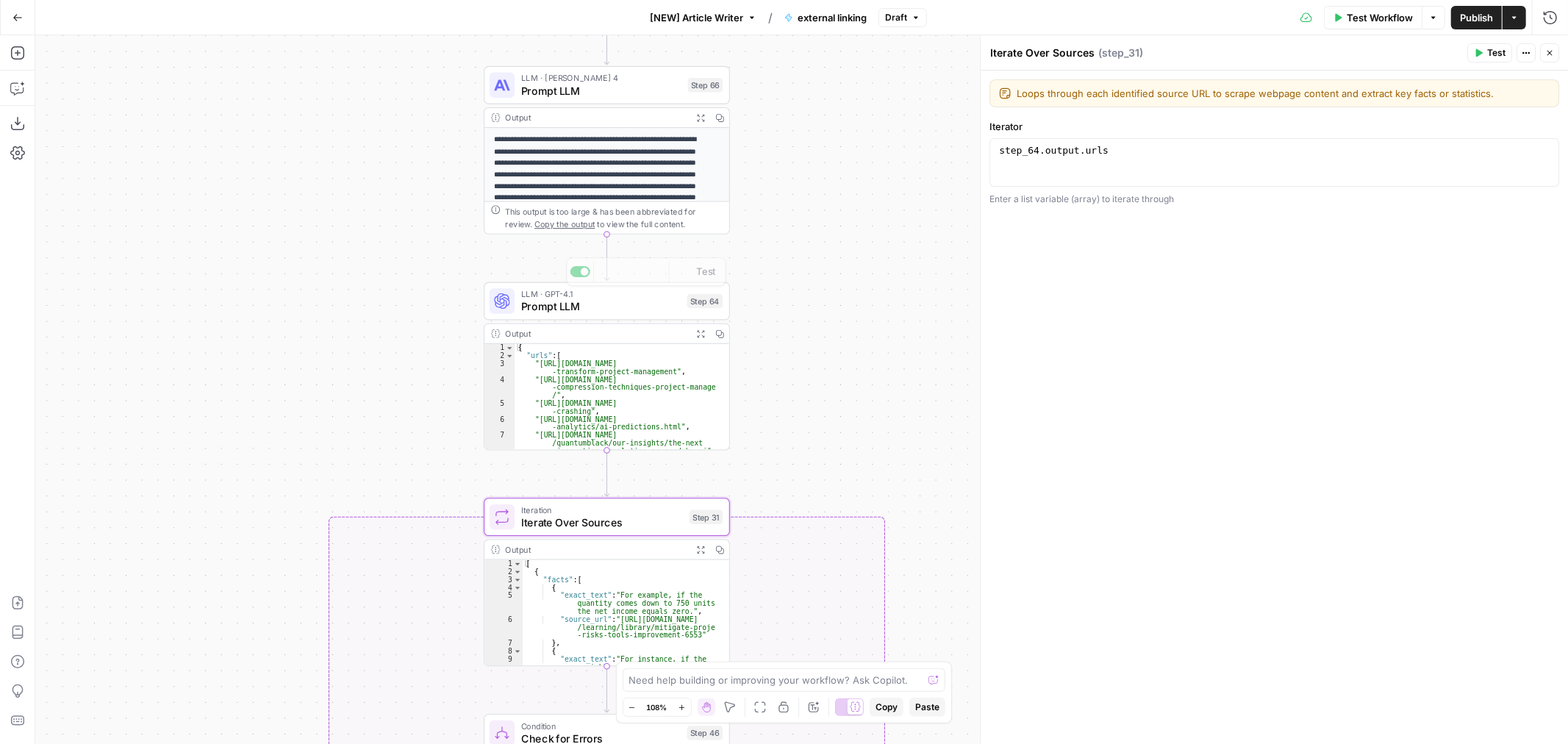
click at [648, 313] on span "Prompt LLM" at bounding box center [601, 307] width 160 height 17
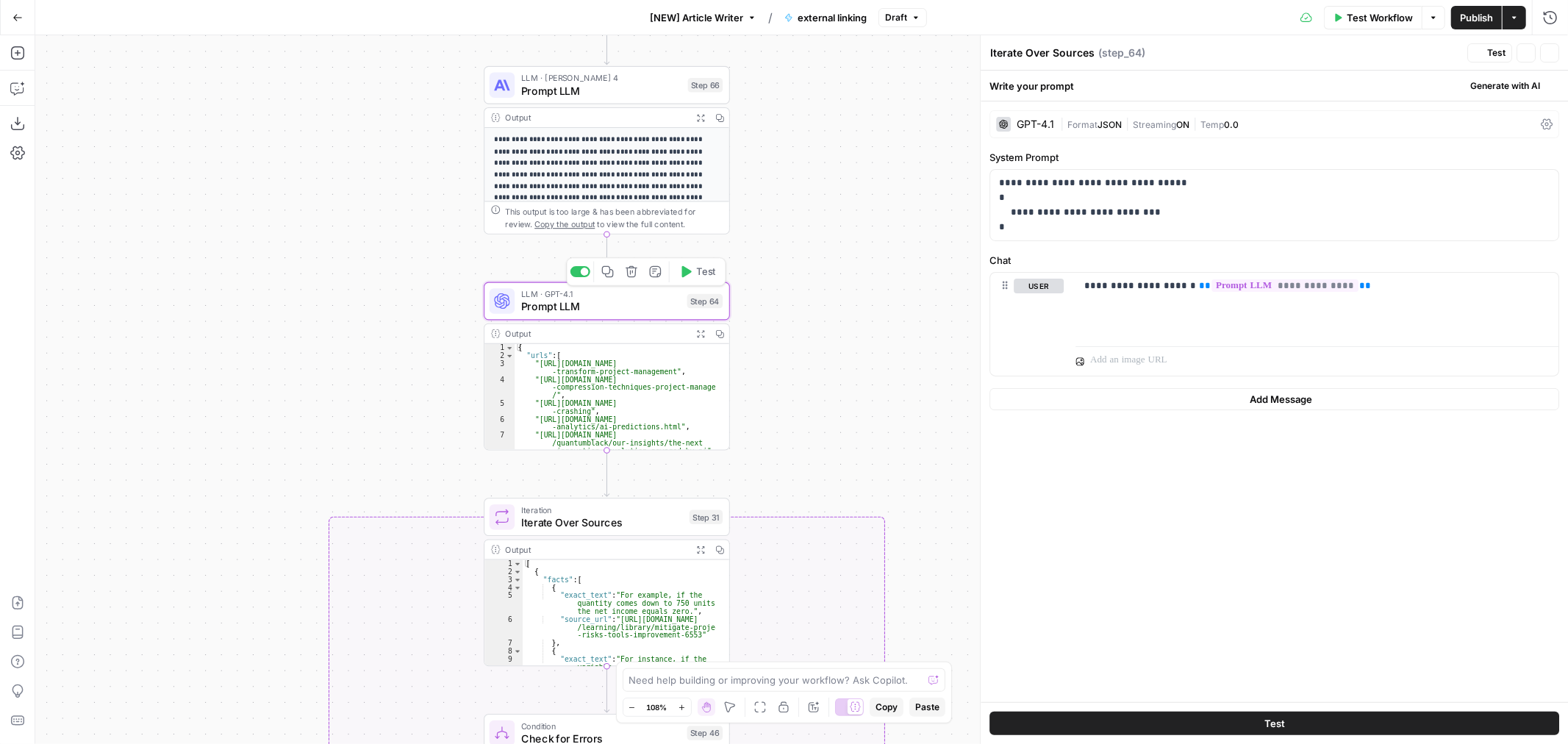
type textarea "Prompt LLM"
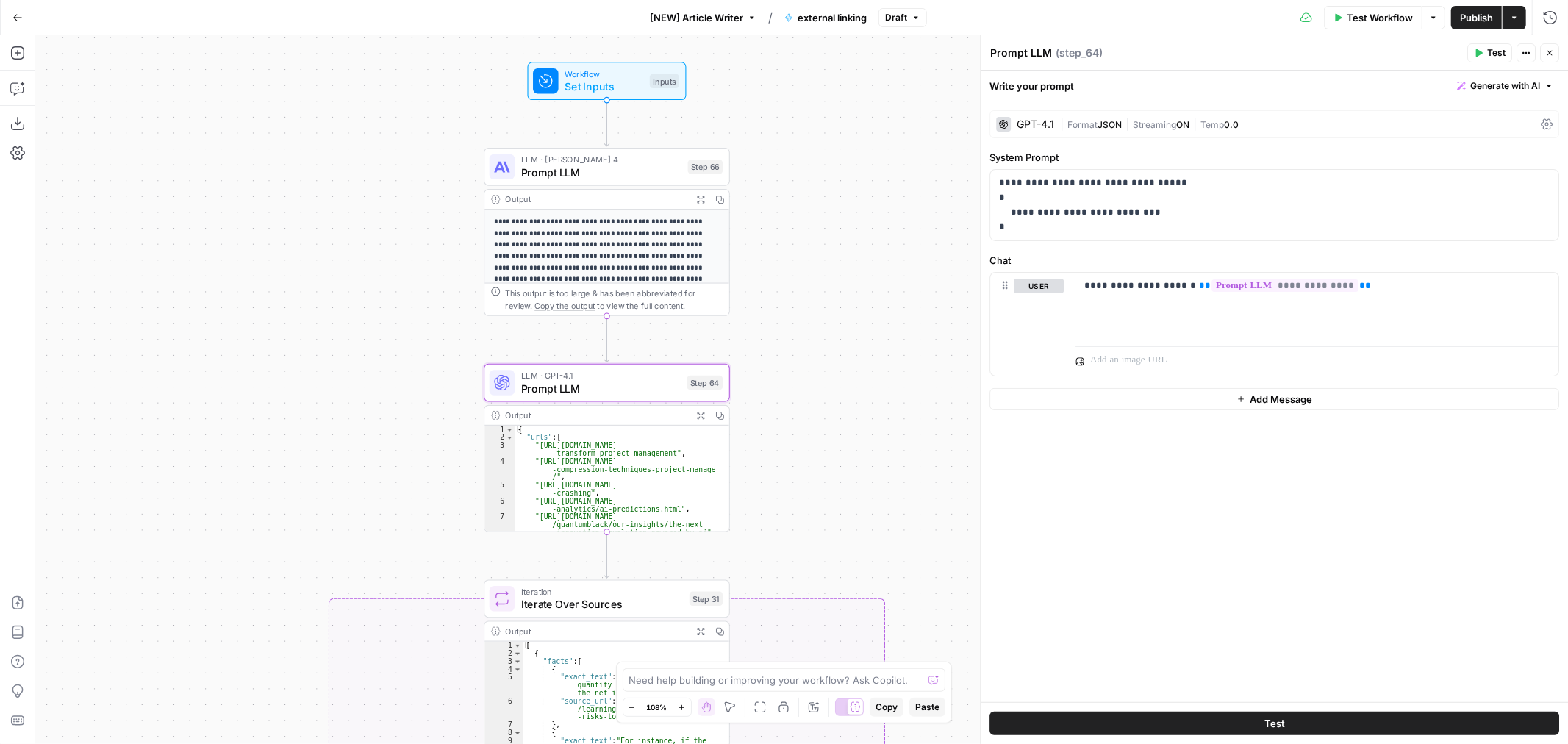
click at [642, 170] on span "Prompt LLM" at bounding box center [602, 173] width 160 height 17
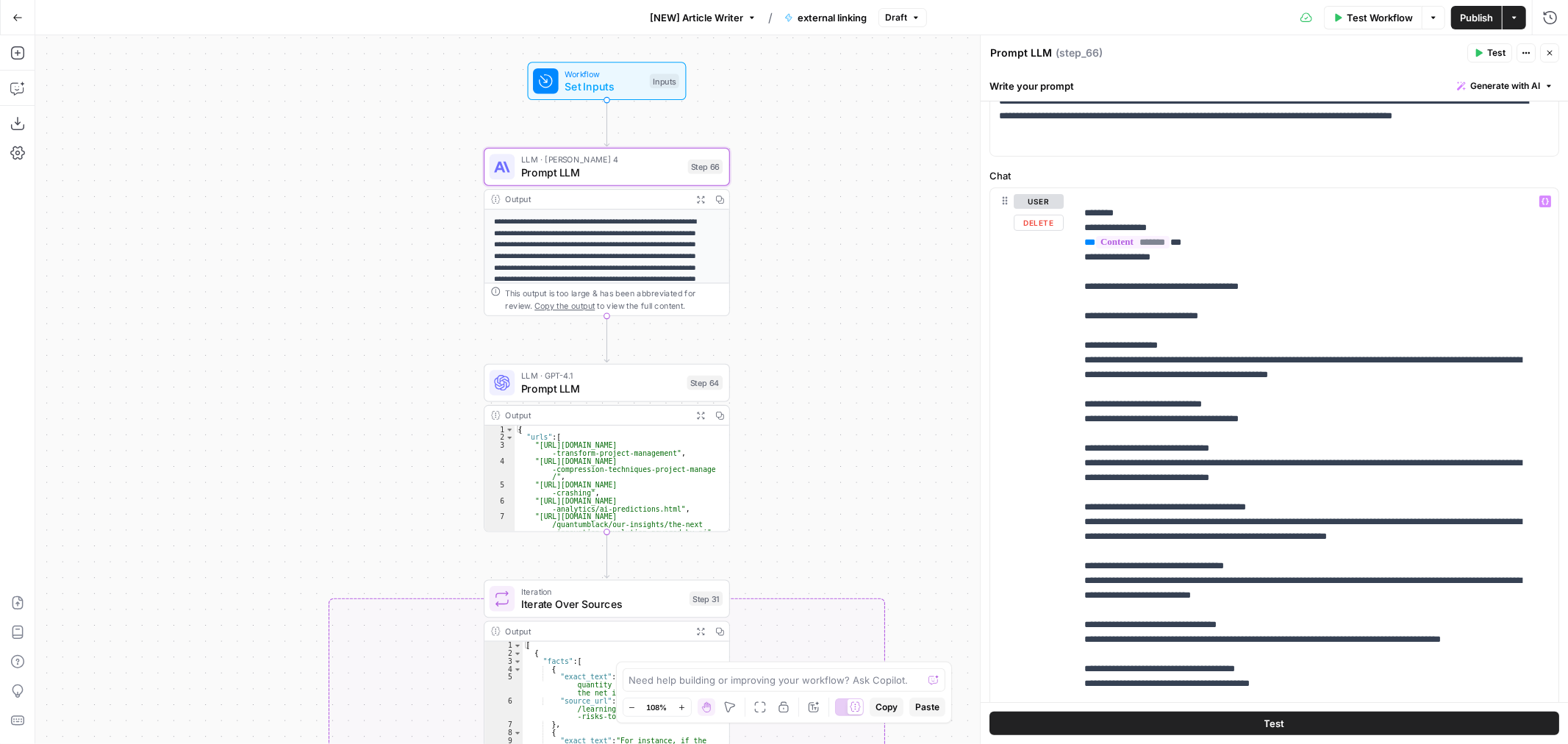
scroll to position [50, 0]
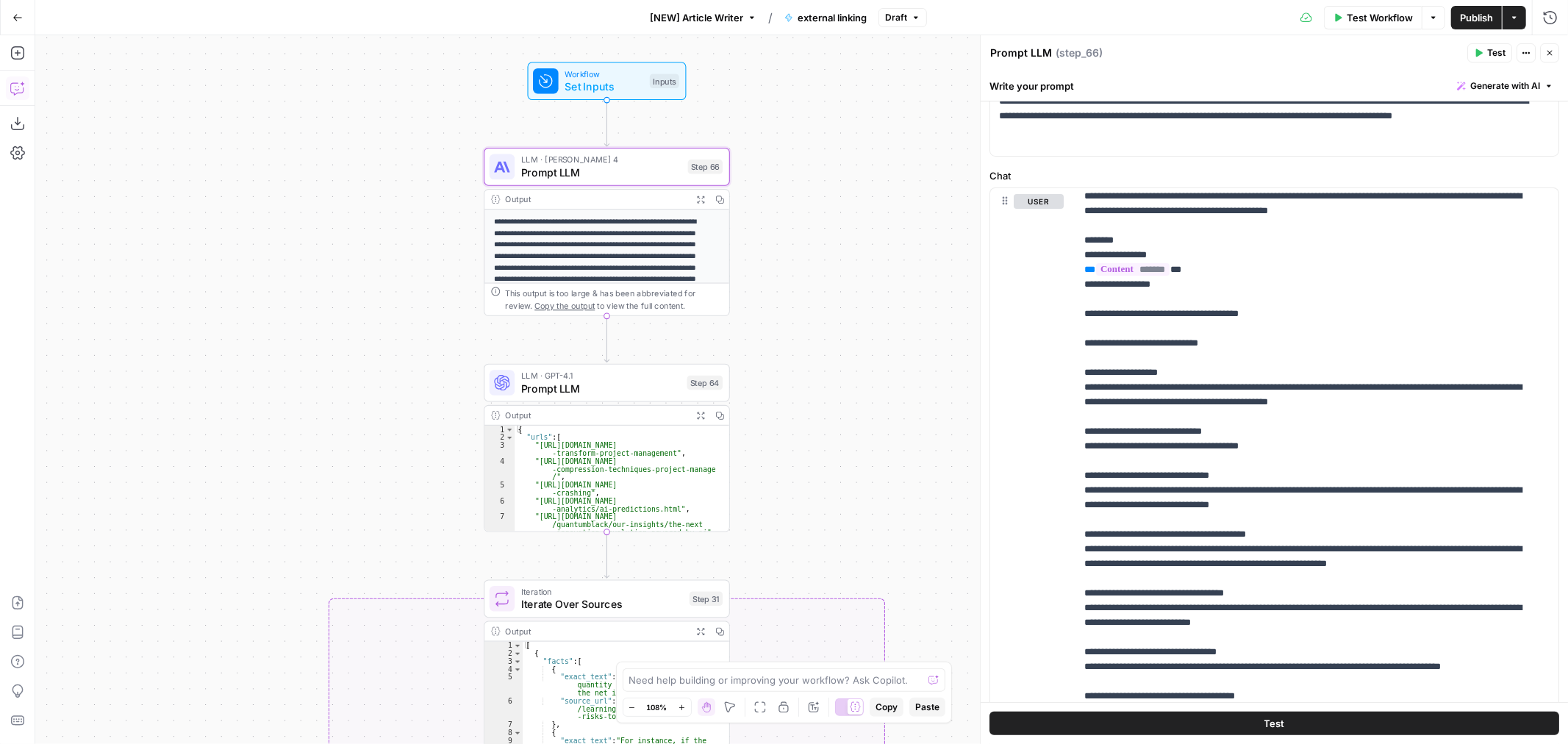
click at [20, 89] on icon "button" at bounding box center [17, 88] width 15 height 15
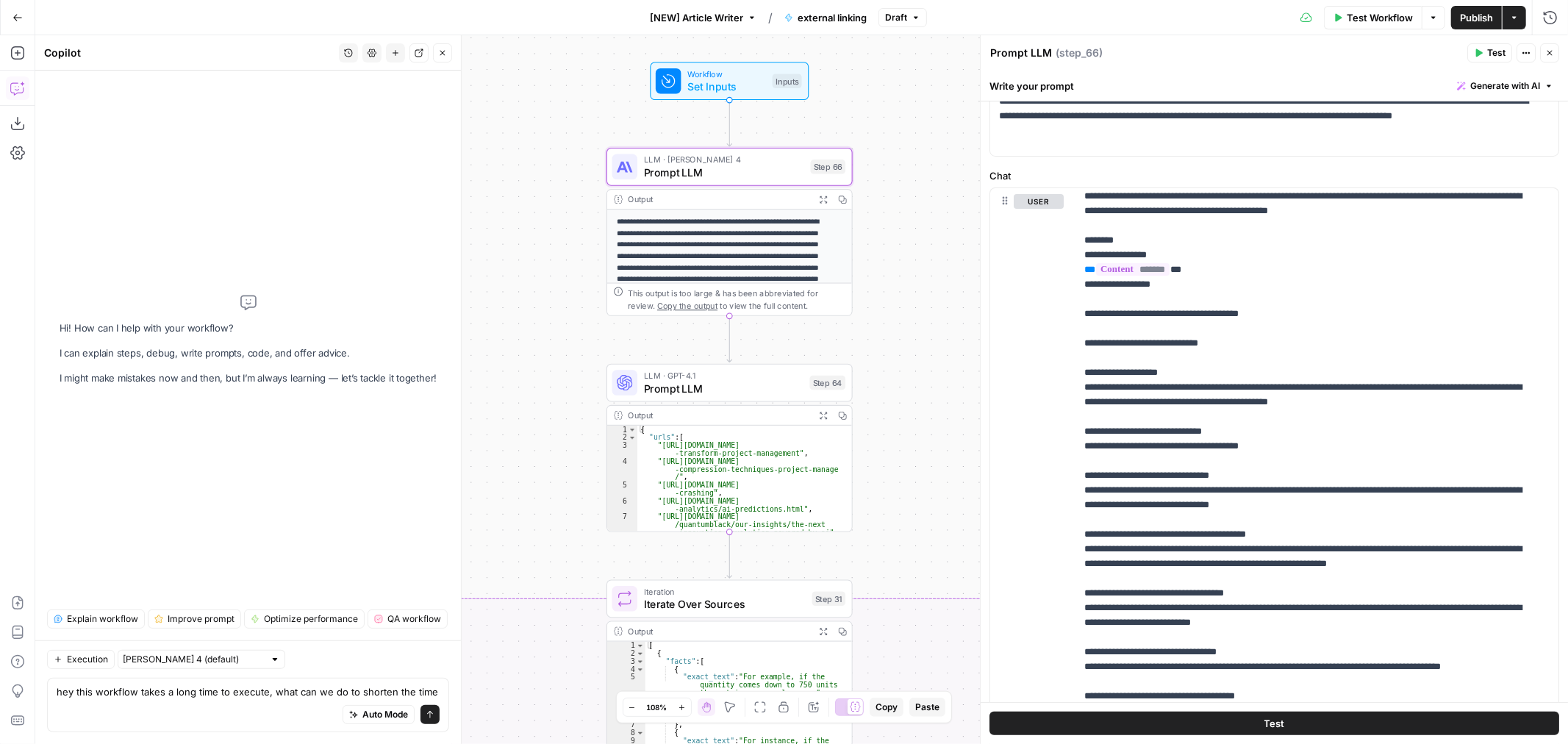
type textarea "hey this workflow takes a long time to execute, what can we do to shorten the t…"
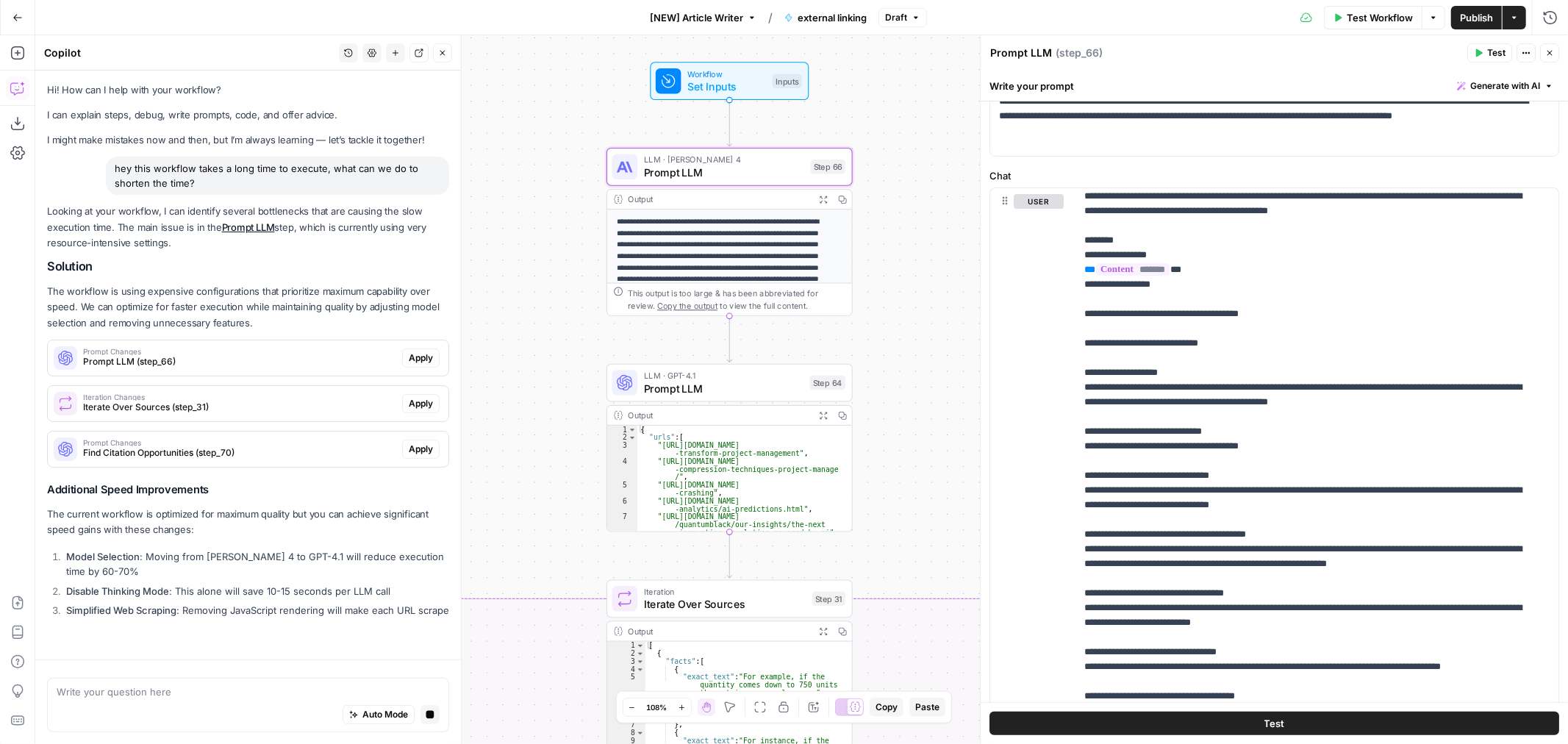
scroll to position [9, 0]
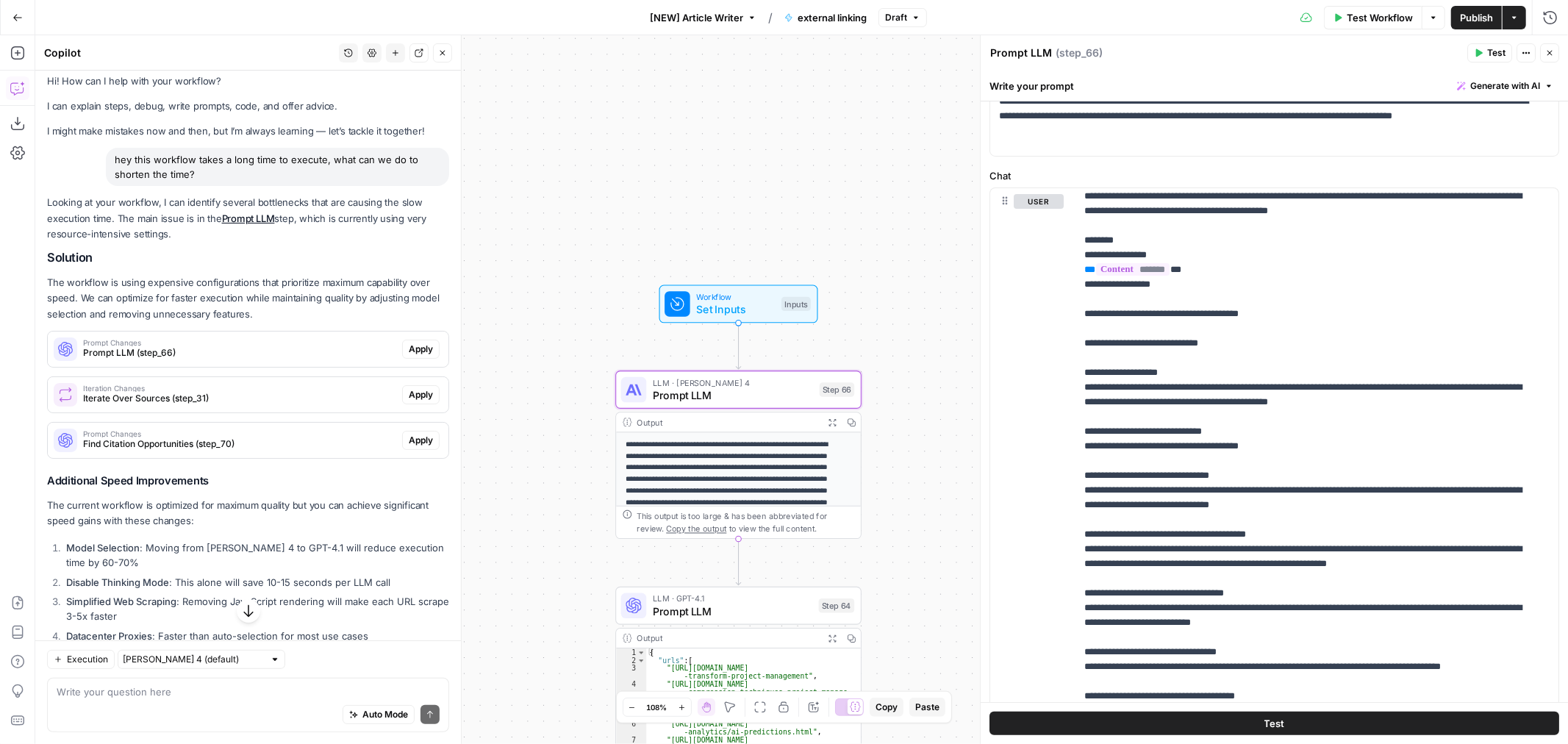
click at [236, 341] on span "Prompt Changes" at bounding box center [240, 342] width 313 height 7
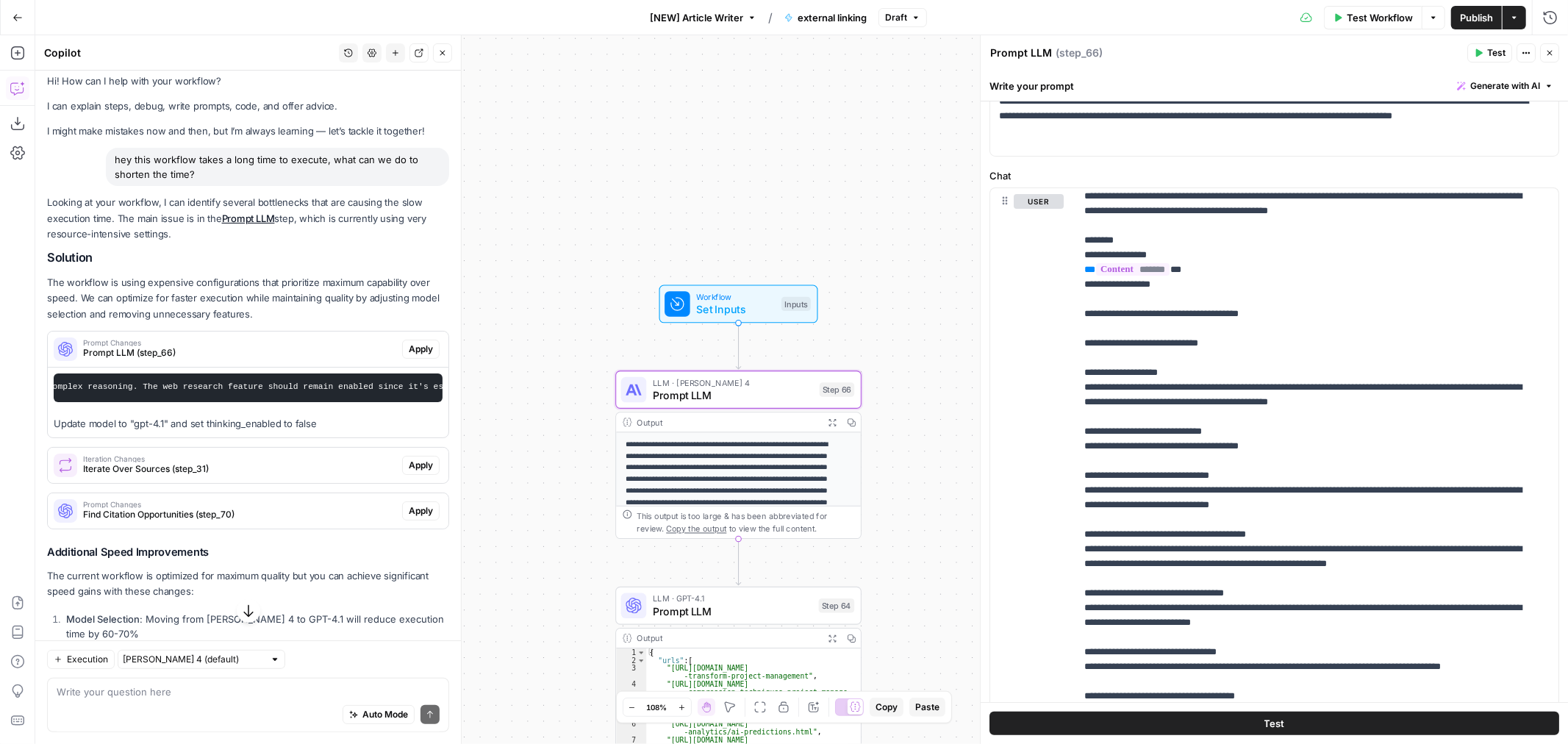
scroll to position [0, 1273]
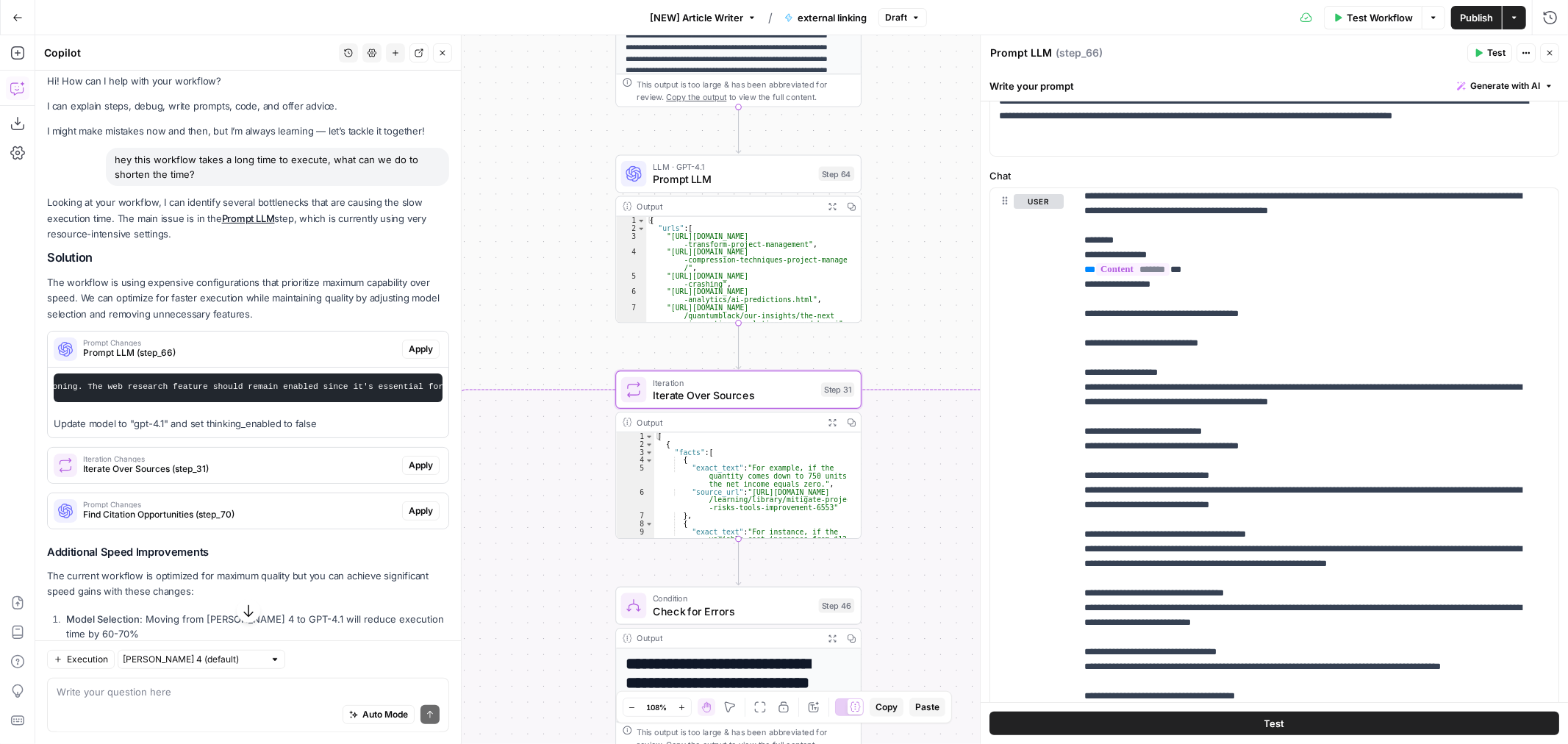
click at [246, 475] on span "Iterate Over Sources (step_31)" at bounding box center [240, 469] width 313 height 13
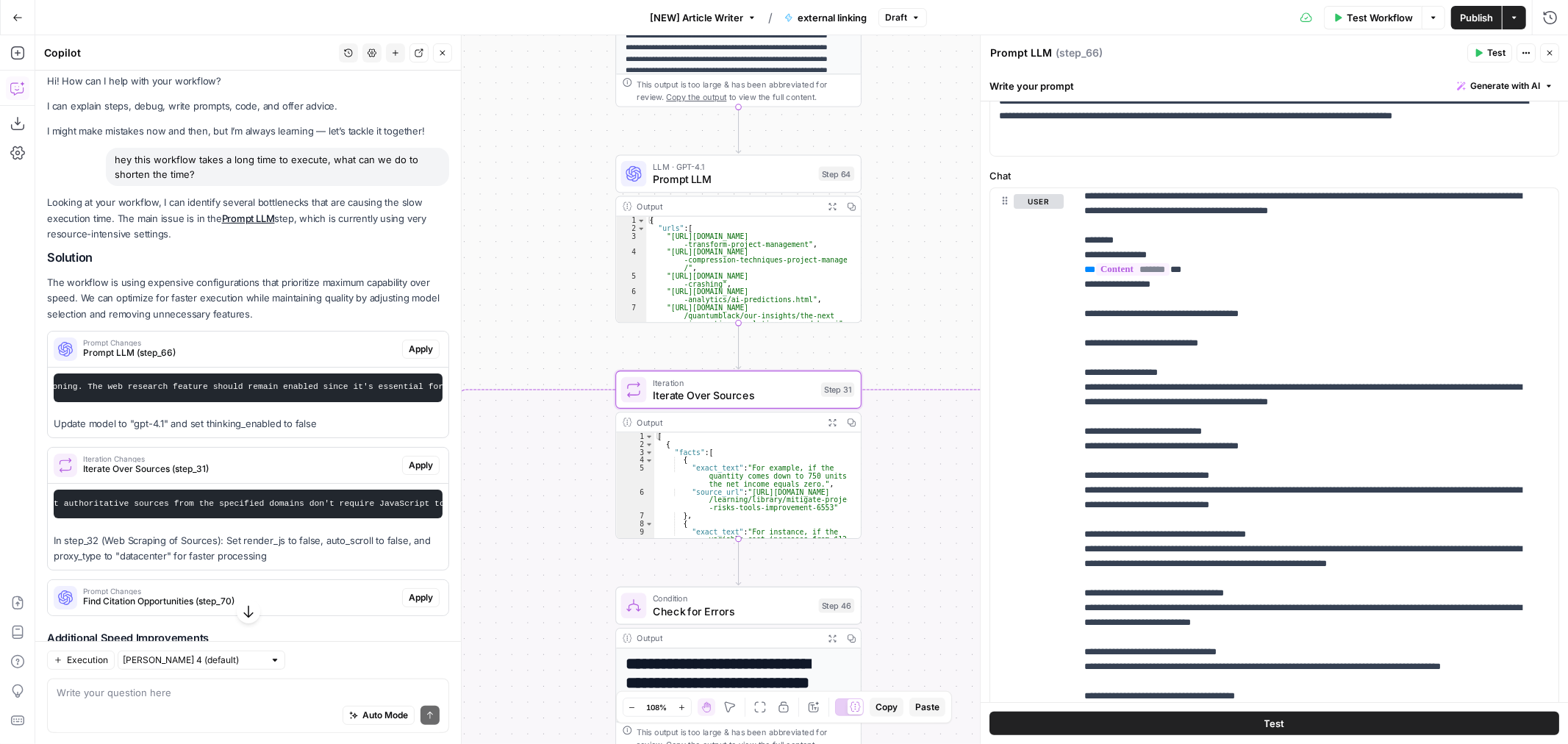
scroll to position [0, 763]
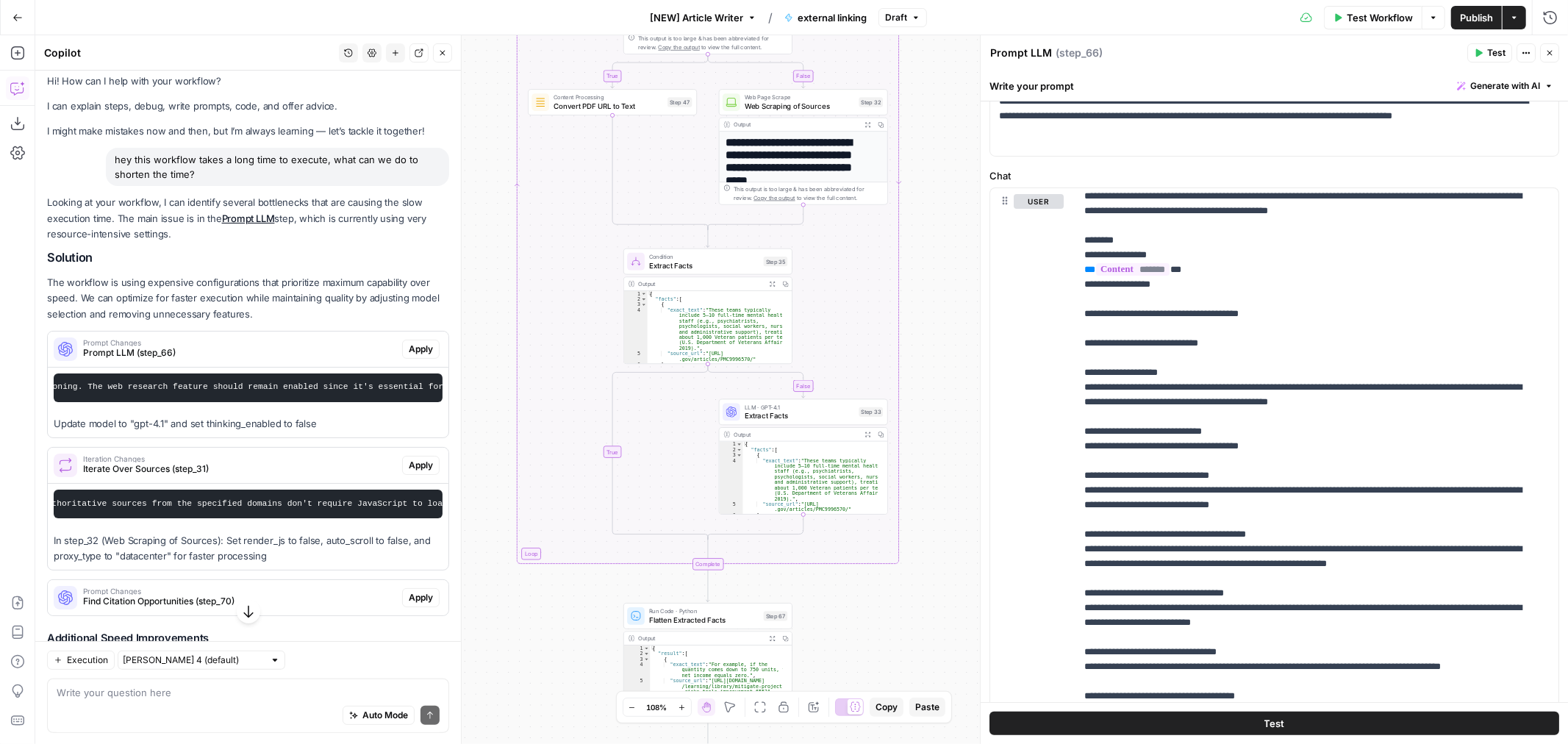
click at [303, 595] on span "Prompt Changes" at bounding box center [240, 591] width 313 height 7
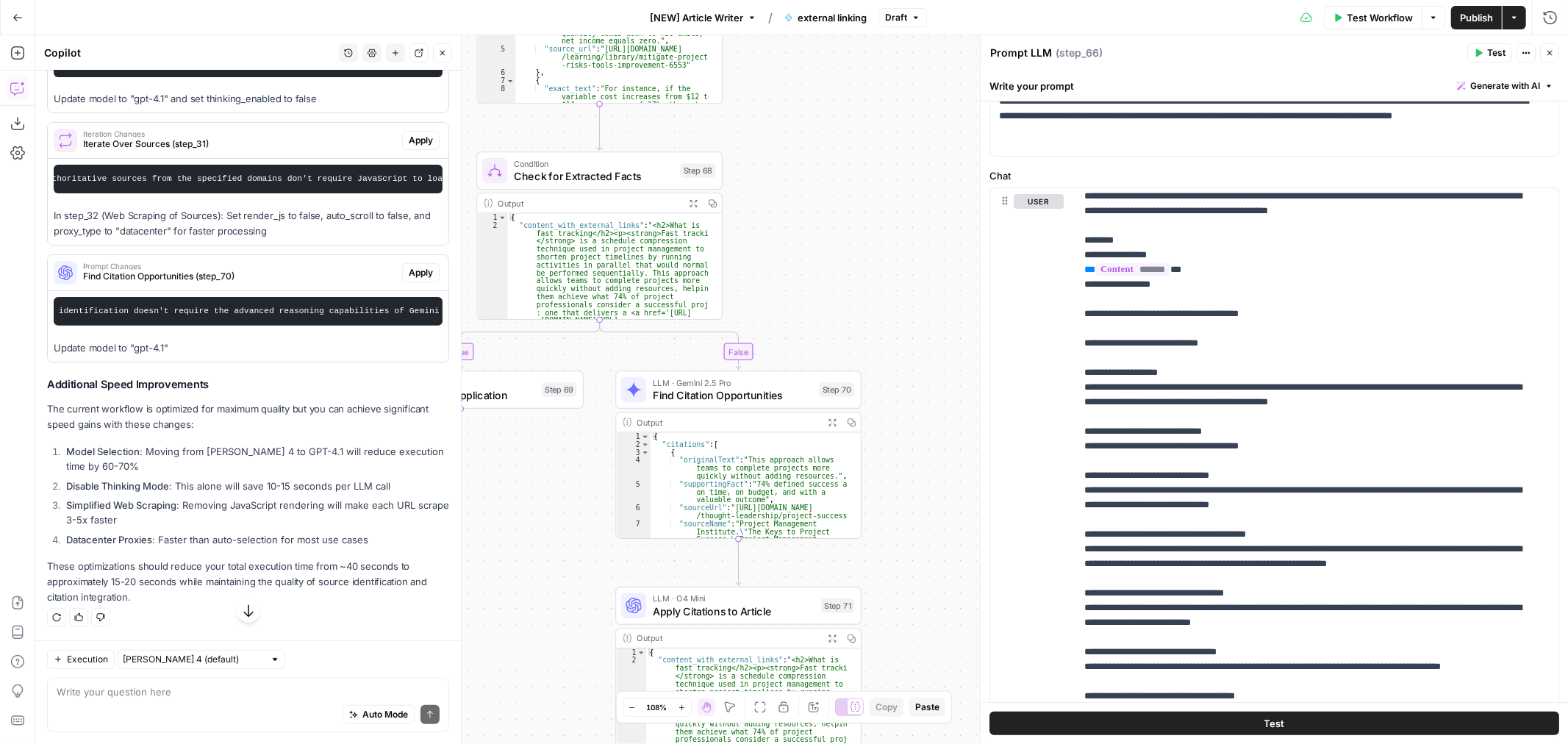
scroll to position [370, 0]
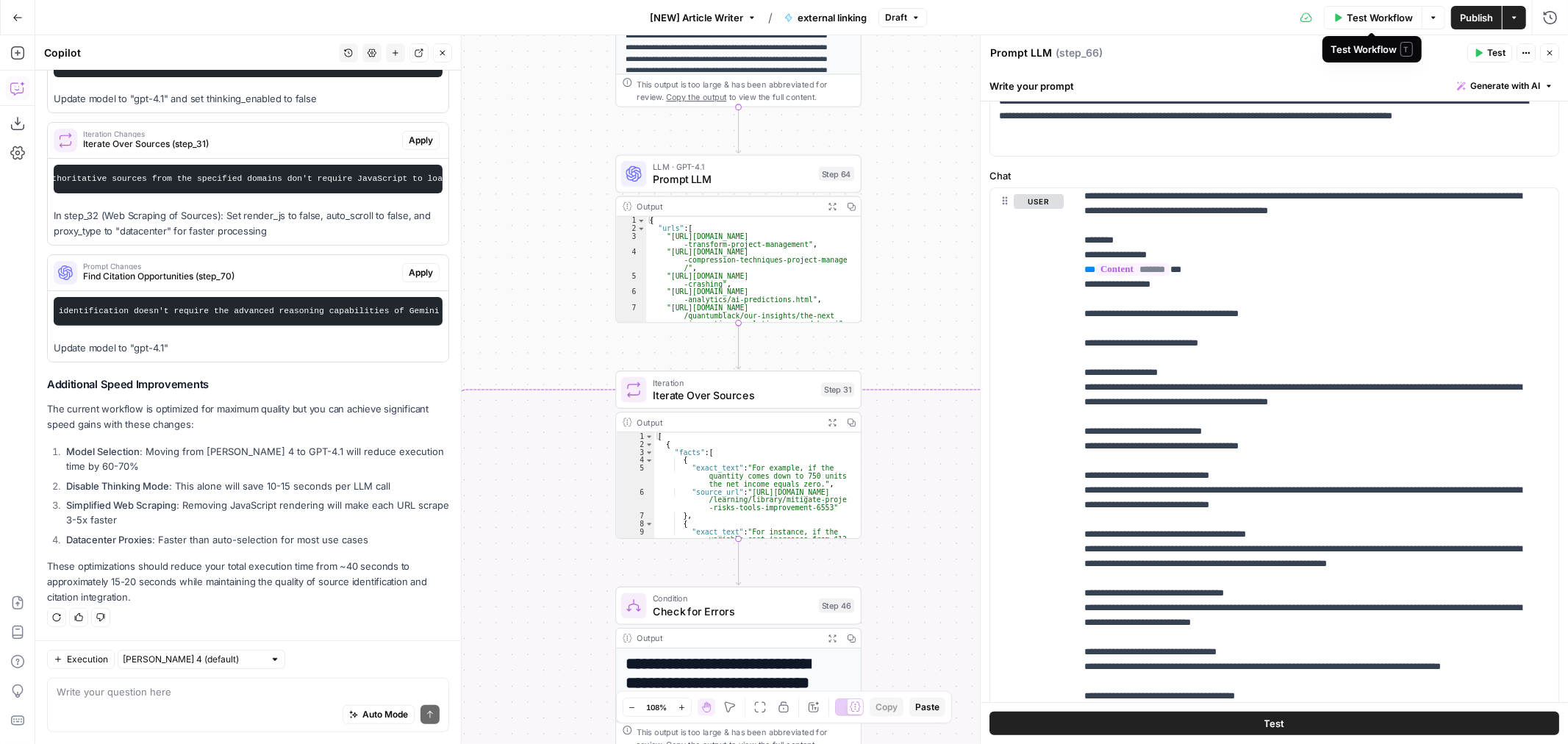
click at [1379, 10] on span "Test Workflow" at bounding box center [1380, 17] width 66 height 15
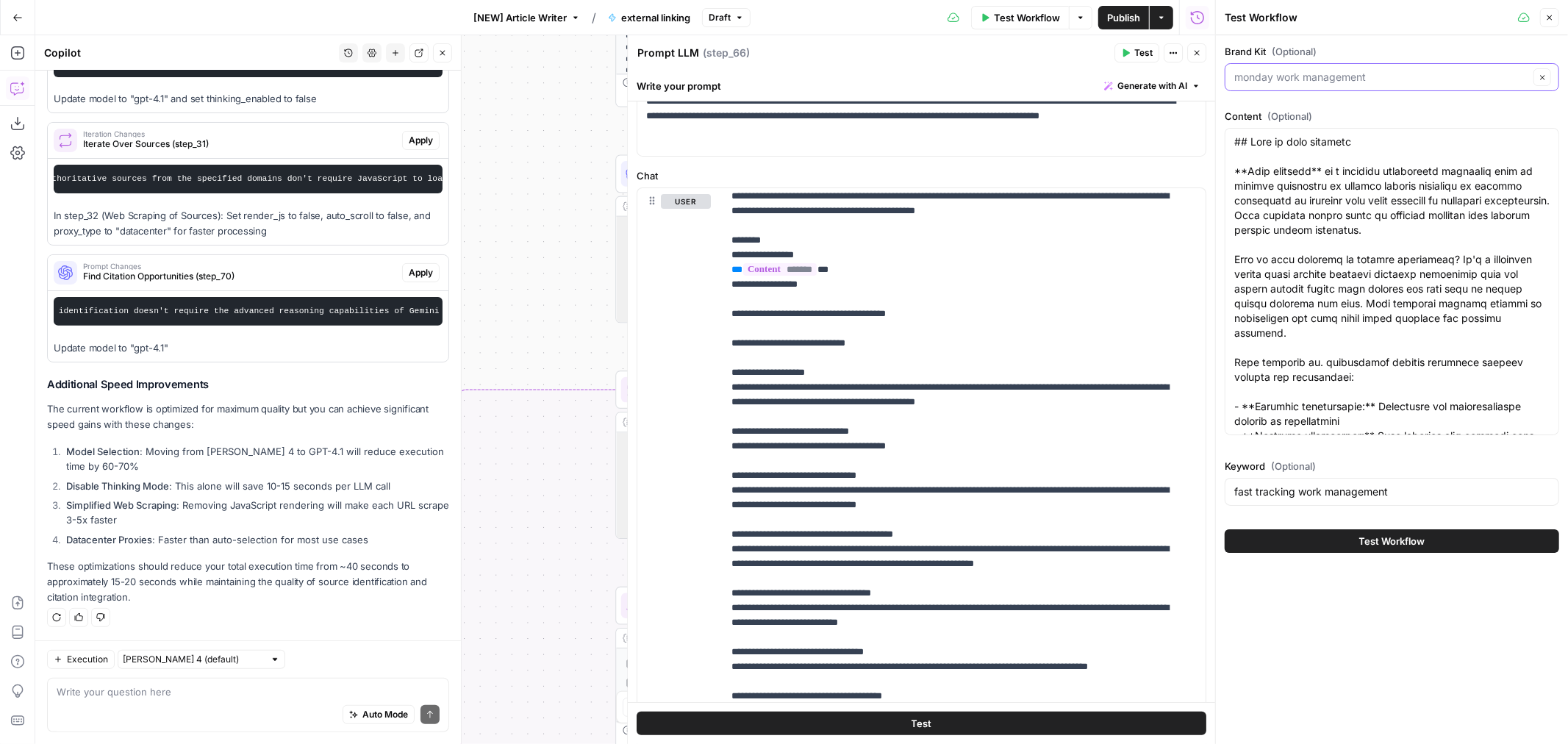
click at [1346, 82] on input "Brand Kit (Optional)" at bounding box center [1381, 77] width 295 height 15
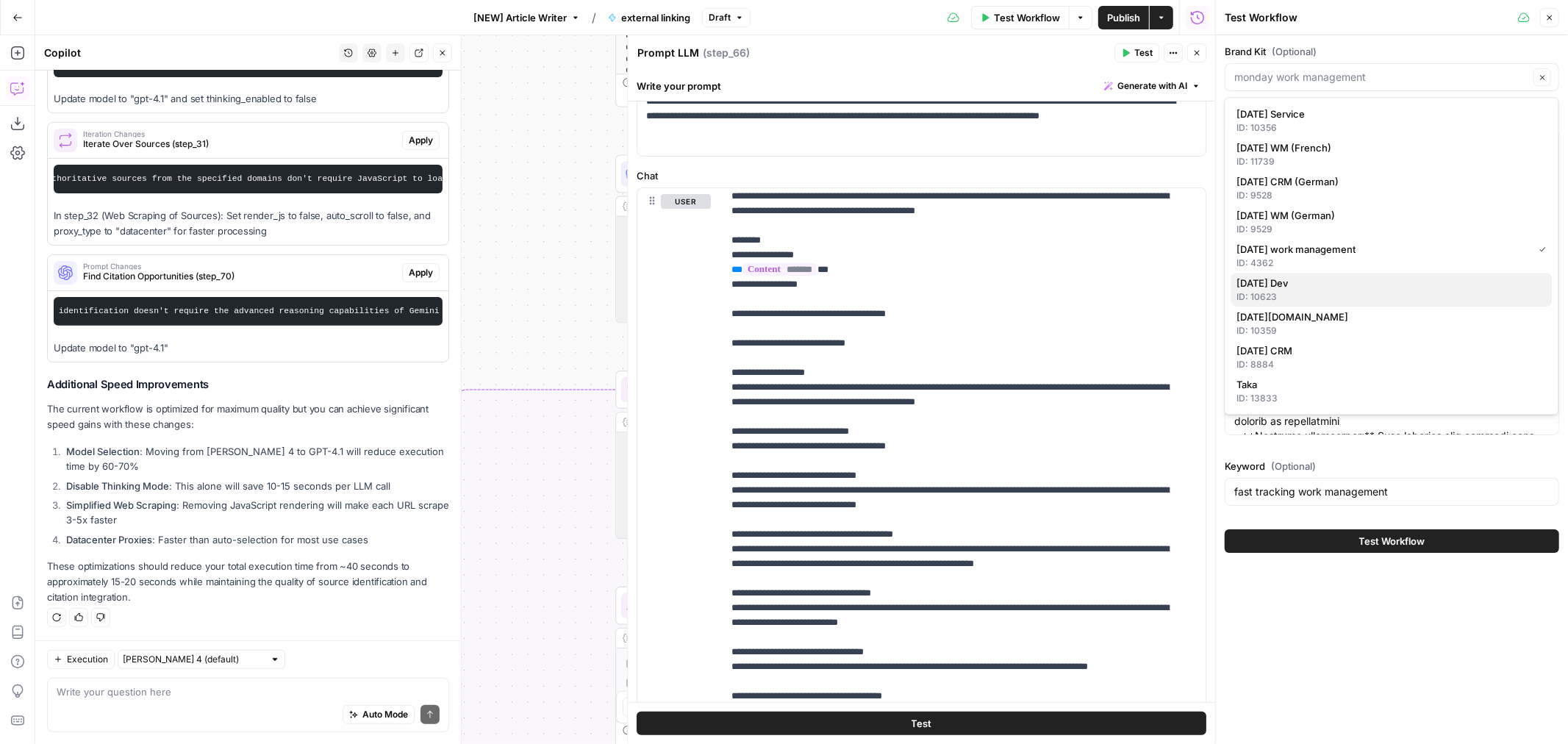
click at [1337, 276] on span "monday Dev" at bounding box center [1389, 284] width 303 height 15
type input "monday Dev"
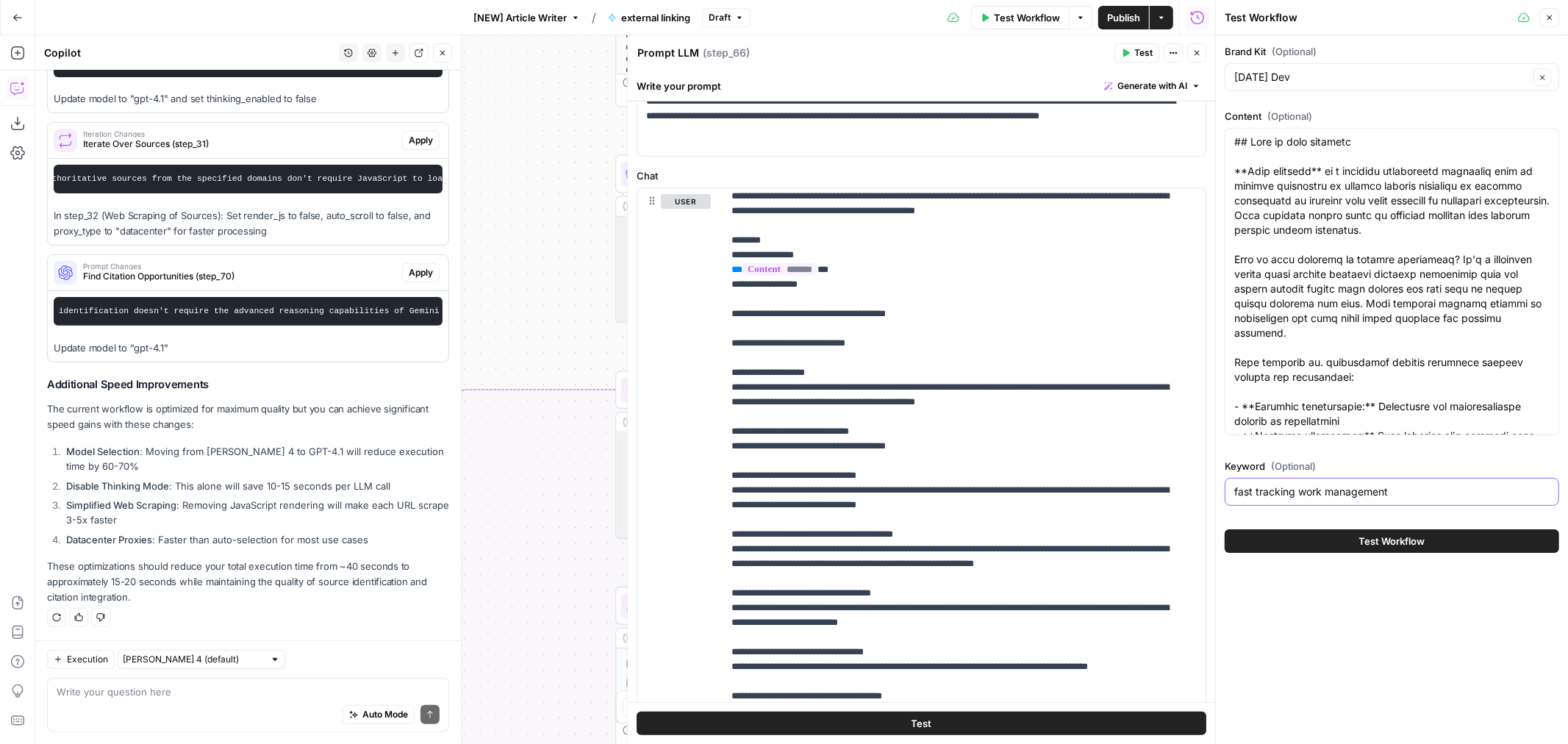
drag, startPoint x: 1297, startPoint y: 495, endPoint x: 1451, endPoint y: 489, distance: 154.1
click at [1419, 489] on input "fast tracking work management" at bounding box center [1392, 492] width 316 height 15
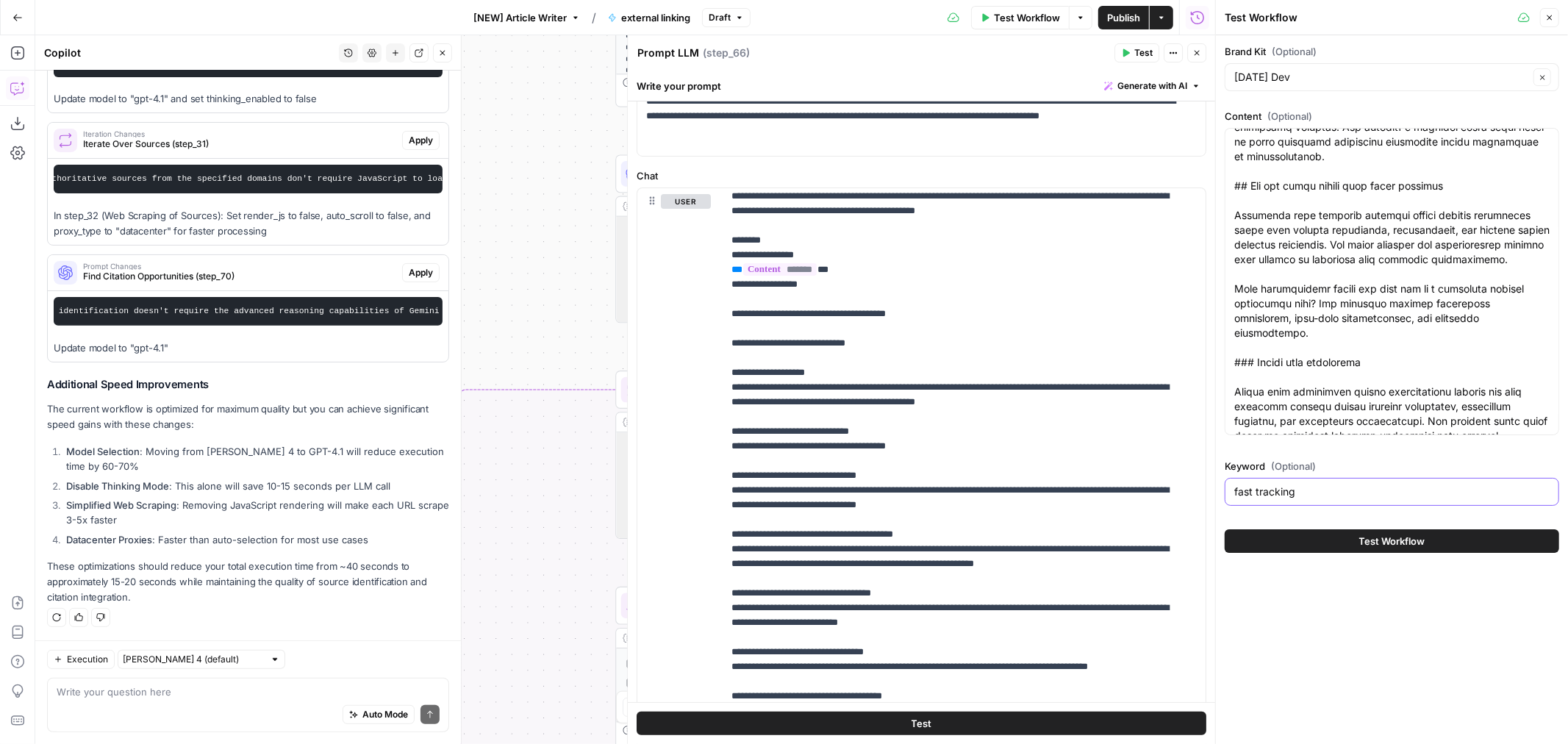
scroll to position [3268, 0]
type input "fast tracking"
click at [1391, 542] on span "Test Workflow" at bounding box center [1393, 541] width 66 height 15
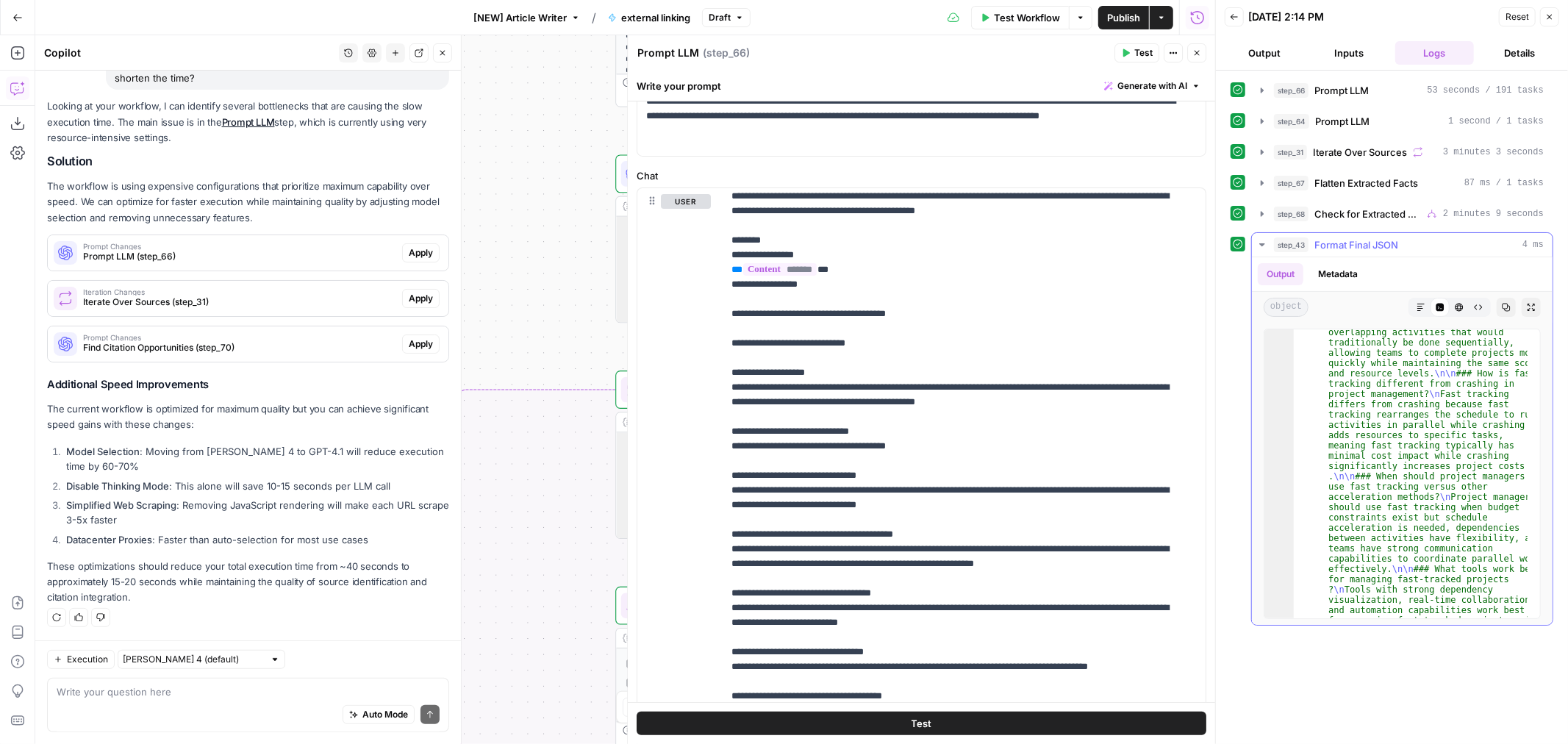
scroll to position [4219, 0]
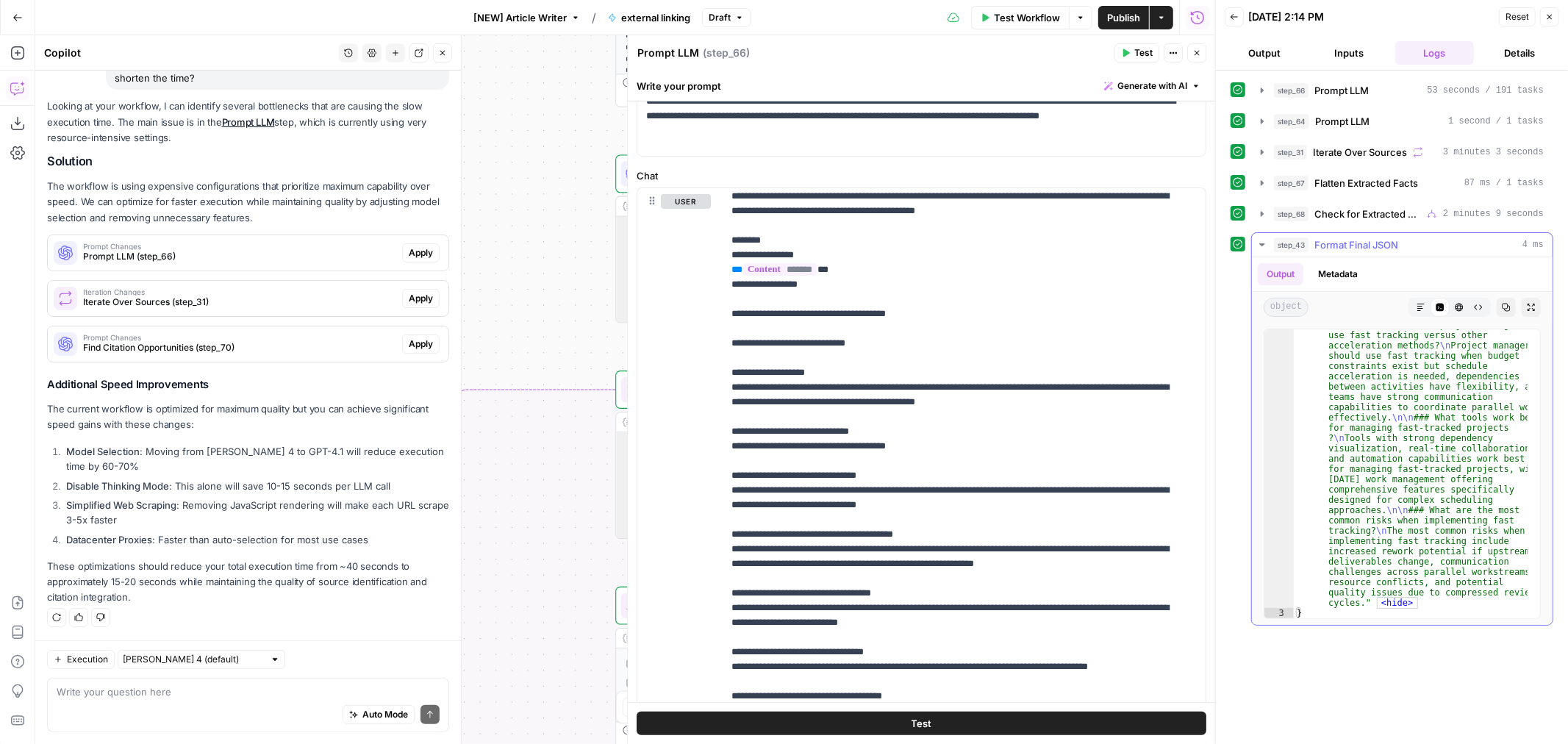
click at [1440, 309] on icon at bounding box center [1441, 308] width 8 height 8
click at [1418, 309] on icon "button" at bounding box center [1421, 307] width 9 height 9
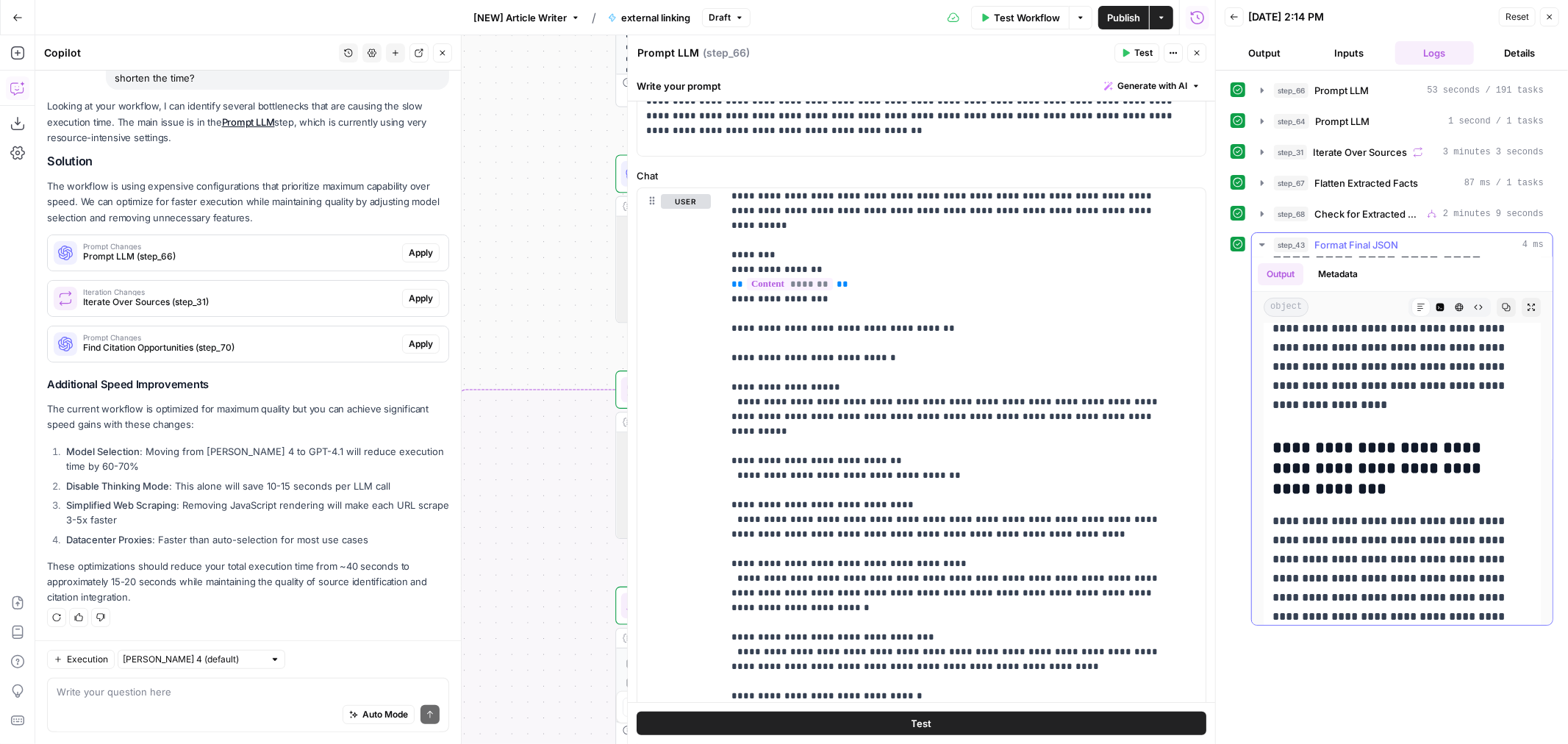
scroll to position [9923, 0]
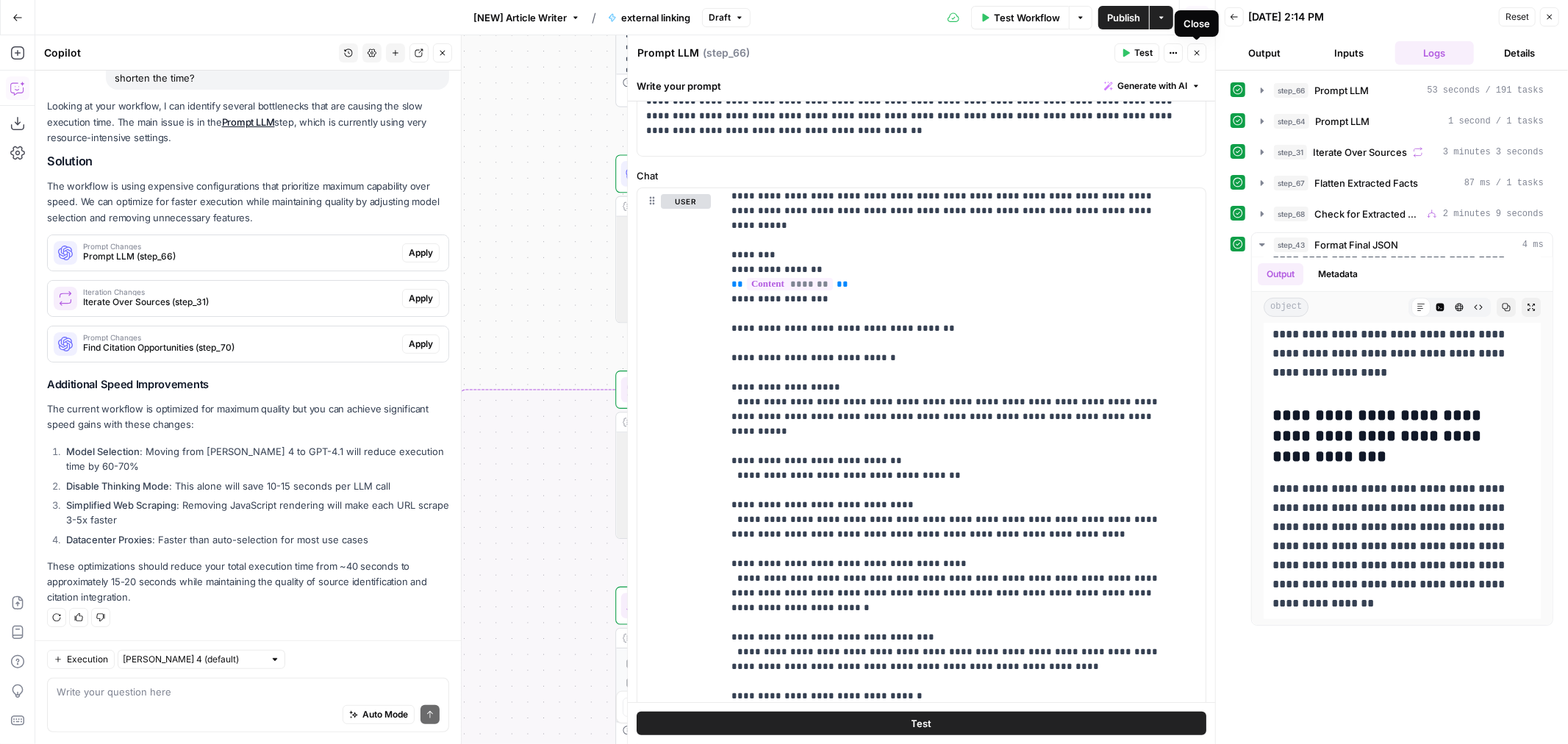
click at [1196, 52] on icon "button" at bounding box center [1197, 53] width 5 height 5
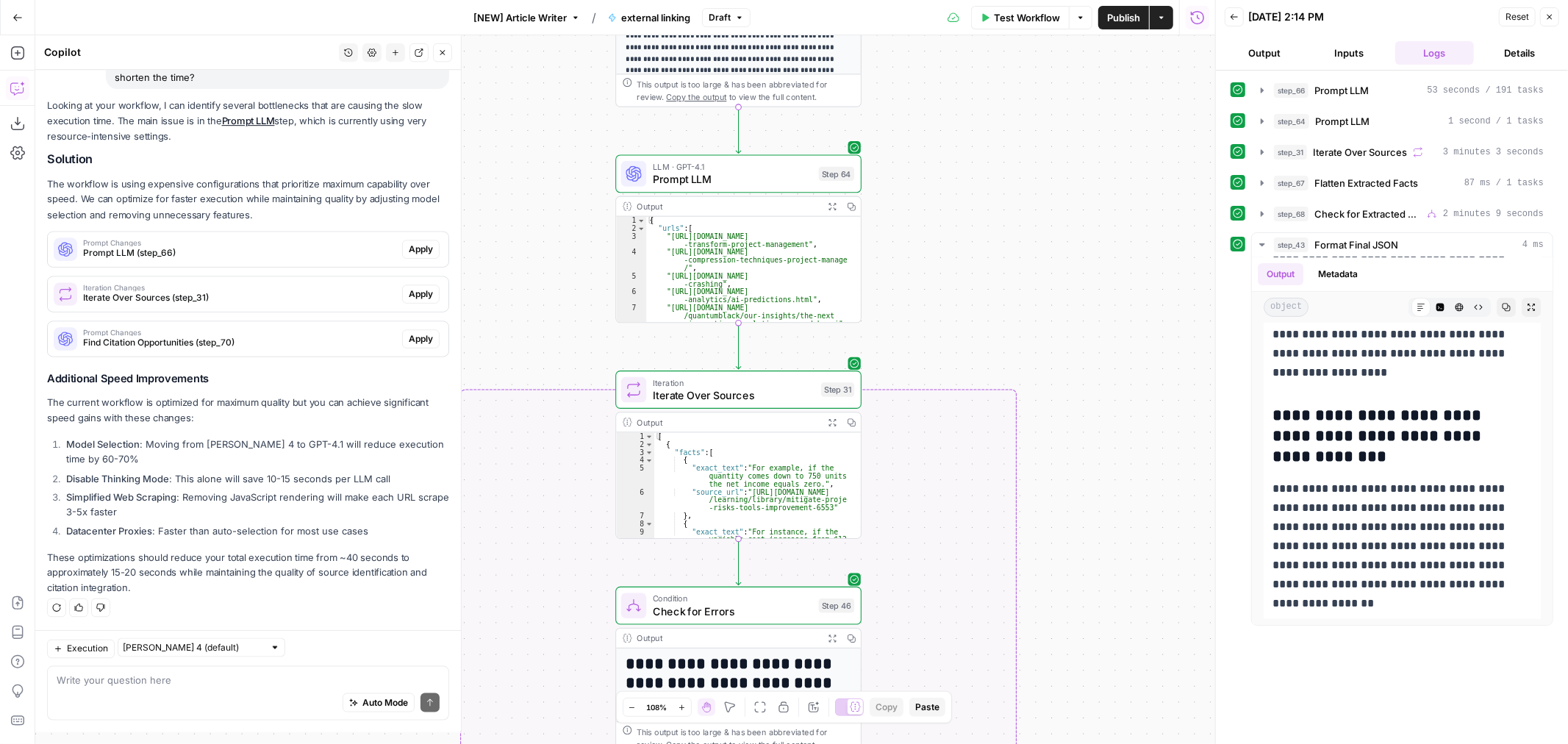
scroll to position [105, 0]
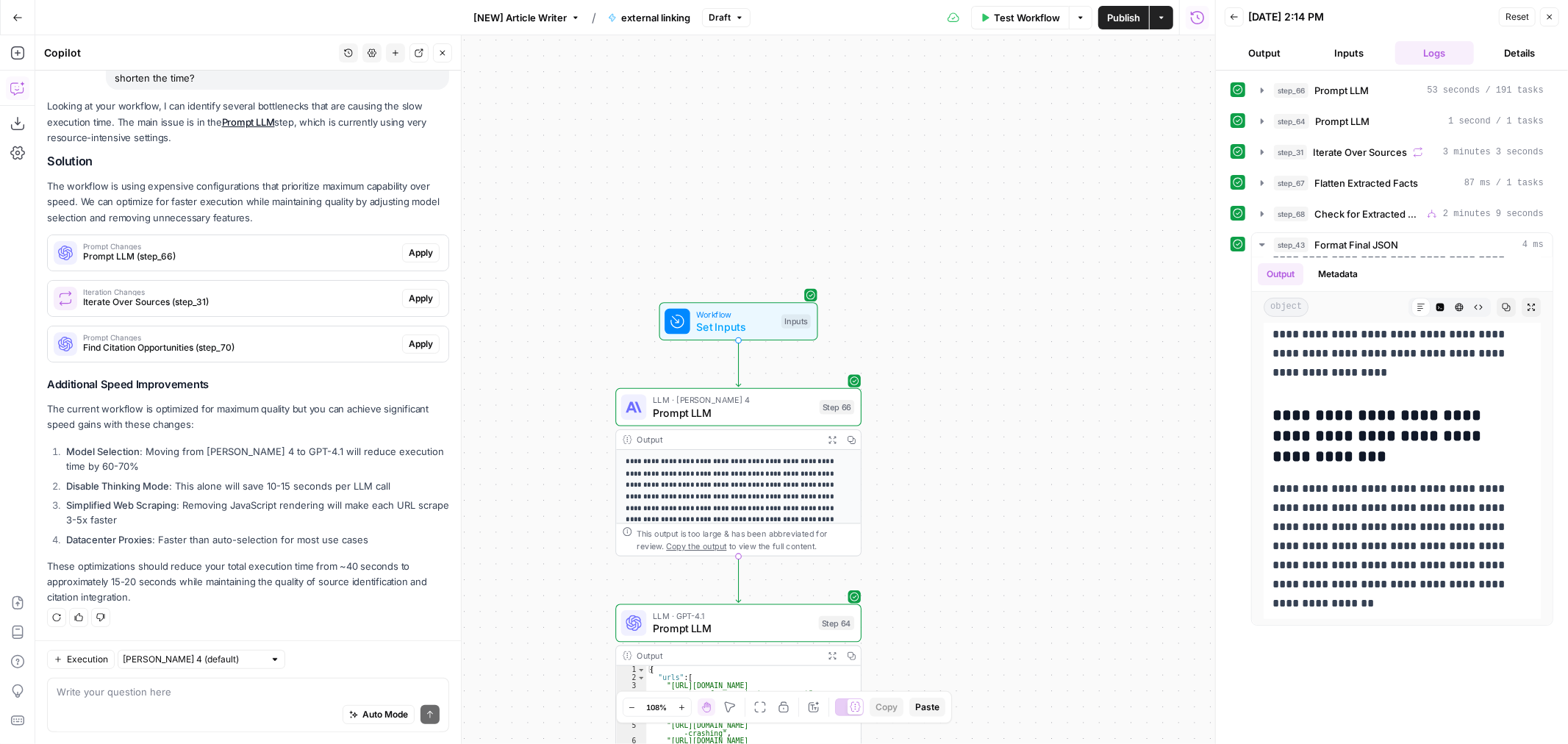
click at [753, 415] on span "Prompt LLM" at bounding box center [733, 413] width 160 height 17
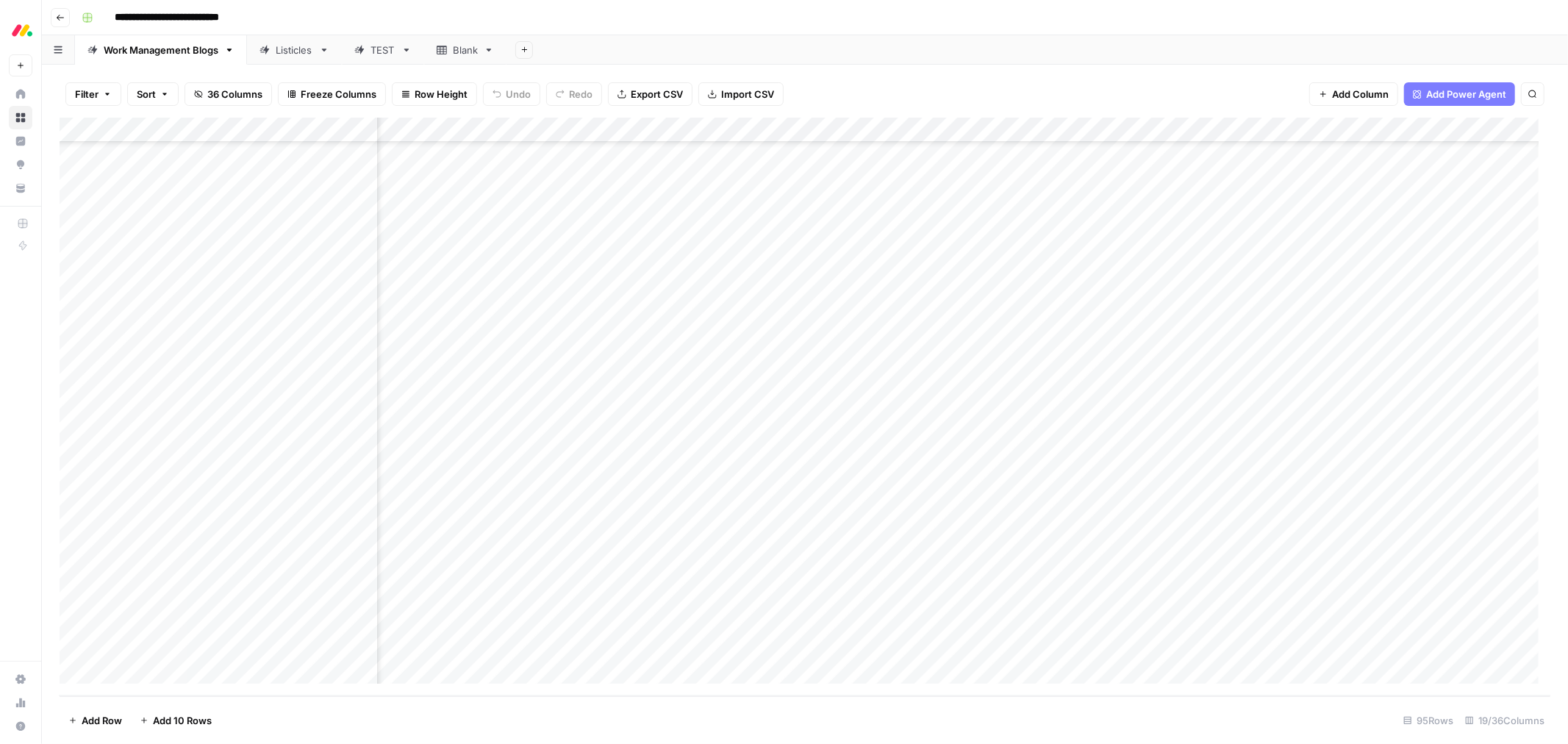
scroll to position [1857, 1077]
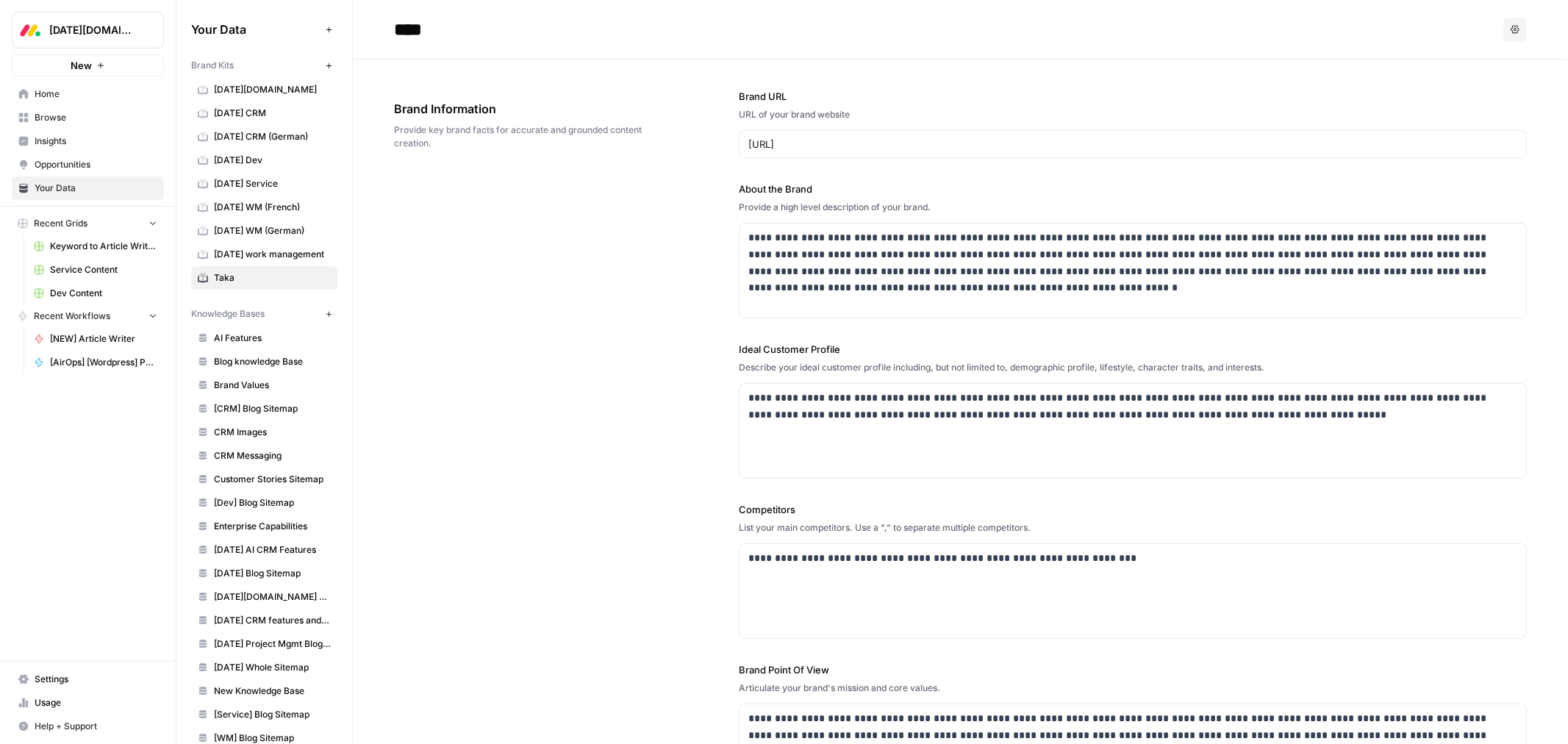
scroll to position [693, 0]
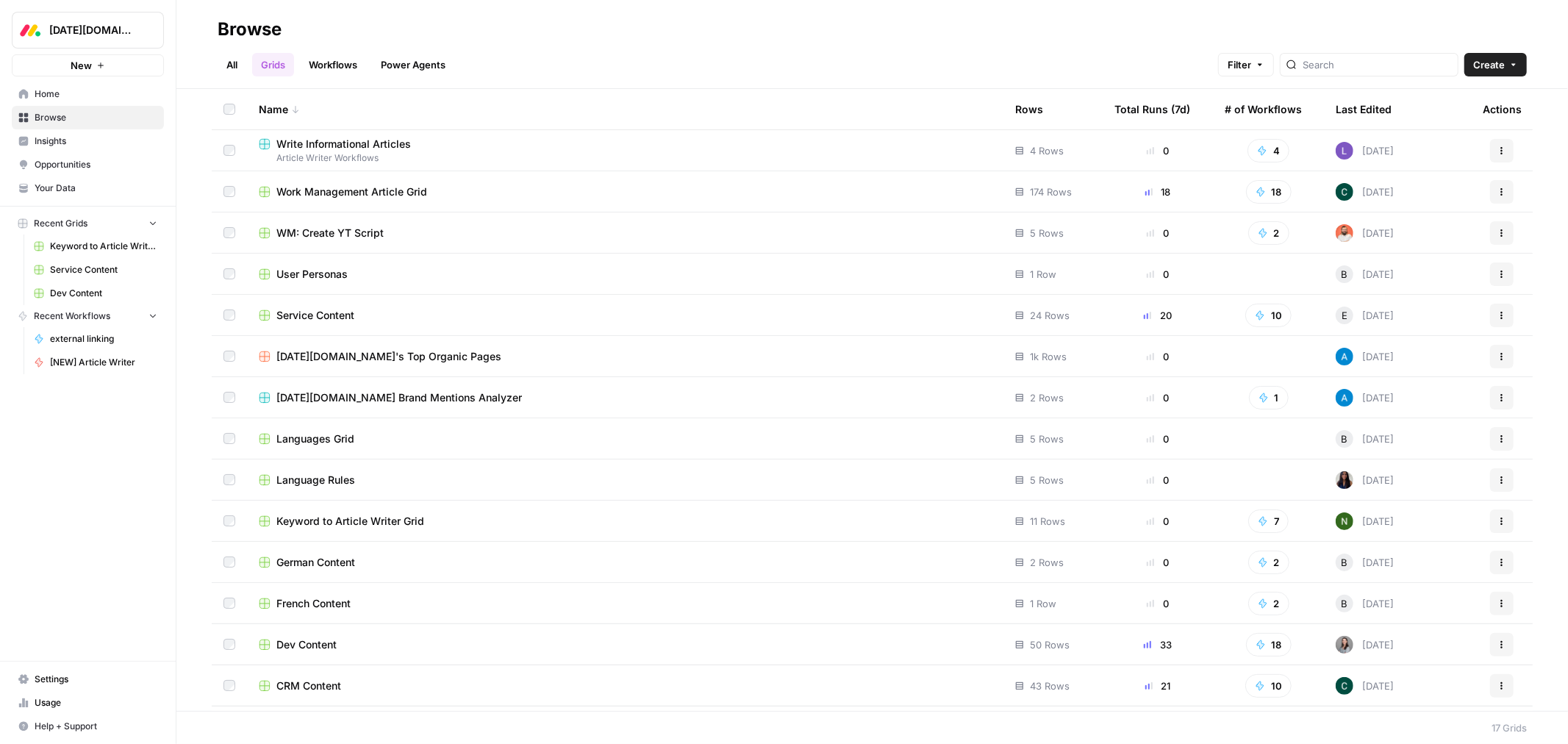
click at [326, 687] on span "CRM Content" at bounding box center [308, 686] width 64 height 15
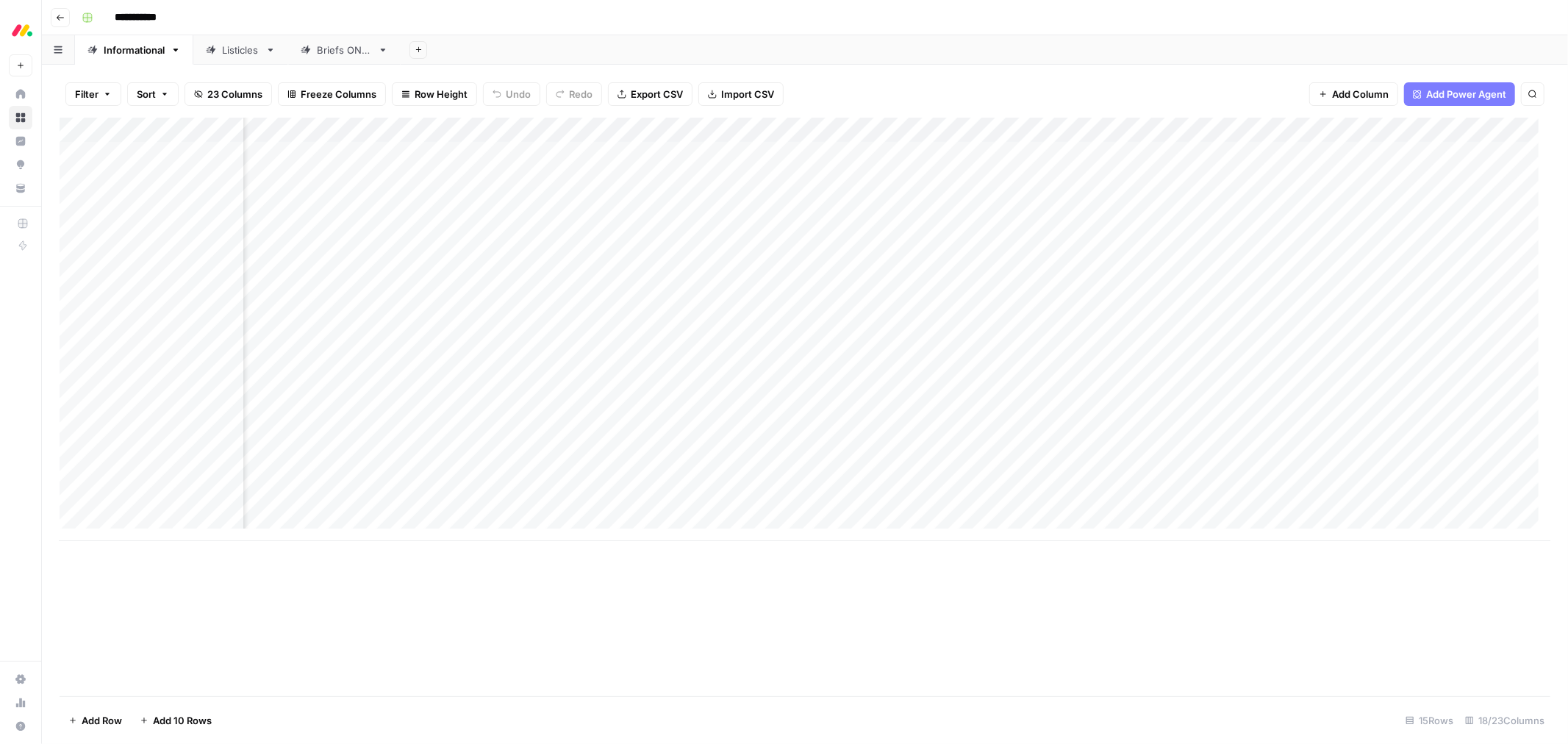
scroll to position [0, 1022]
click at [233, 56] on div "Listicles" at bounding box center [241, 50] width 37 height 15
click at [1103, 189] on div "Add Column" at bounding box center [805, 392] width 1491 height 549
click at [1082, 130] on div "Add Column" at bounding box center [805, 392] width 1491 height 549
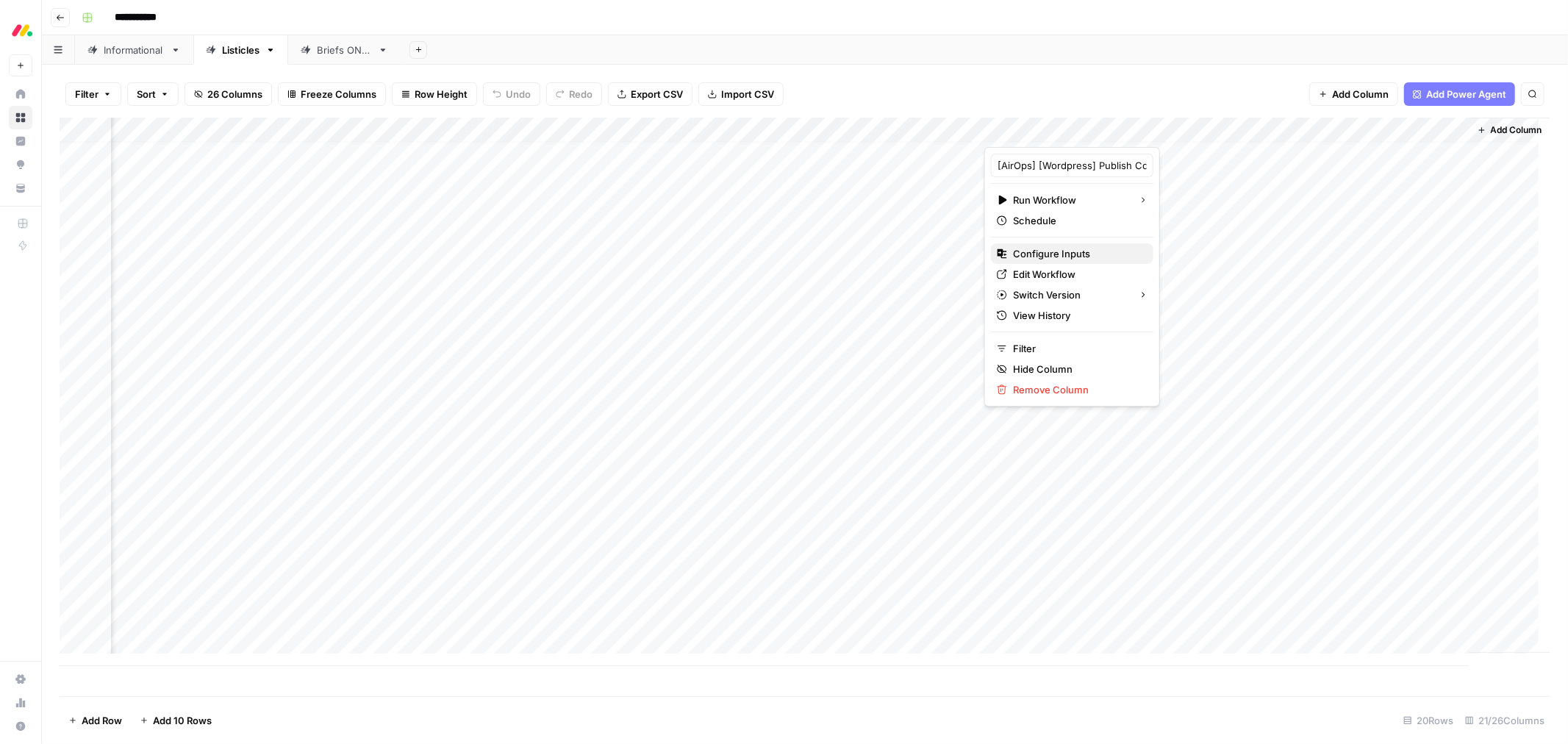
click at [1094, 254] on span "Configure Inputs" at bounding box center [1078, 254] width 129 height 15
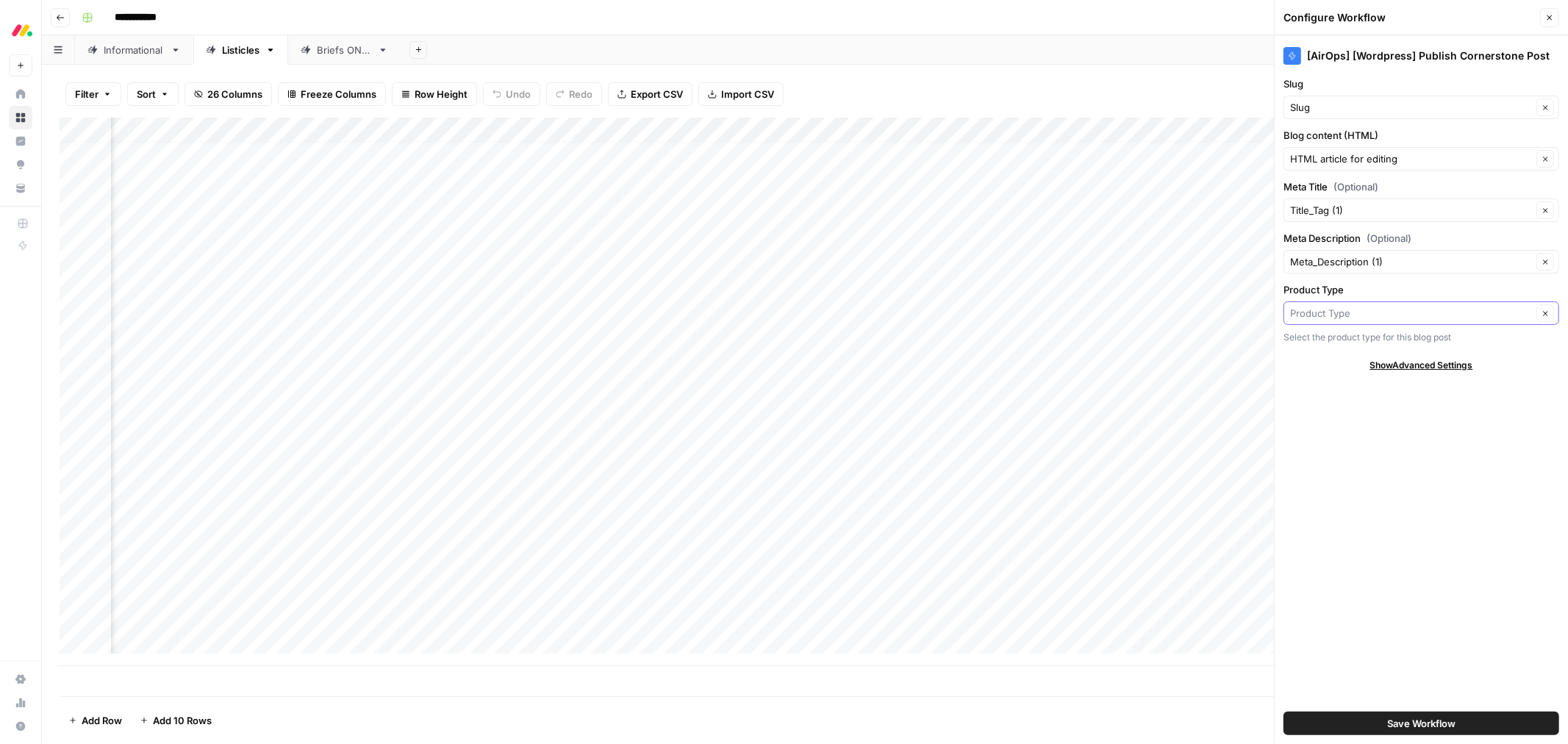
click at [1368, 315] on input "Product Type" at bounding box center [1411, 313] width 242 height 15
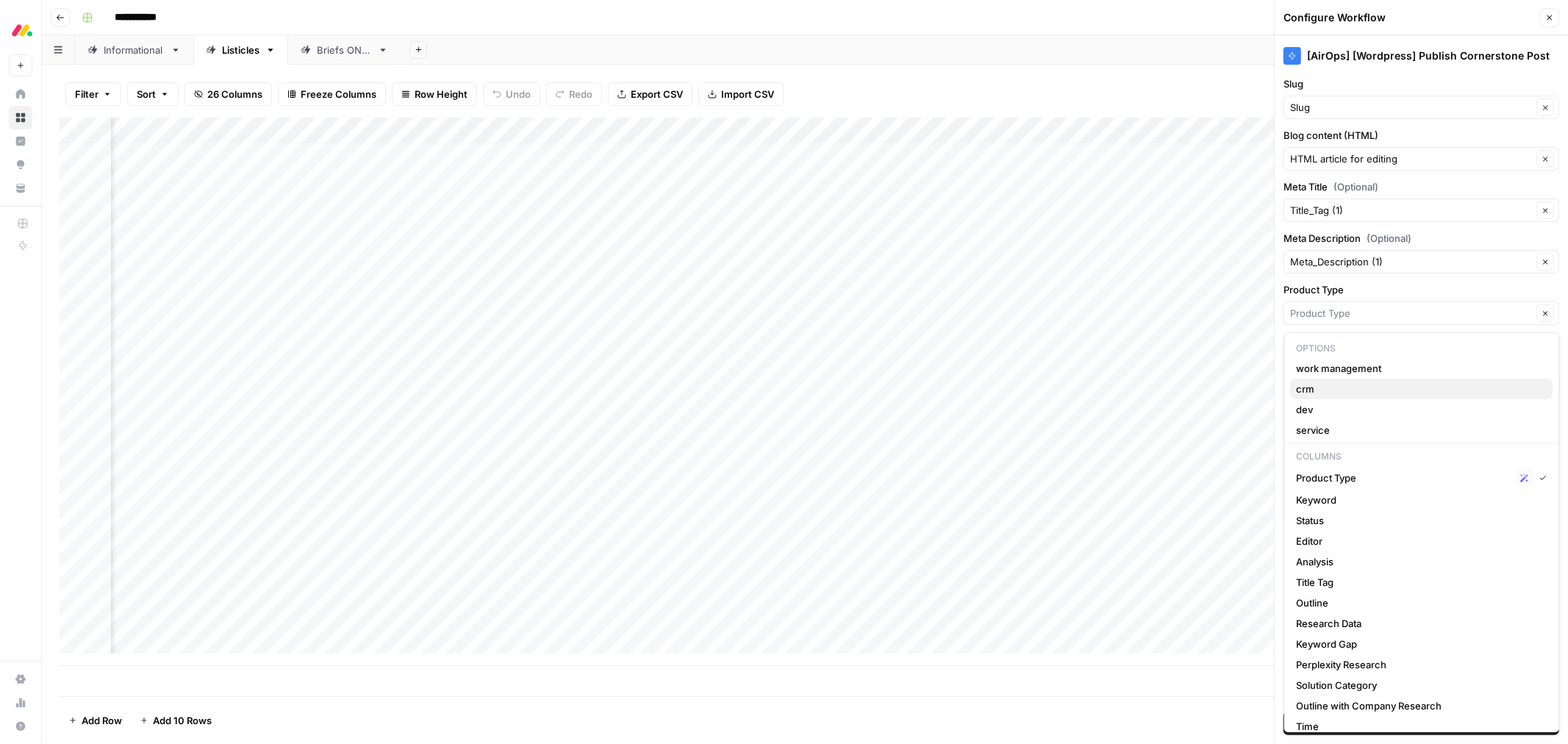
click at [1336, 394] on span "crm" at bounding box center [1419, 389] width 245 height 15
type input "crm"
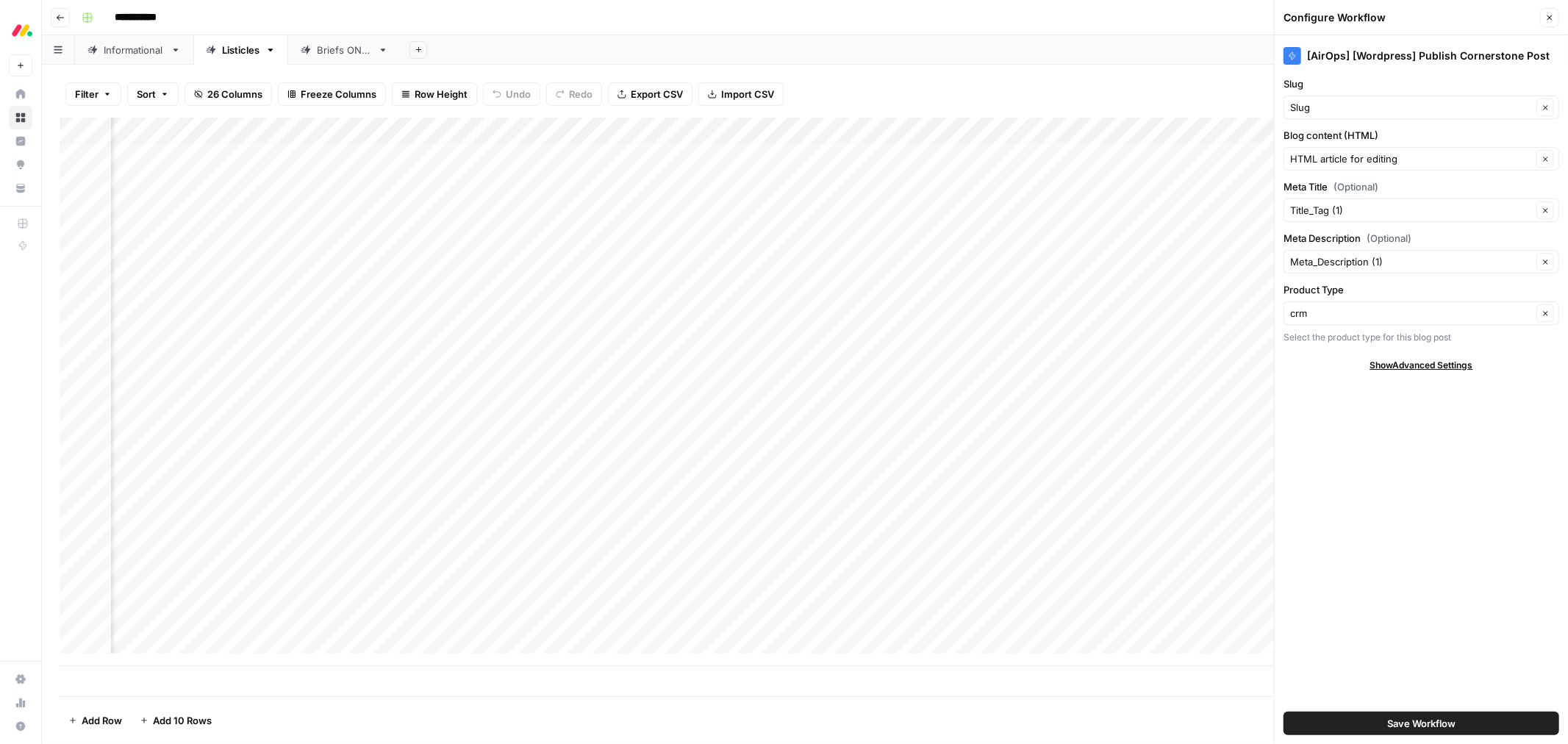
click at [1406, 721] on span "Save Workflow" at bounding box center [1421, 723] width 69 height 15
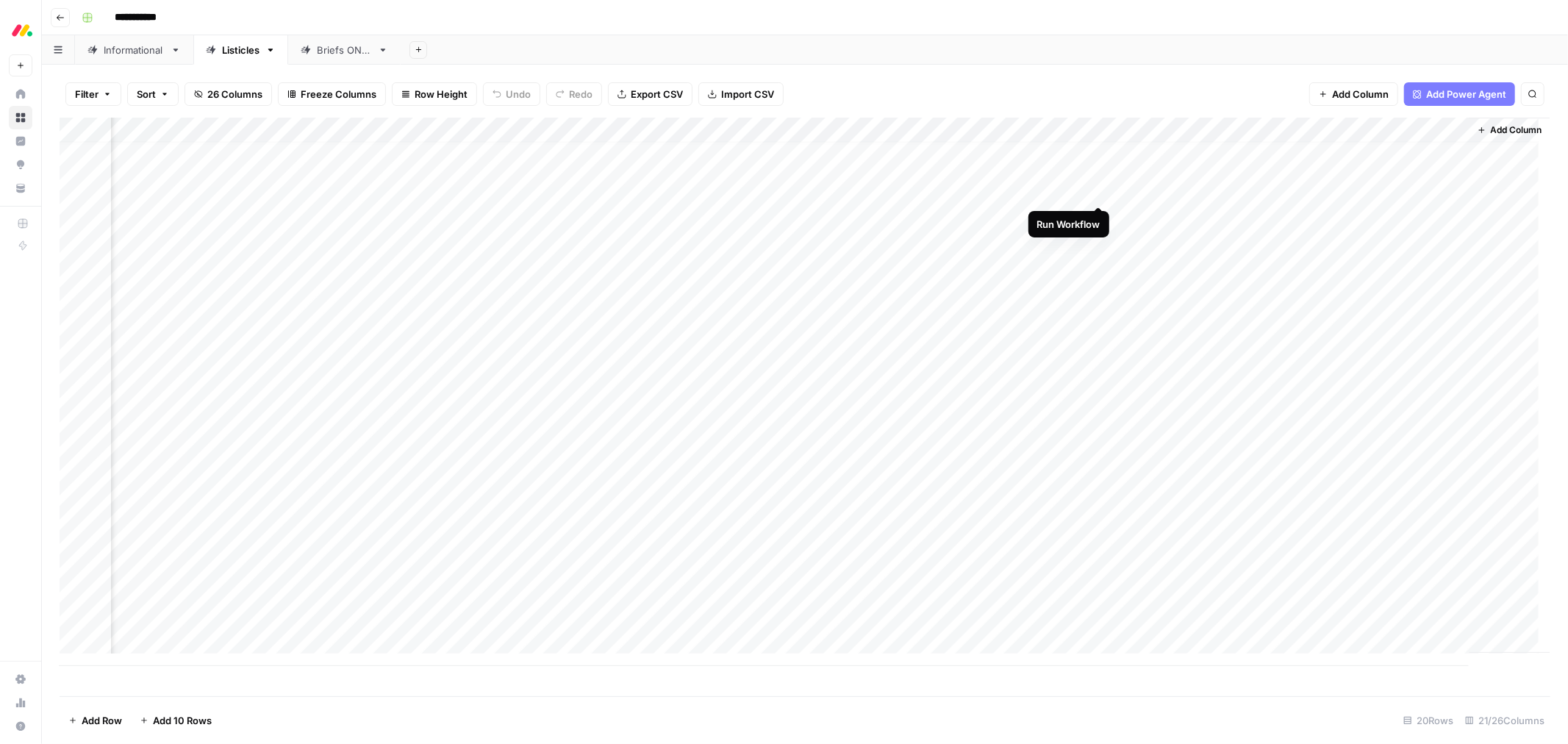
click at [1103, 191] on div "Add Column" at bounding box center [805, 392] width 1491 height 549
click at [1083, 130] on div "Add Column" at bounding box center [805, 392] width 1491 height 549
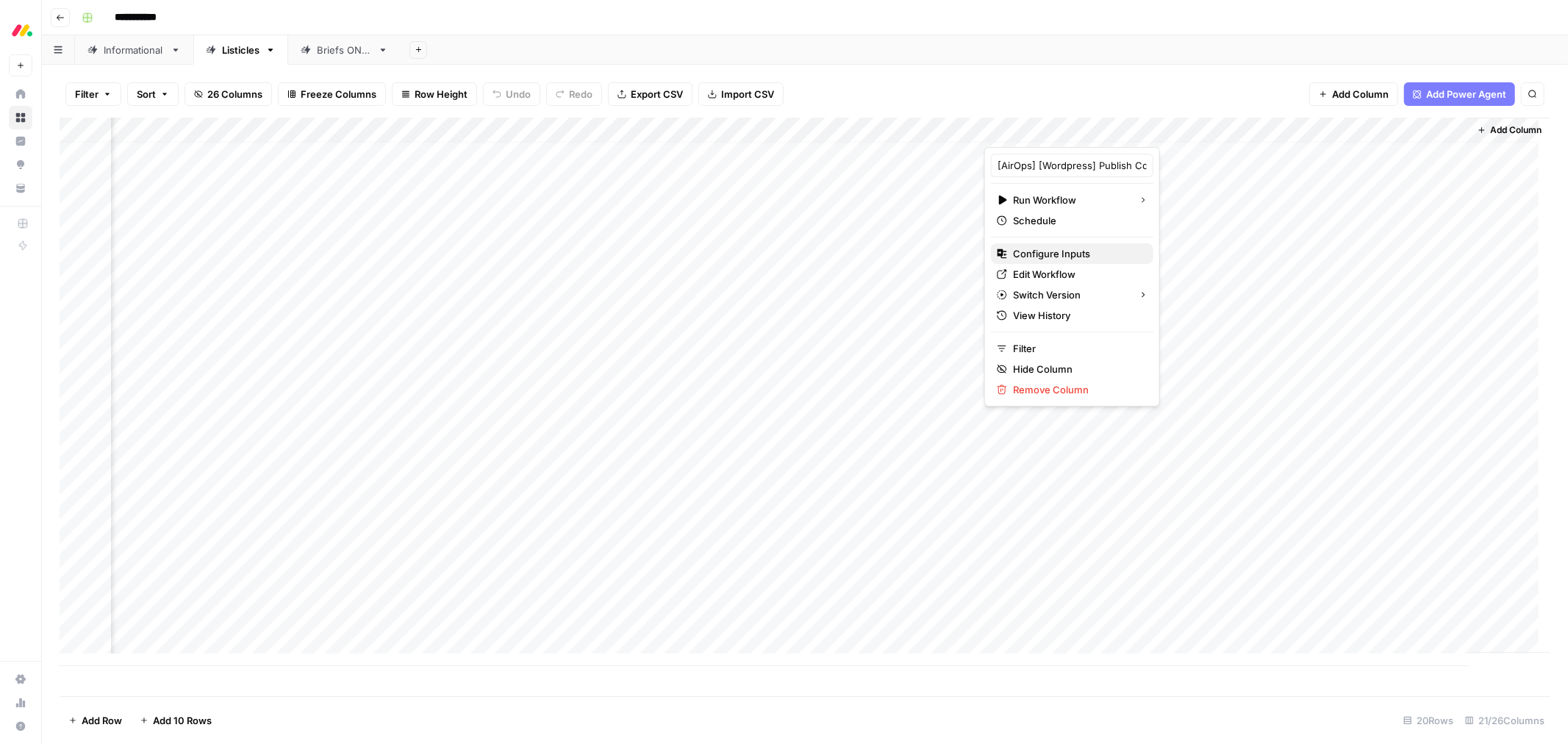
click at [1068, 253] on span "Configure Inputs" at bounding box center [1078, 254] width 129 height 15
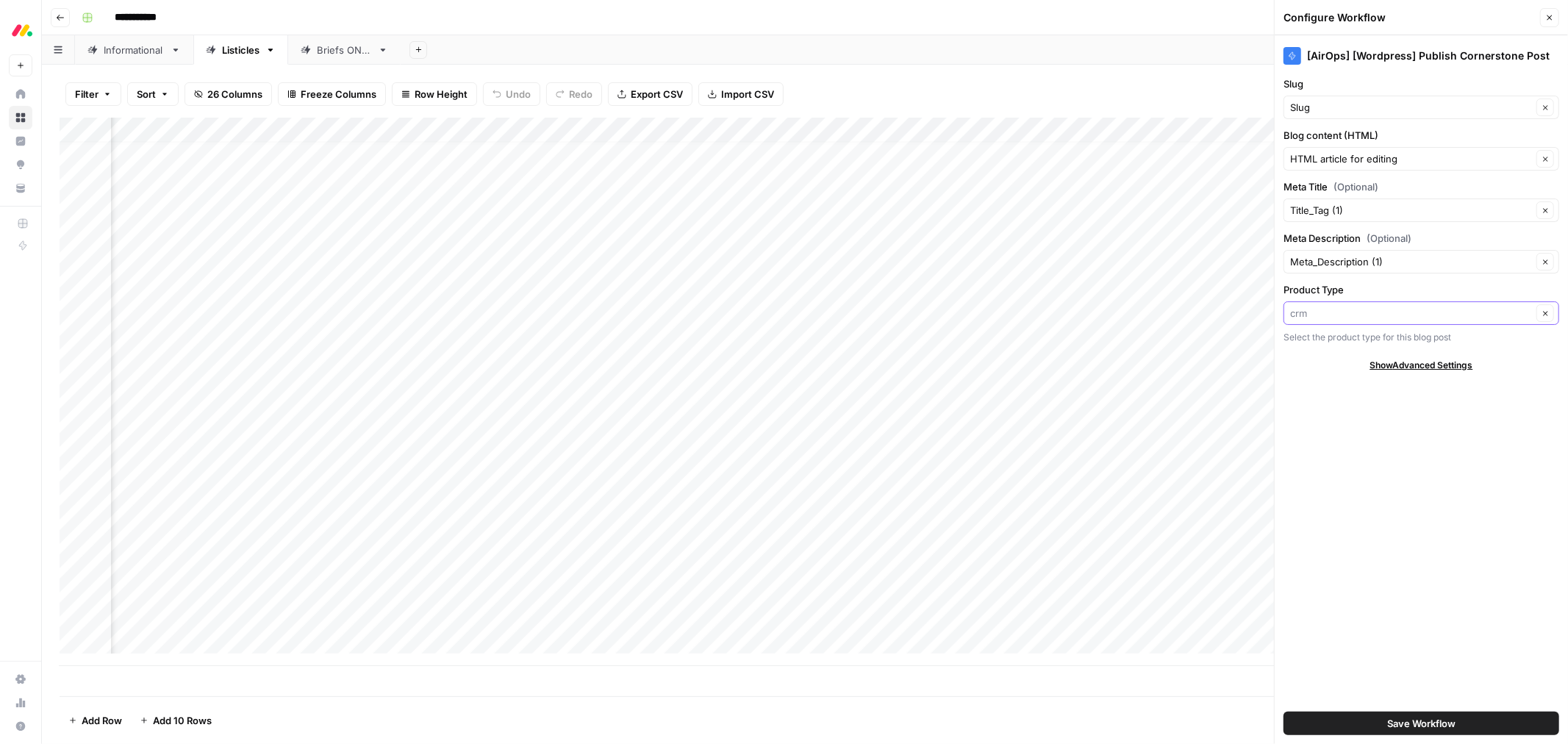
click at [1333, 317] on input "Product Type" at bounding box center [1411, 313] width 242 height 15
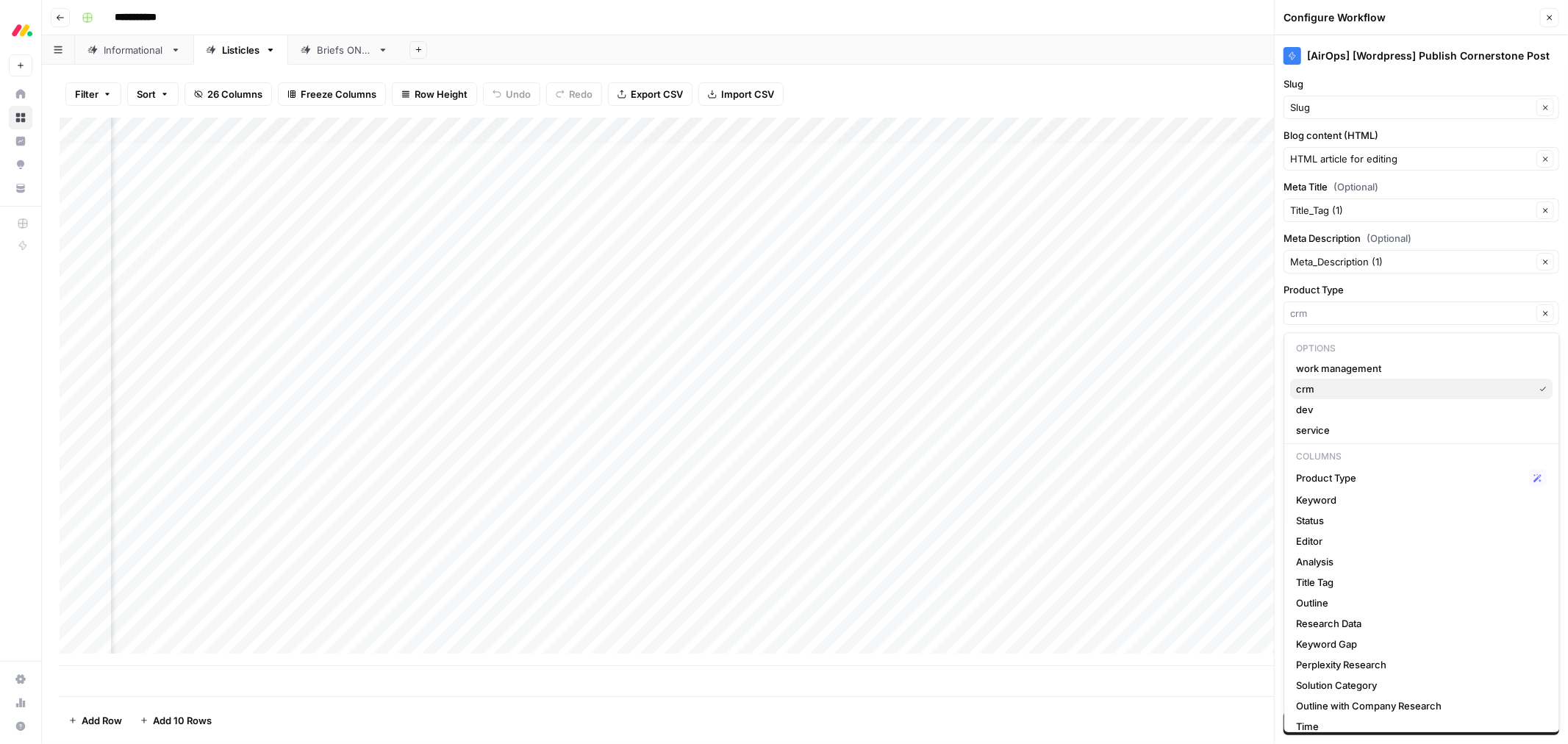
click at [1325, 385] on span "crm" at bounding box center [1413, 389] width 231 height 15
type input "crm"
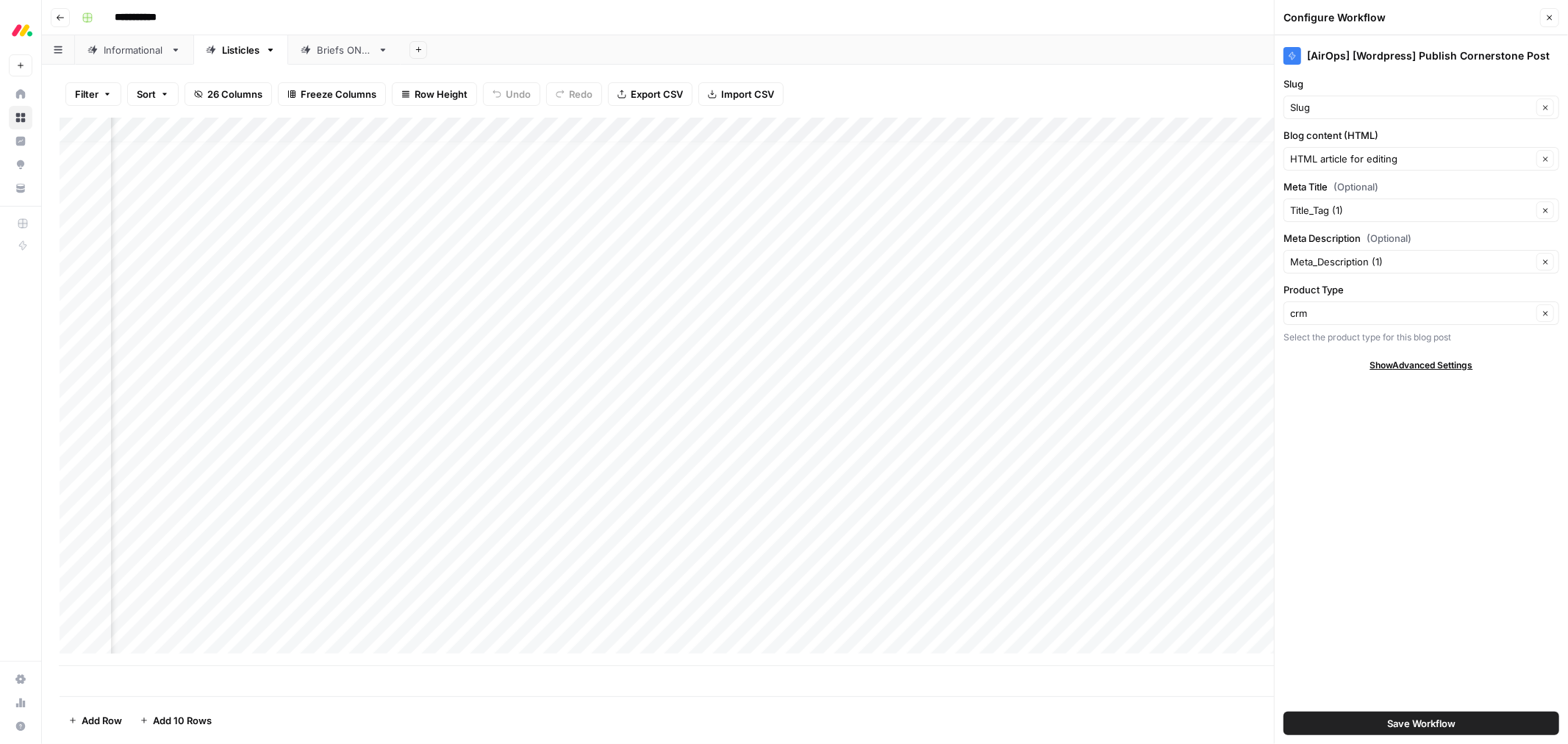
click at [1334, 723] on button "Save Workflow" at bounding box center [1422, 723] width 276 height 23
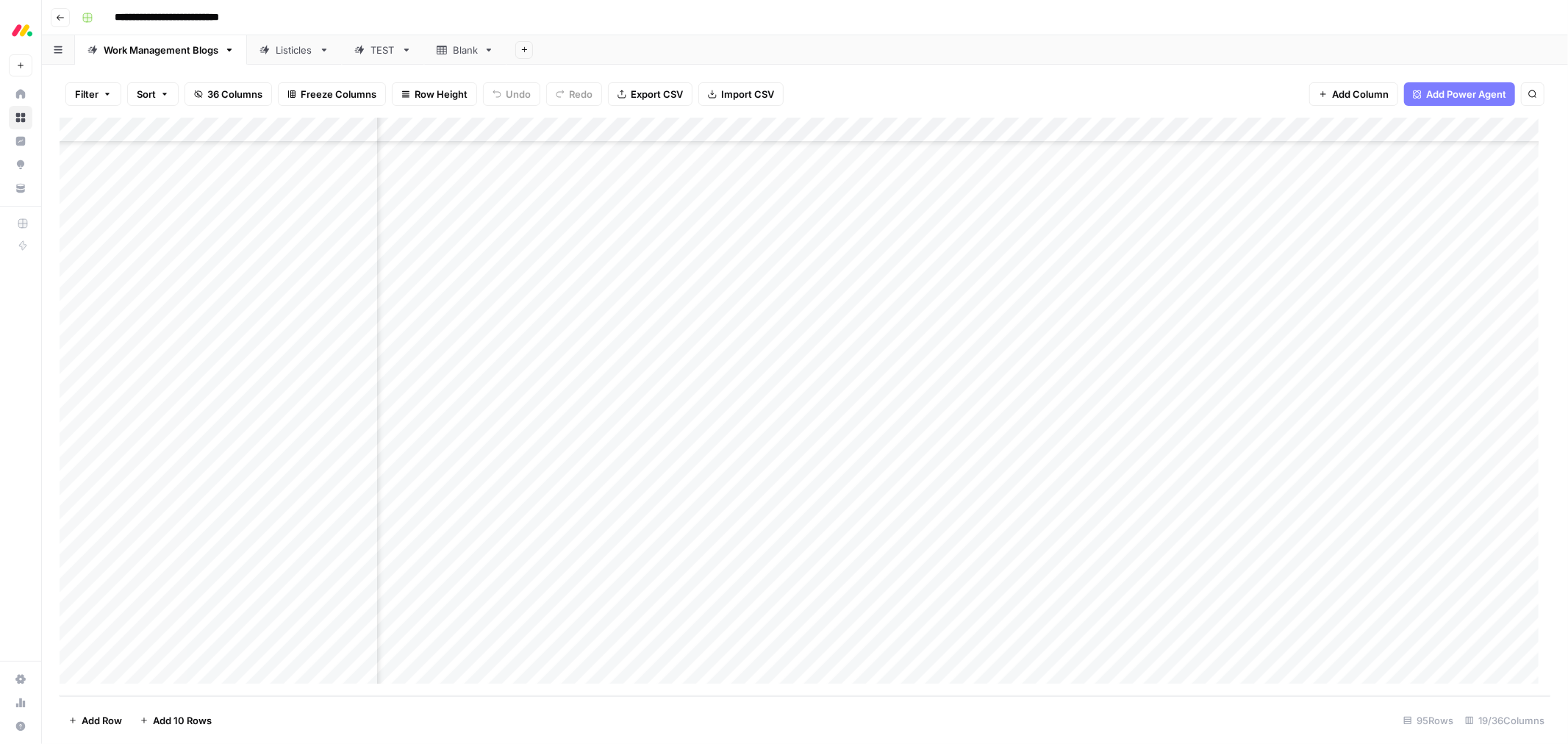
scroll to position [1857, 1022]
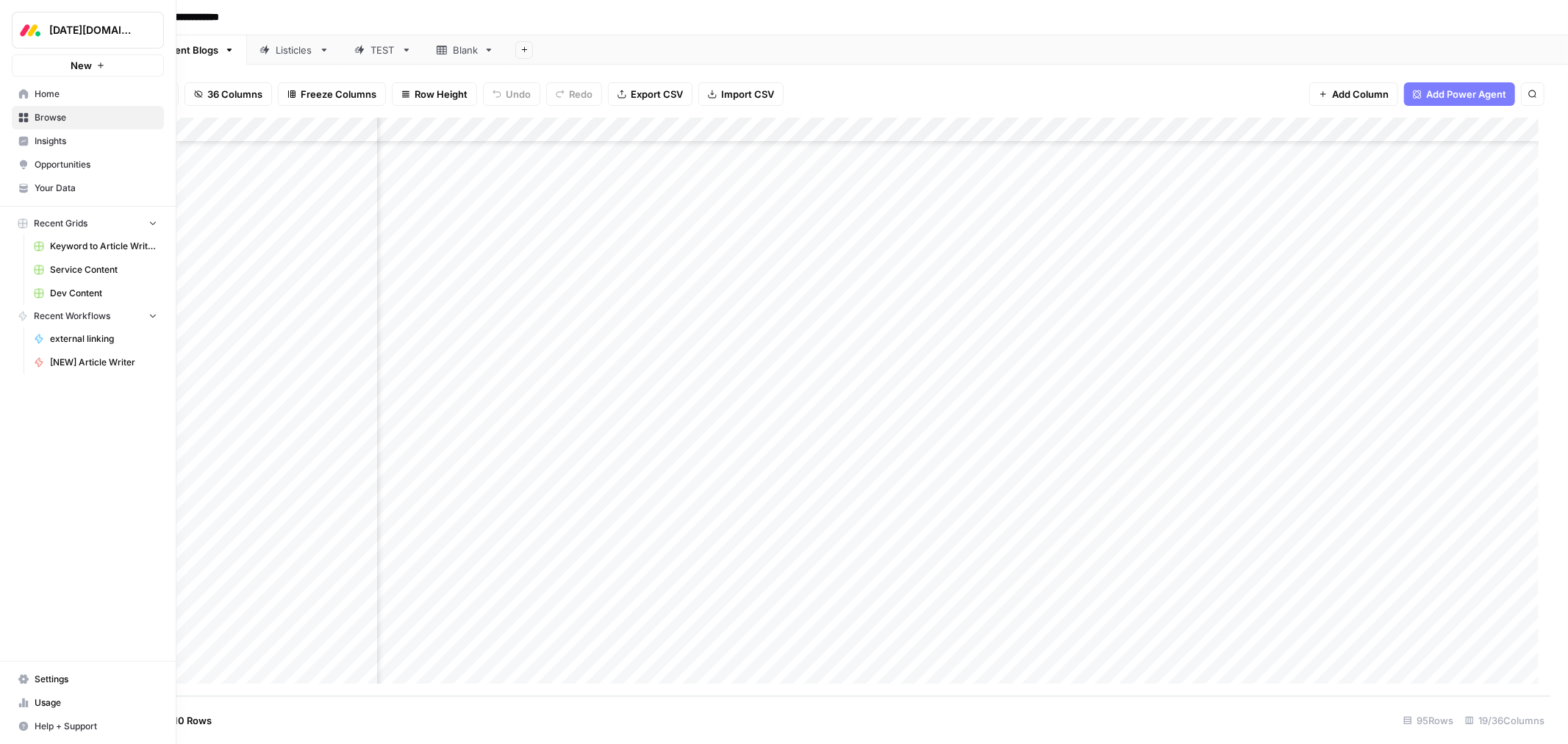
click at [62, 290] on span "Dev Content" at bounding box center [103, 293] width 107 height 13
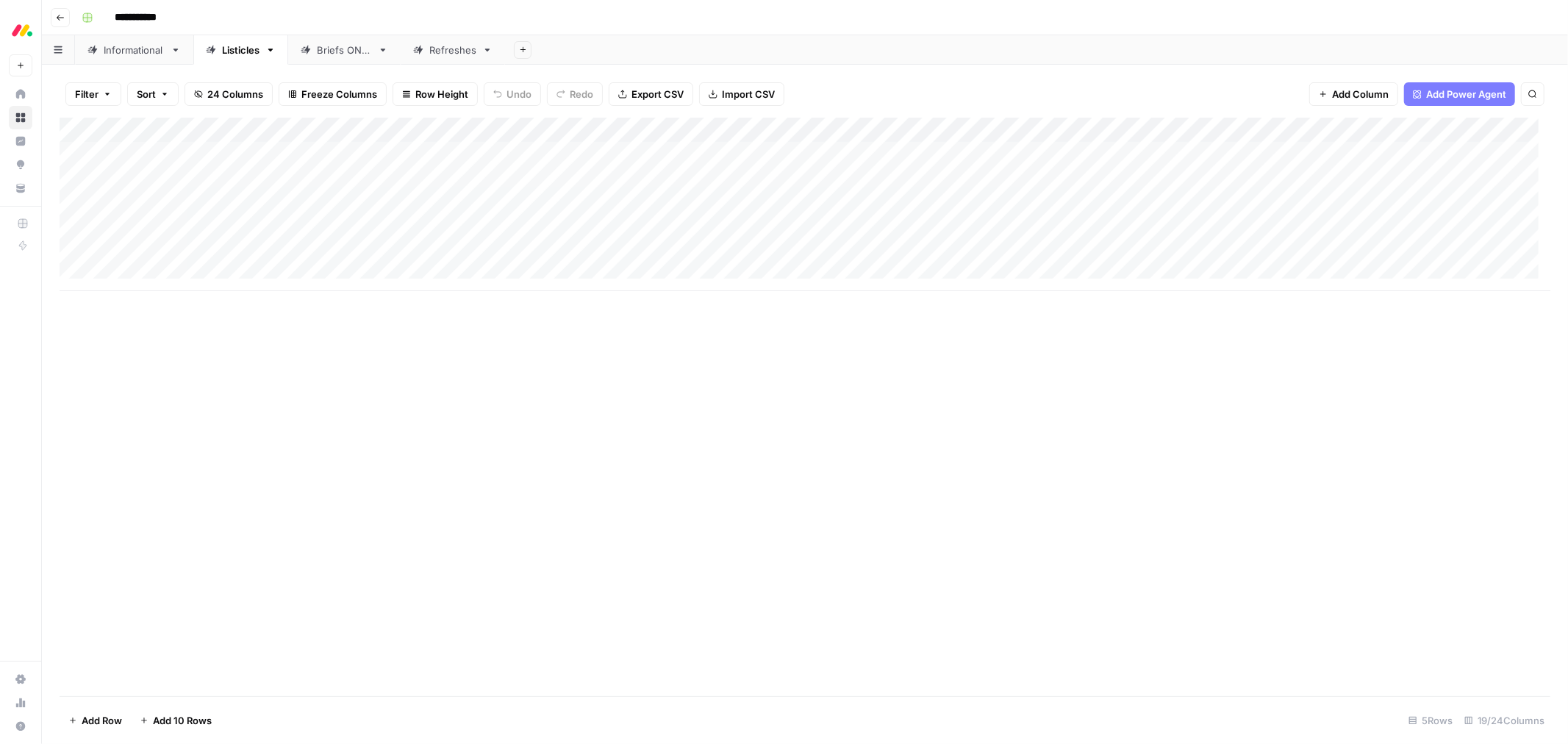
click at [148, 51] on div "Informational" at bounding box center [134, 50] width 61 height 15
click at [128, 95] on span "Clear filters" at bounding box center [128, 95] width 1 height 1
click at [112, 91] on button "Filter" at bounding box center [93, 94] width 56 height 23
click at [148, 97] on span "Sort" at bounding box center [145, 94] width 19 height 15
click at [164, 64] on div "Filter Sort 20 Columns Freeze Columns Row Height Undo Redo Export CSV Import CS…" at bounding box center [805, 404] width 1526 height 680
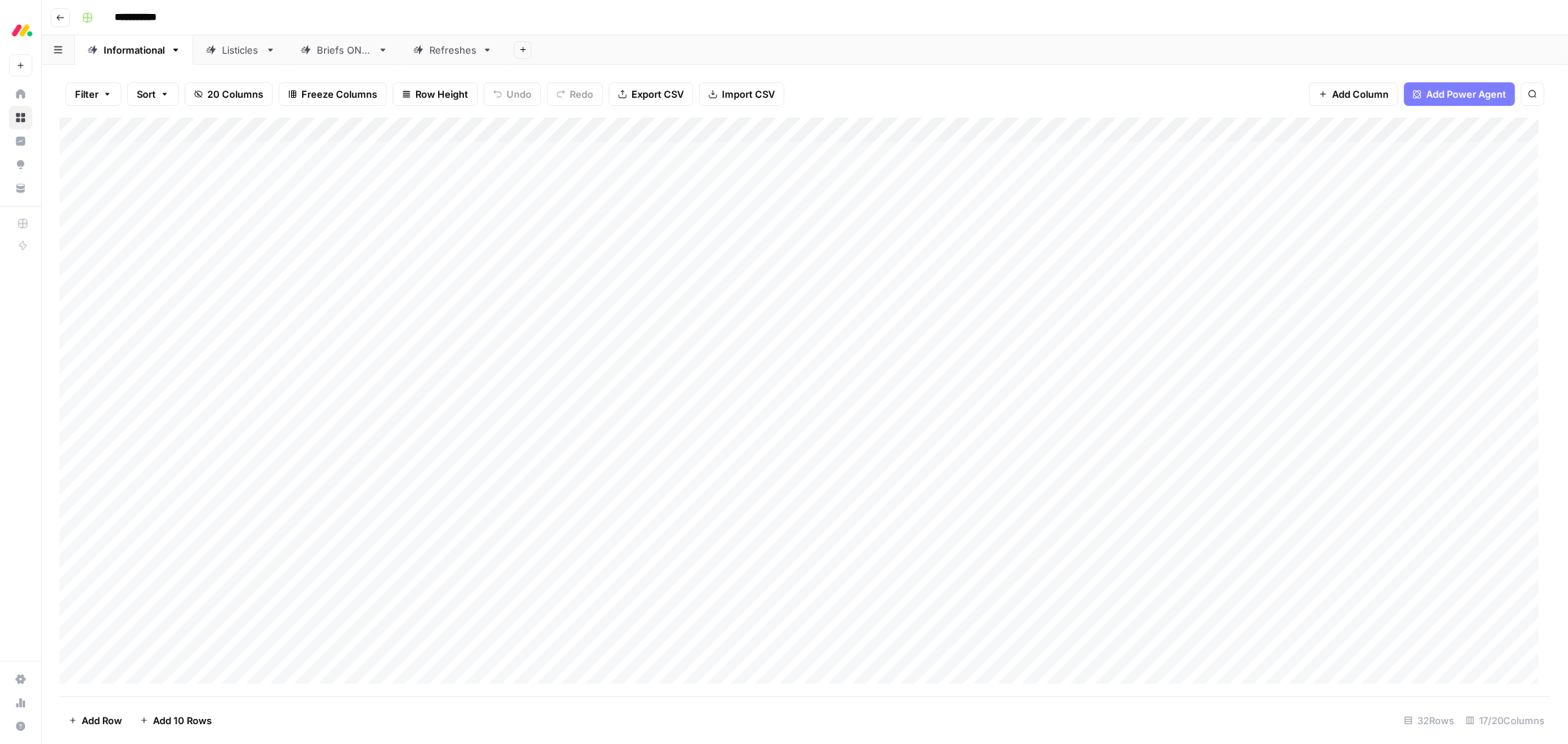
click at [312, 130] on div "Add Column" at bounding box center [805, 407] width 1491 height 579
click at [210, 237] on span "Sort Ascending" at bounding box center [204, 233] width 129 height 15
click at [246, 50] on div "Listicles" at bounding box center [241, 50] width 37 height 15
click at [927, 408] on div "Add Column" at bounding box center [805, 407] width 1491 height 579
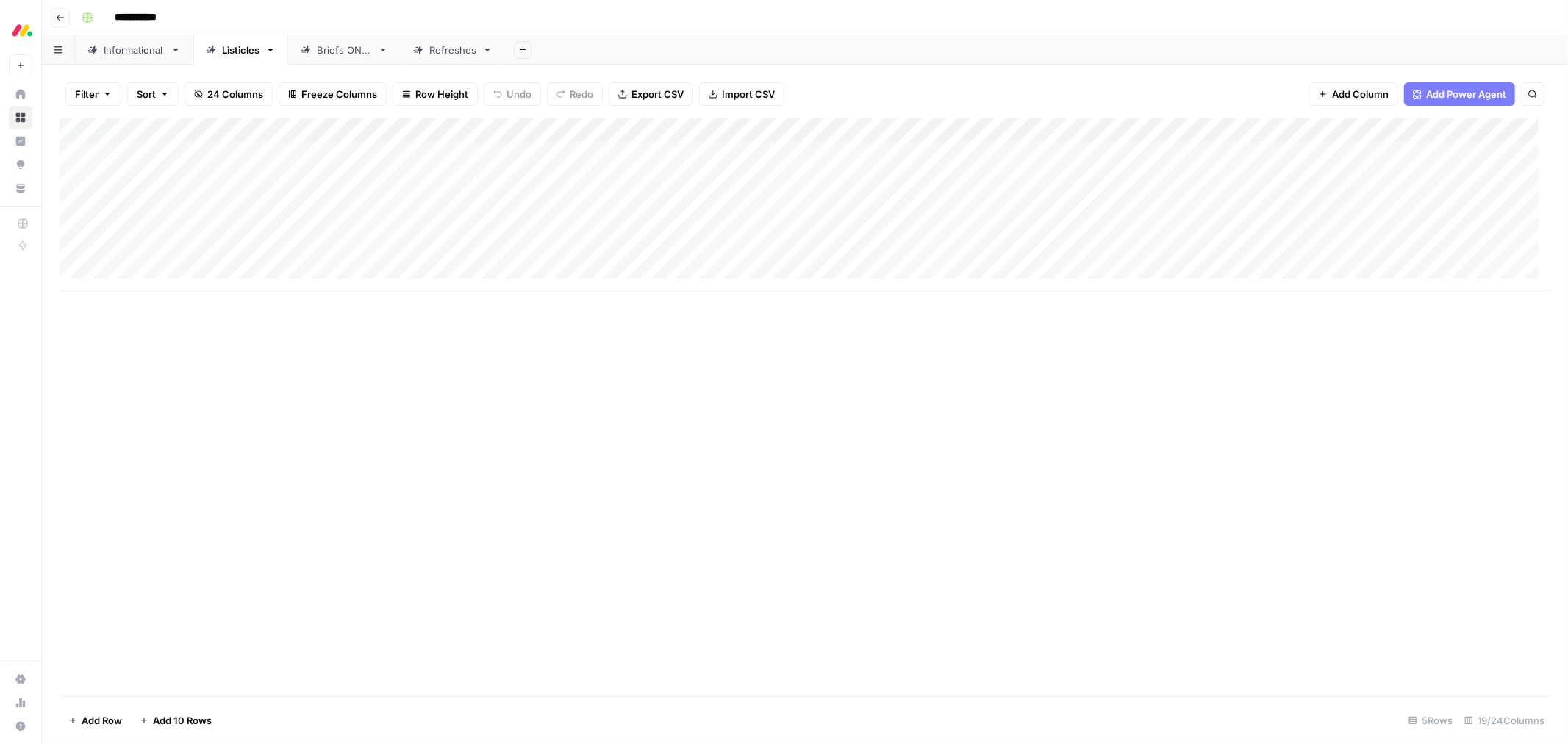
click at [125, 55] on div "Informational" at bounding box center [134, 50] width 61 height 15
click at [245, 64] on div "Filter Sort 20 Columns Freeze Columns Row Height Undo Redo Export CSV Import CS…" at bounding box center [805, 404] width 1526 height 680
click at [236, 53] on div "Listicles" at bounding box center [241, 50] width 37 height 15
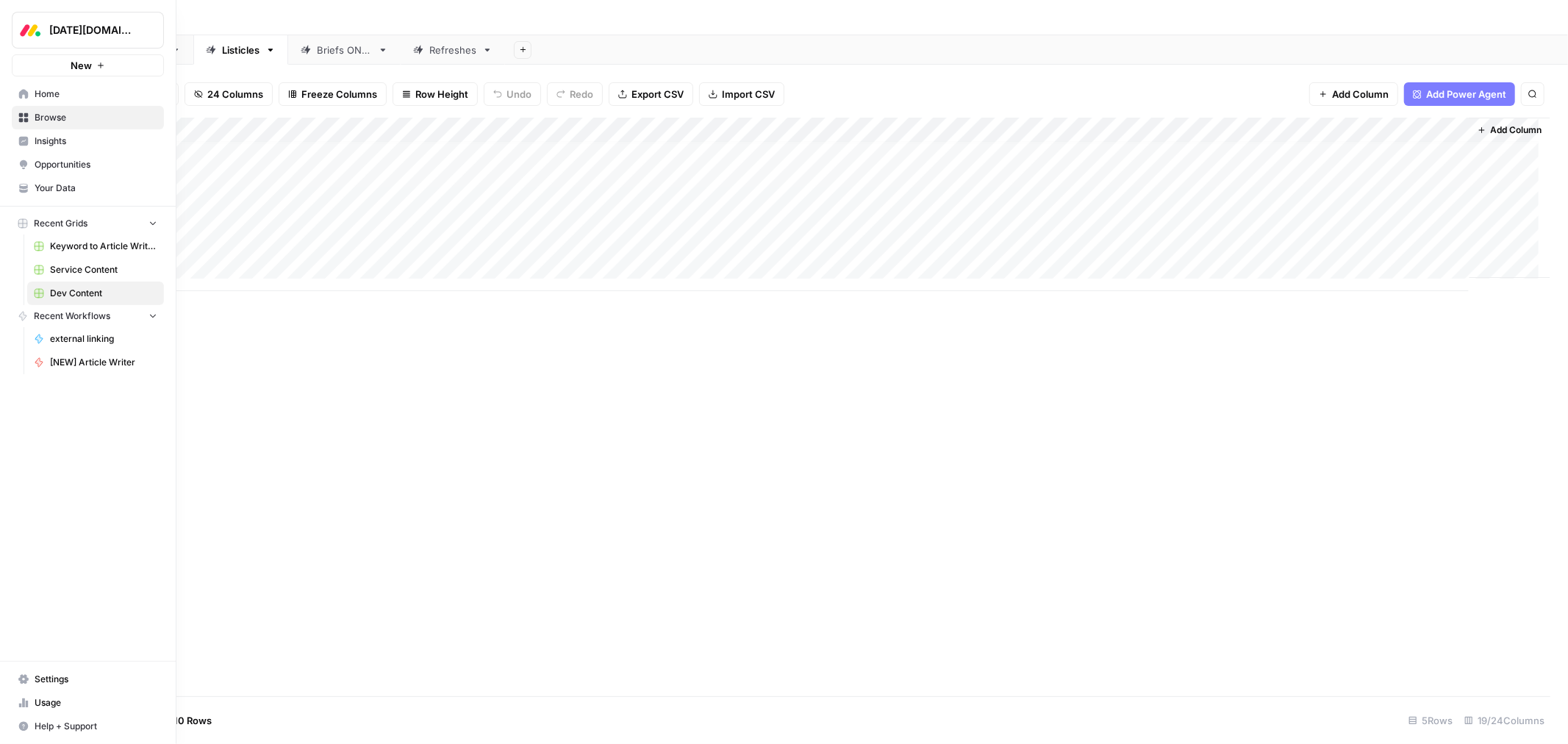
click at [71, 269] on span "Service Content" at bounding box center [103, 269] width 107 height 13
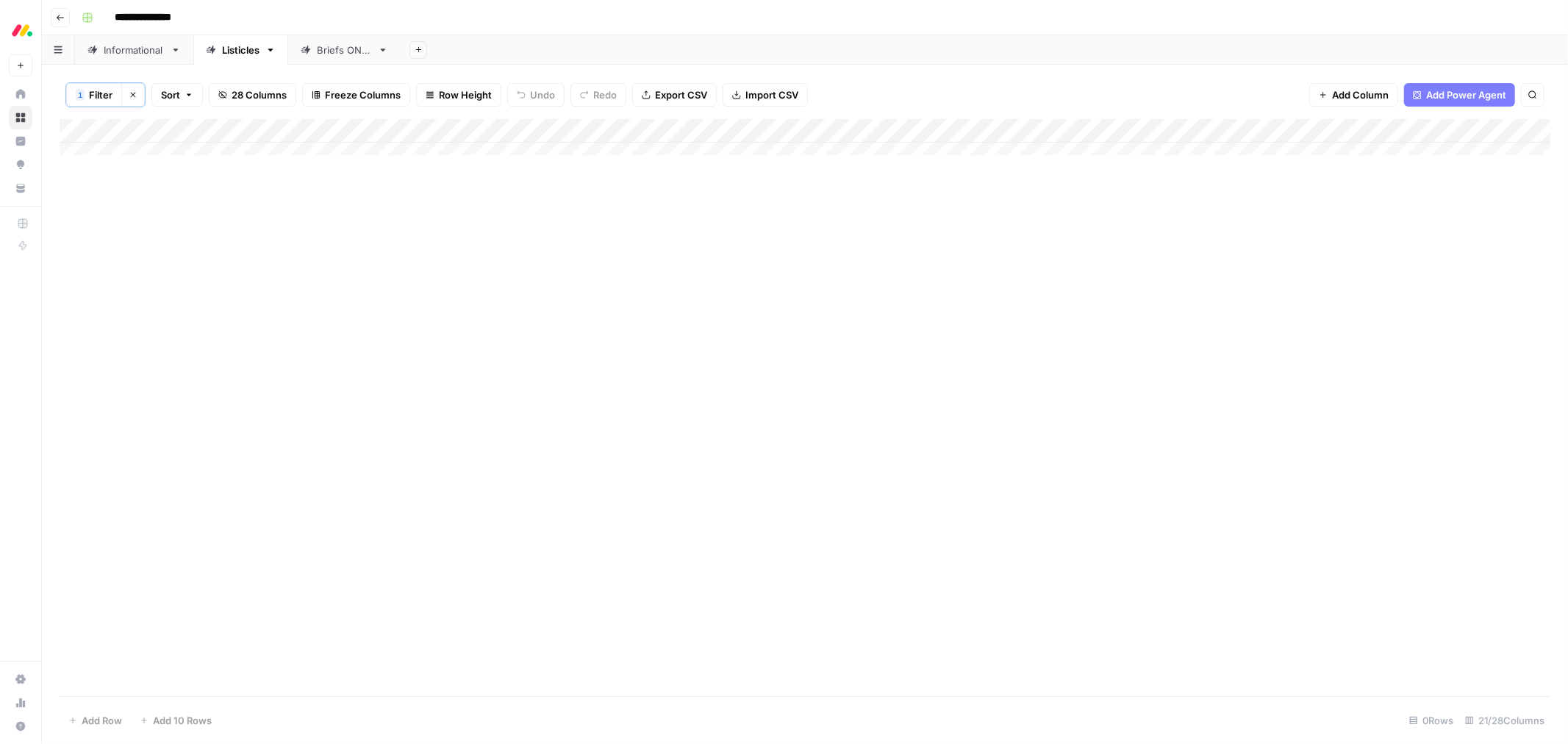
click at [137, 93] on button "Clear filters" at bounding box center [133, 95] width 23 height 23
click at [869, 480] on div "Add Column" at bounding box center [805, 341] width 1491 height 449
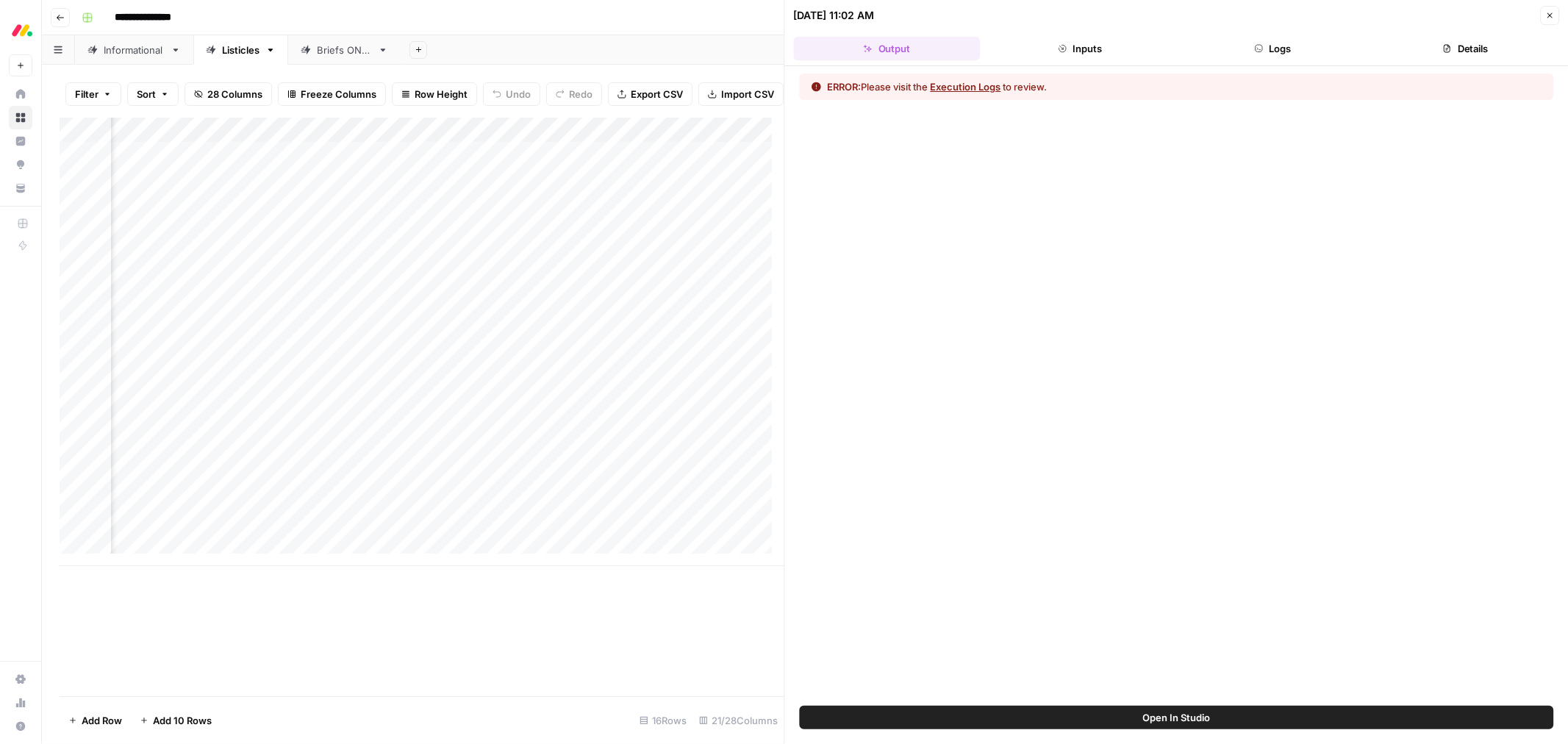
click at [960, 86] on button "Execution Logs" at bounding box center [965, 87] width 70 height 15
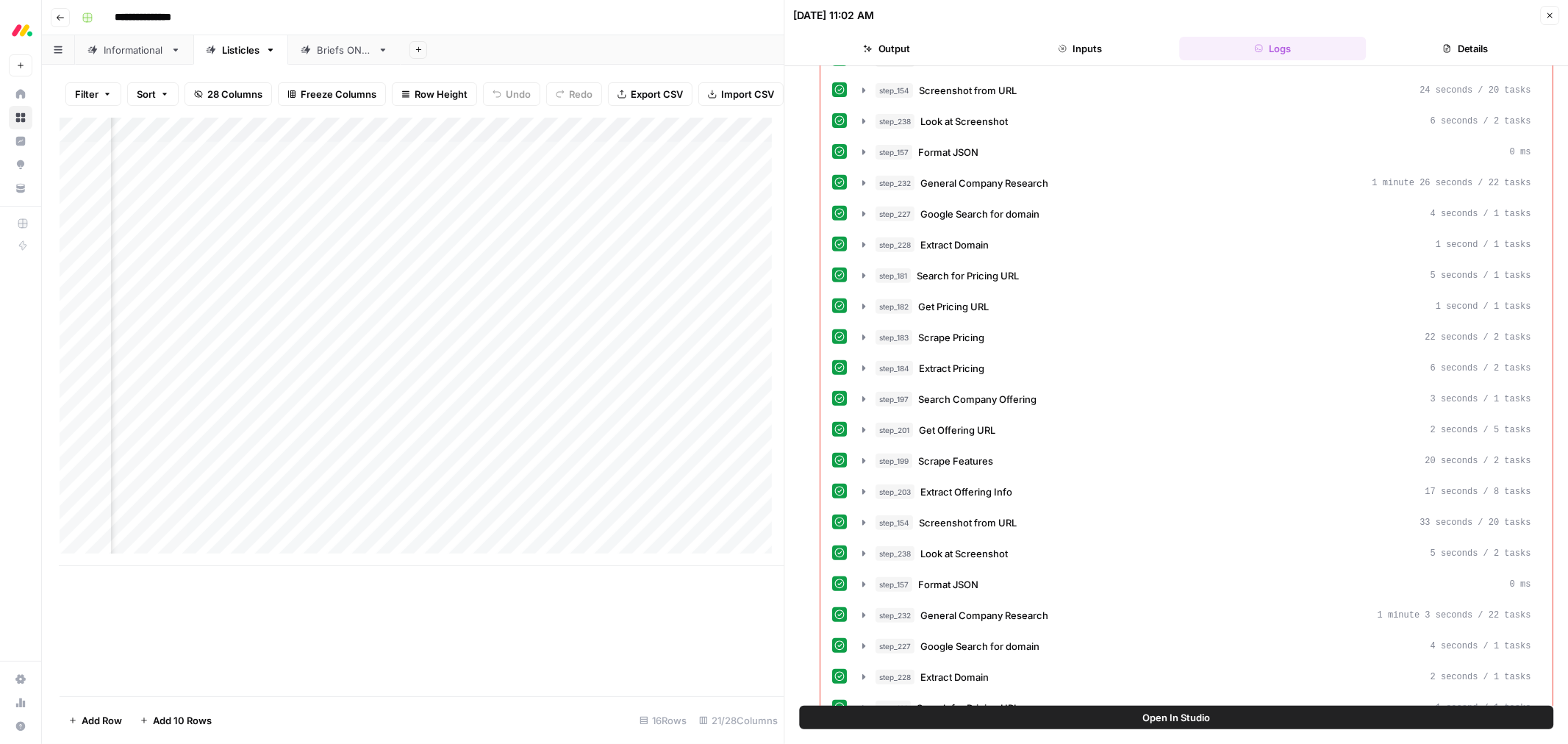
scroll to position [803, 0]
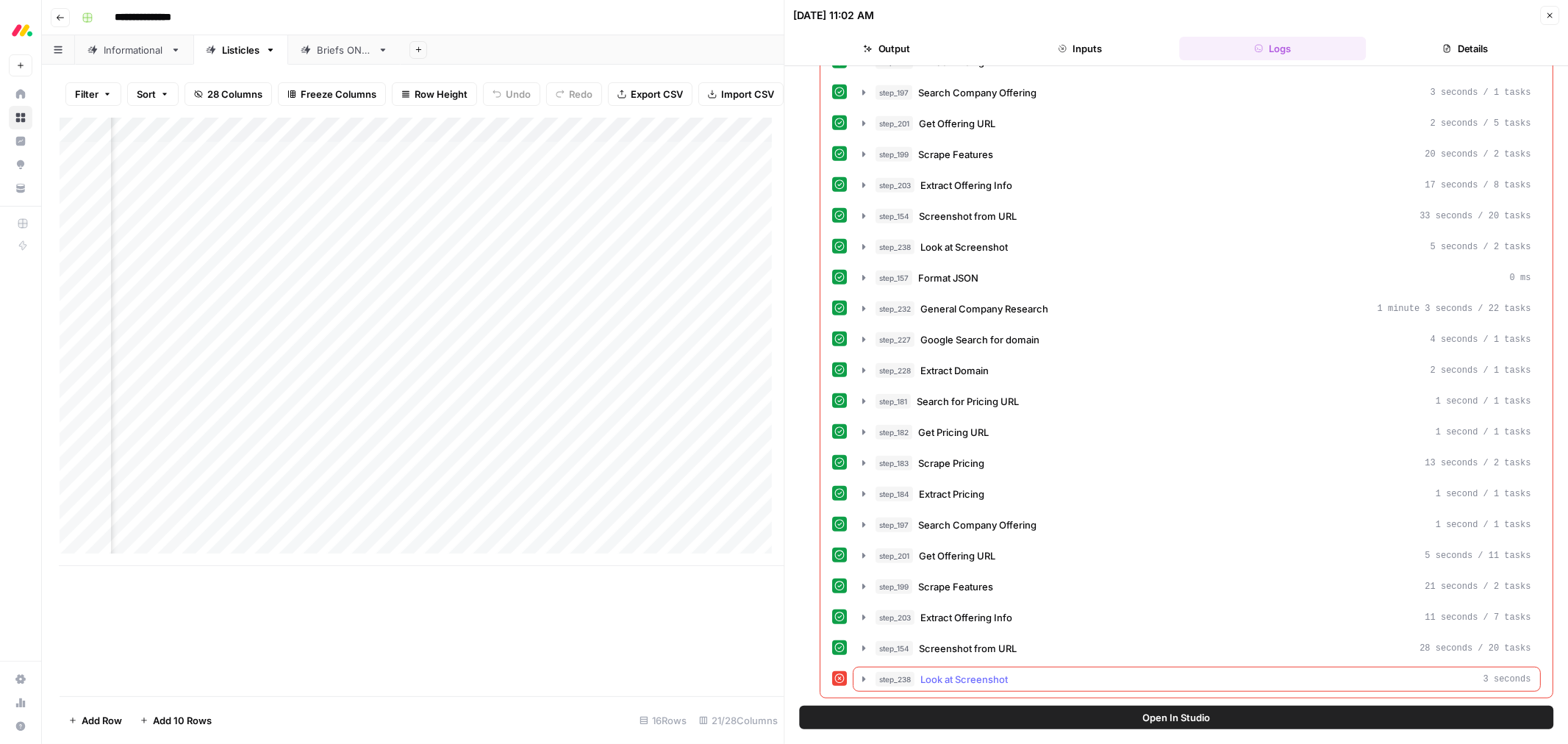
click at [959, 674] on span "Look at Screenshot" at bounding box center [965, 680] width 88 height 15
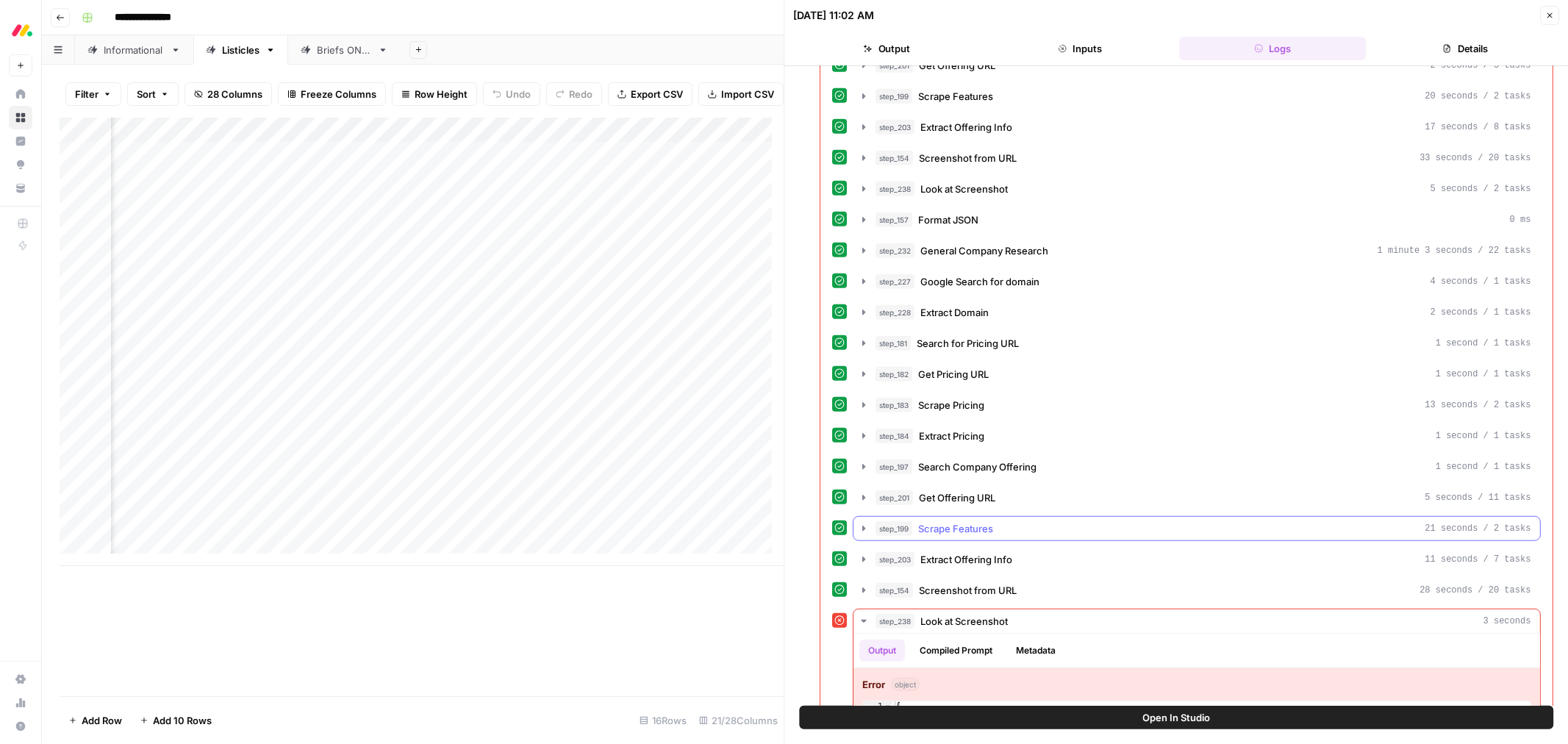
scroll to position [941, 0]
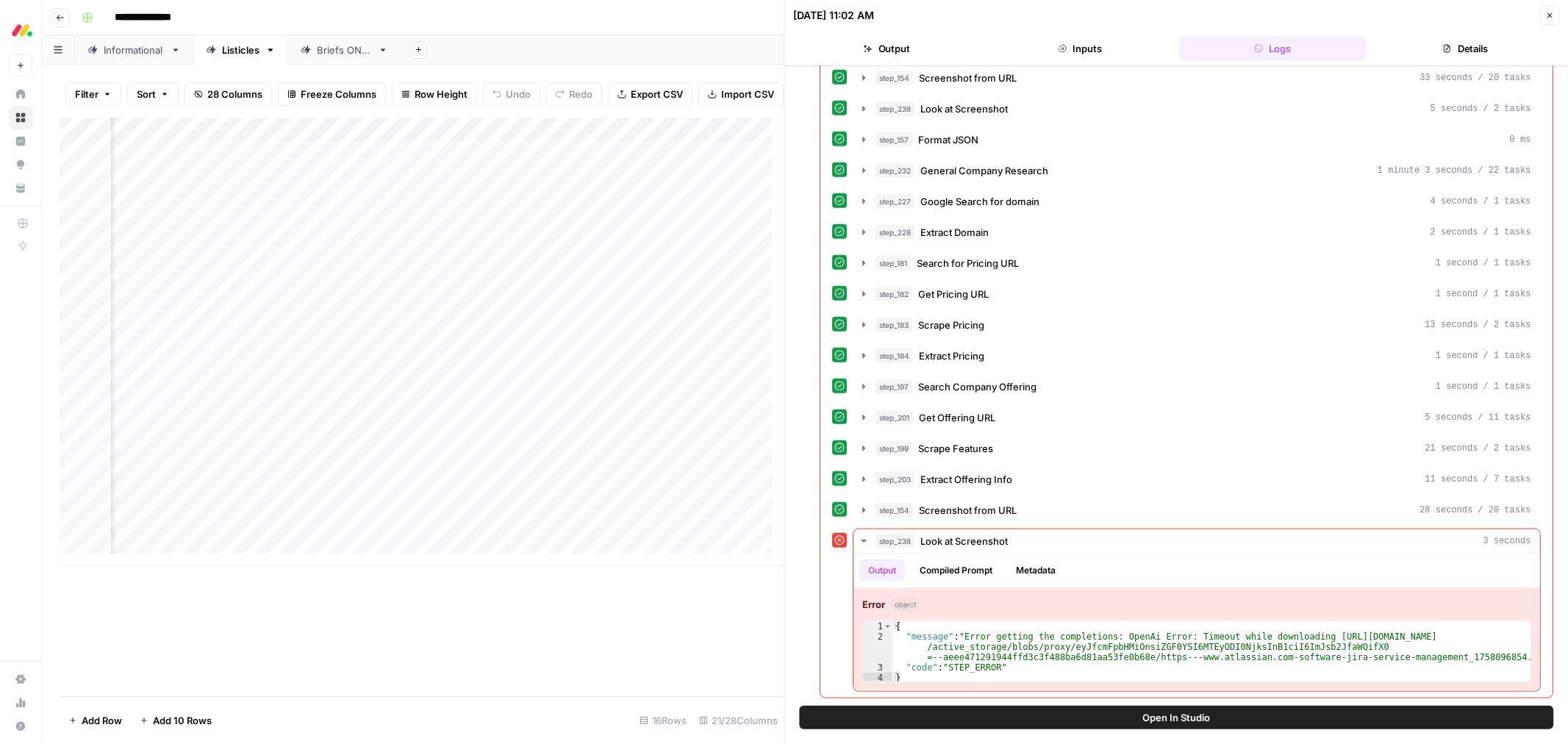
click at [563, 706] on footer "Add Row Add 10 Rows 16 Rows 21/28 Columns" at bounding box center [422, 720] width 725 height 48
click at [1012, 666] on div "{ "message" : "Error getting the completions: OpenAi Error: Timeout while downl…" at bounding box center [1213, 663] width 638 height 83
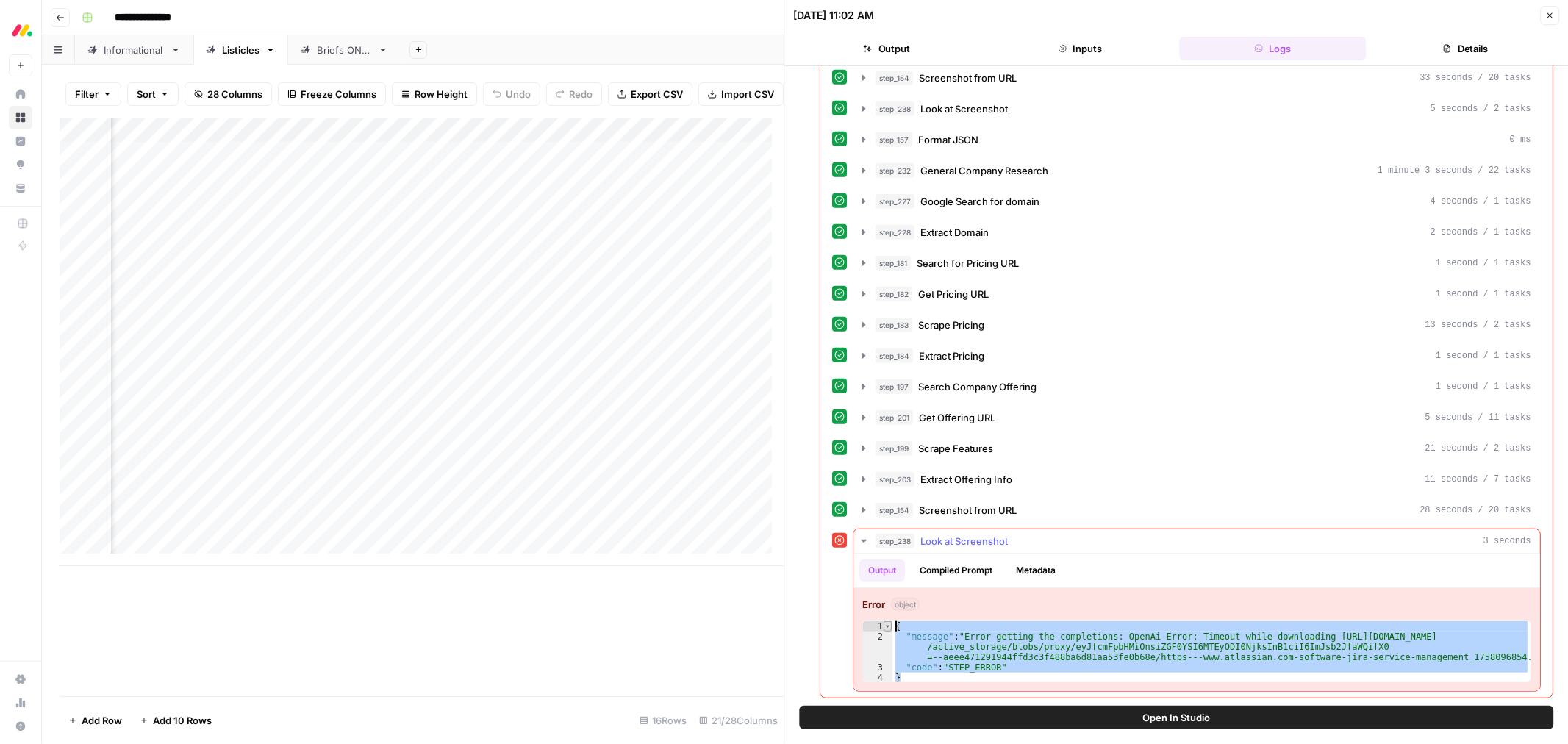
drag, startPoint x: 938, startPoint y: 678, endPoint x: 884, endPoint y: 625, distance: 75.7
click at [884, 625] on div "**********" at bounding box center [1197, 651] width 669 height 62
type textarea "**********"
click at [1544, 17] on button "Close" at bounding box center [1549, 15] width 19 height 19
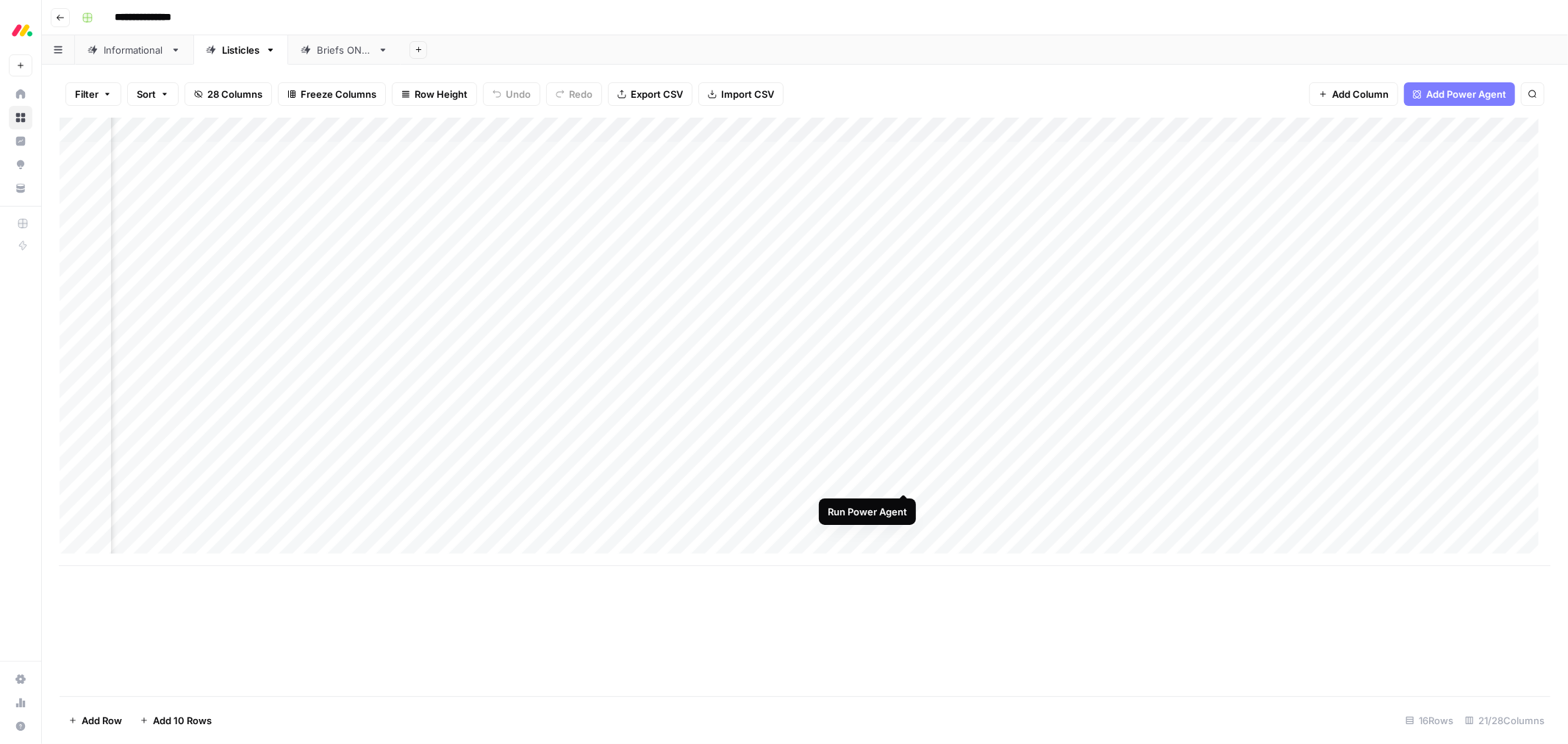
click at [904, 476] on div "Add Column" at bounding box center [805, 341] width 1491 height 449
click at [885, 131] on div "Add Column" at bounding box center [805, 341] width 1491 height 449
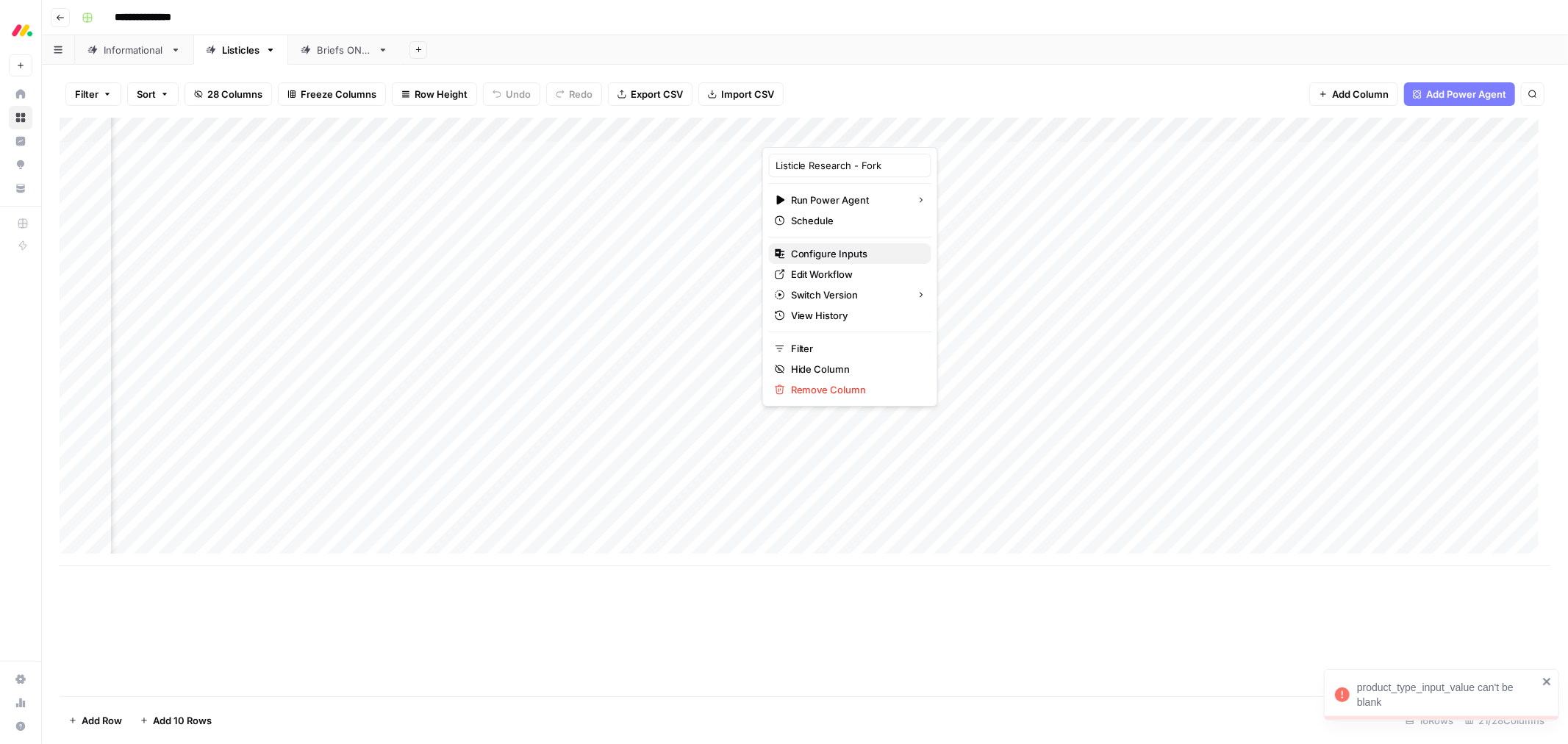
click at [862, 246] on span "Configure Inputs" at bounding box center [855, 254] width 129 height 15
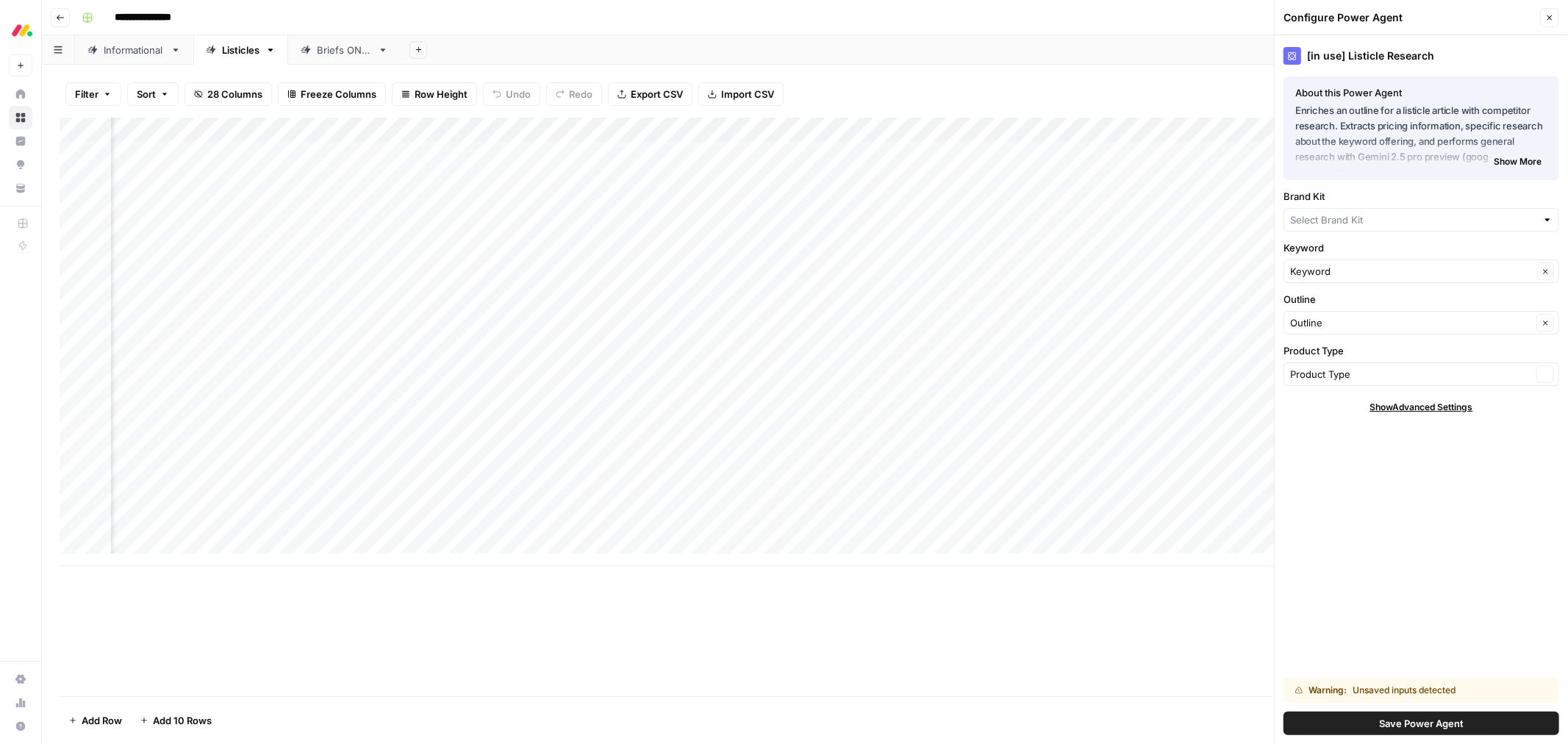
type input "monday Service"
click at [1365, 377] on input "Product Type" at bounding box center [1411, 374] width 242 height 15
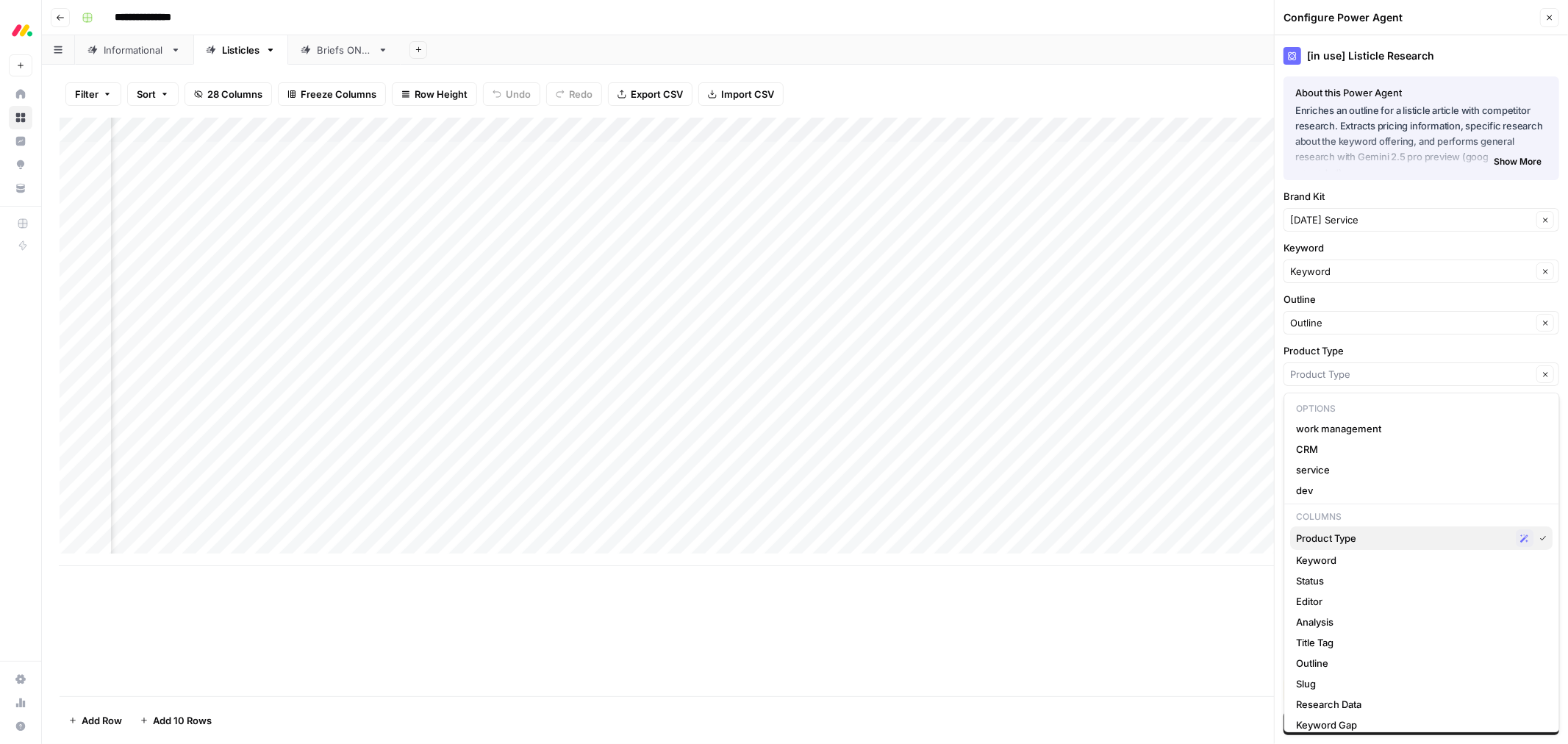
click at [1335, 541] on span "Product Type" at bounding box center [1404, 538] width 214 height 15
type input "Product Type"
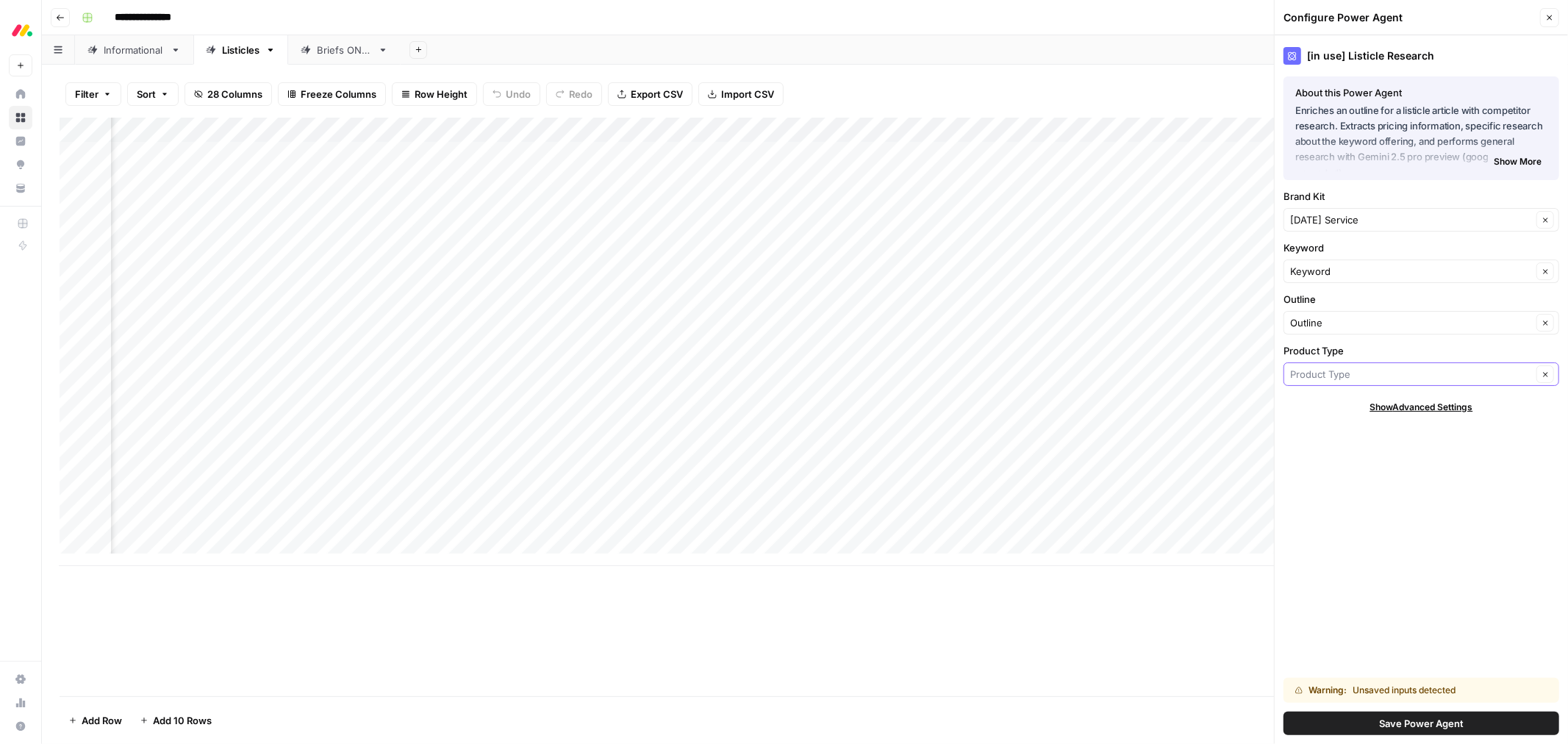
click at [1327, 372] on input "Product Type" at bounding box center [1411, 374] width 242 height 15
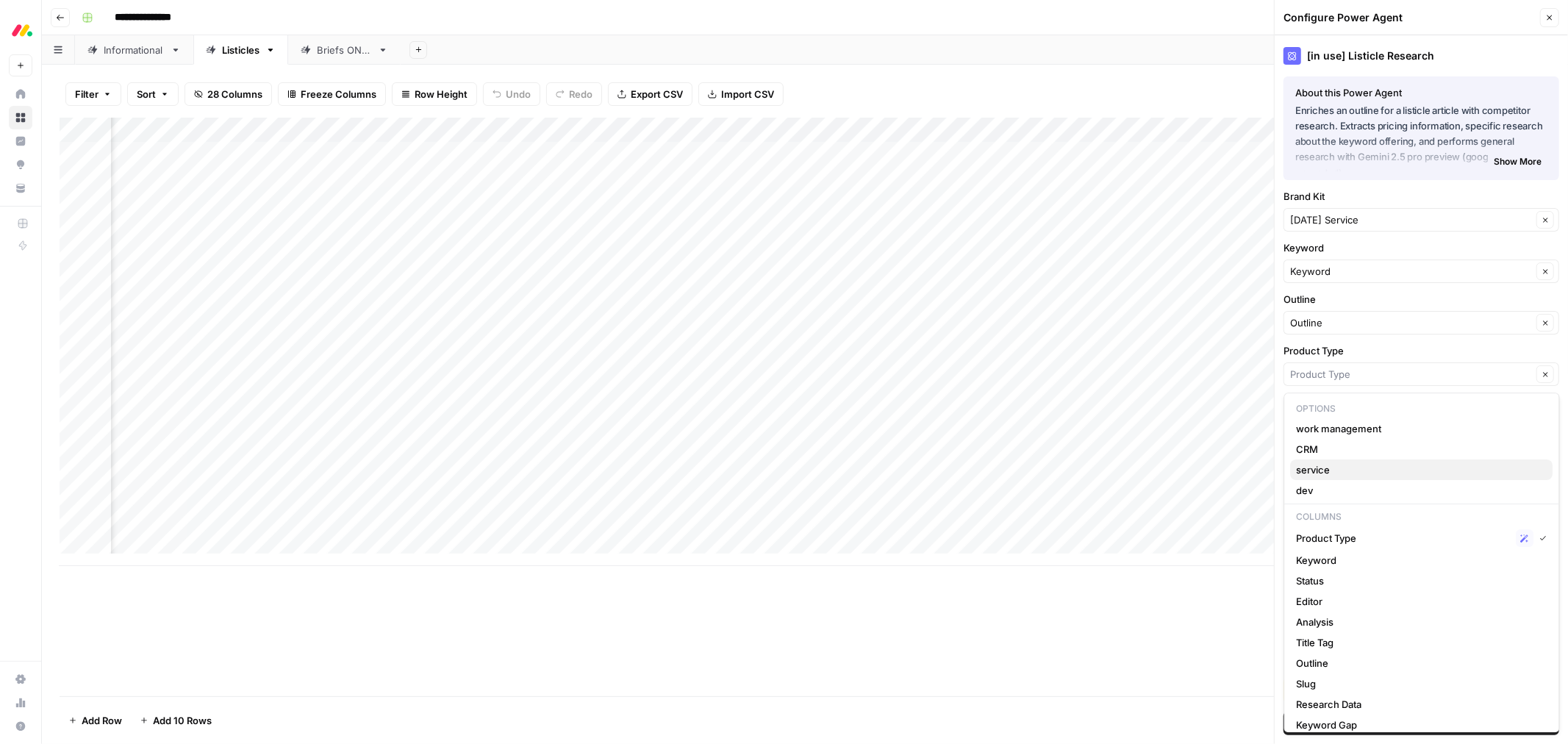
click at [1320, 468] on span "service" at bounding box center [1419, 470] width 245 height 15
type input "service"
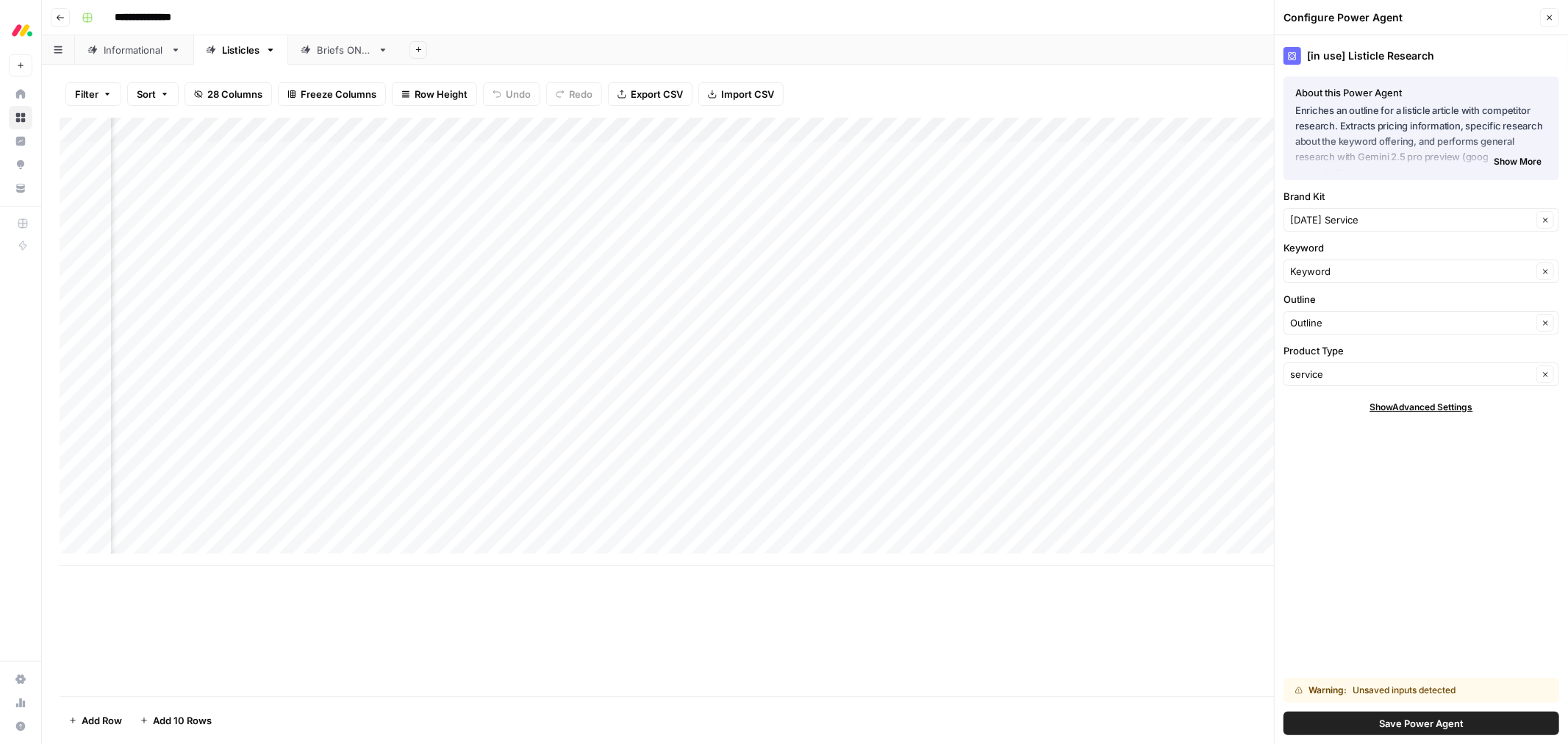
click at [1351, 729] on button "Save Power Agent" at bounding box center [1422, 723] width 276 height 23
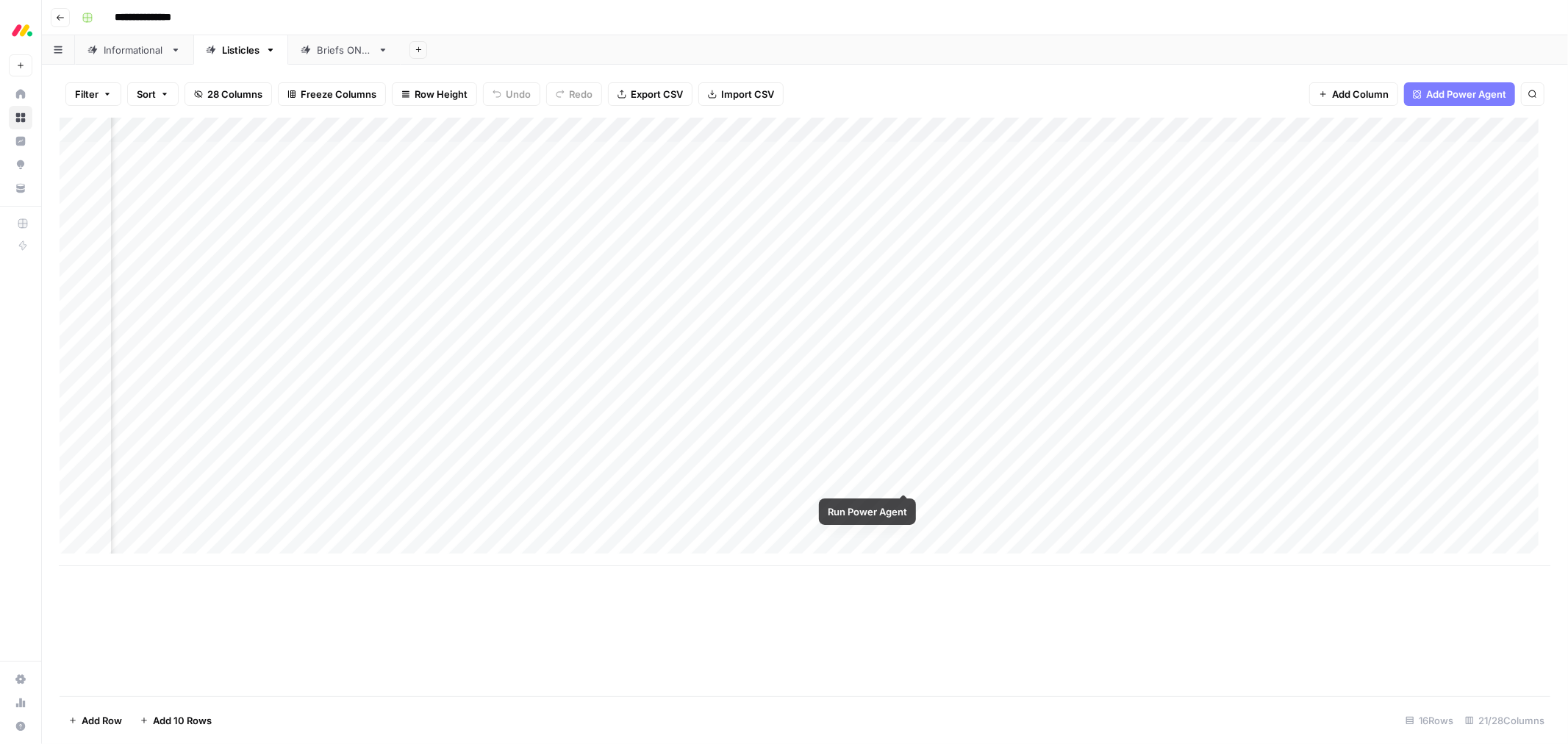
click at [904, 480] on div "Add Column" at bounding box center [805, 341] width 1491 height 449
click at [842, 206] on div "Add Column" at bounding box center [805, 341] width 1491 height 449
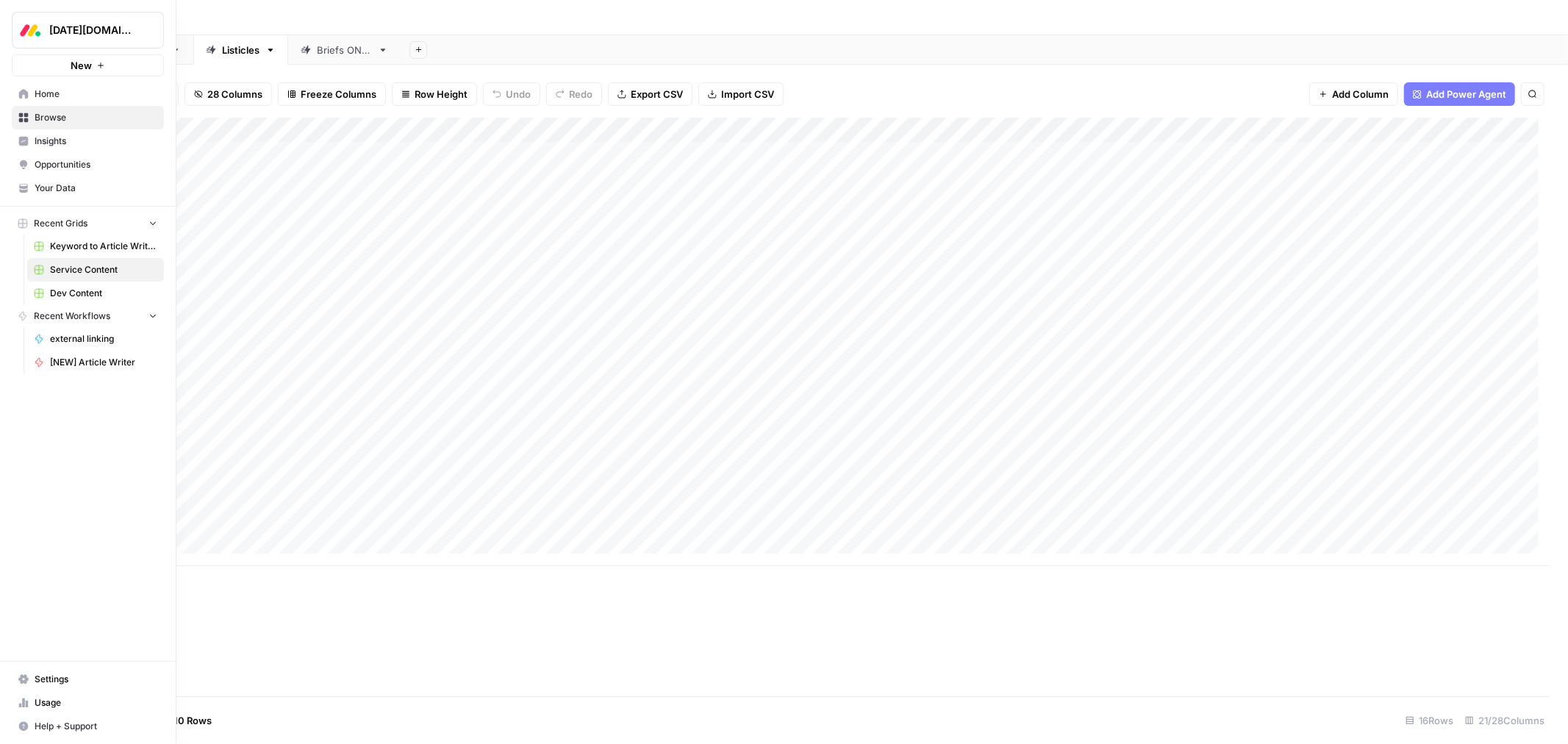
click at [63, 117] on span "Browse" at bounding box center [96, 117] width 123 height 13
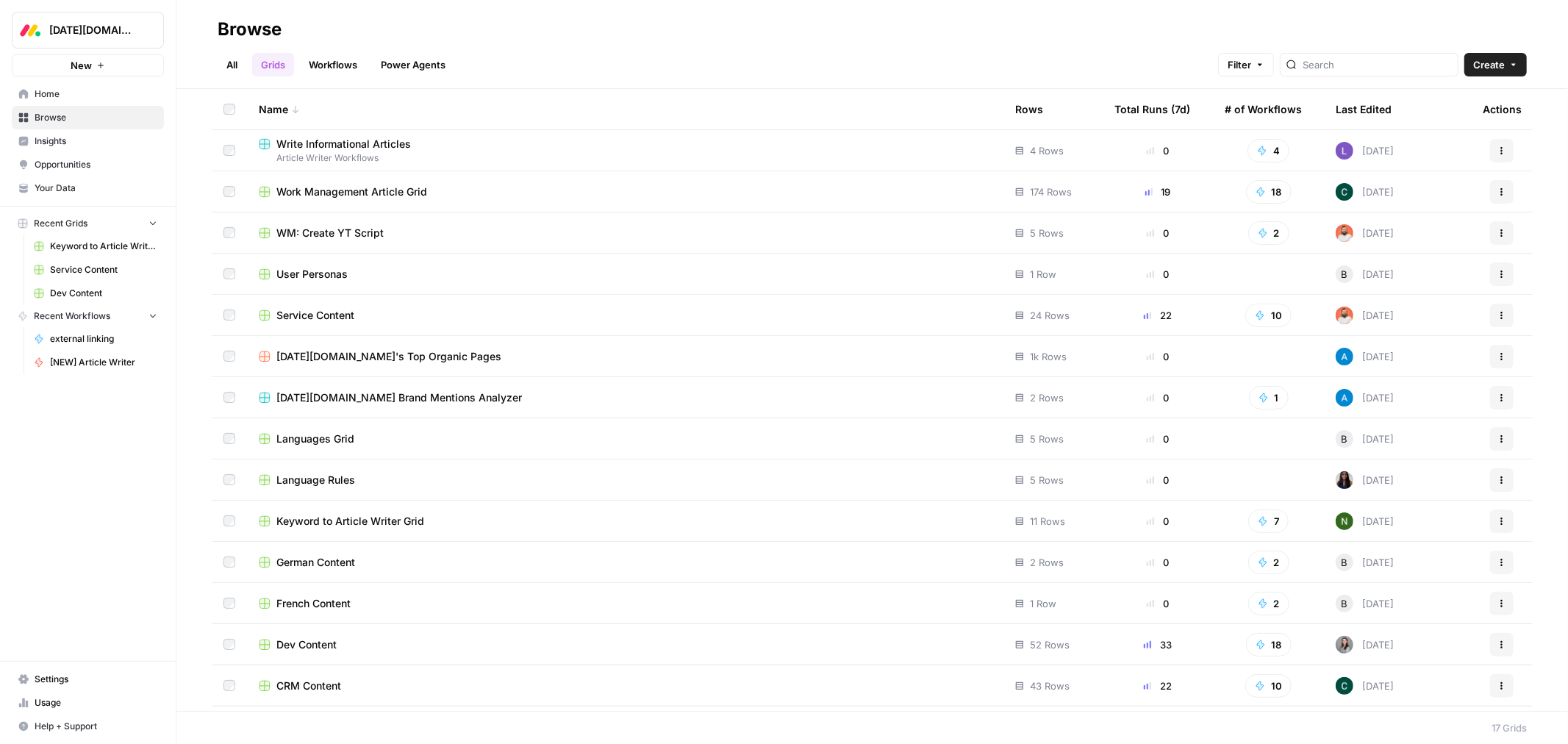
click at [333, 685] on span "CRM Content" at bounding box center [308, 686] width 64 height 15
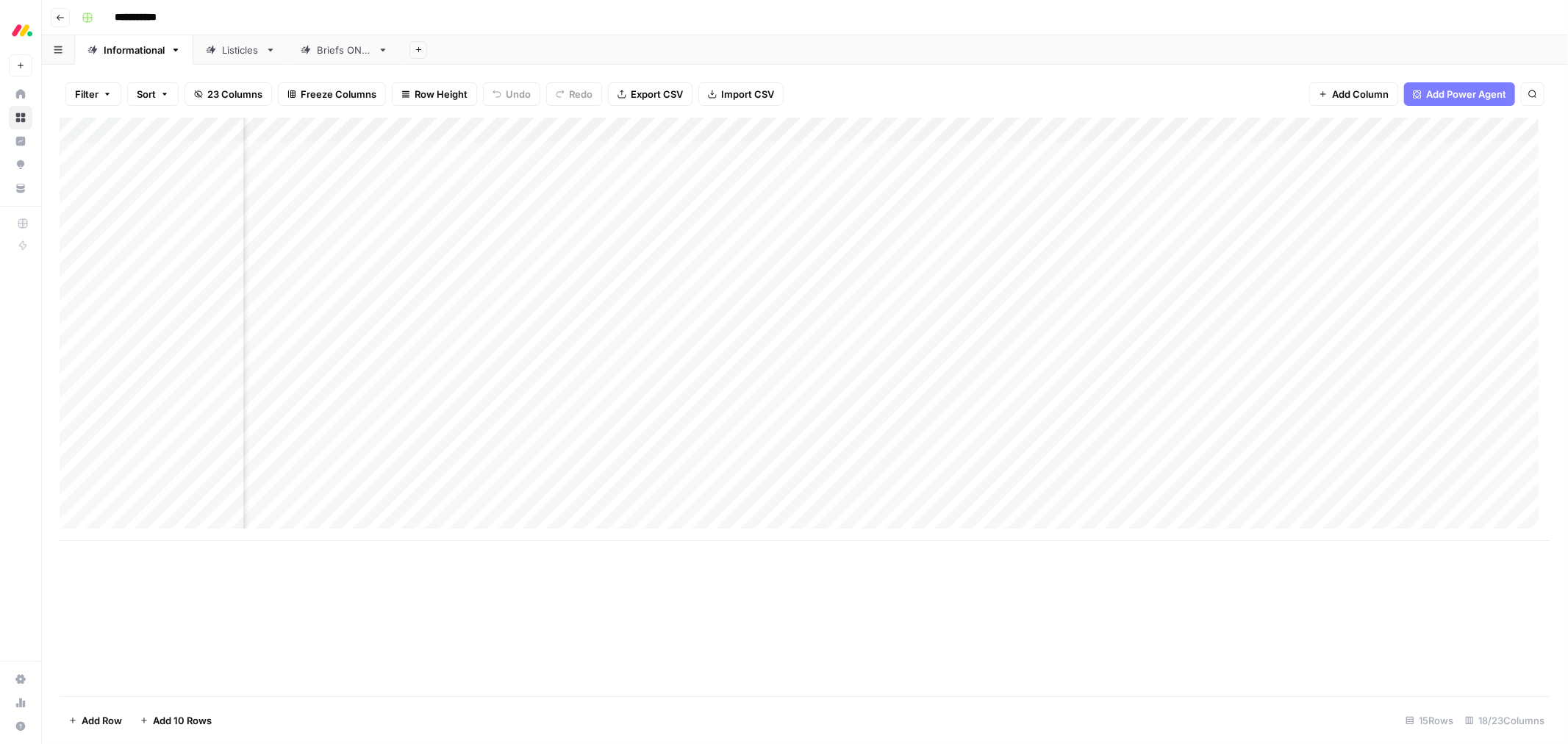
scroll to position [0, 1022]
click at [238, 52] on div "Listicles" at bounding box center [241, 50] width 37 height 15
click at [795, 498] on div "Add Column" at bounding box center [805, 392] width 1491 height 549
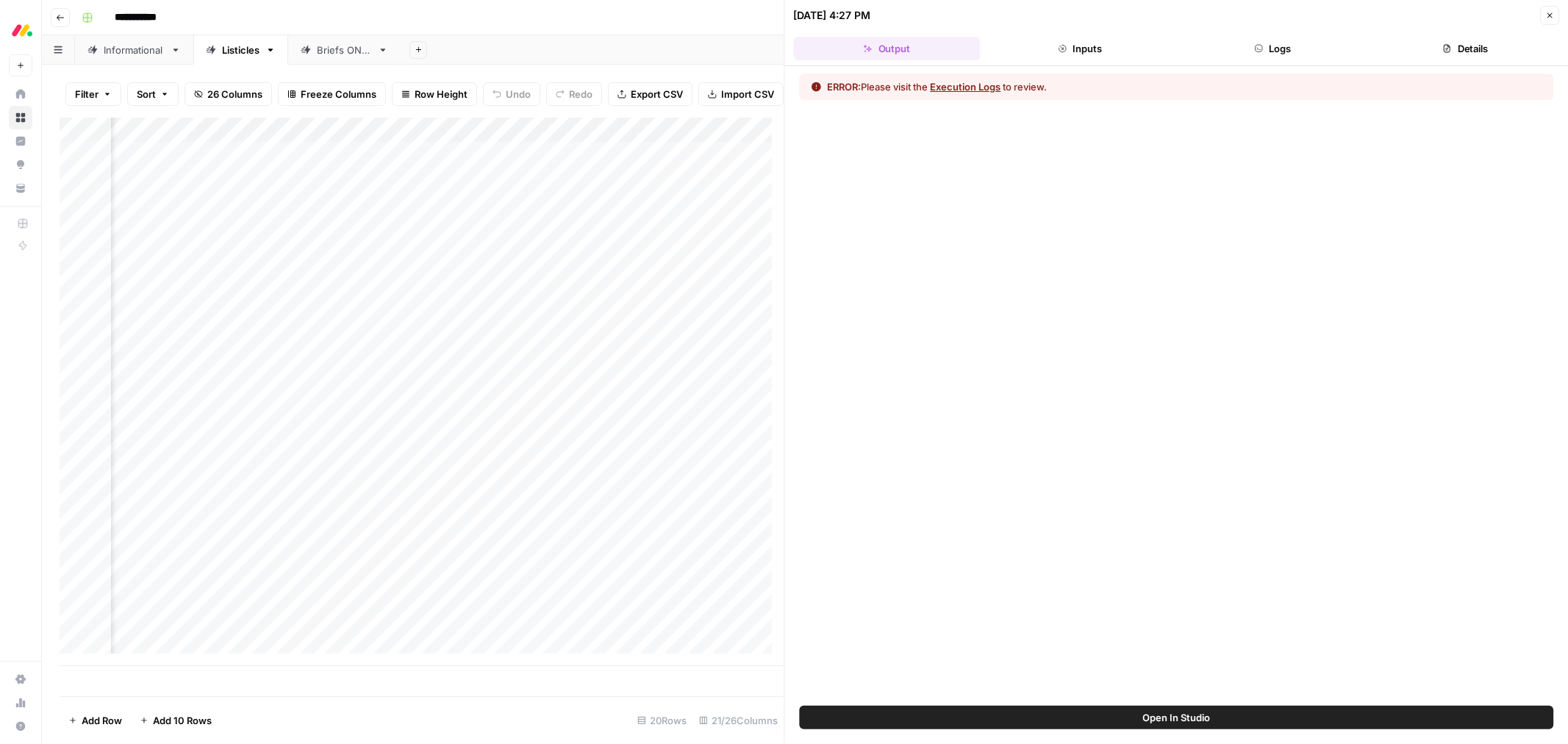
click at [1095, 50] on button "Inputs" at bounding box center [1080, 48] width 187 height 23
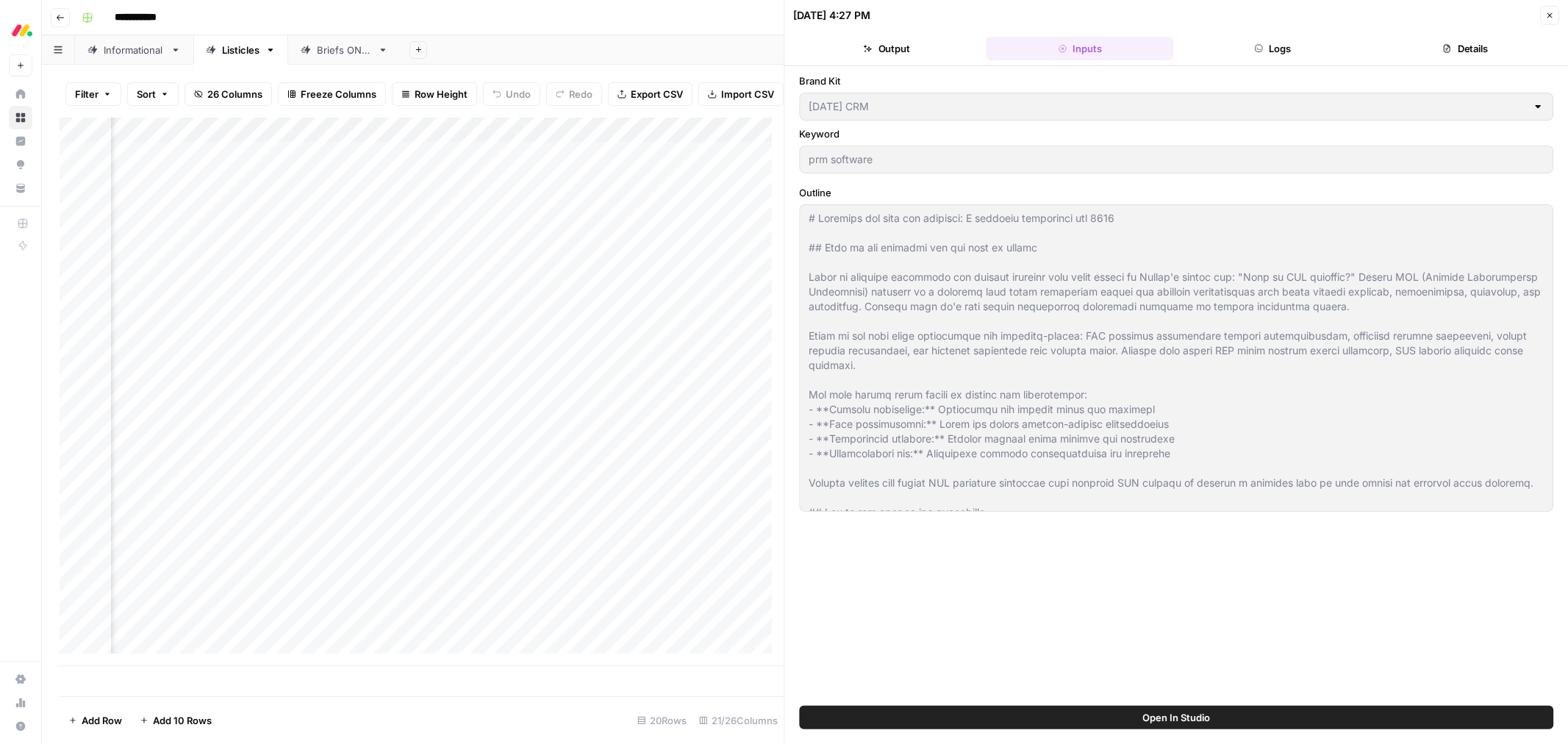
click at [1262, 50] on icon "button" at bounding box center [1258, 48] width 9 height 9
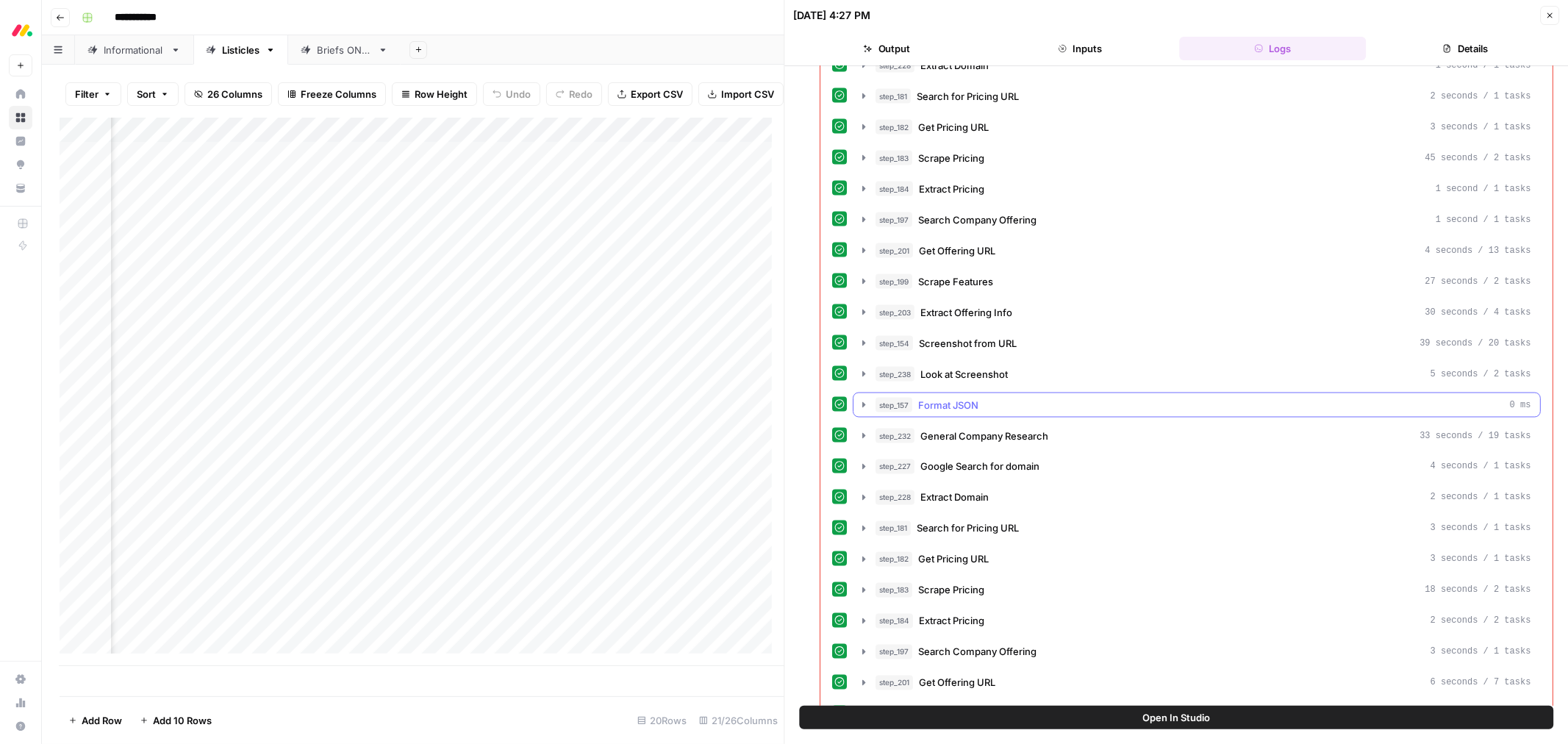
scroll to position [2043, 0]
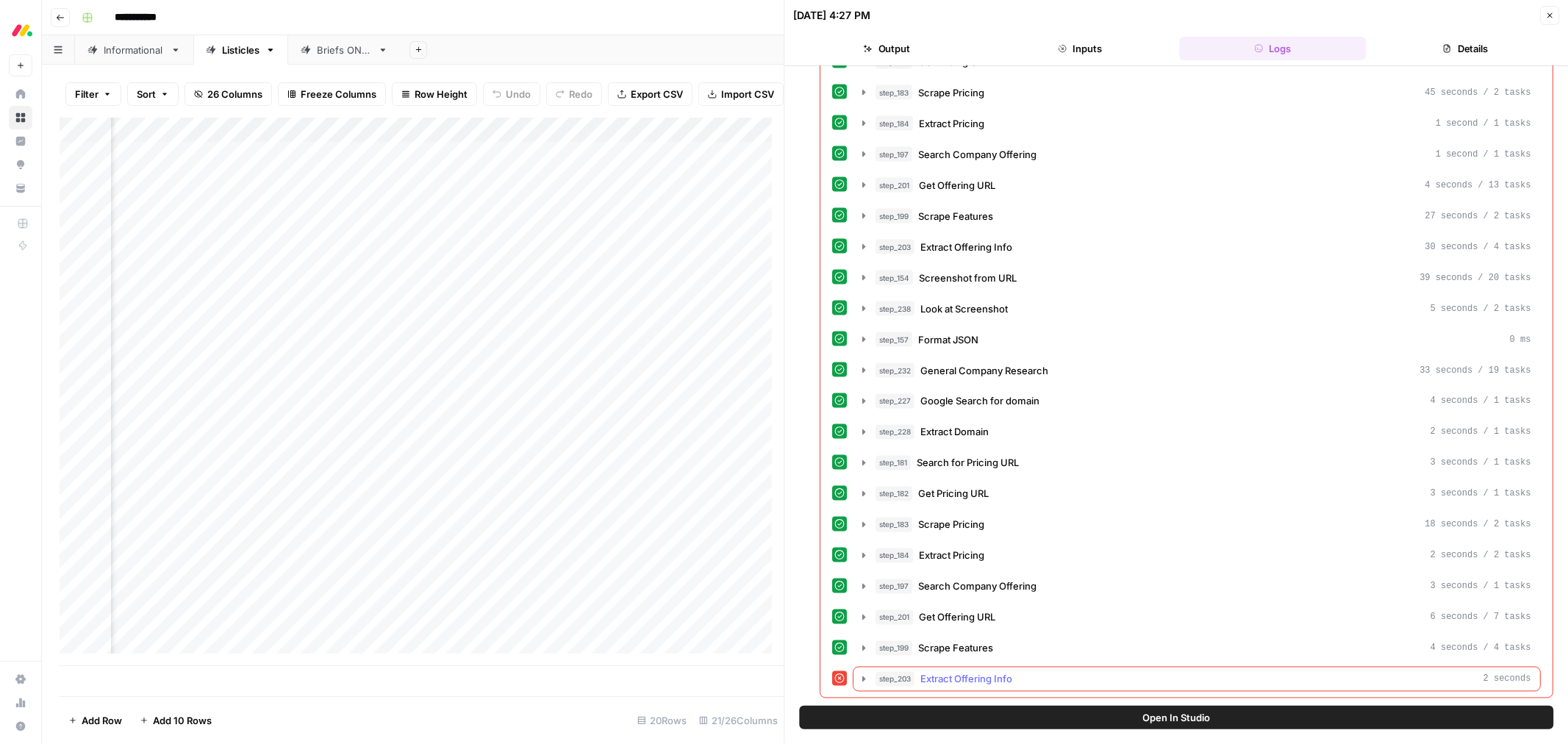
click at [921, 682] on div "step_203 Extract Offering Info 2 seconds" at bounding box center [1203, 680] width 655 height 15
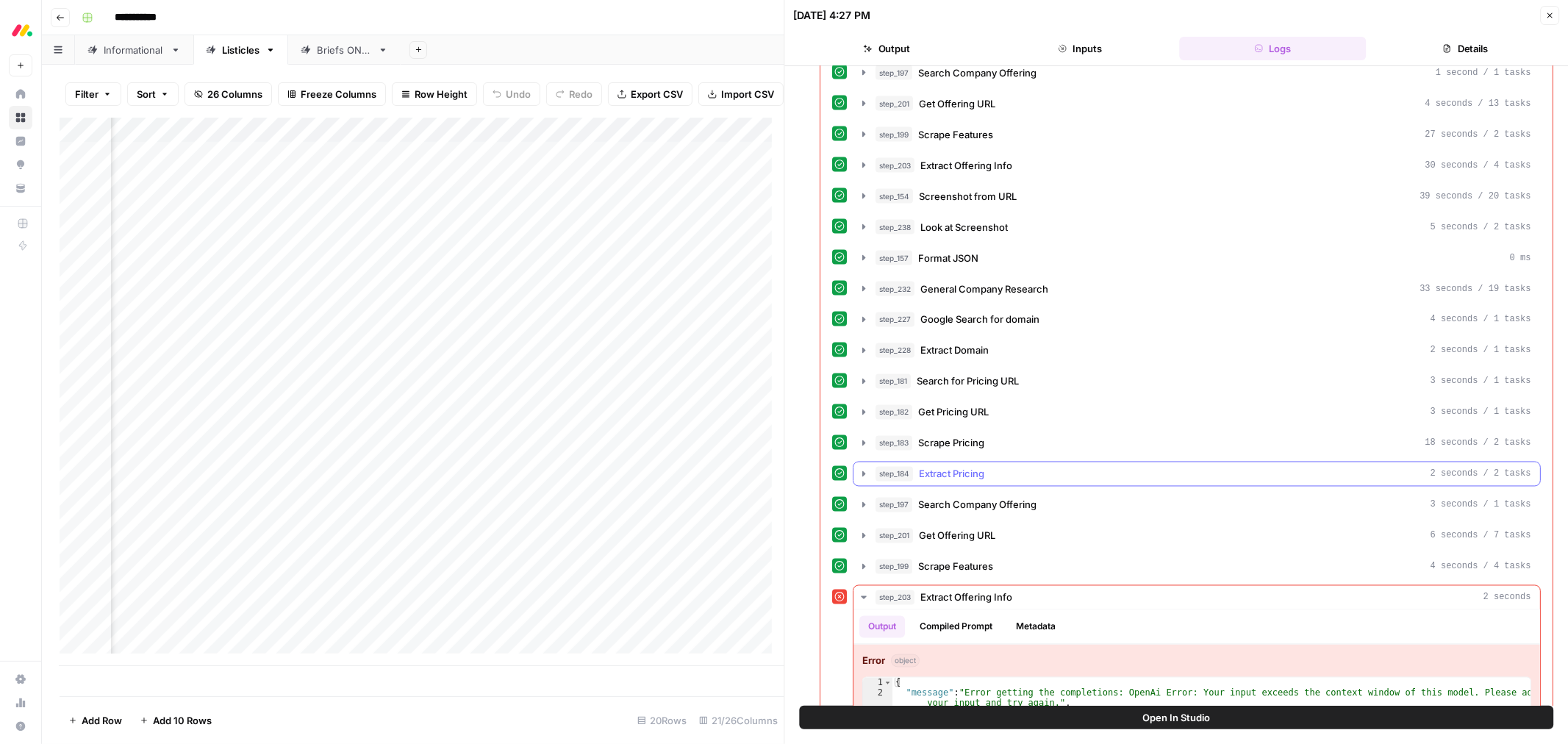
scroll to position [2171, 0]
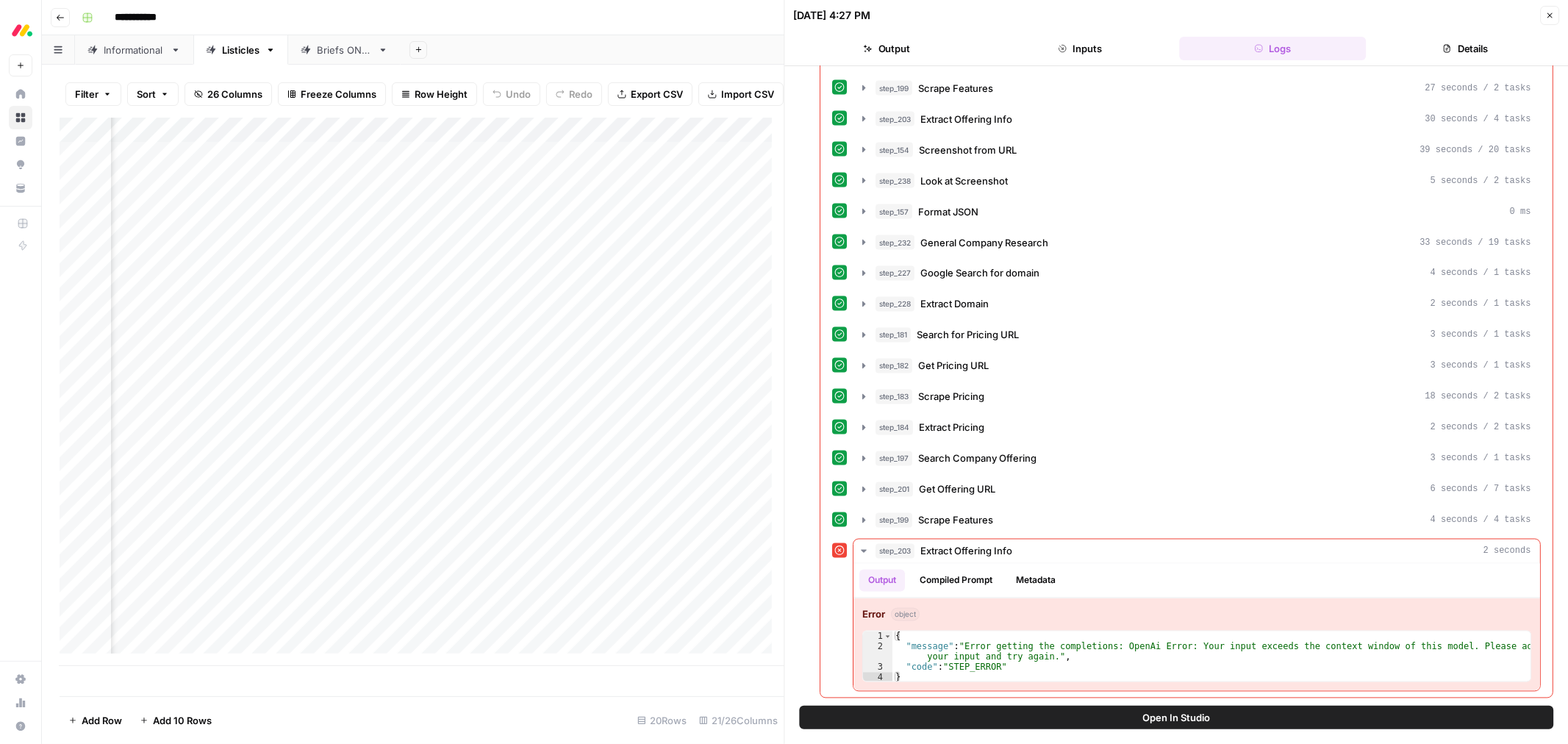
click at [1550, 21] on button "Close" at bounding box center [1549, 15] width 19 height 19
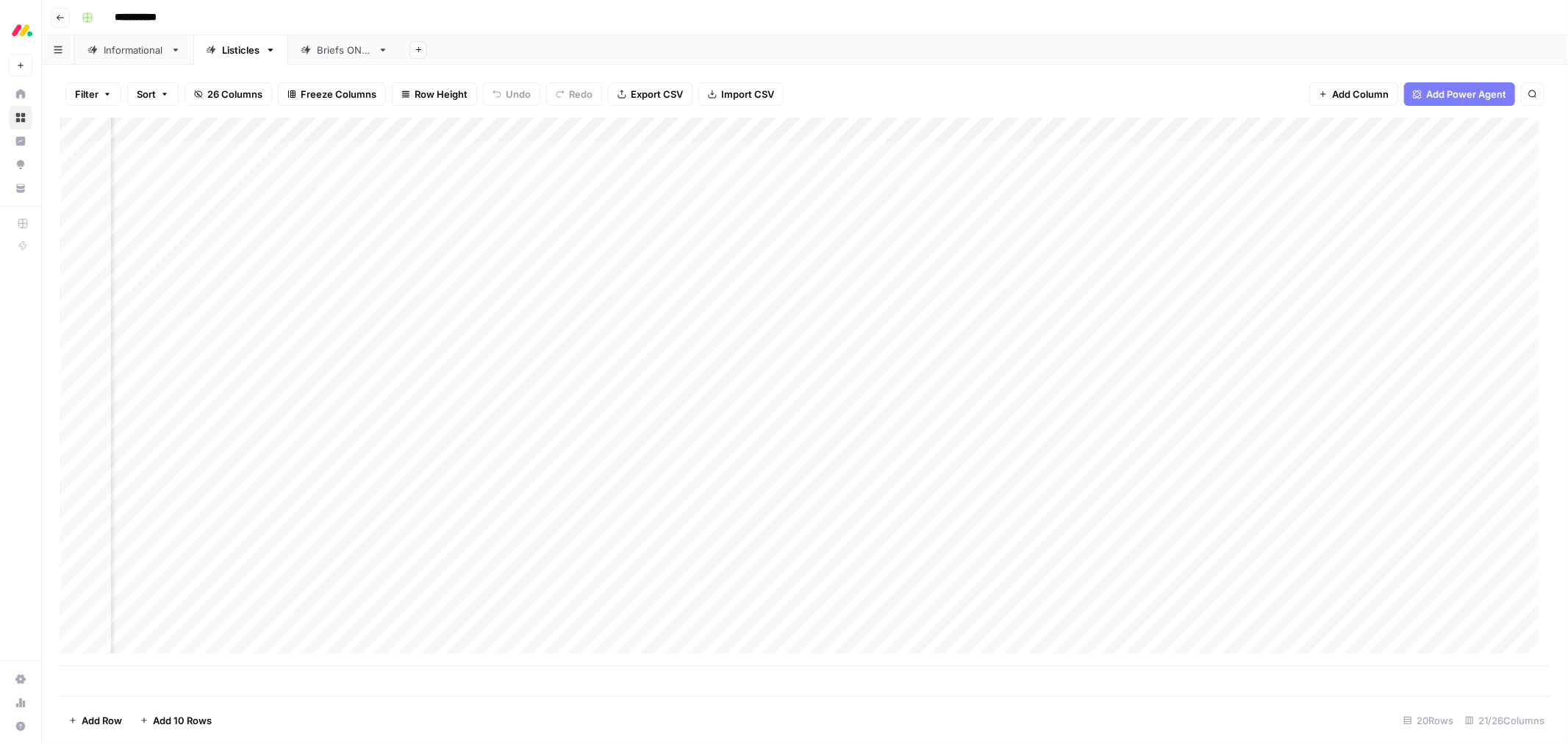
scroll to position [0, 608]
click at [806, 129] on div "Add Column" at bounding box center [805, 392] width 1491 height 549
click at [689, 275] on span "Edit Workflow" at bounding box center [708, 274] width 129 height 15
click at [715, 505] on div "Add Column" at bounding box center [805, 392] width 1491 height 549
click at [754, 505] on div "Add Column" at bounding box center [805, 392] width 1491 height 549
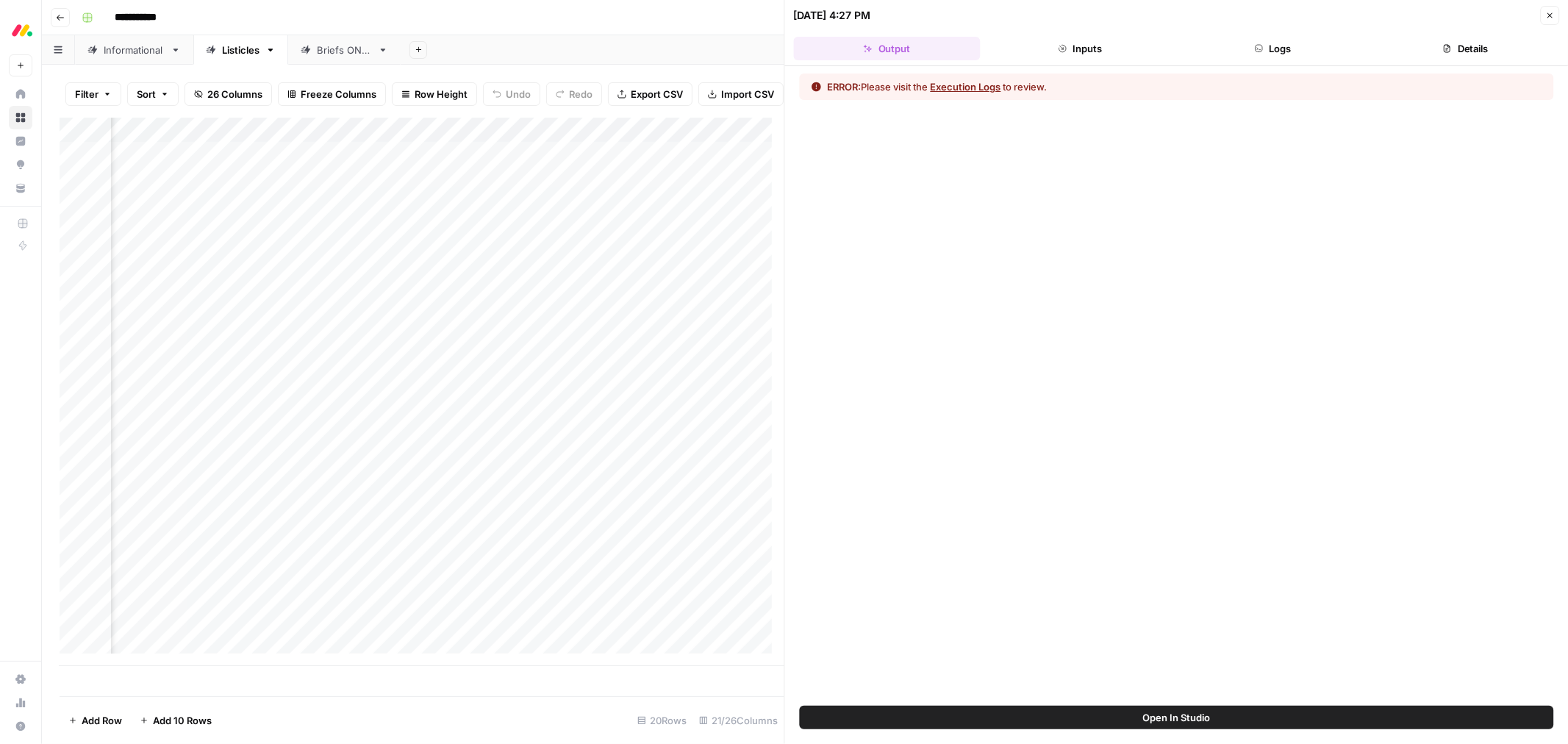
click at [986, 90] on button "Execution Logs" at bounding box center [965, 87] width 70 height 15
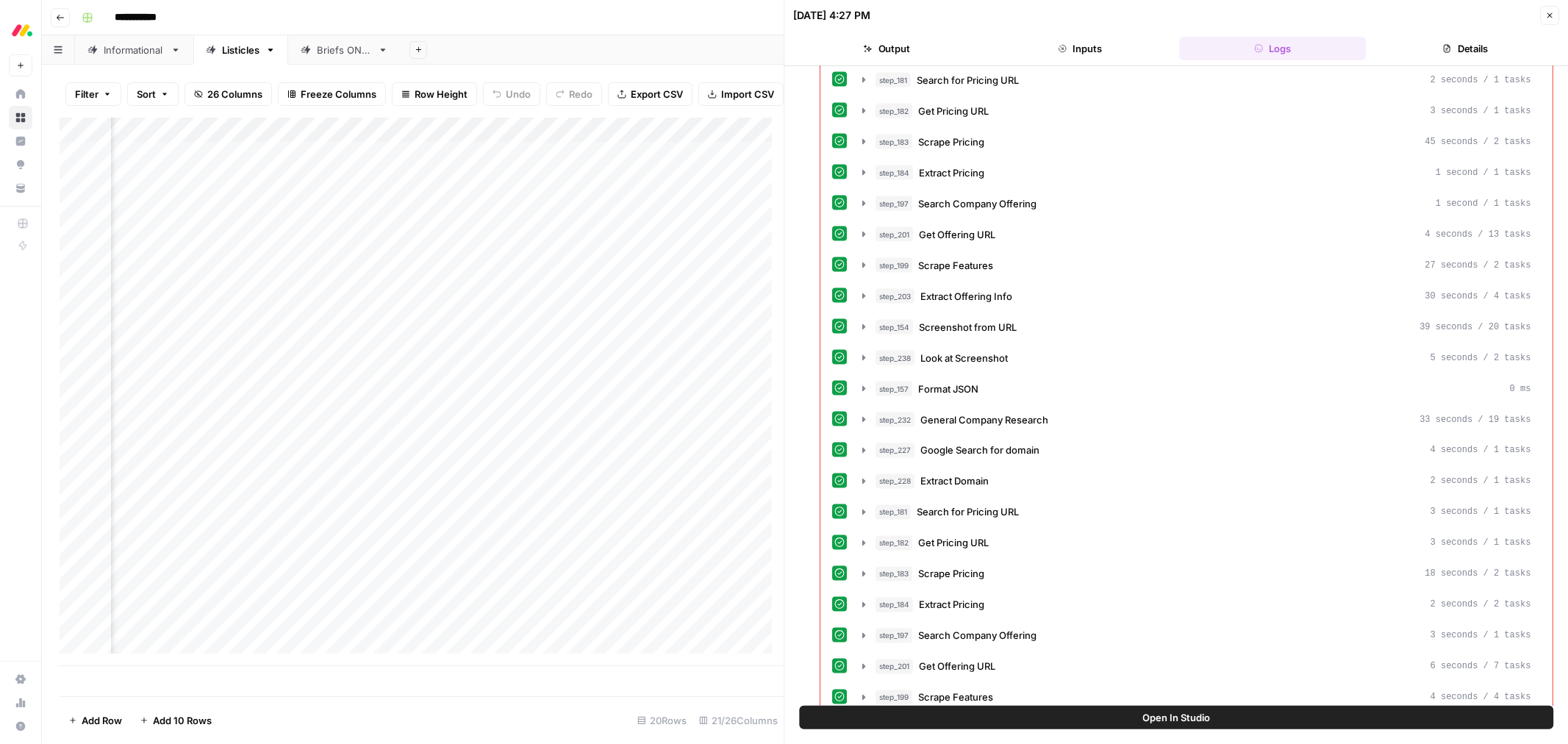
scroll to position [2043, 0]
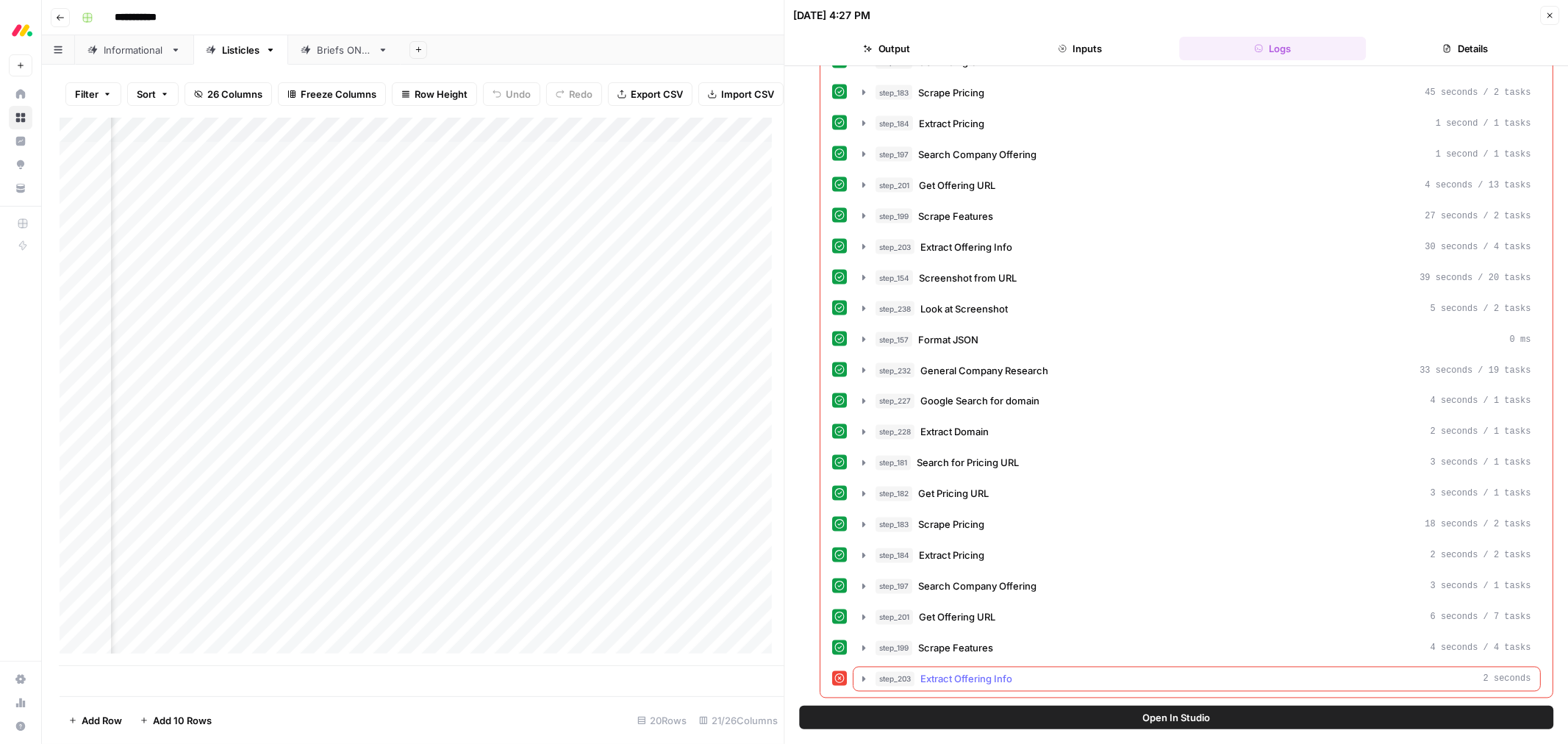
click at [965, 680] on span "Extract Offering Info" at bounding box center [966, 680] width 92 height 15
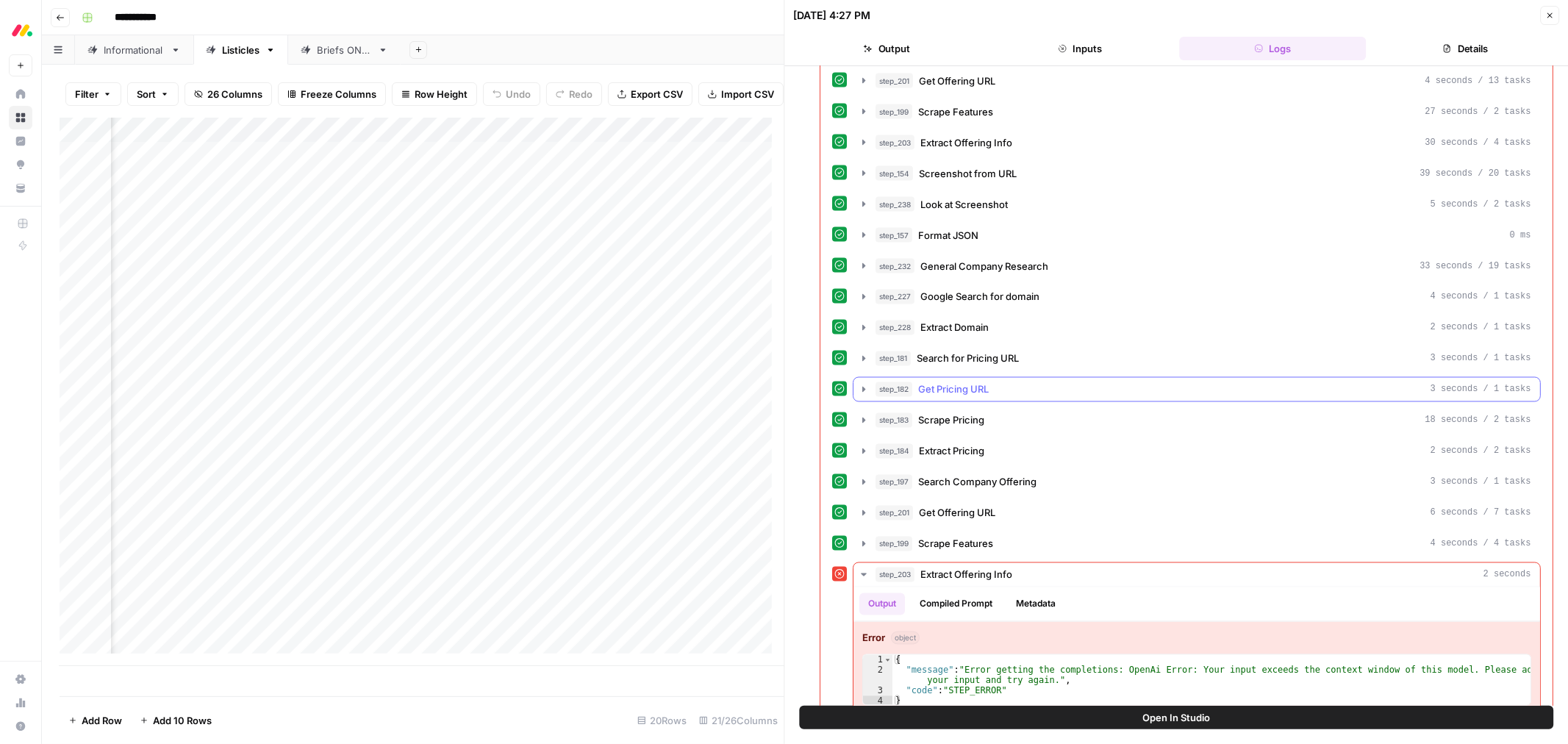
scroll to position [2171, 0]
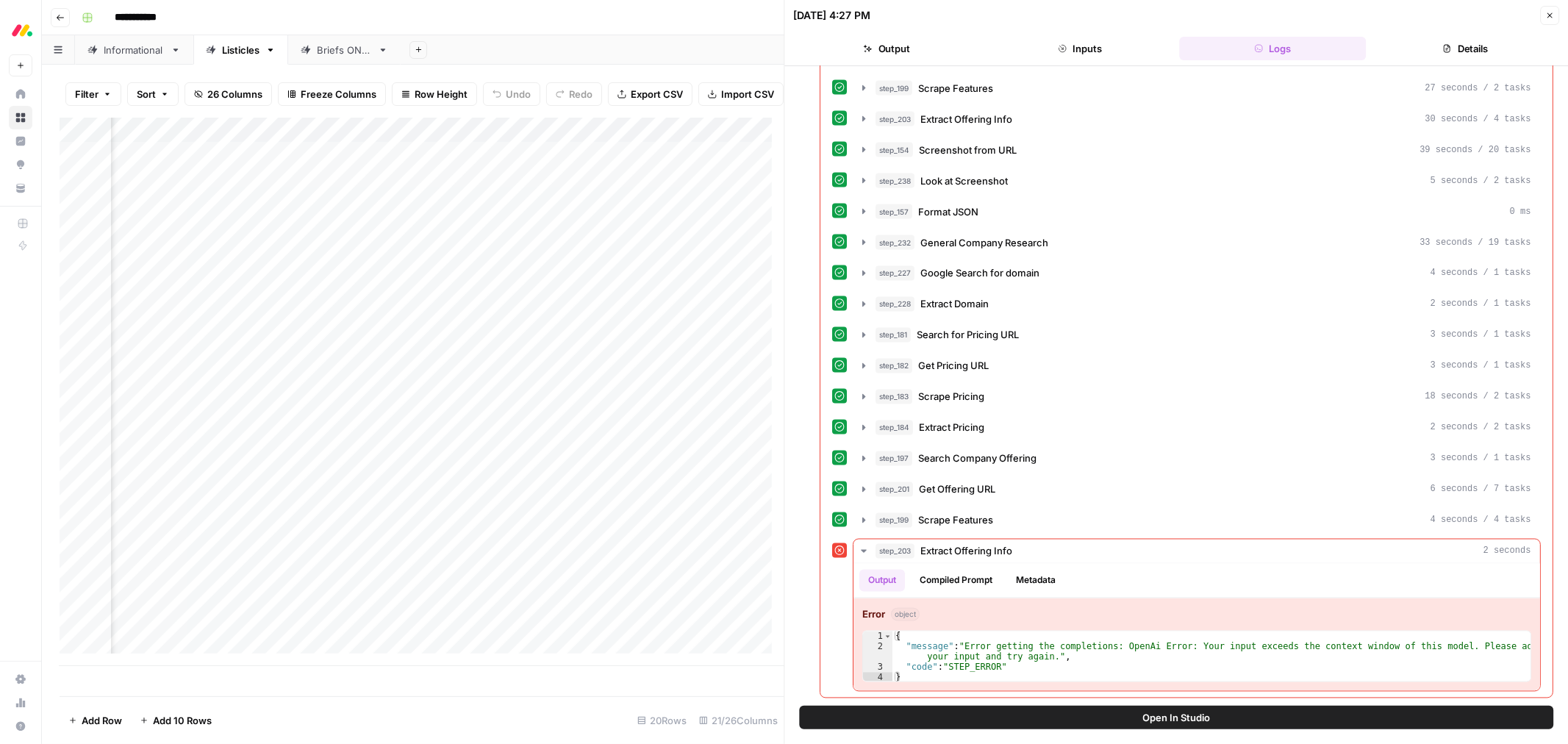
click at [1546, 17] on icon "button" at bounding box center [1550, 15] width 9 height 9
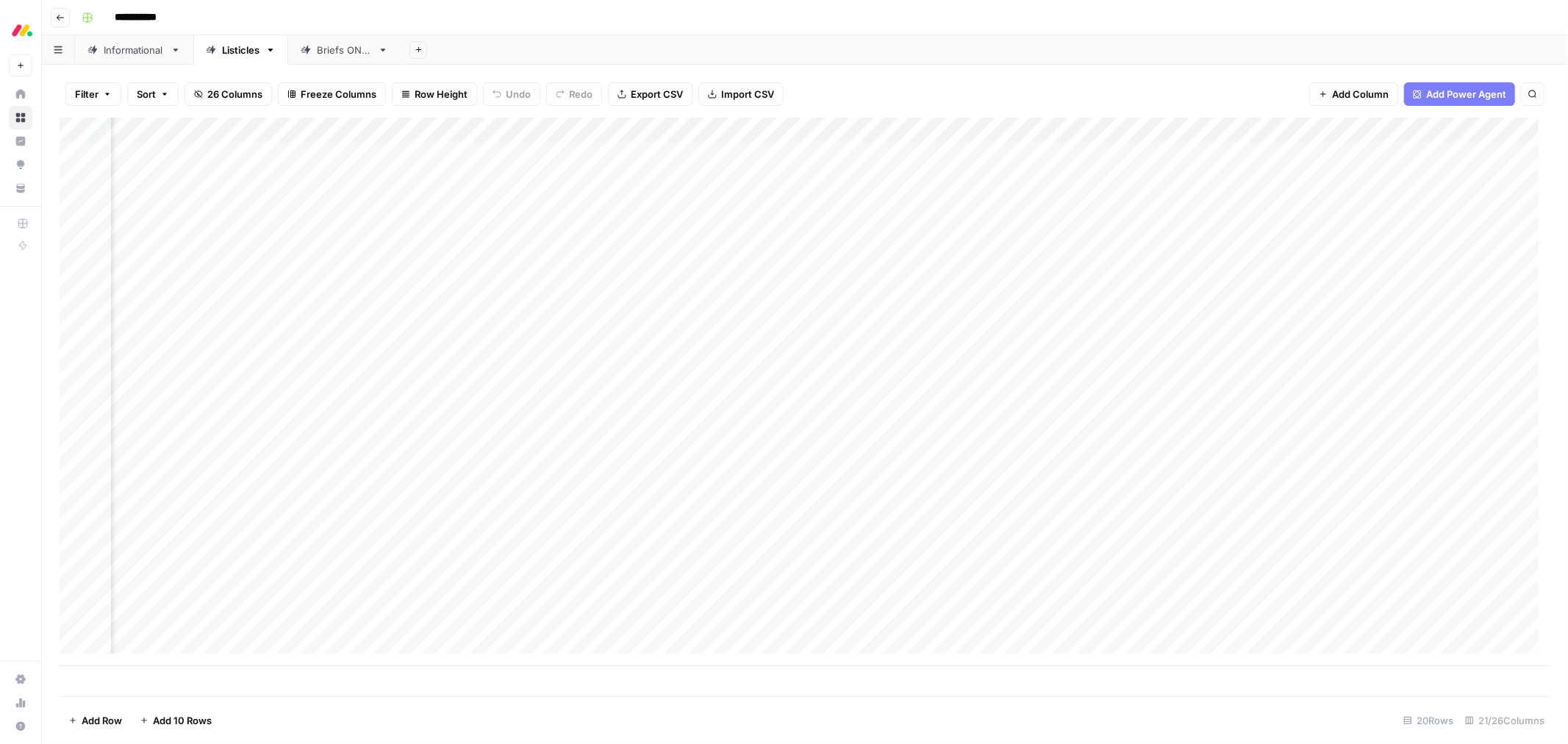
click at [826, 503] on div "Add Column" at bounding box center [805, 392] width 1491 height 549
click at [805, 130] on div "Add Column" at bounding box center [805, 392] width 1491 height 549
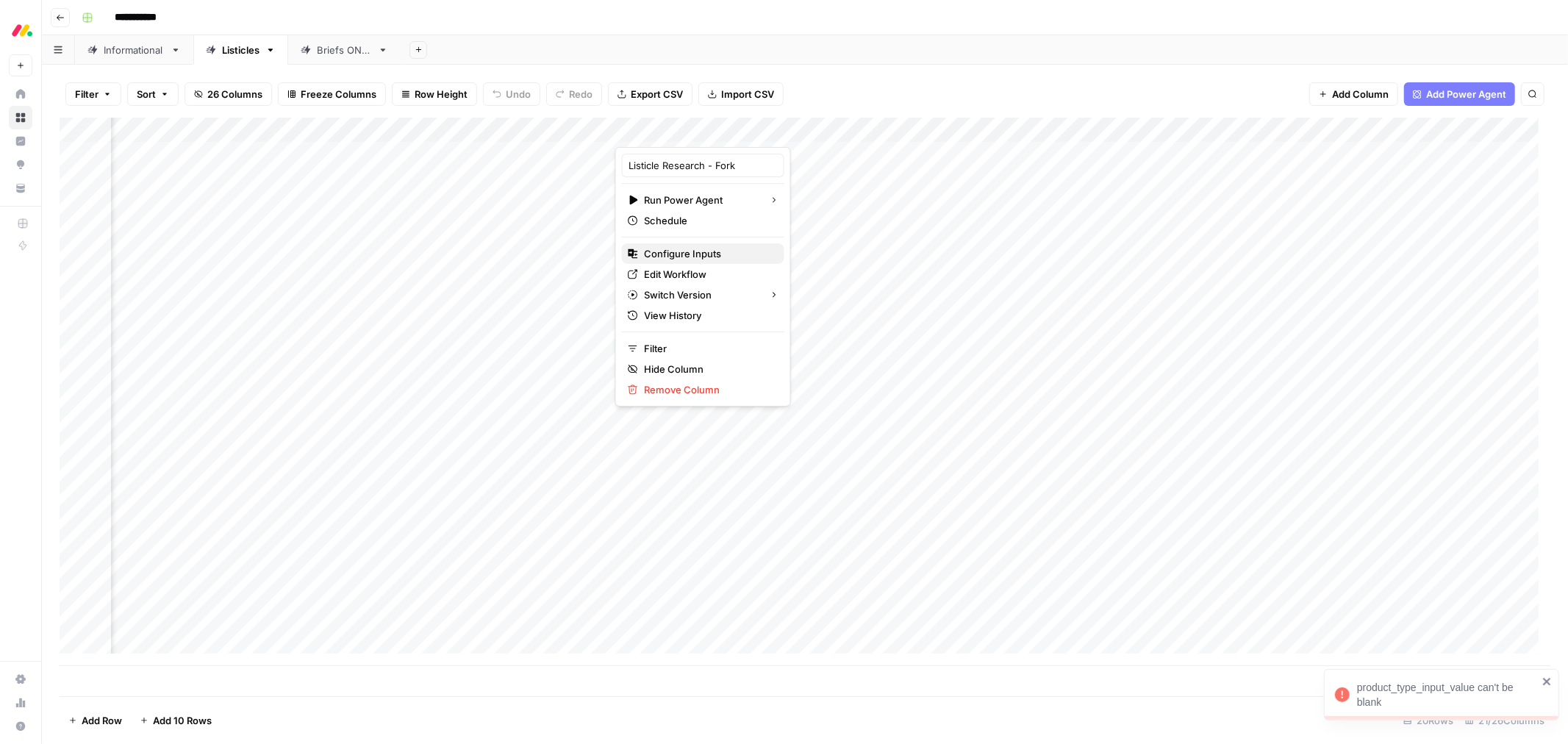
click at [707, 250] on span "Configure Inputs" at bounding box center [708, 254] width 129 height 15
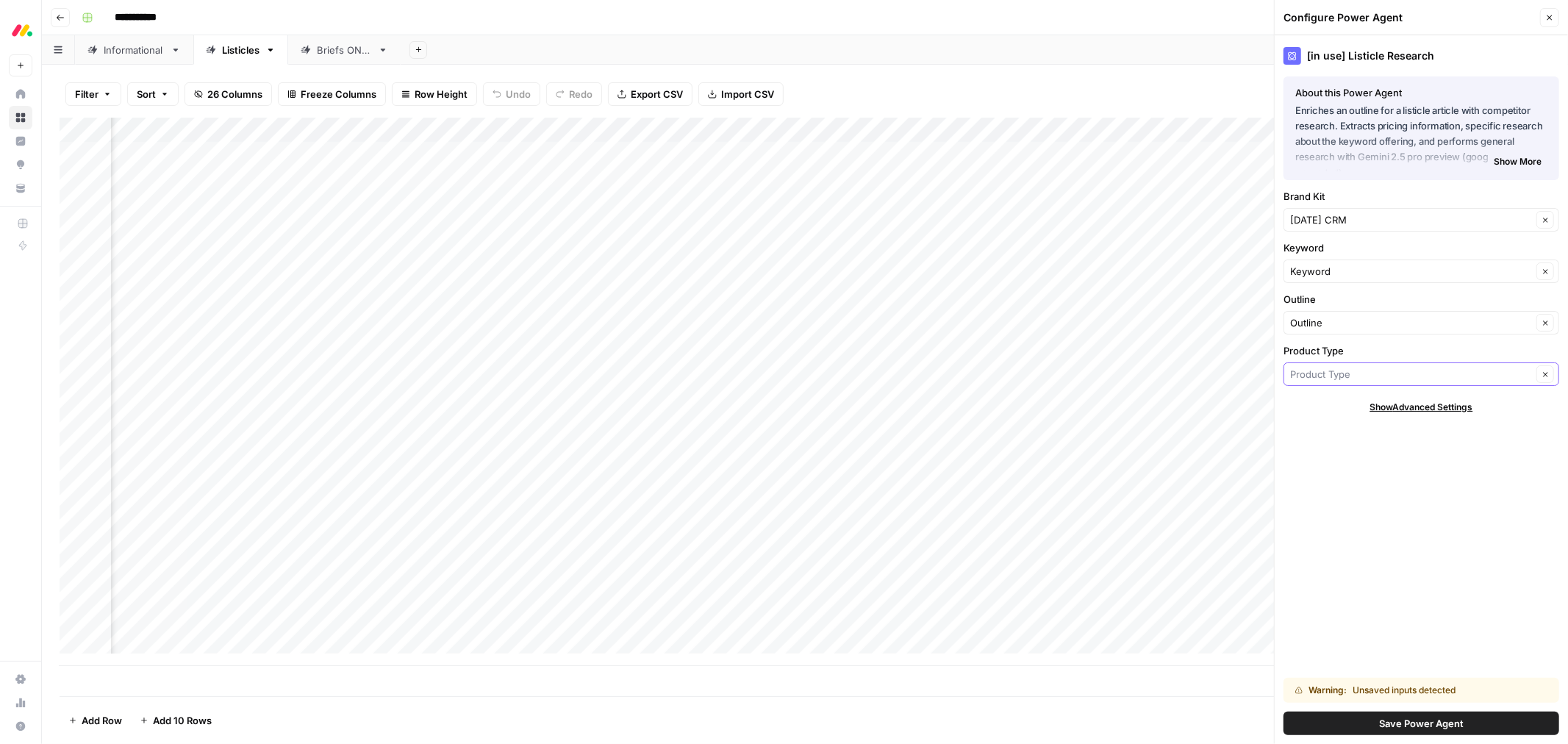
click at [1360, 372] on input "Product Type" at bounding box center [1411, 374] width 242 height 15
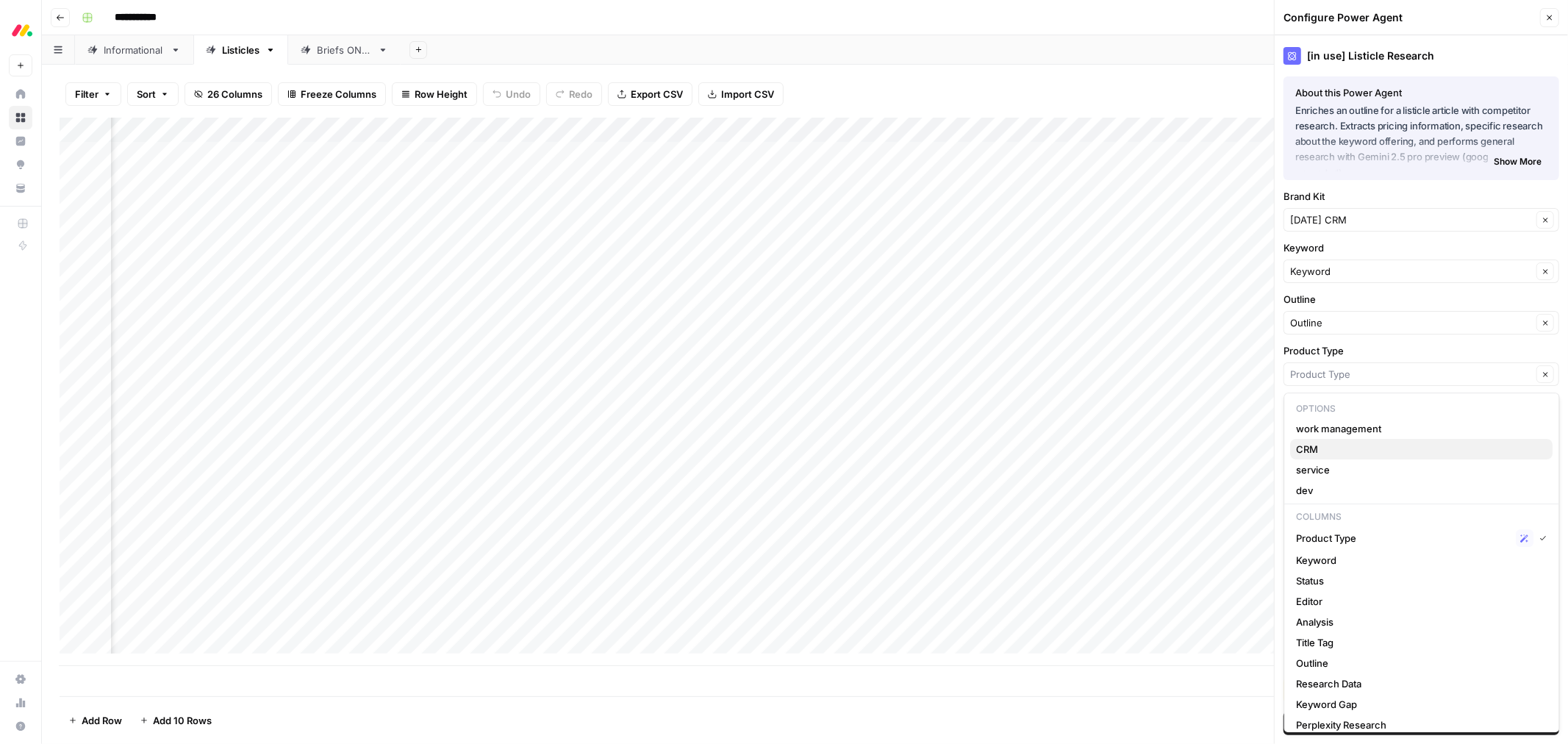
click at [1329, 449] on span "CRM" at bounding box center [1419, 450] width 245 height 15
type input "CRM"
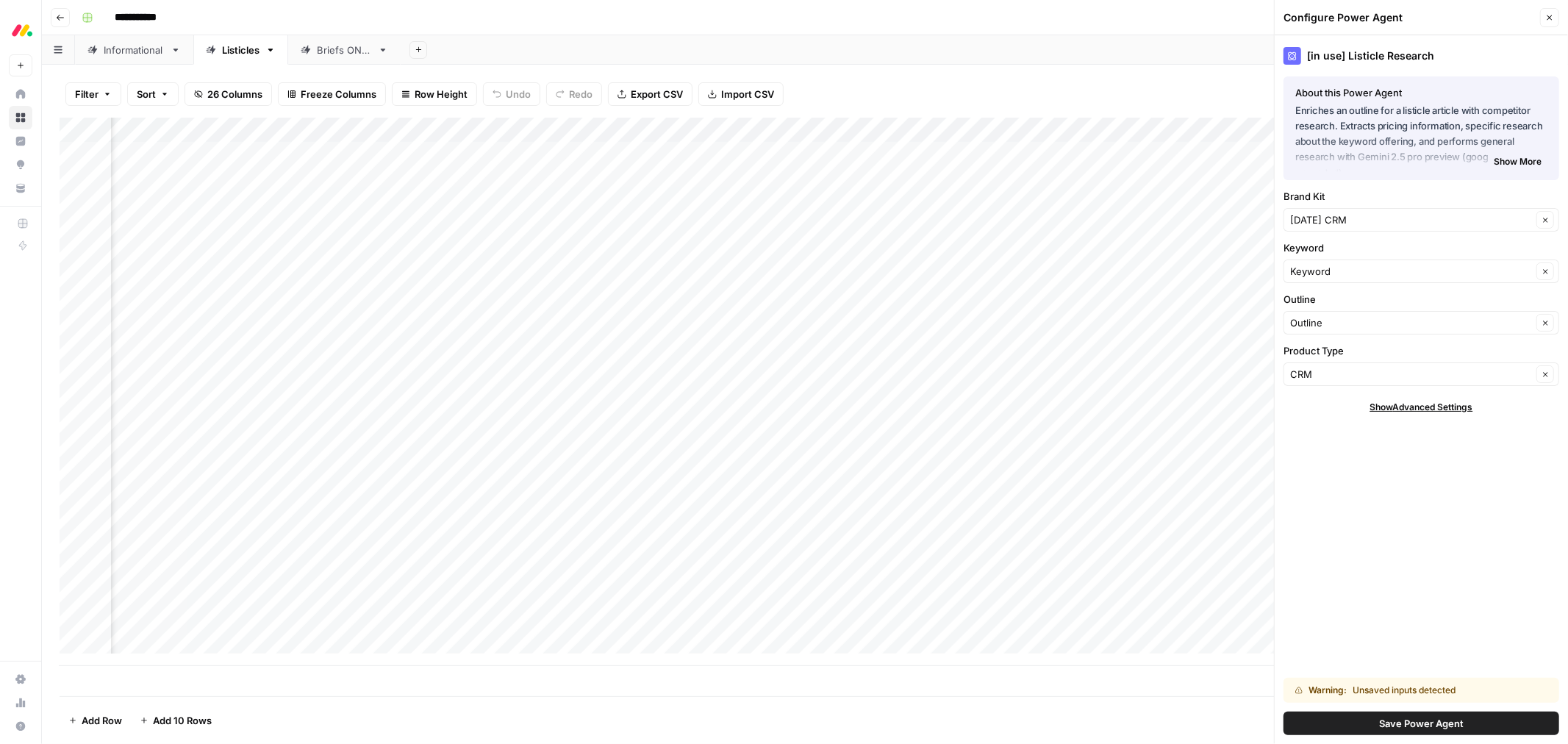
click at [1394, 723] on span "Save Power Agent" at bounding box center [1422, 723] width 84 height 15
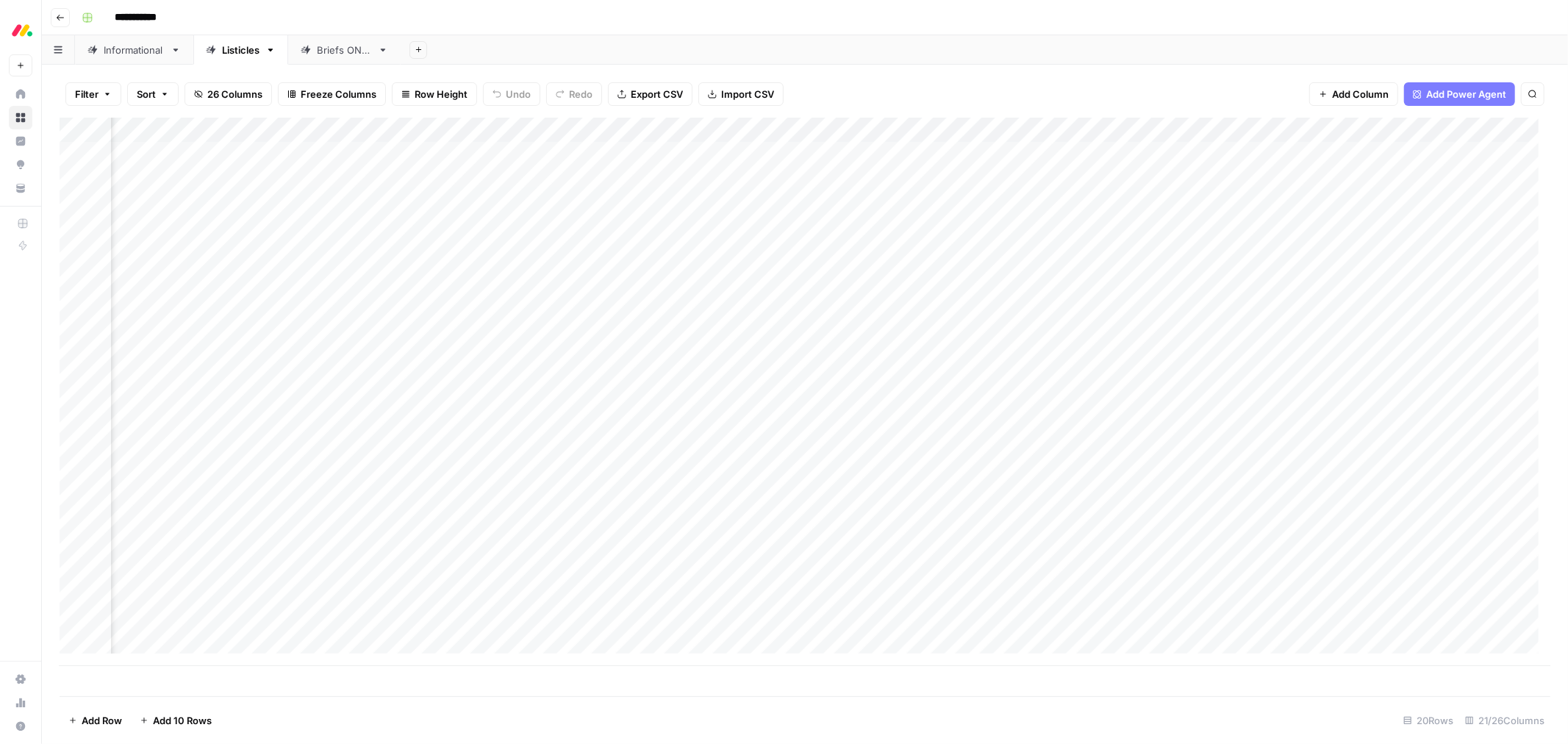
click at [829, 506] on div "Add Column" at bounding box center [805, 392] width 1491 height 549
click at [142, 57] on link "Informational" at bounding box center [134, 50] width 118 height 30
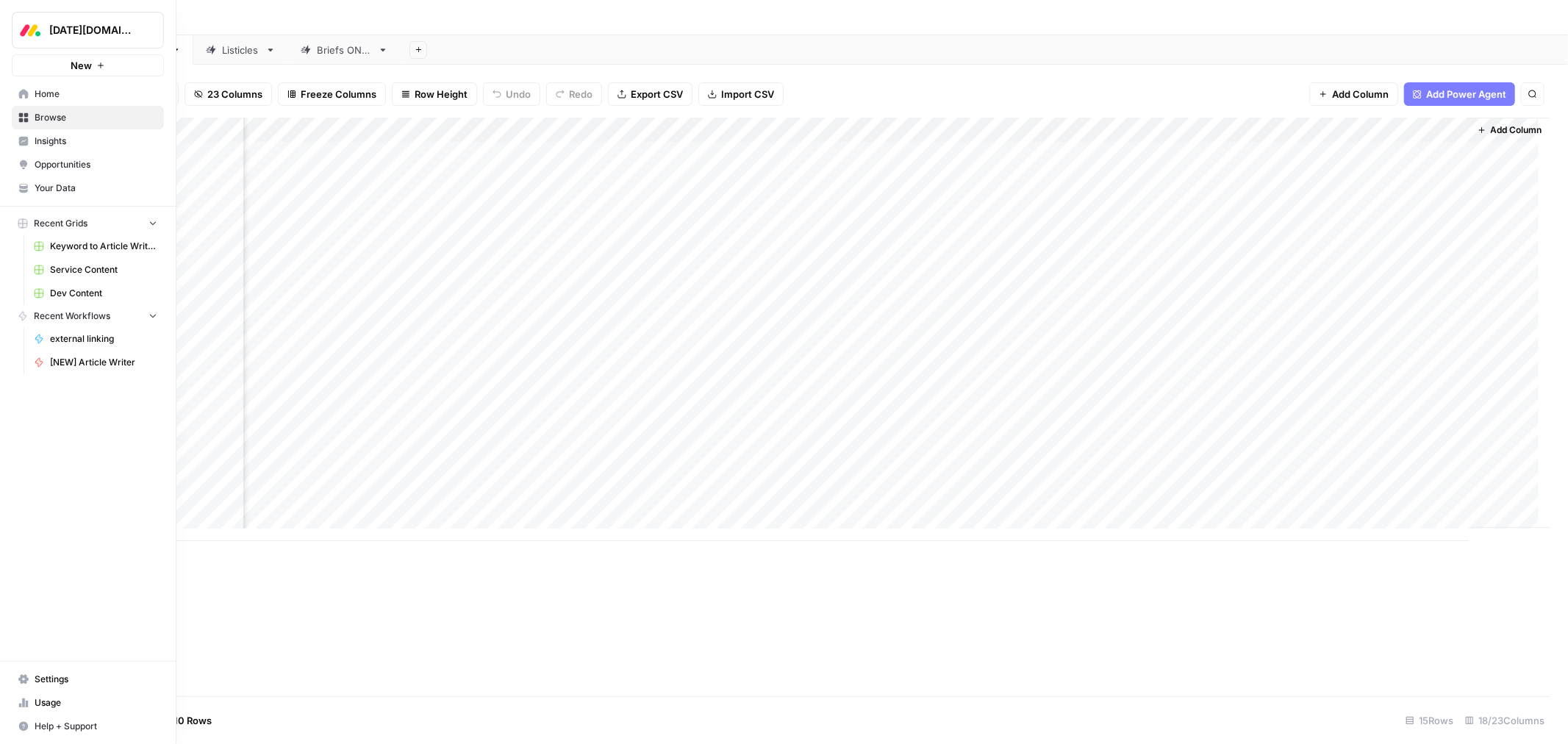
click at [60, 290] on span "Dev Content" at bounding box center [103, 293] width 107 height 13
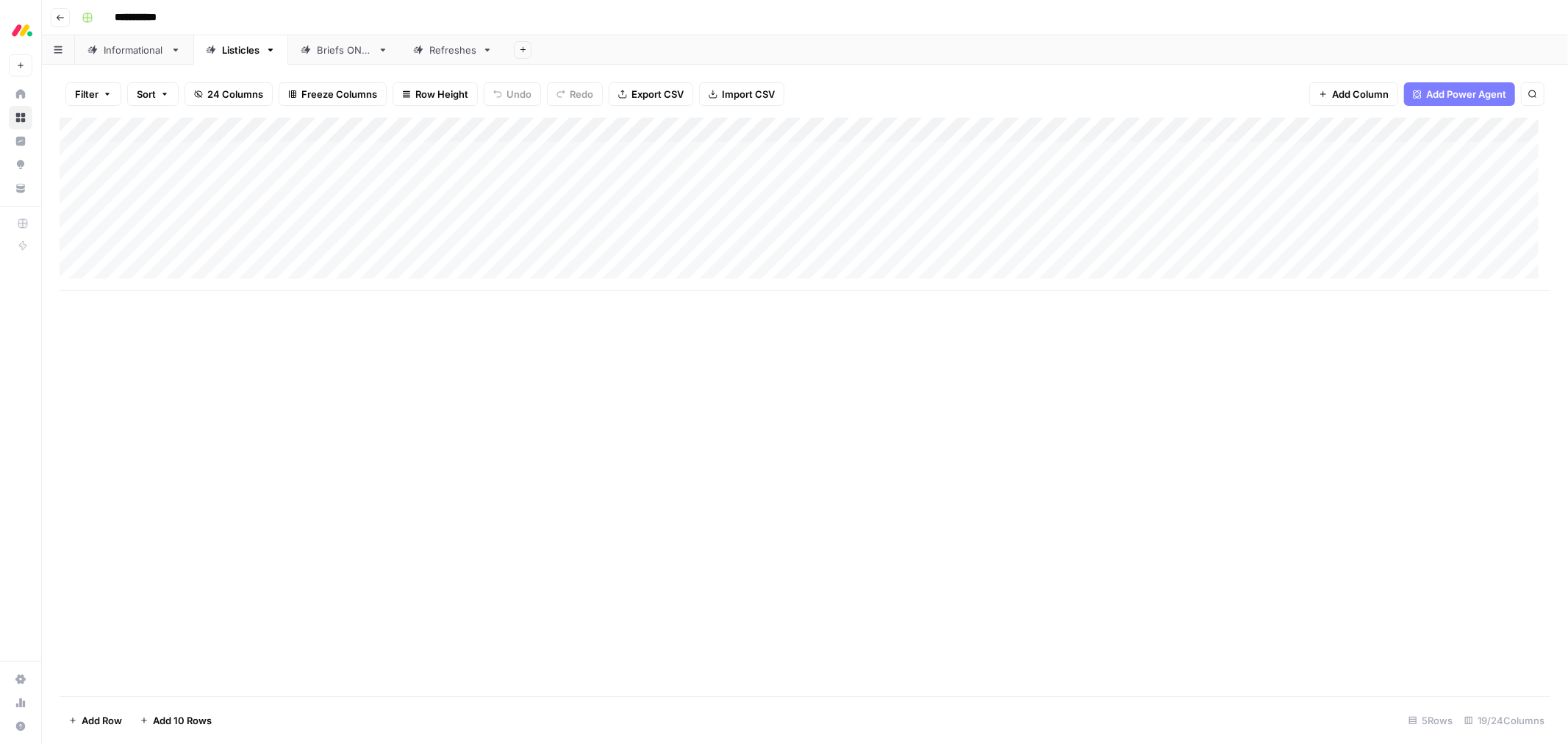
click at [133, 60] on link "Informational" at bounding box center [134, 50] width 118 height 30
click at [309, 129] on div "Add Column" at bounding box center [805, 407] width 1491 height 579
click at [228, 231] on span "Sort Ascending" at bounding box center [204, 233] width 129 height 15
click at [849, 156] on div "Add Column" at bounding box center [805, 408] width 1491 height 577
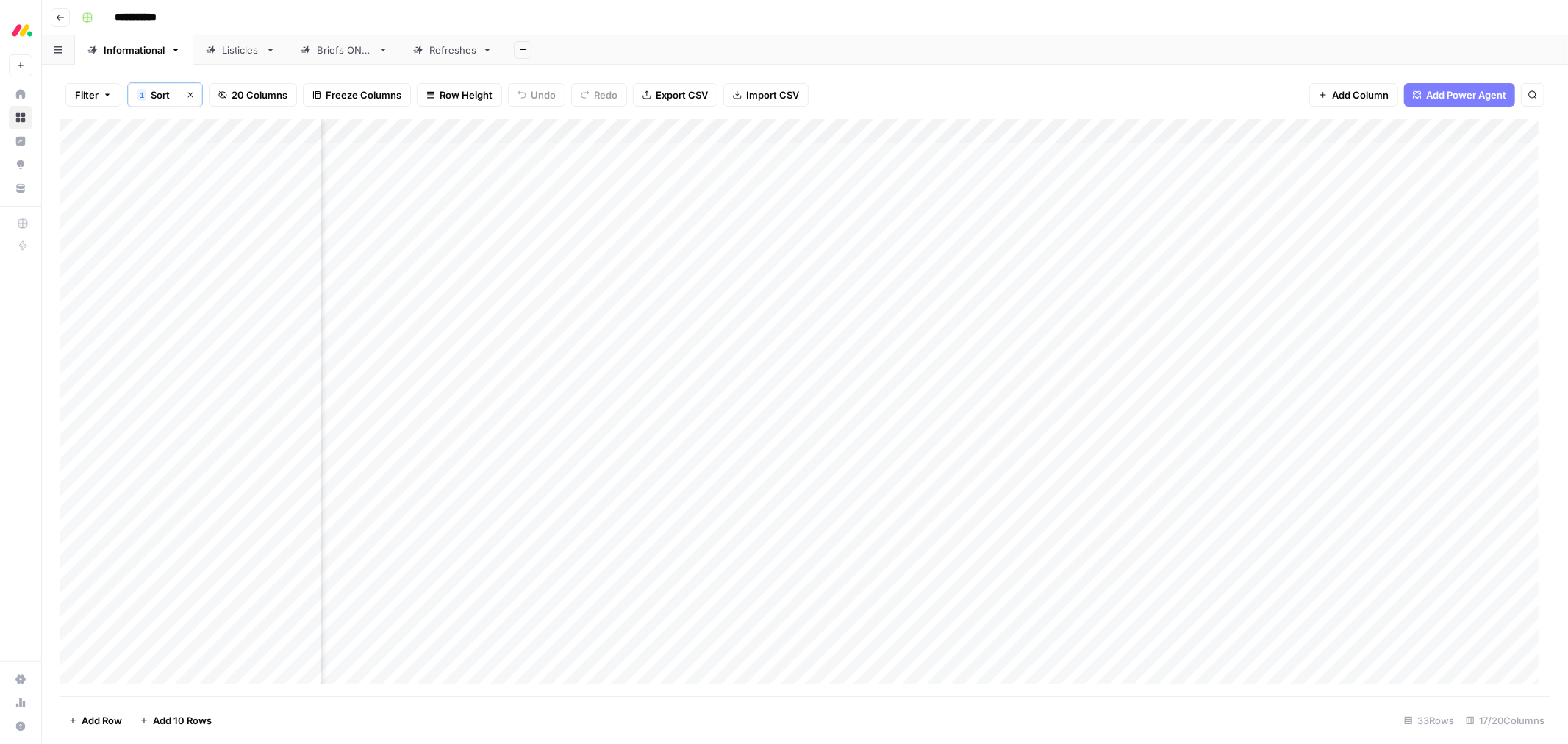
click at [849, 156] on div "Add Column" at bounding box center [805, 408] width 1491 height 577
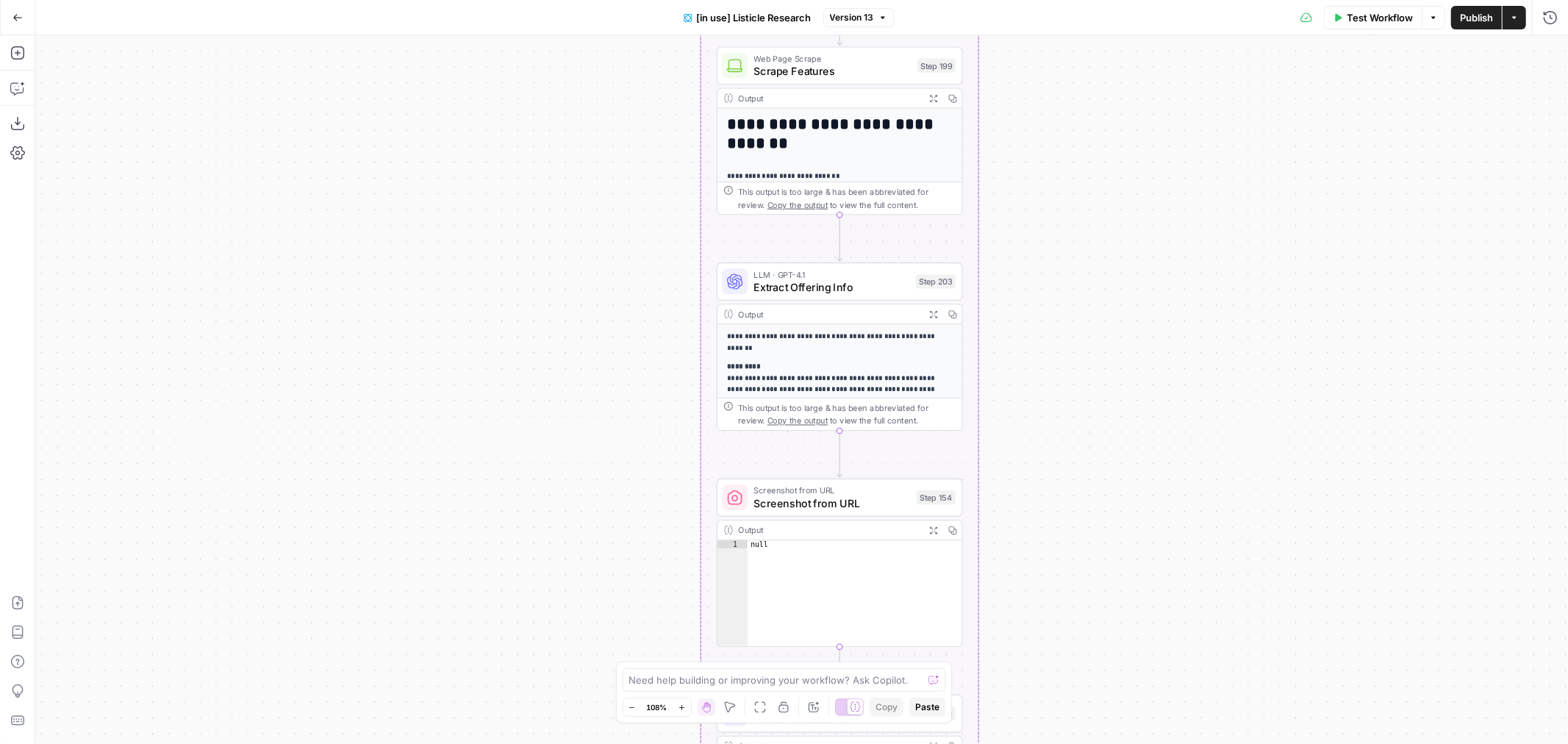
drag, startPoint x: 708, startPoint y: 395, endPoint x: 644, endPoint y: 471, distance: 99.4
click at [644, 471] on div "Workflow Set Inputs Inputs LLM · GPT-4.1 Extract Title Step 107 Output Expand O…" at bounding box center [802, 389] width 1532 height 708
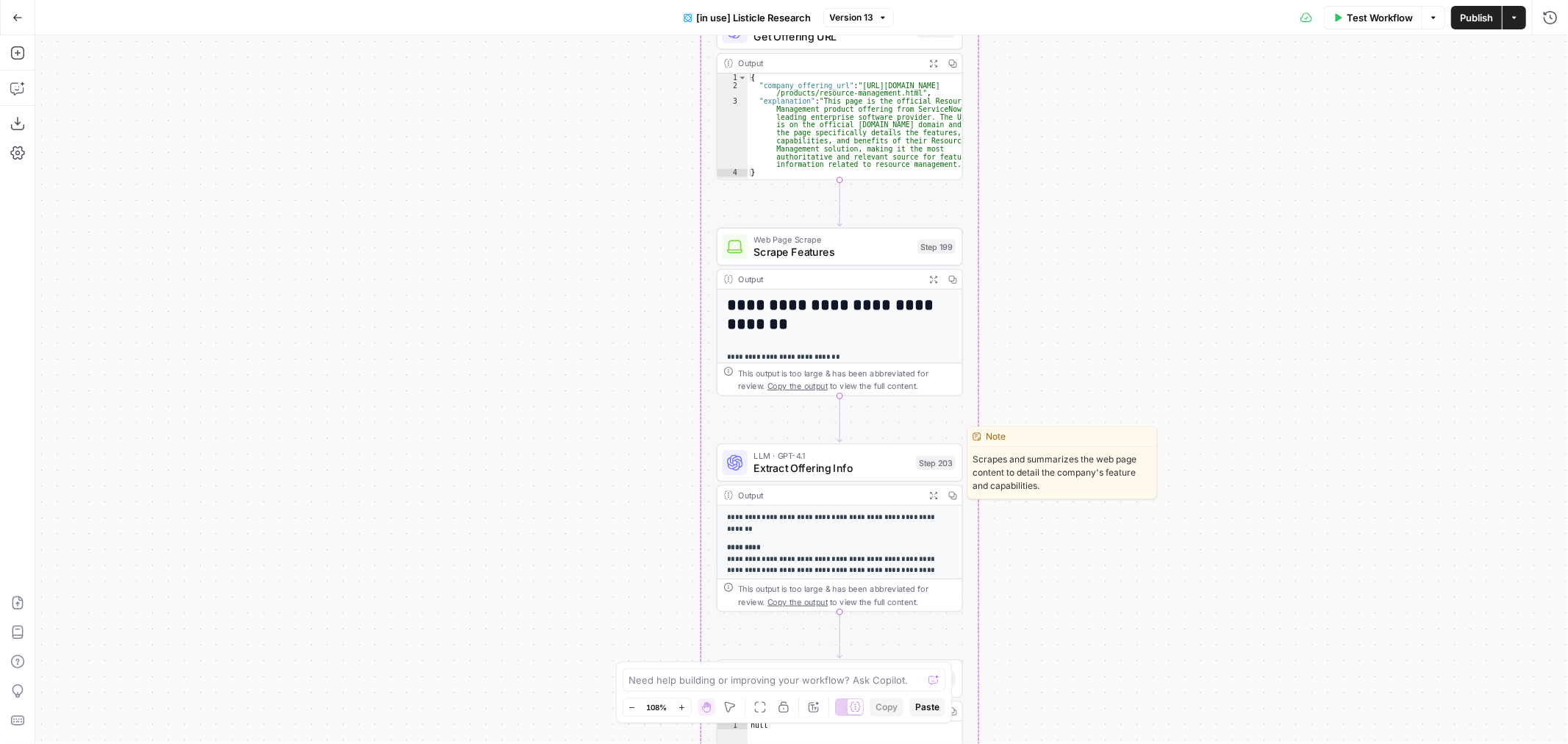
click at [881, 469] on span "Extract Offering Info" at bounding box center [832, 469] width 156 height 17
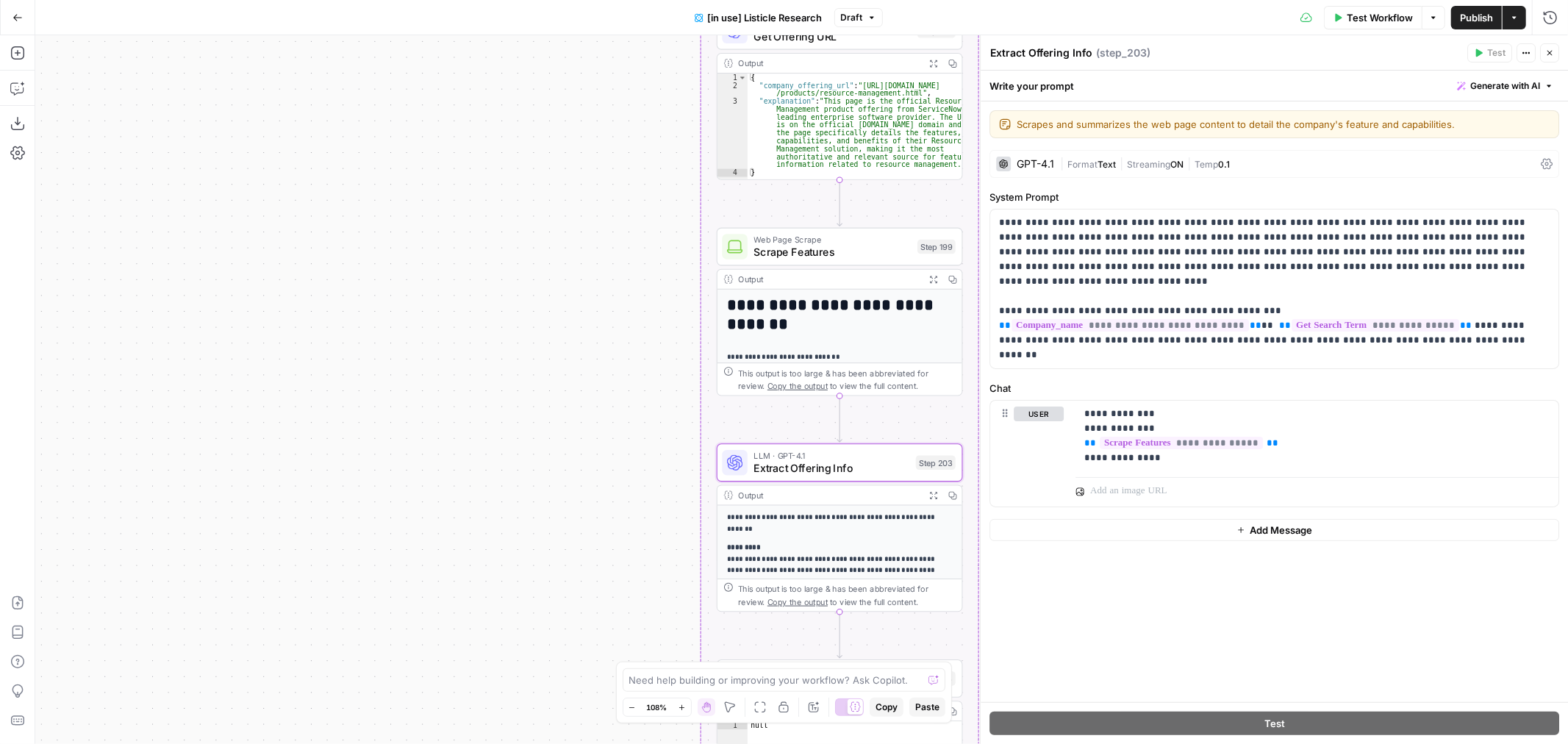
click at [1025, 162] on div "GPT-4.1" at bounding box center [1035, 164] width 37 height 10
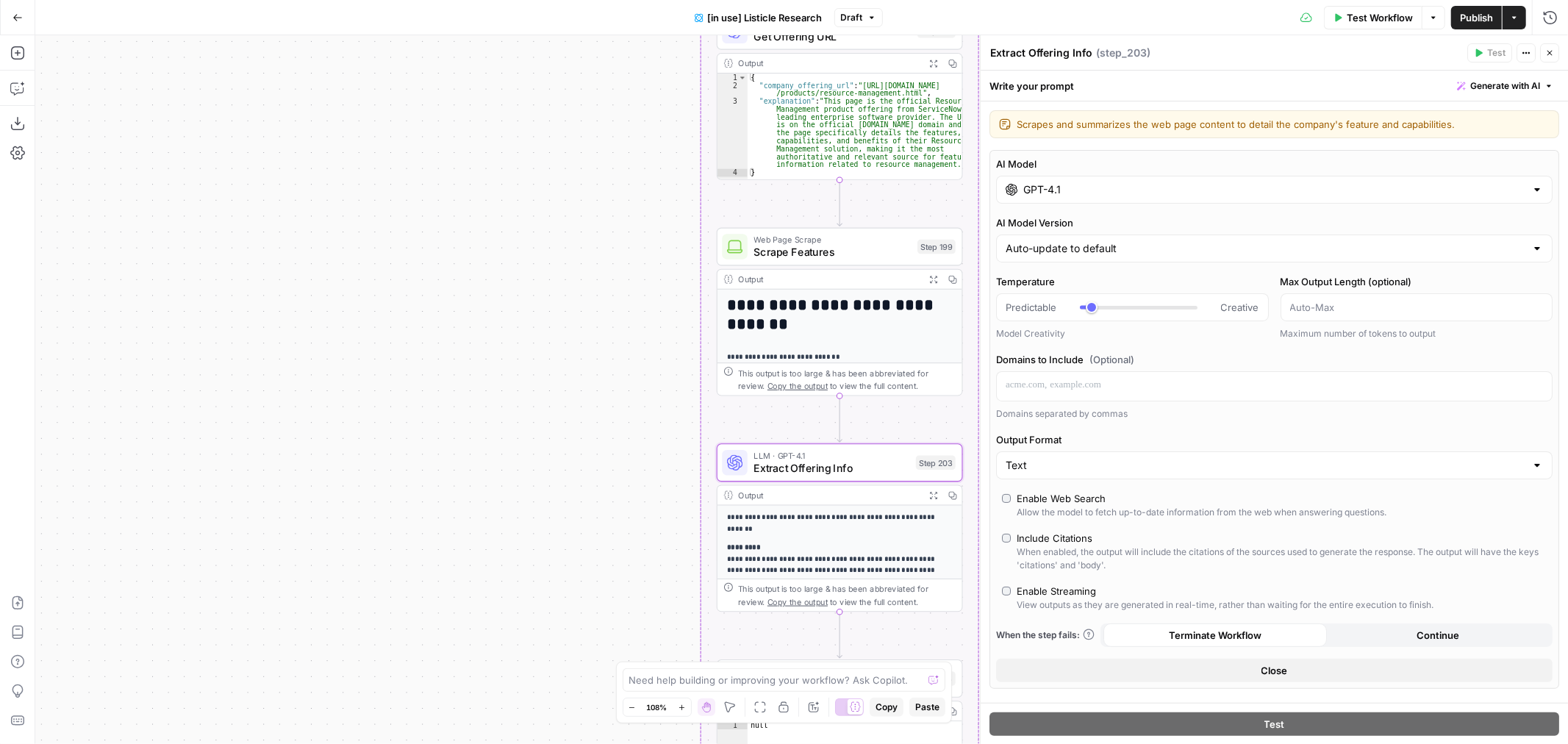
click at [1065, 191] on input "GPT-4.1" at bounding box center [1274, 190] width 502 height 15
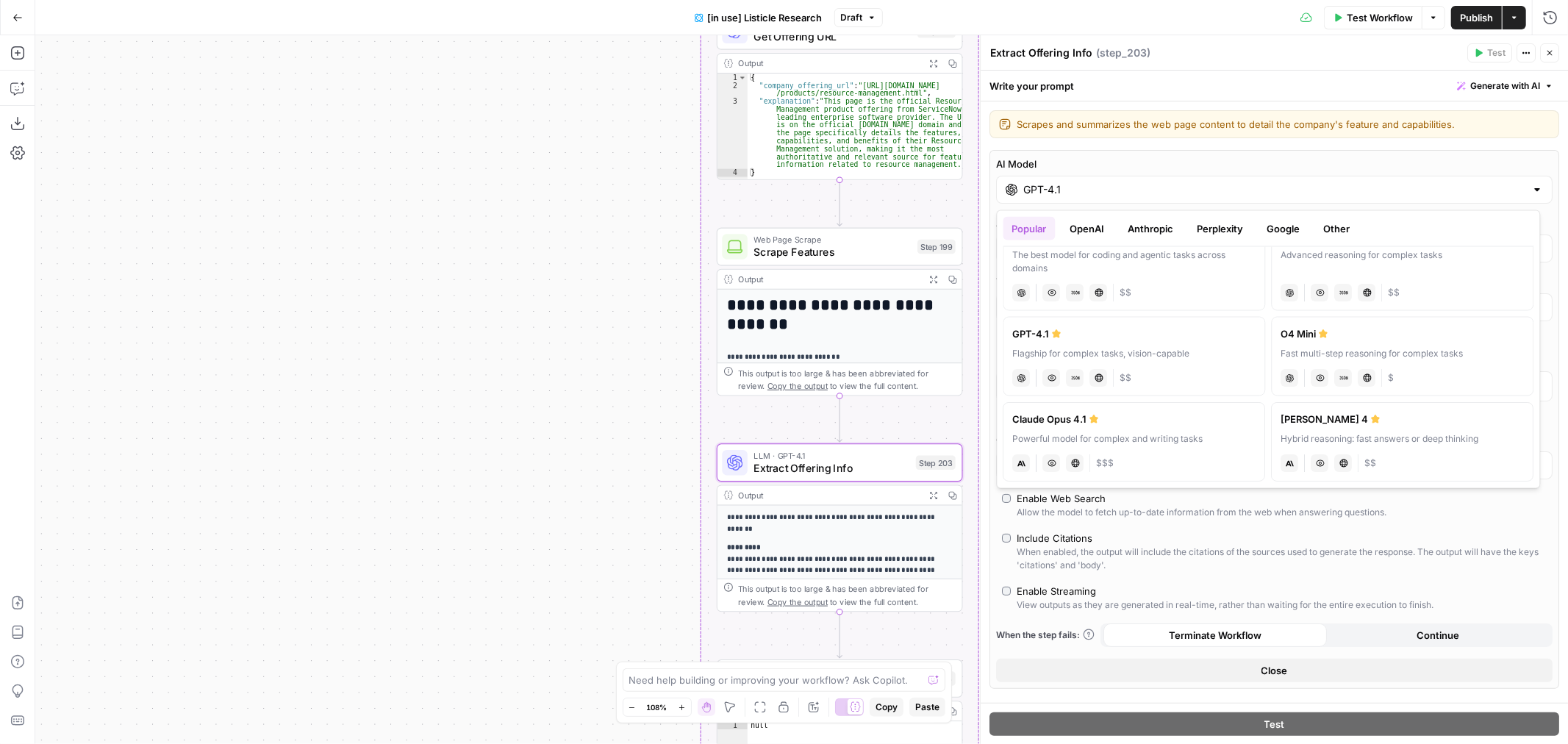
scroll to position [82, 0]
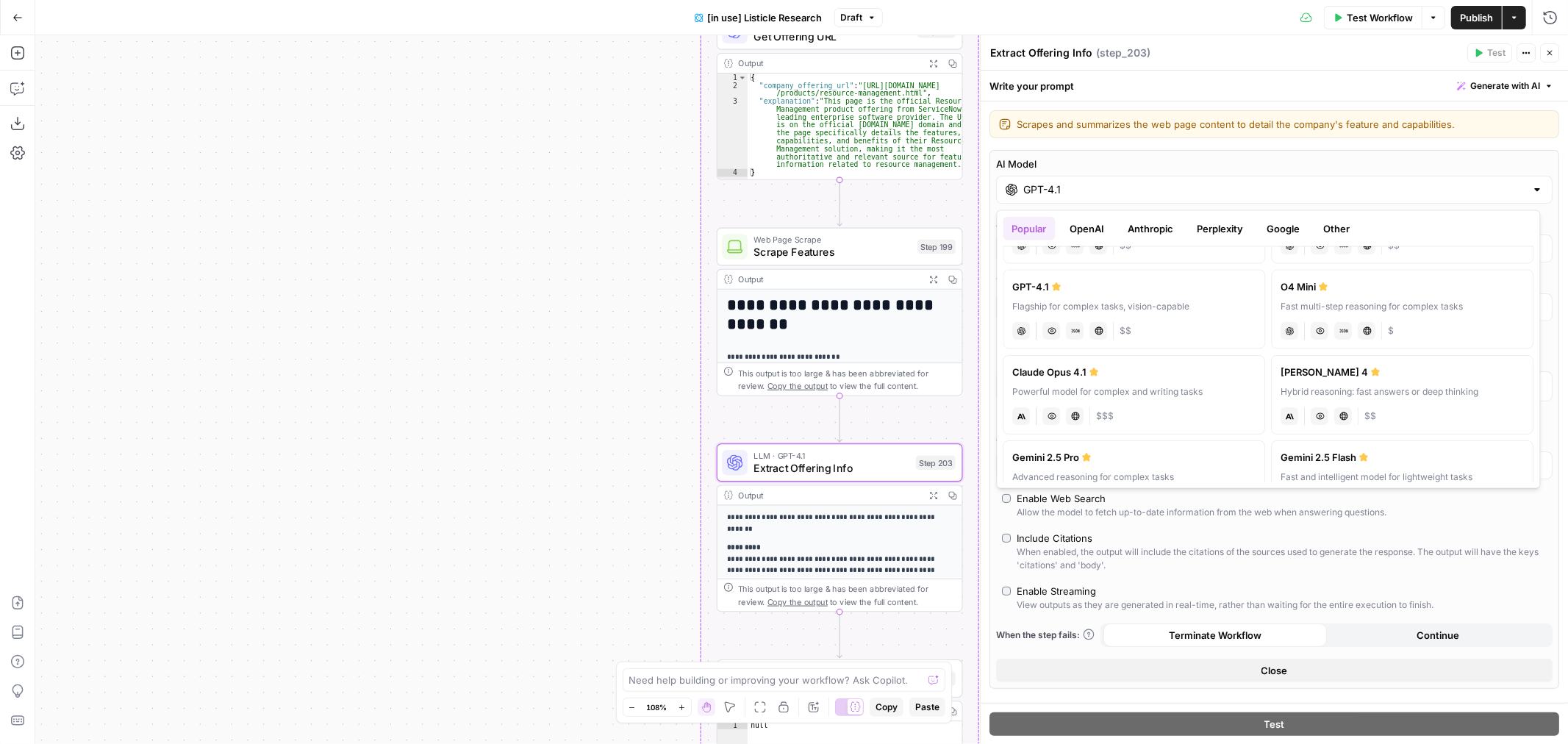
click at [1436, 372] on div "[PERSON_NAME] 4" at bounding box center [1403, 372] width 243 height 15
type input "[PERSON_NAME] 4"
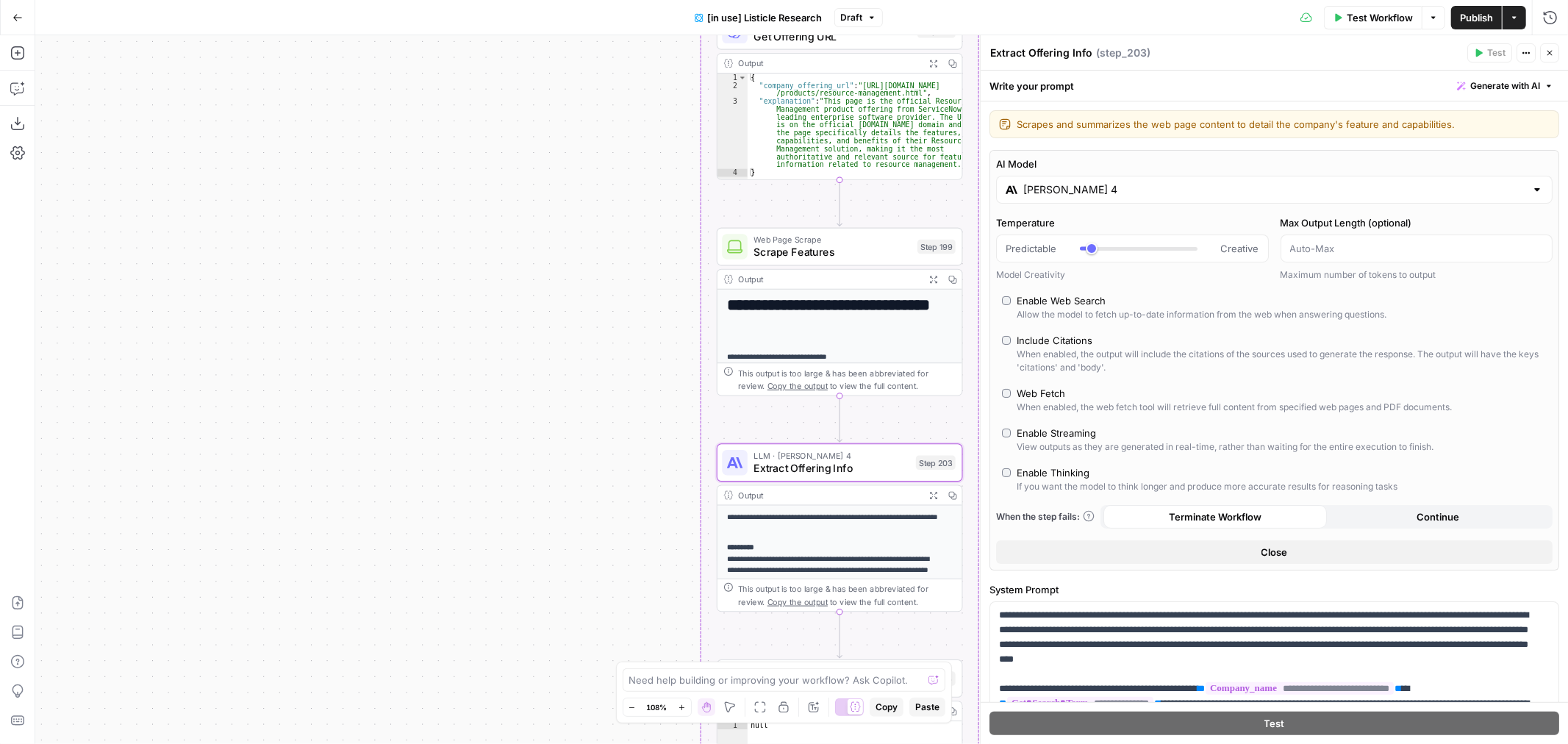
click at [1472, 21] on span "Publish" at bounding box center [1476, 17] width 33 height 15
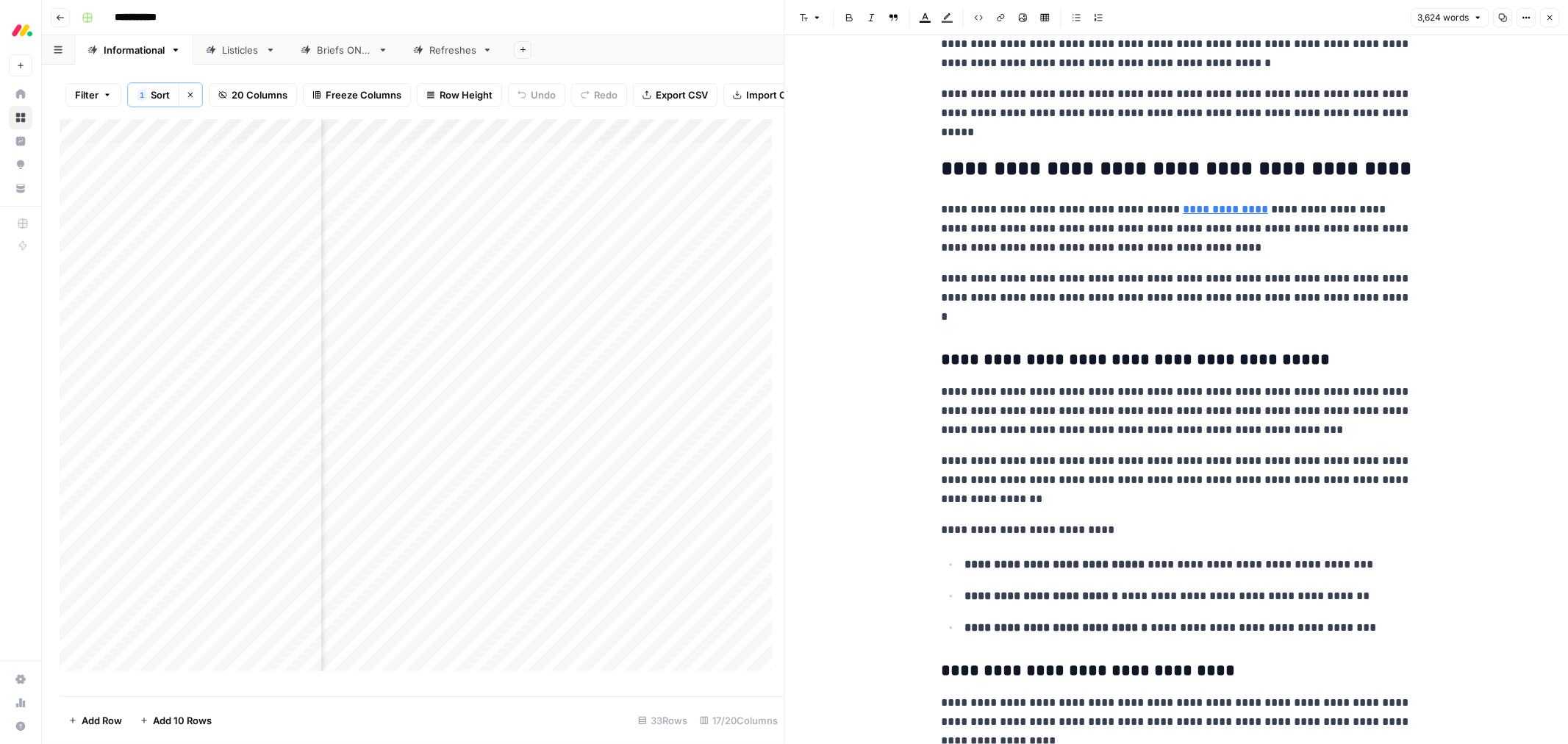
scroll to position [3622, 0]
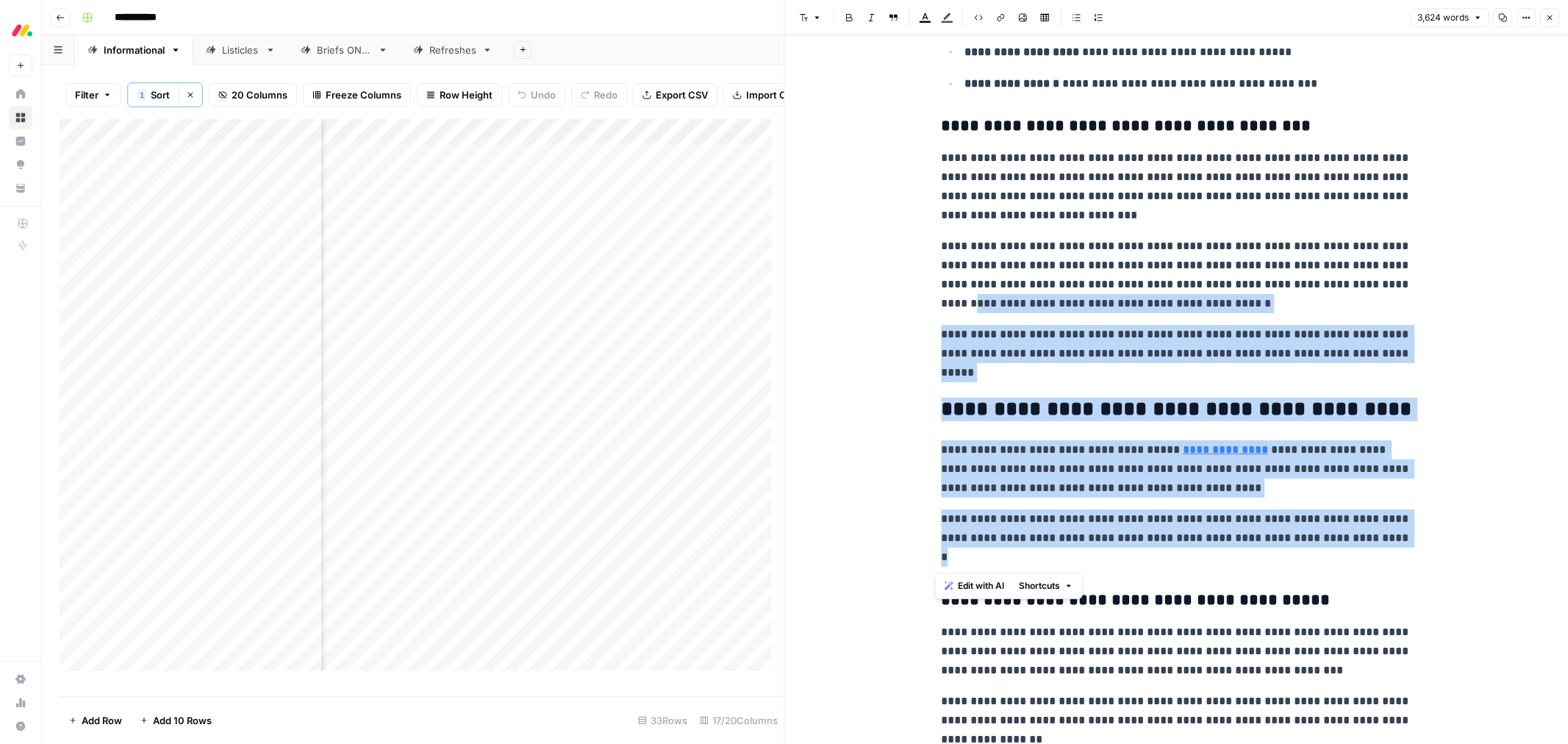
drag, startPoint x: 1013, startPoint y: 554, endPoint x: 1096, endPoint y: 335, distance: 234.2
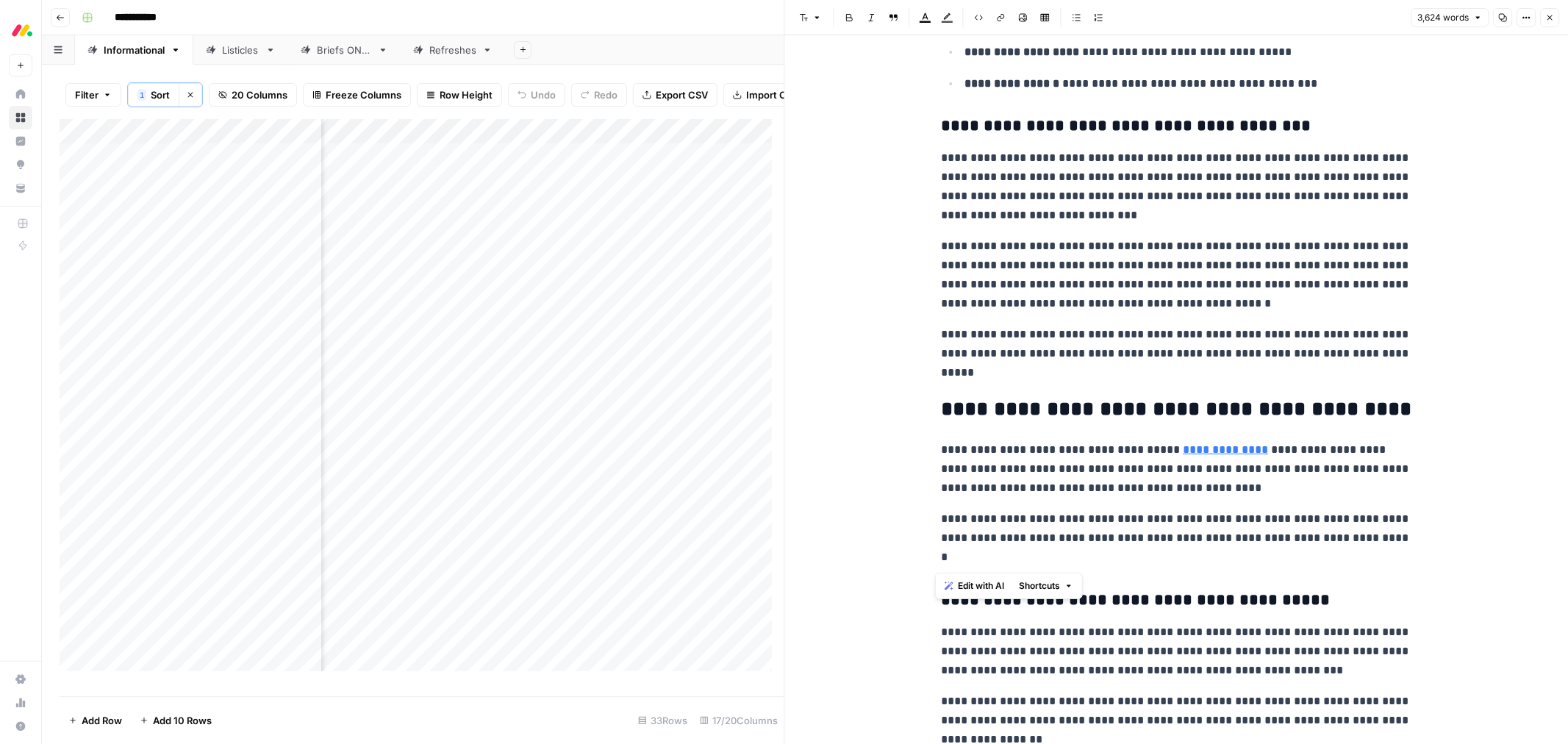
click at [1167, 611] on h3 "**********" at bounding box center [1175, 600] width 470 height 21
click at [1010, 598] on h3 "**********" at bounding box center [1175, 600] width 470 height 21
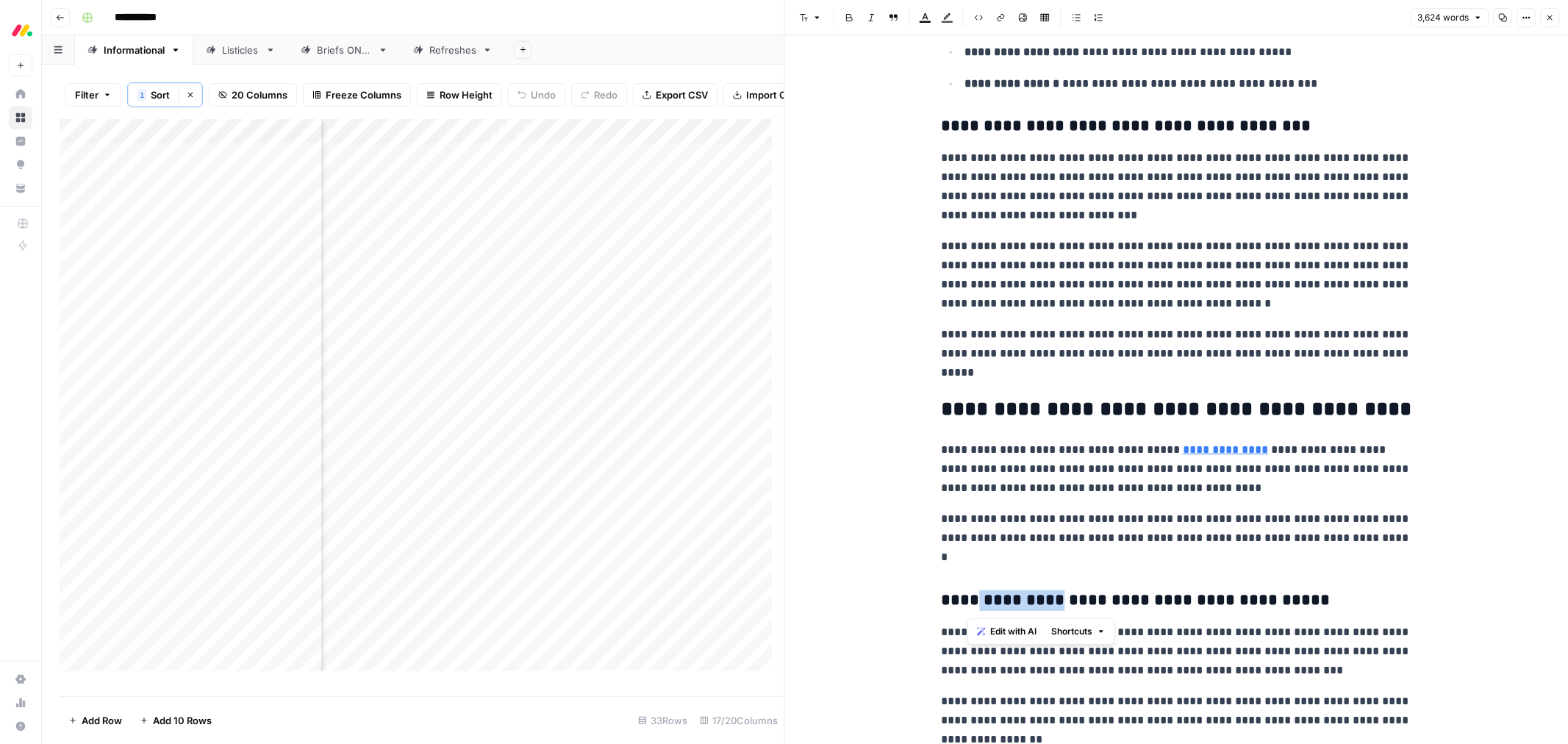
click at [817, 21] on icon "button" at bounding box center [817, 17] width 9 height 9
click at [1222, 526] on p "**********" at bounding box center [1175, 537] width 470 height 57
click at [1544, 21] on button "Close" at bounding box center [1549, 17] width 19 height 19
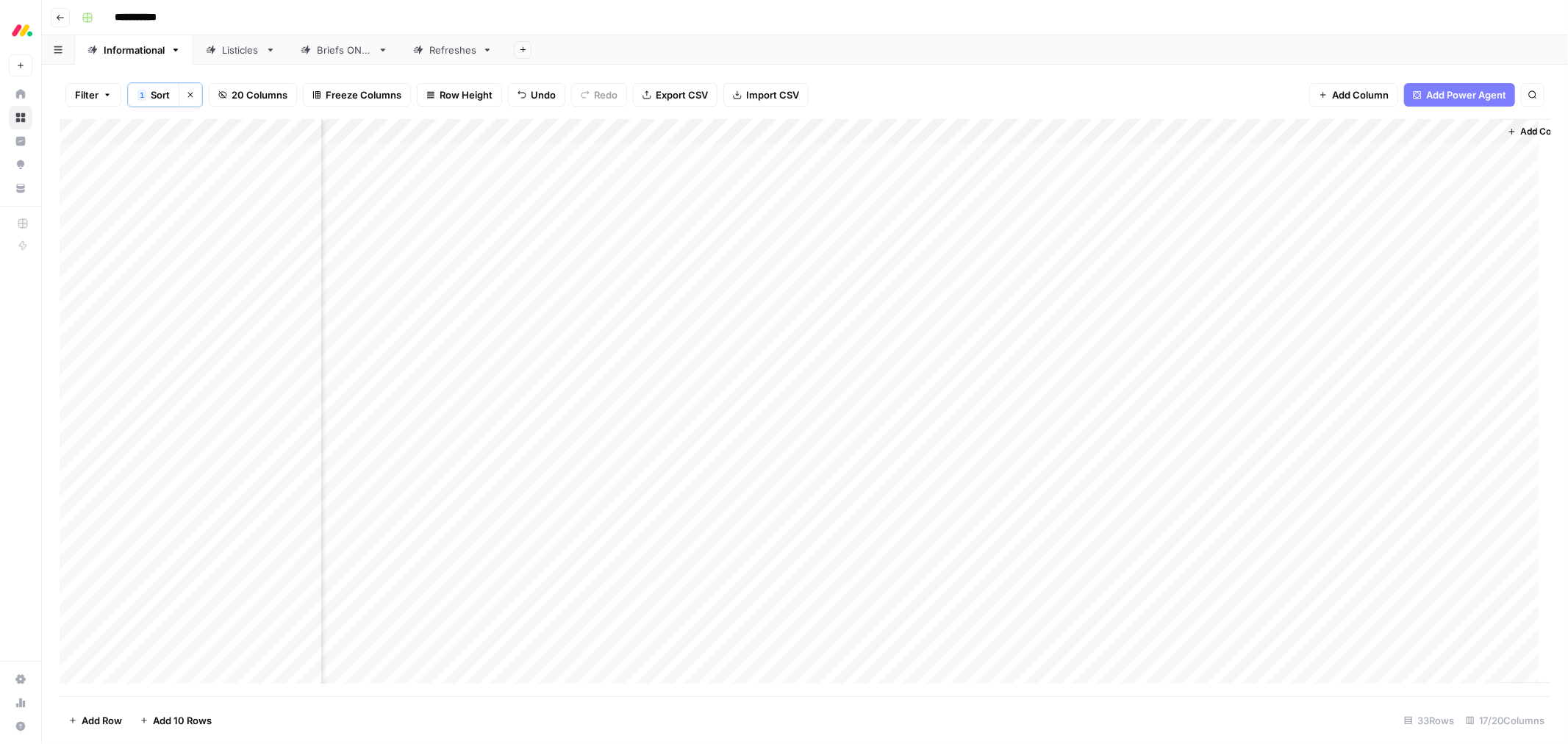
scroll to position [0, 1523]
click at [1096, 155] on div "Add Column" at bounding box center [805, 408] width 1491 height 577
